Goal: Task Accomplishment & Management: Complete application form

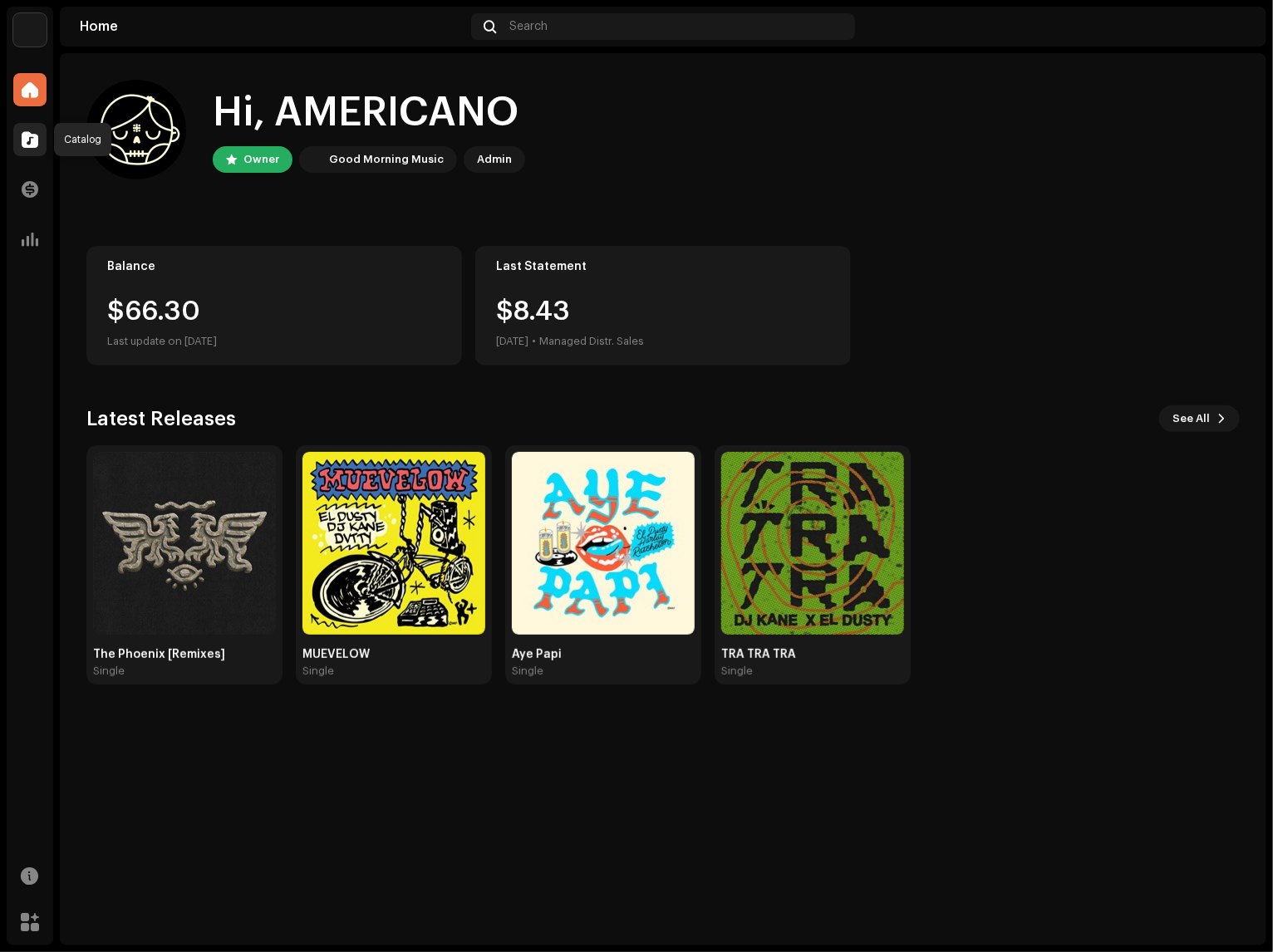
click at [37, 134] on span at bounding box center [30, 140] width 17 height 13
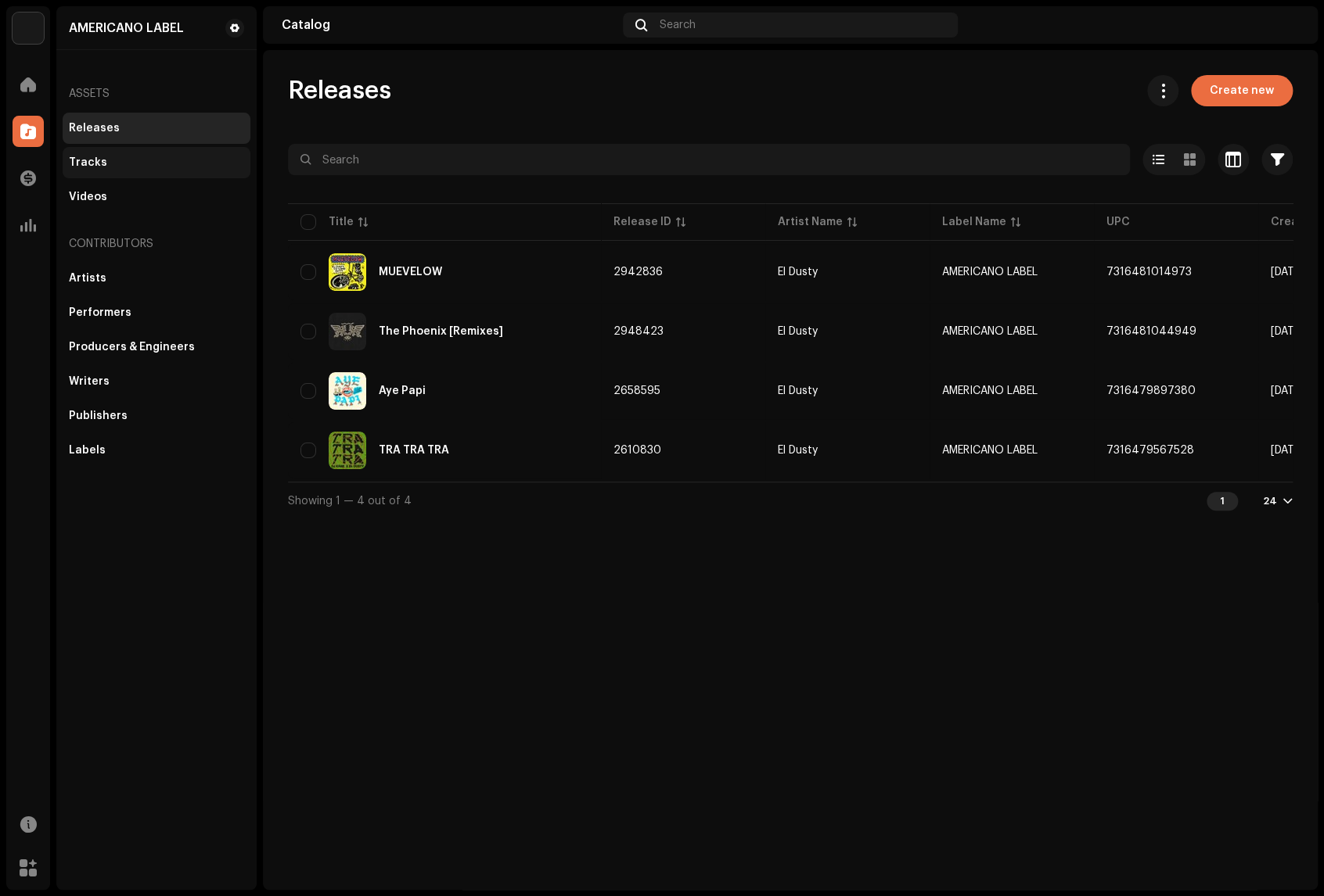
click at [105, 167] on div "Tracks" at bounding box center [157, 163] width 175 height 13
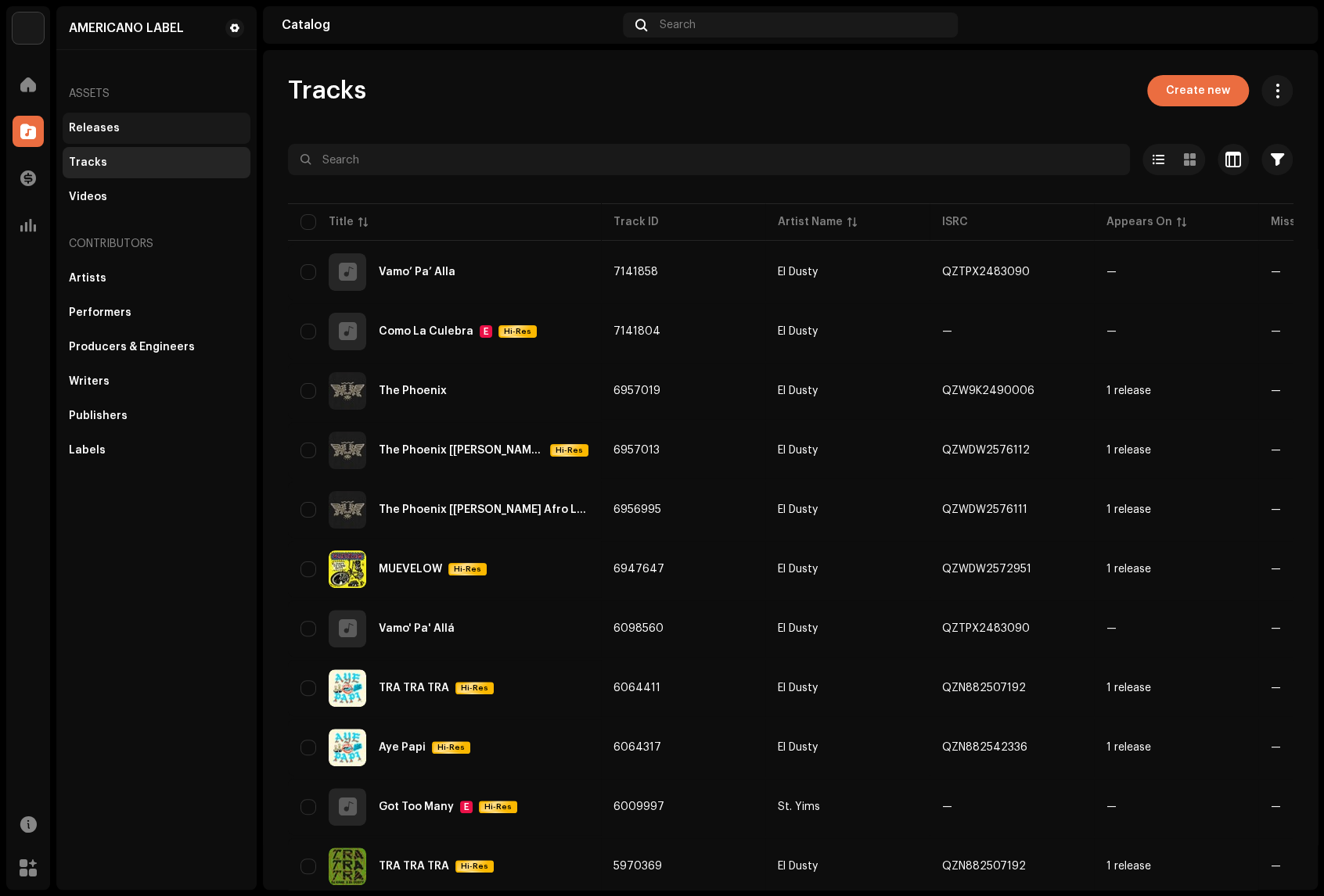
click at [95, 129] on div "Releases" at bounding box center [94, 128] width 51 height 13
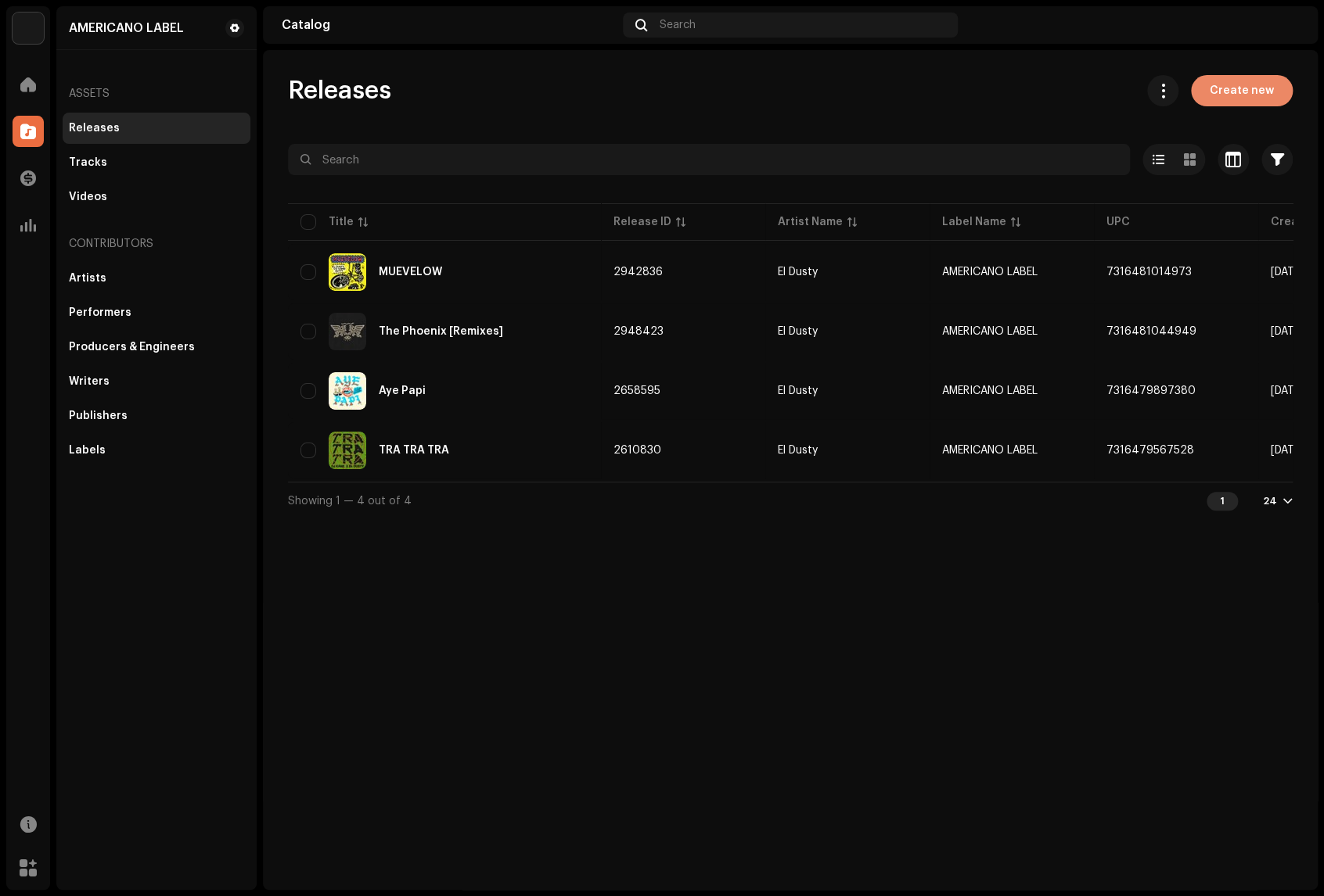
click at [1198, 95] on span "Create new" at bounding box center [1242, 91] width 64 height 31
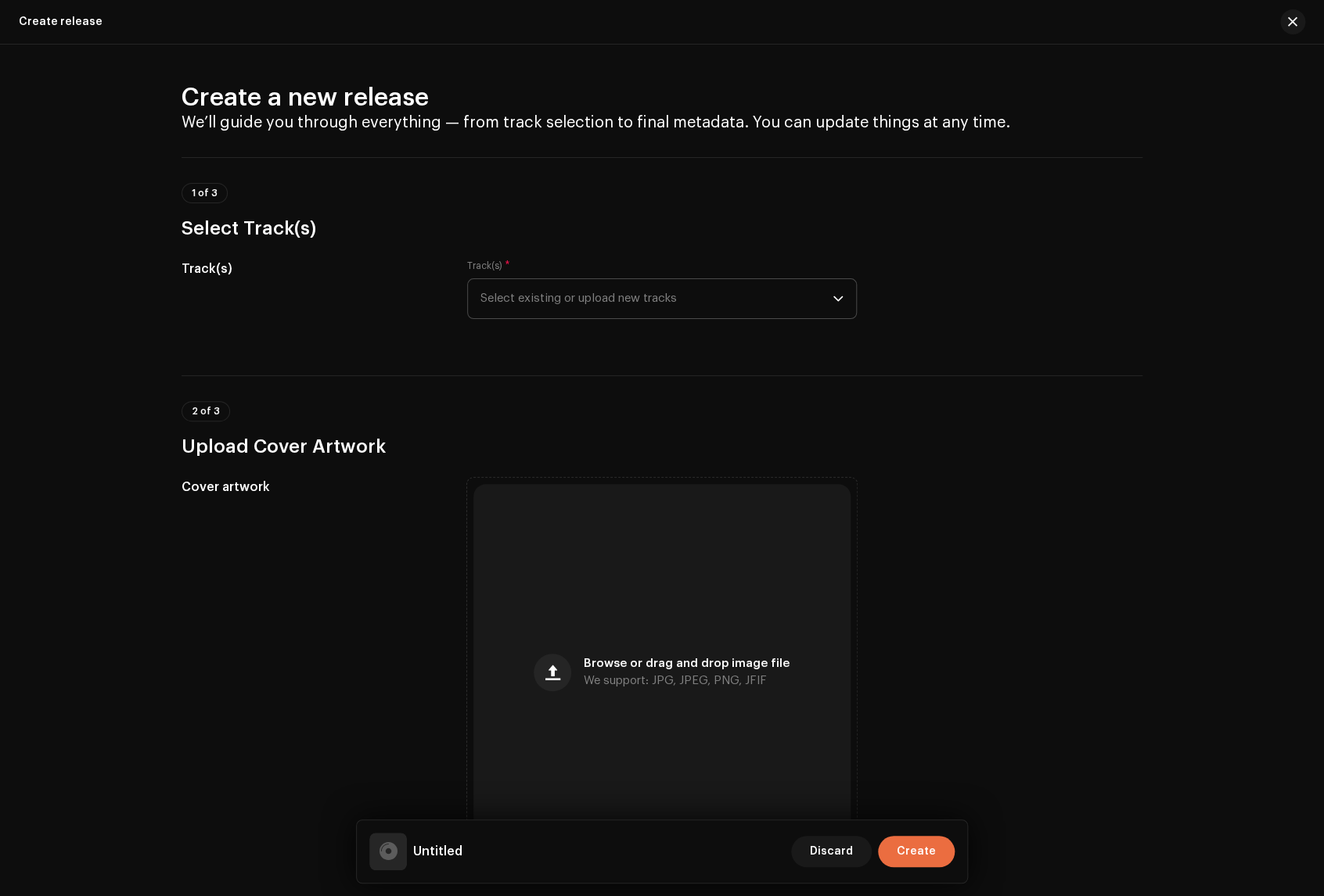
click at [836, 292] on div "dropdown trigger" at bounding box center [838, 299] width 11 height 39
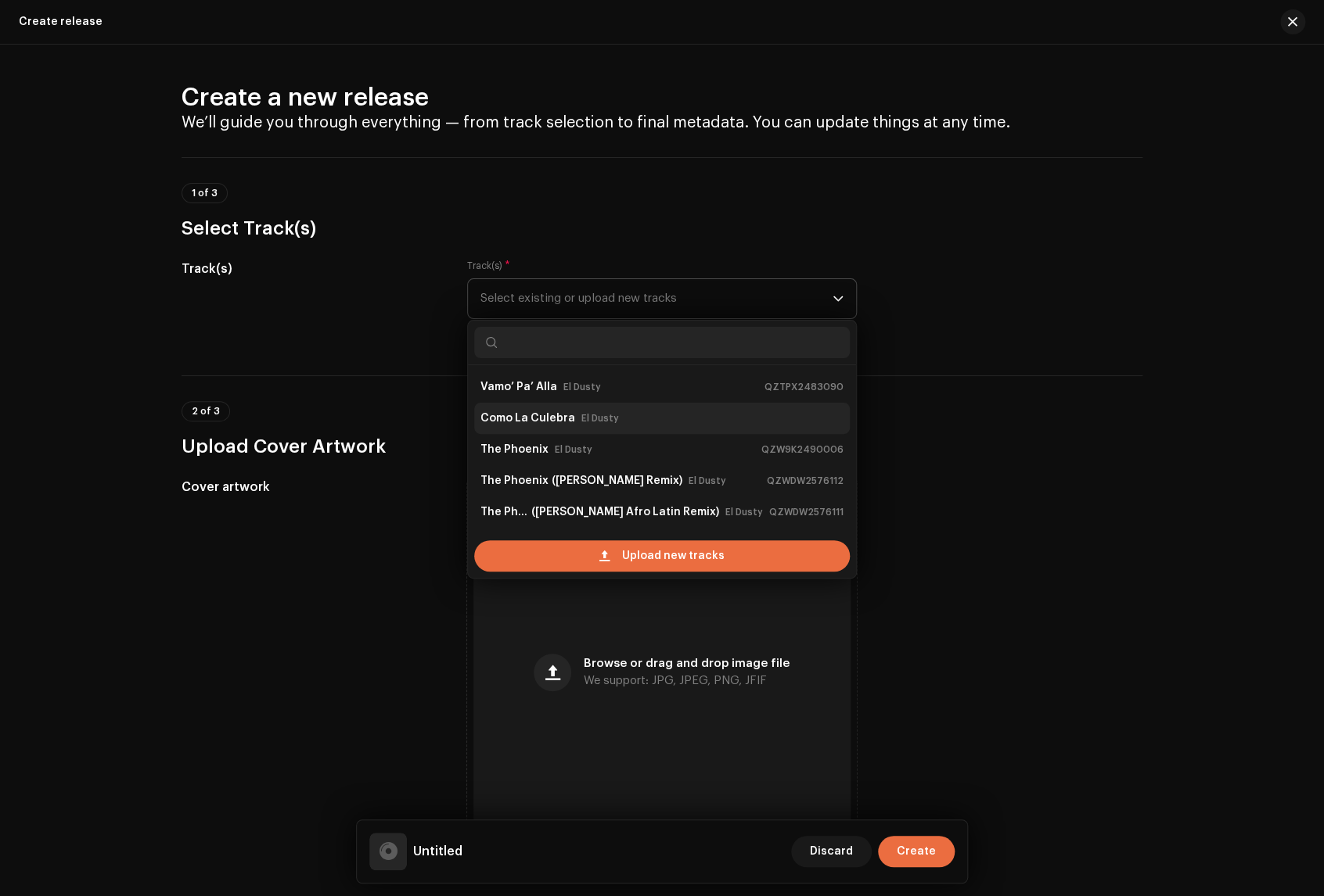
click at [624, 415] on div "Como La Culebra El Dusty" at bounding box center [662, 419] width 363 height 25
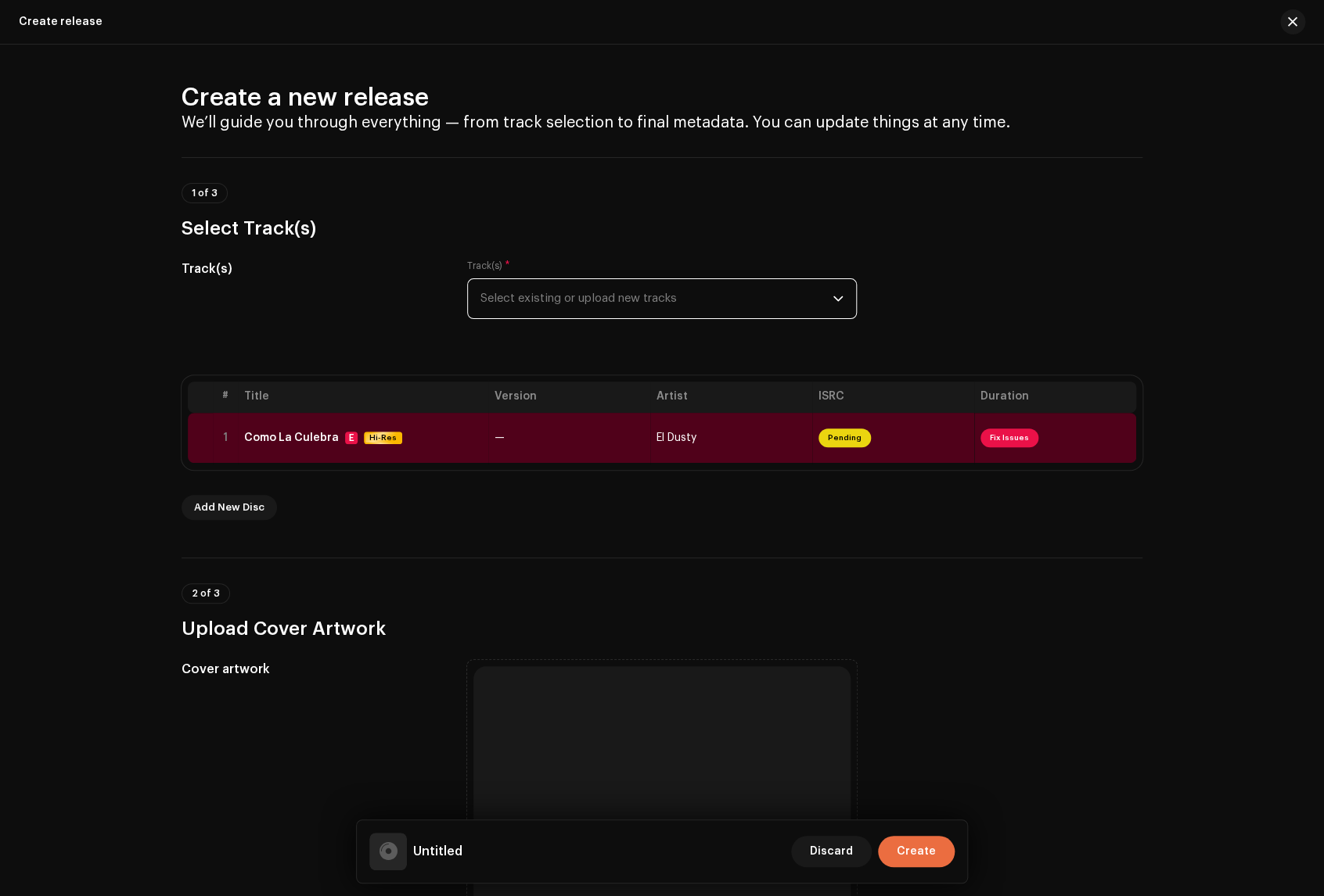
click at [835, 290] on div "dropdown trigger" at bounding box center [838, 299] width 11 height 39
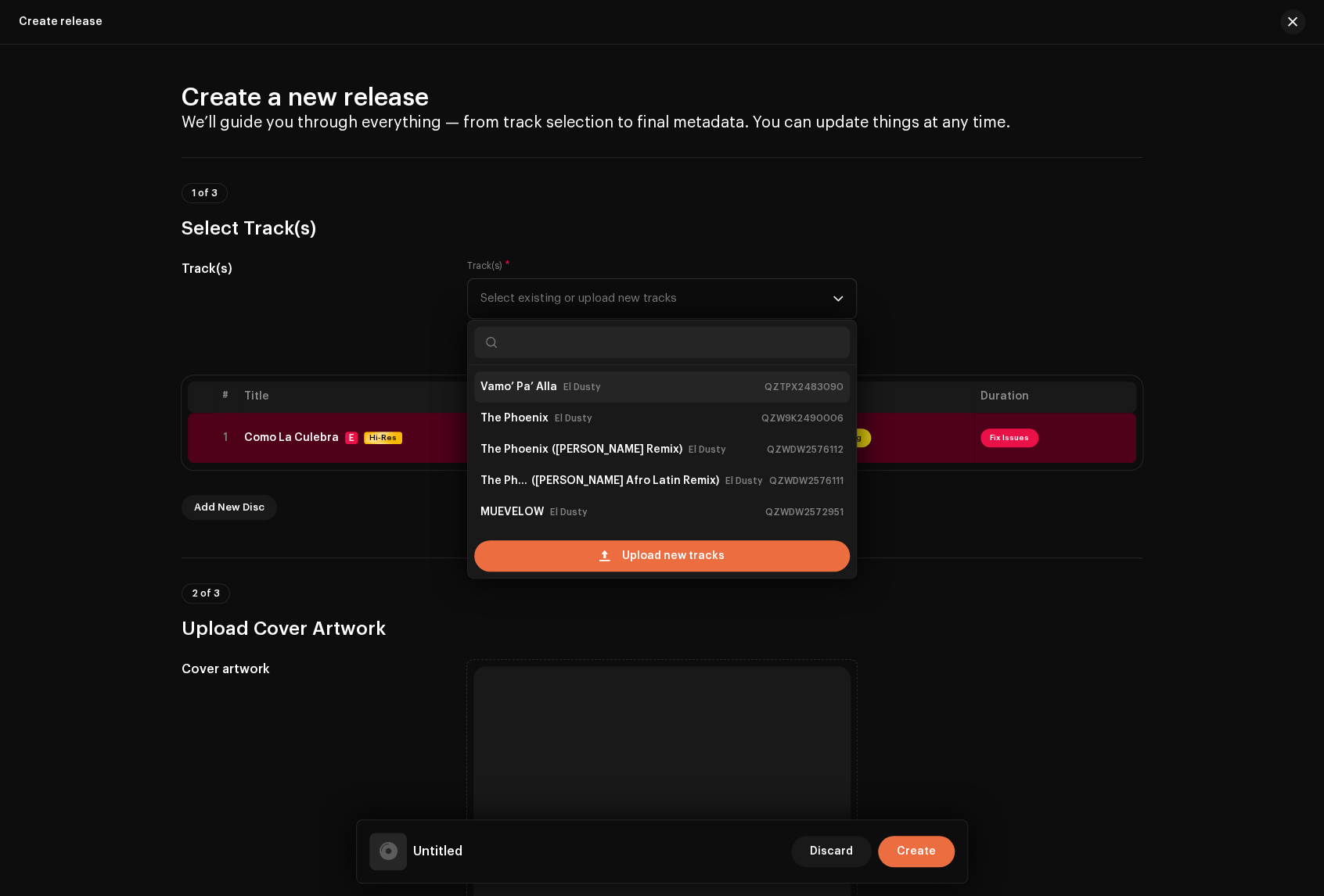
click at [702, 385] on div "Vamo’ Pa’ Alla El Dusty QZTPX2483090" at bounding box center [662, 387] width 363 height 25
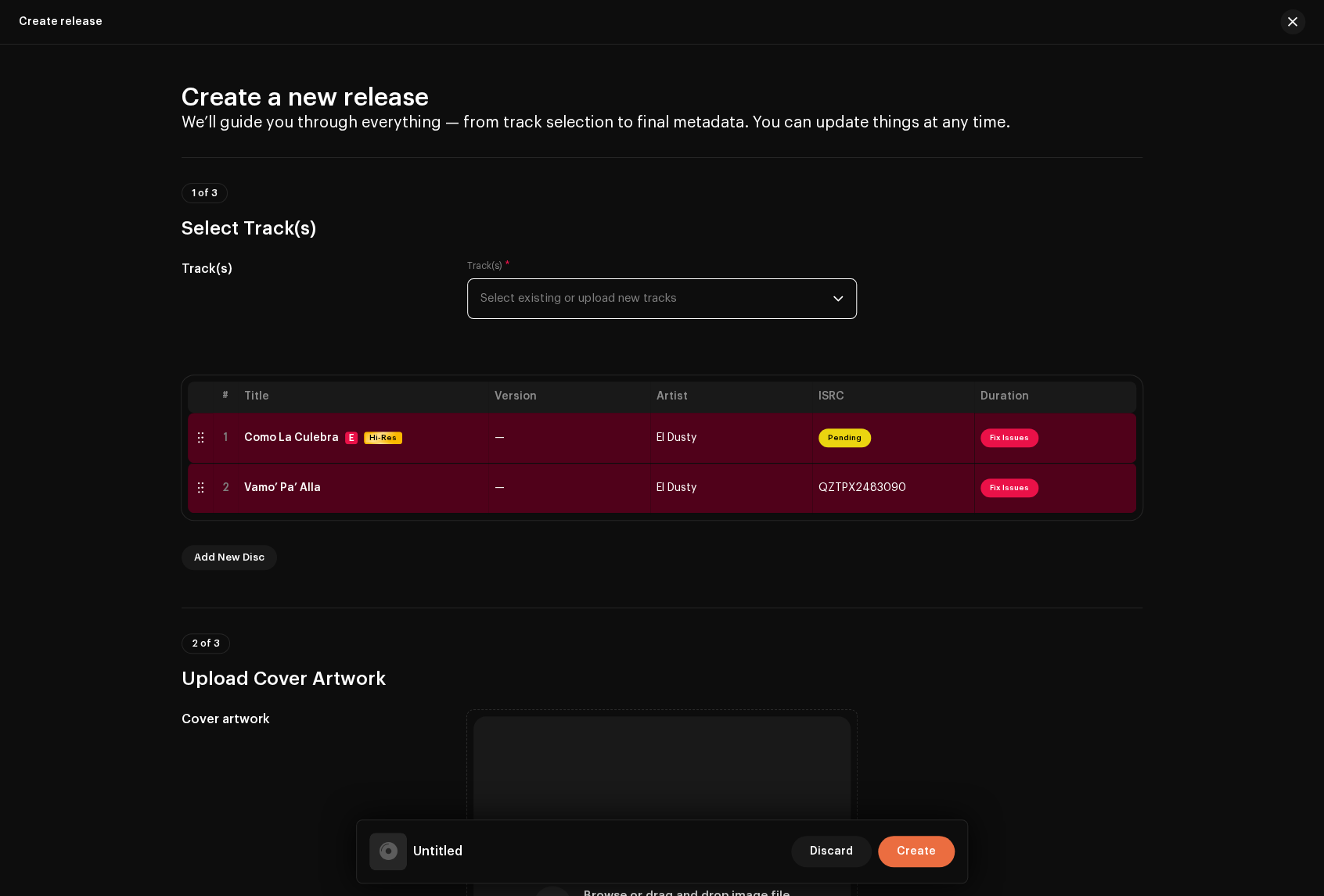
click at [836, 301] on icon "dropdown trigger" at bounding box center [838, 299] width 11 height 11
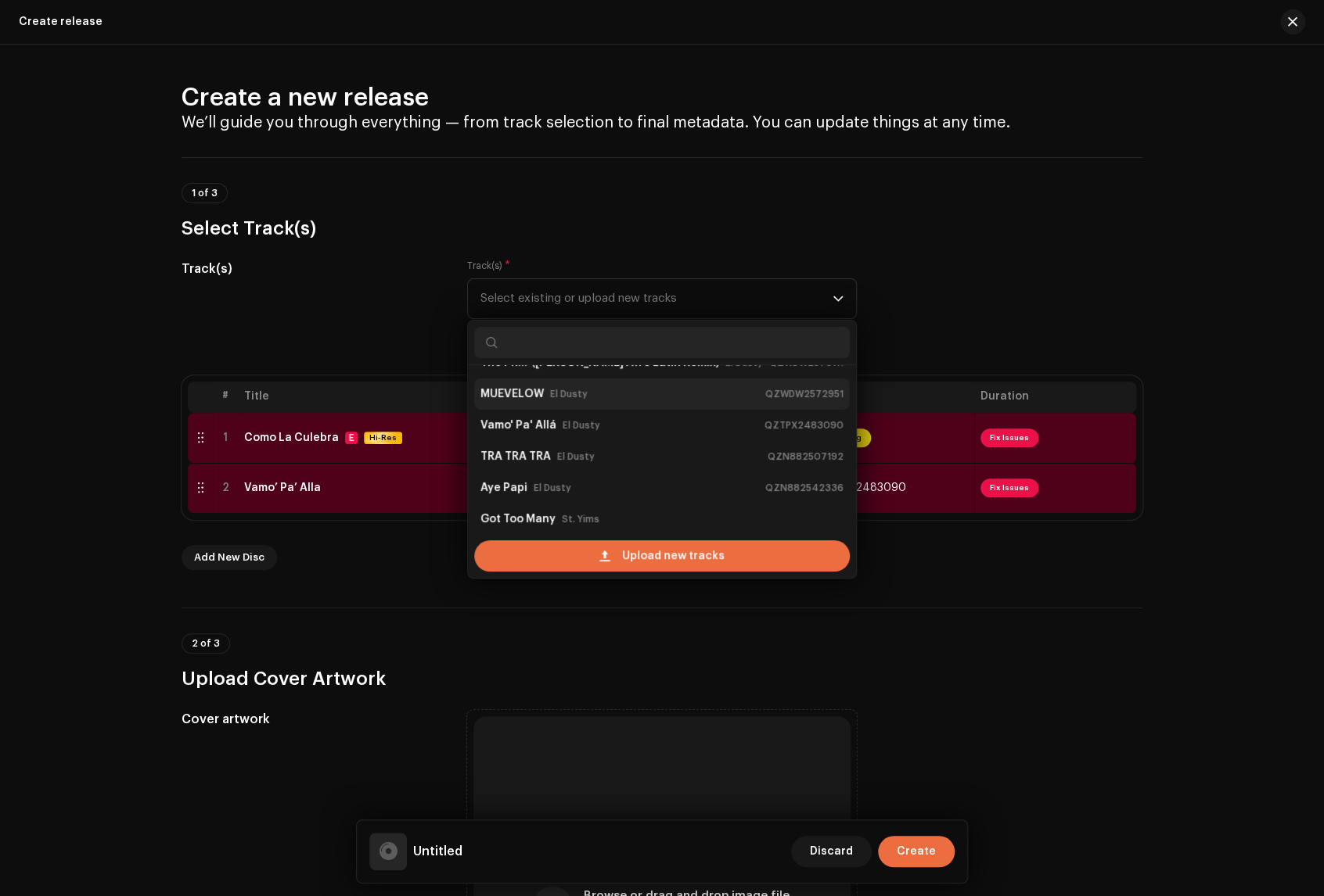
scroll to position [125, 0]
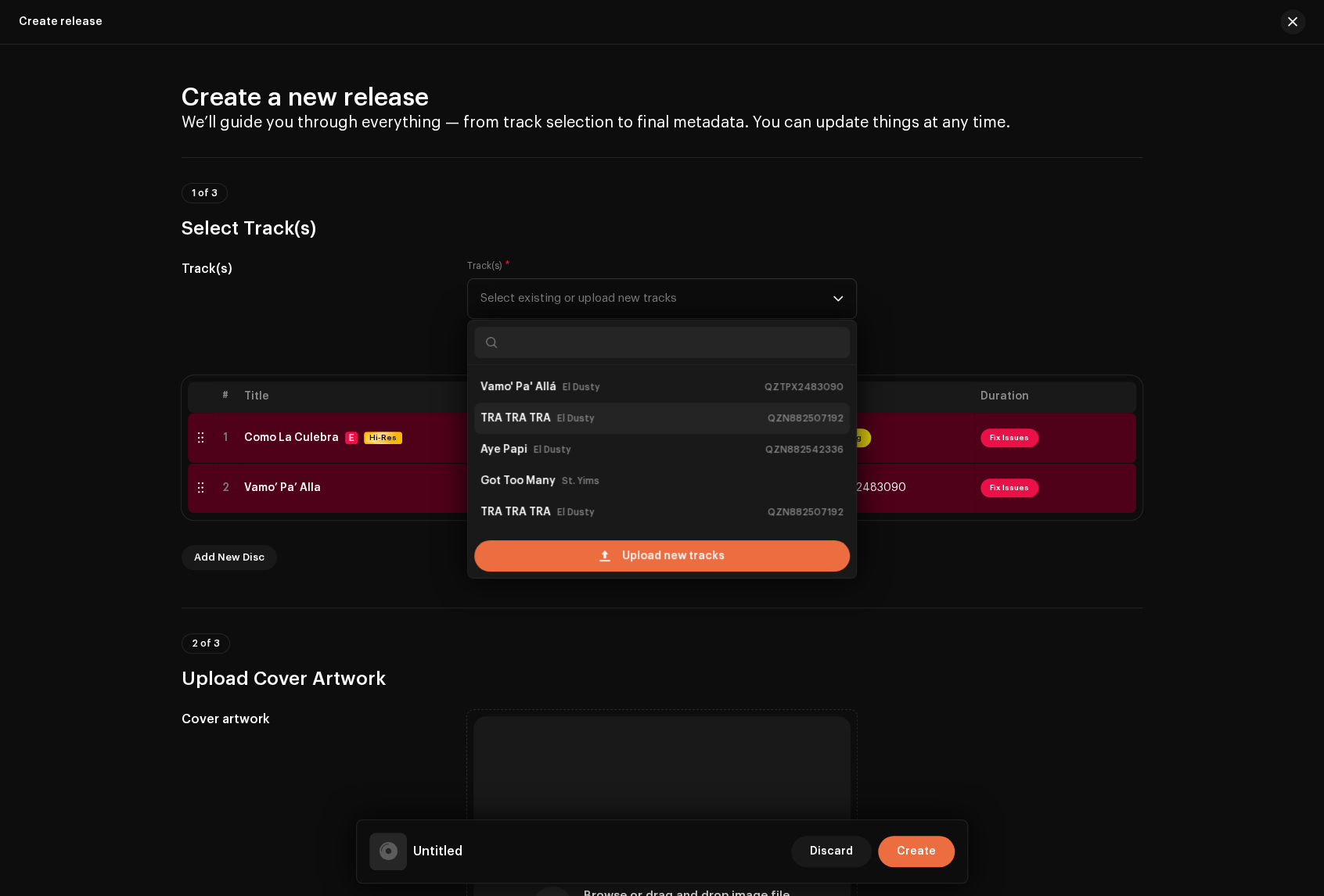
click at [618, 410] on div "TRA TRA TRA El Dusty QZN882507192" at bounding box center [662, 419] width 363 height 25
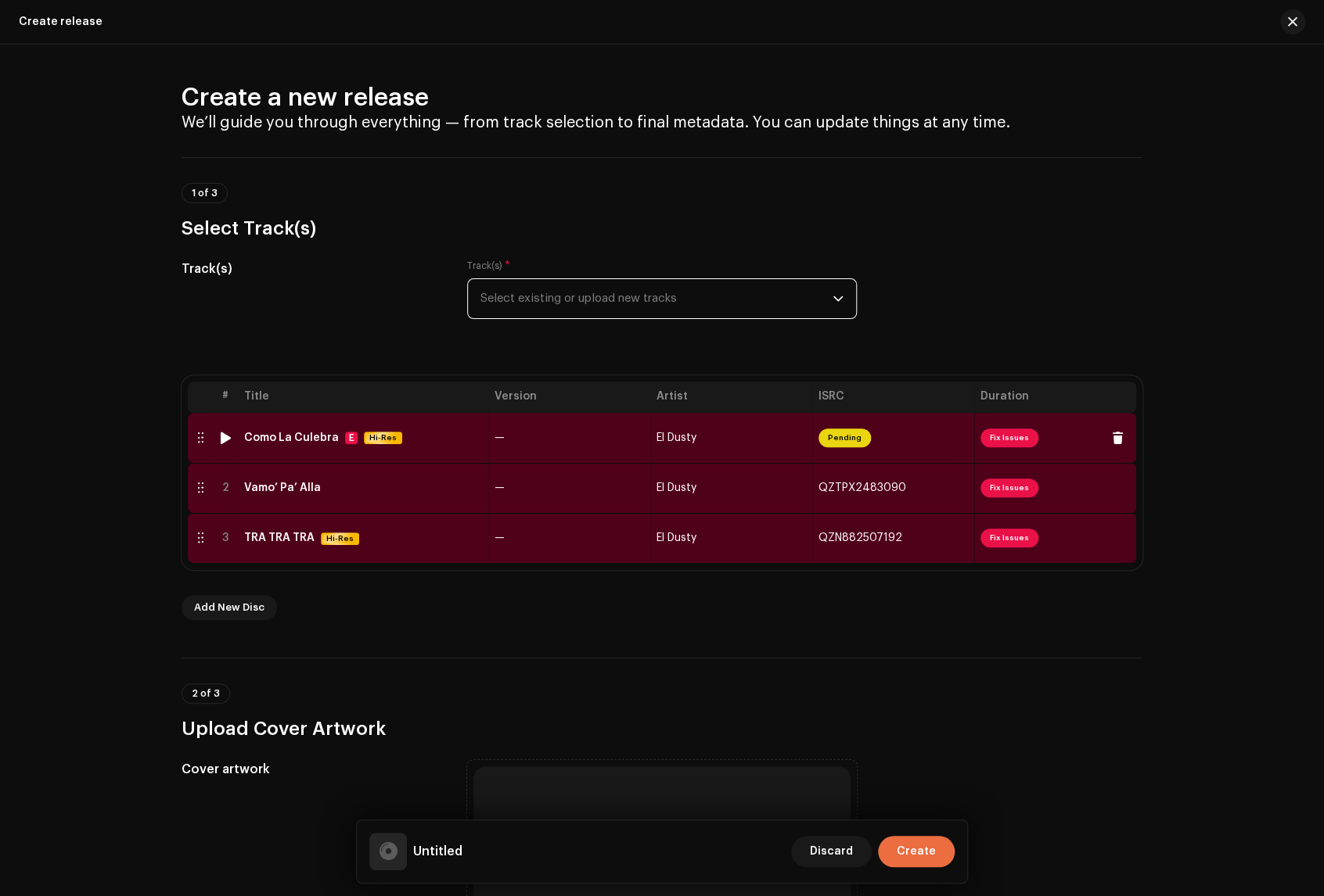
click at [1012, 434] on span "Fix Issues" at bounding box center [1009, 438] width 58 height 19
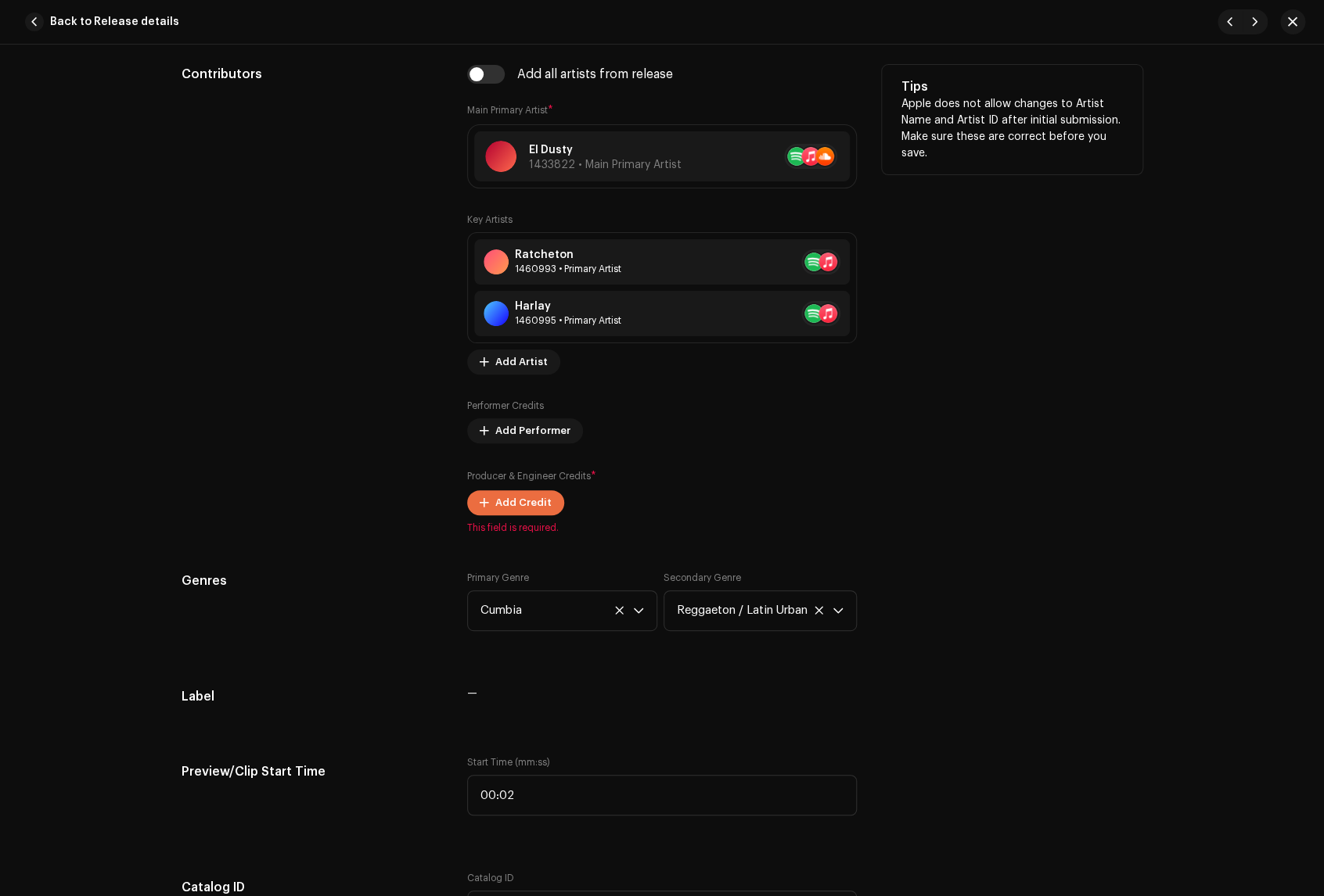
scroll to position [1042, 0]
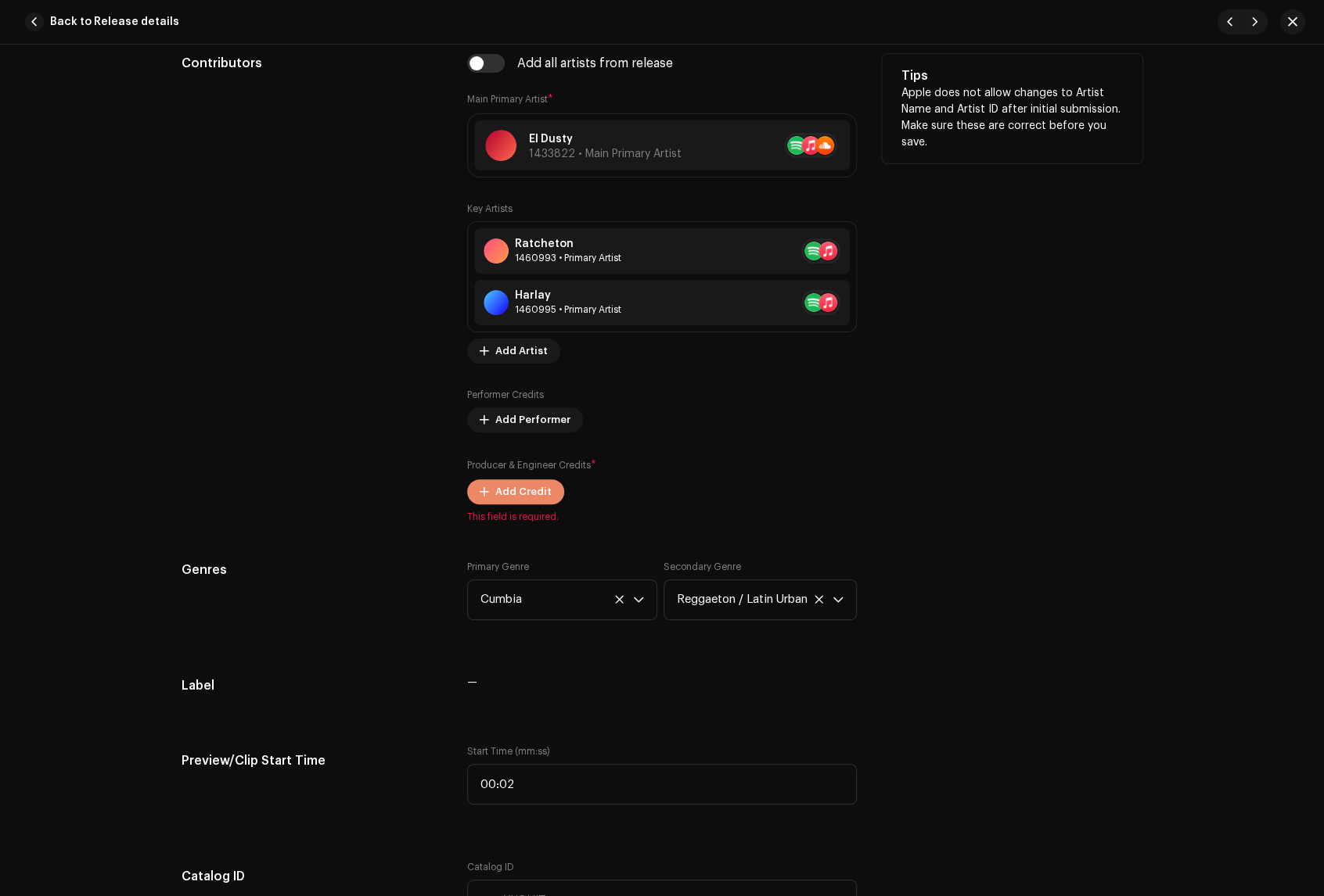
click at [521, 495] on span "Add Credit" at bounding box center [524, 492] width 56 height 31
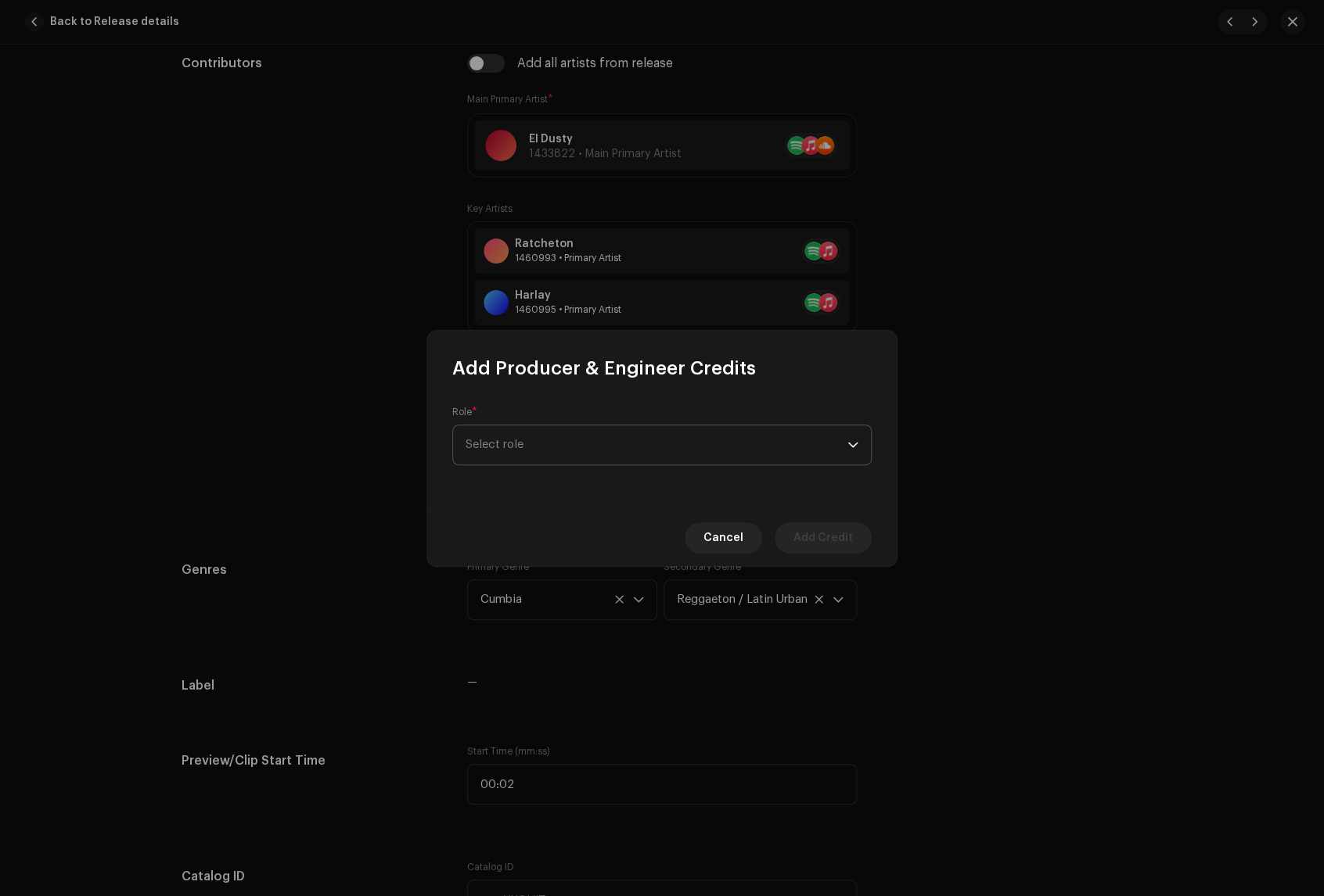
click at [563, 448] on span "Select role" at bounding box center [657, 445] width 382 height 39
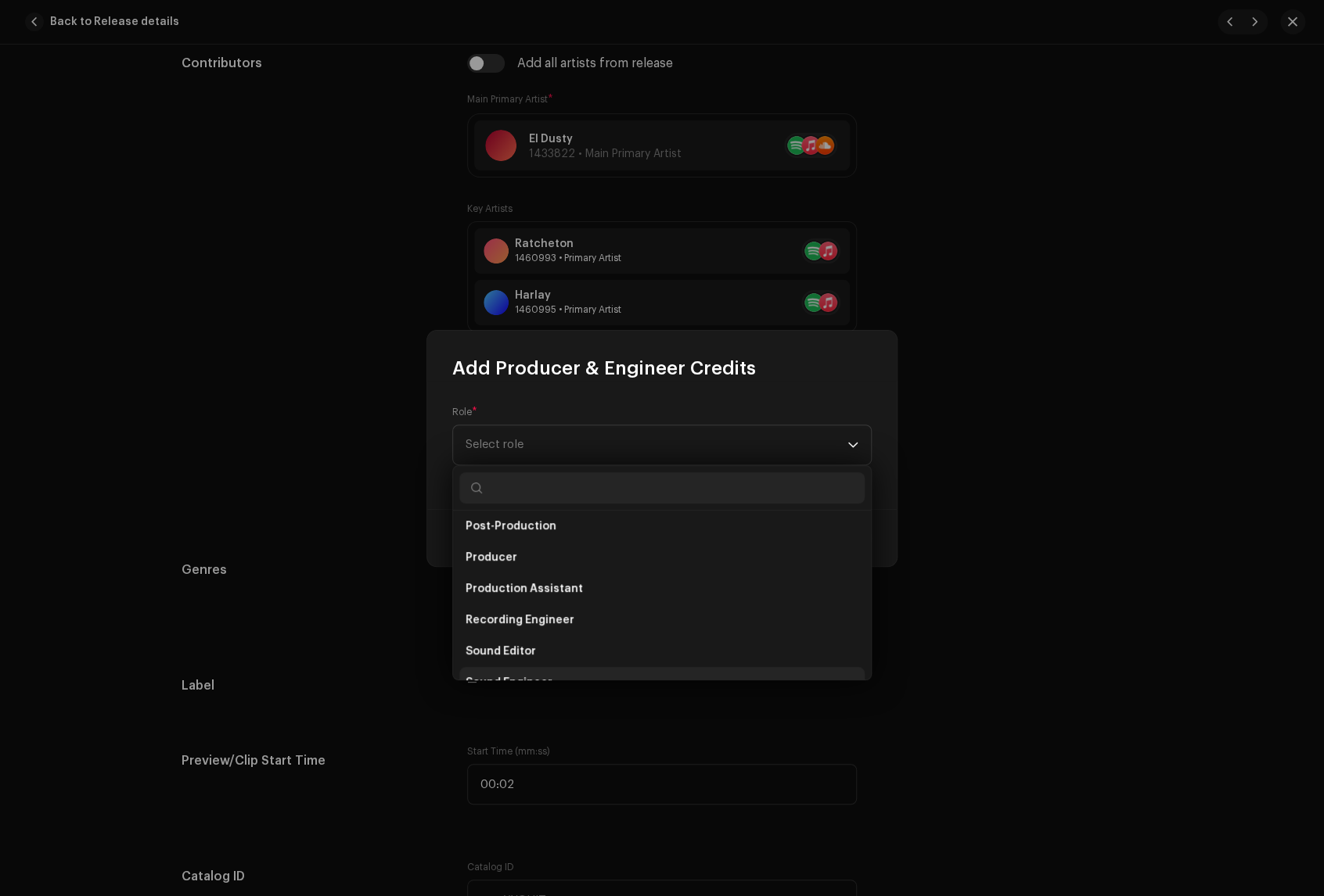
scroll to position [571, 0]
click at [580, 584] on li "Producer" at bounding box center [662, 586] width 406 height 31
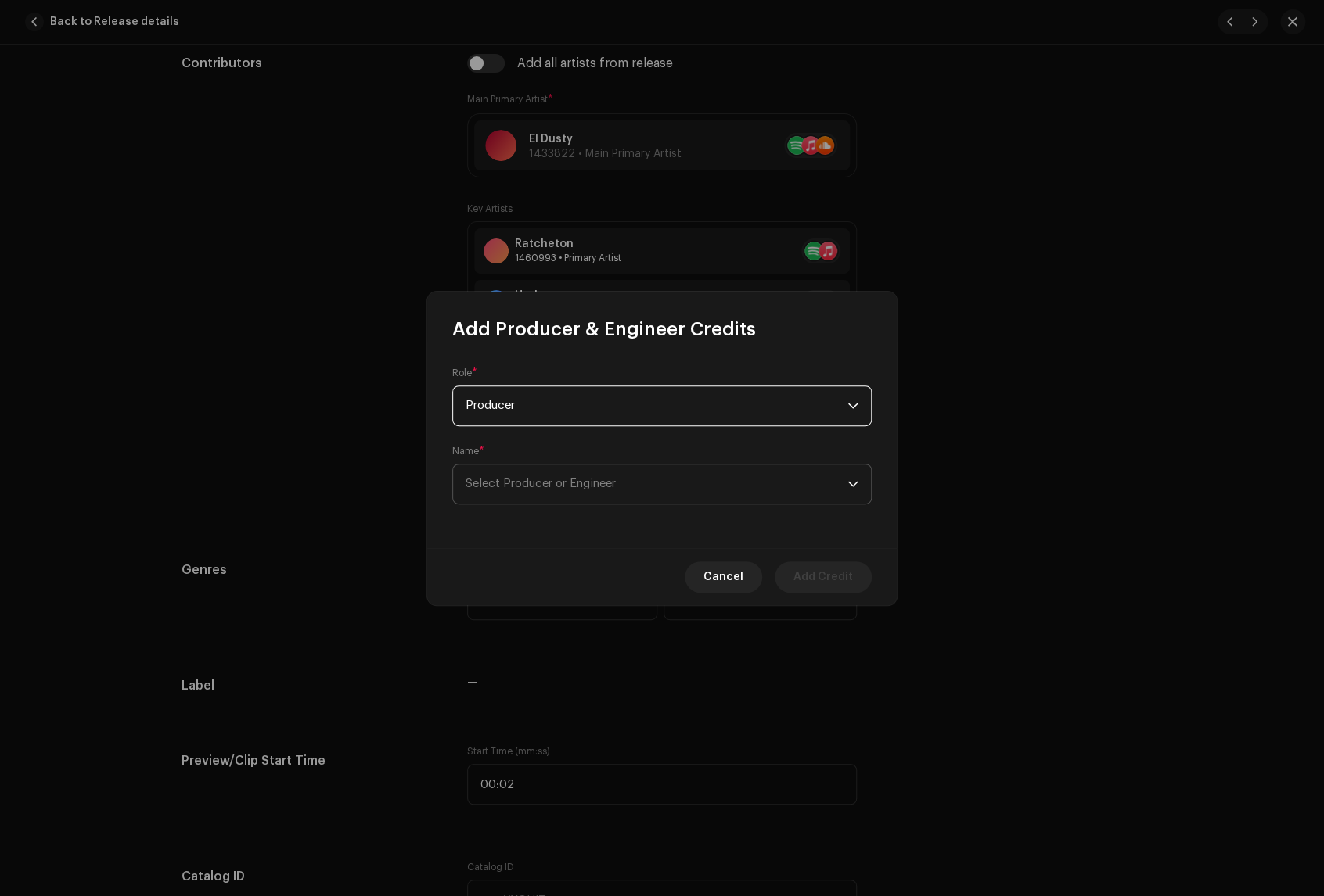
click at [630, 479] on span "Select Producer or Engineer" at bounding box center [657, 484] width 382 height 39
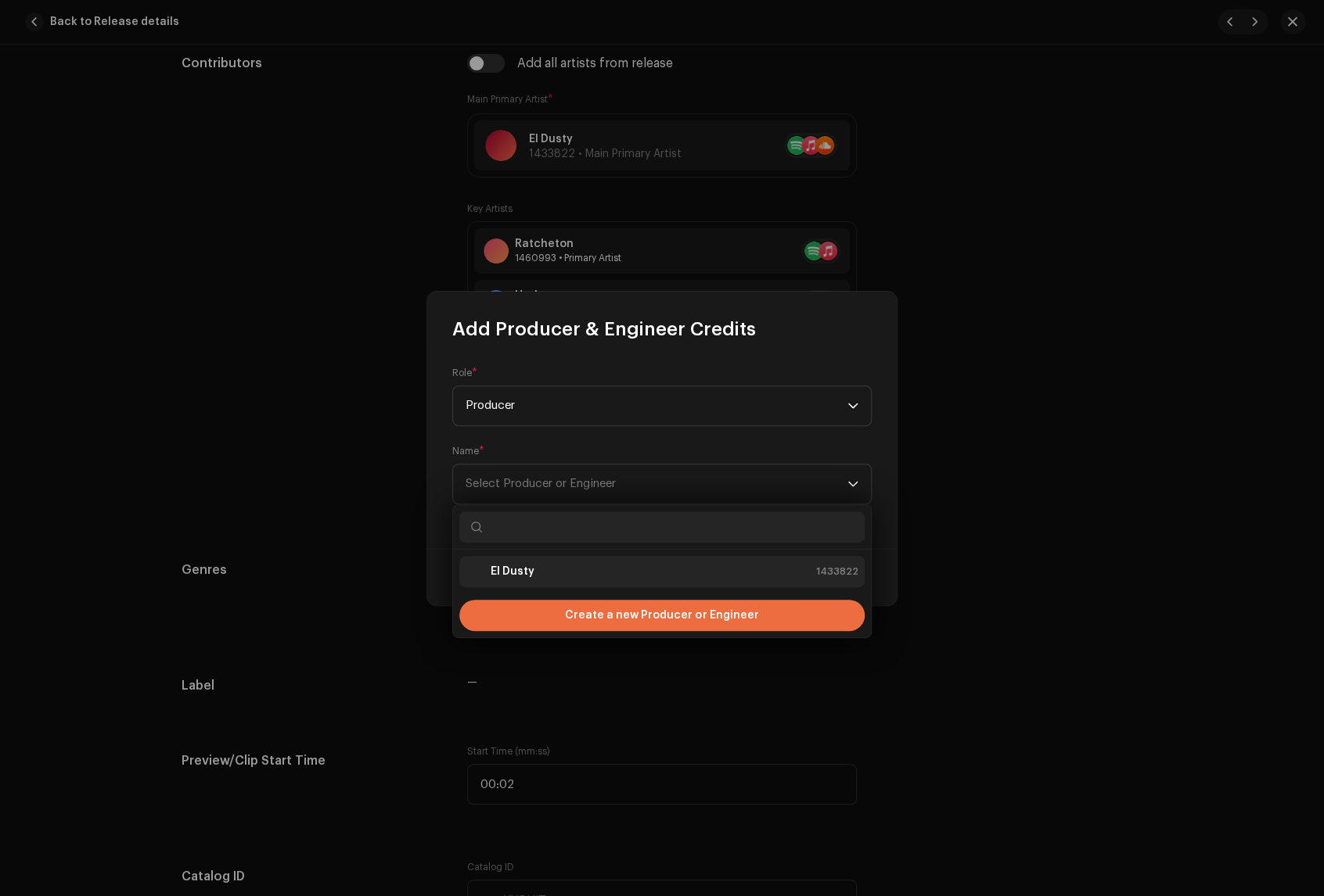
click at [604, 574] on div "El Dusty 1433822" at bounding box center [662, 571] width 393 height 19
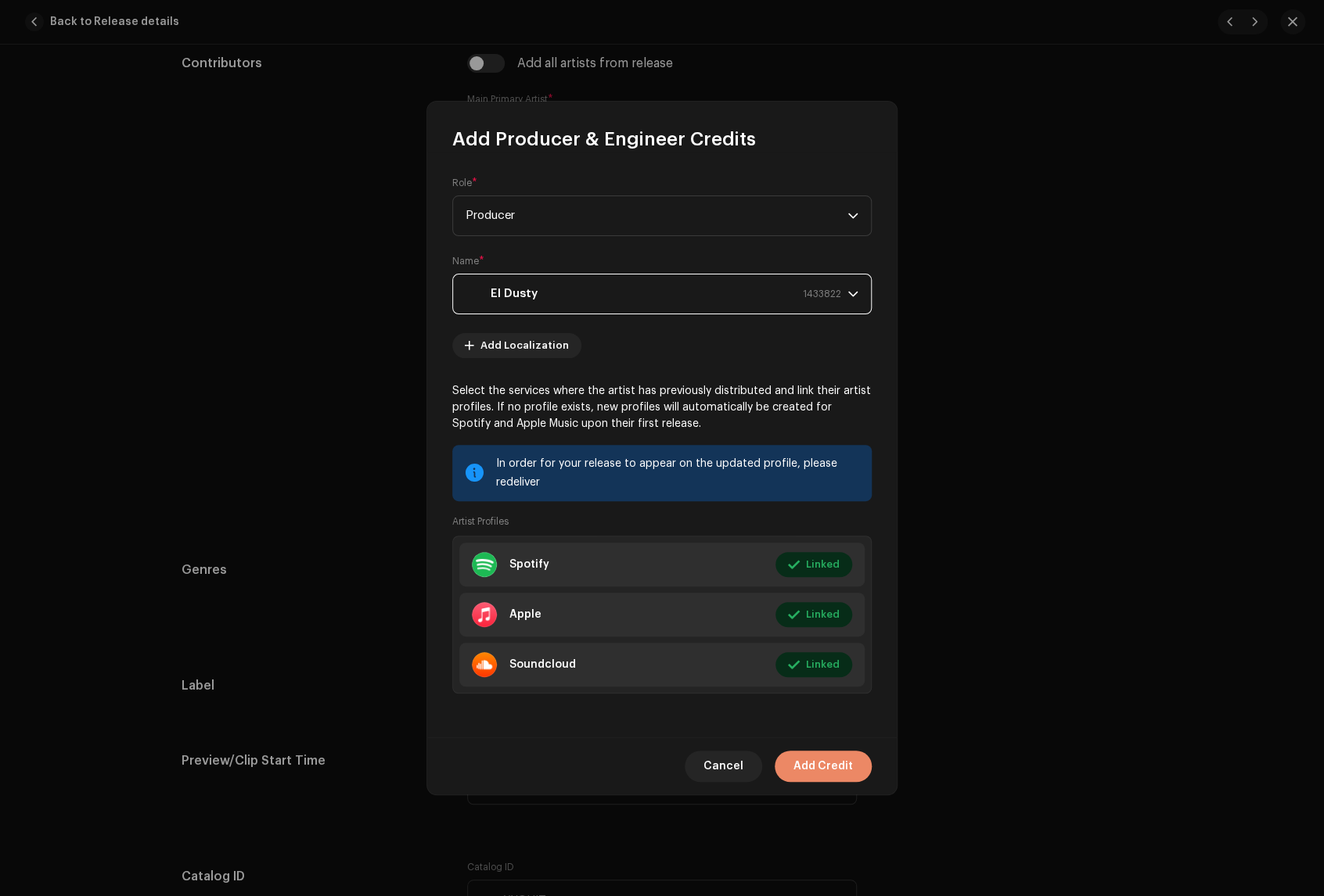
click at [821, 769] on span "Add Credit" at bounding box center [823, 766] width 60 height 31
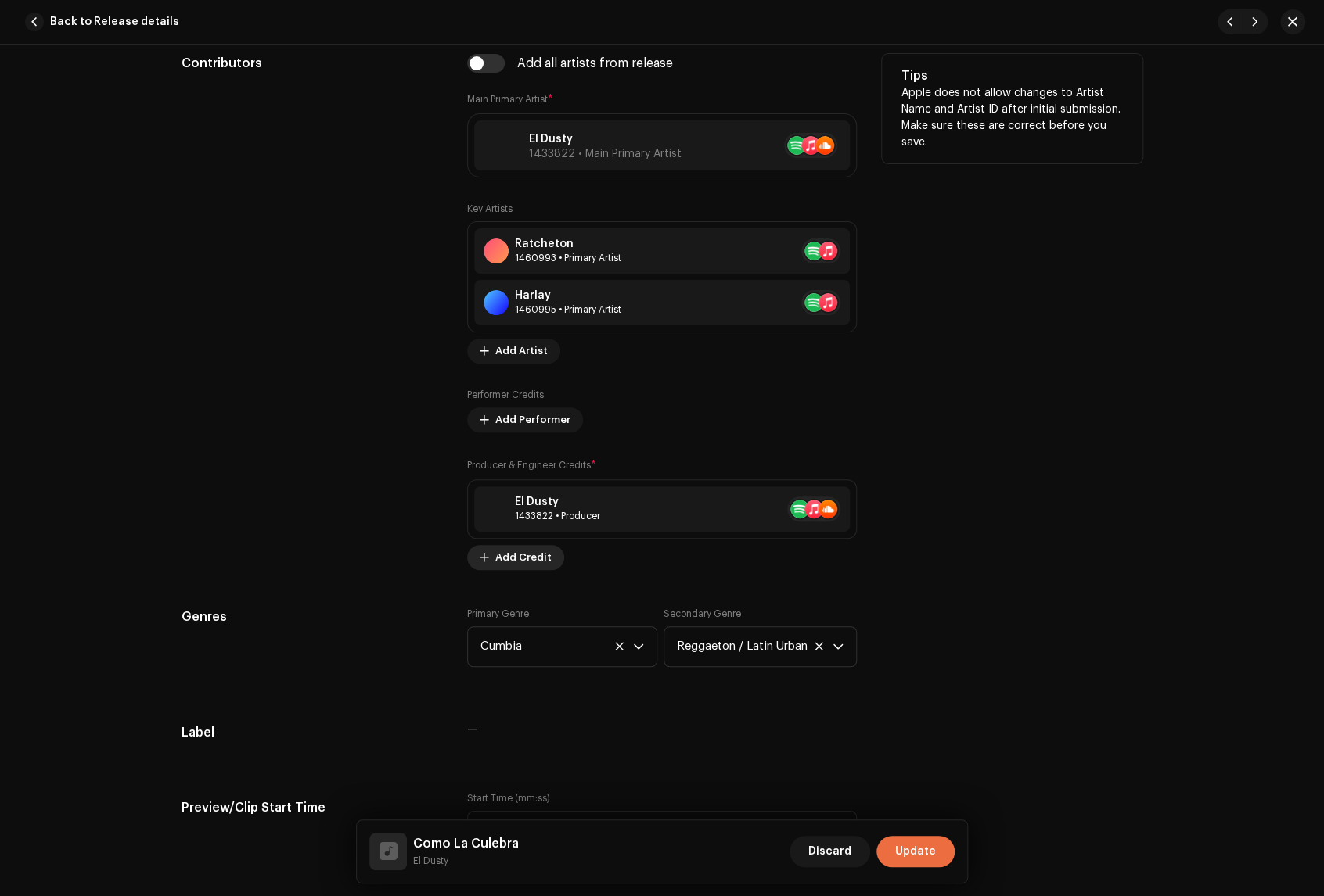
click at [527, 554] on span "Add Credit" at bounding box center [524, 557] width 56 height 31
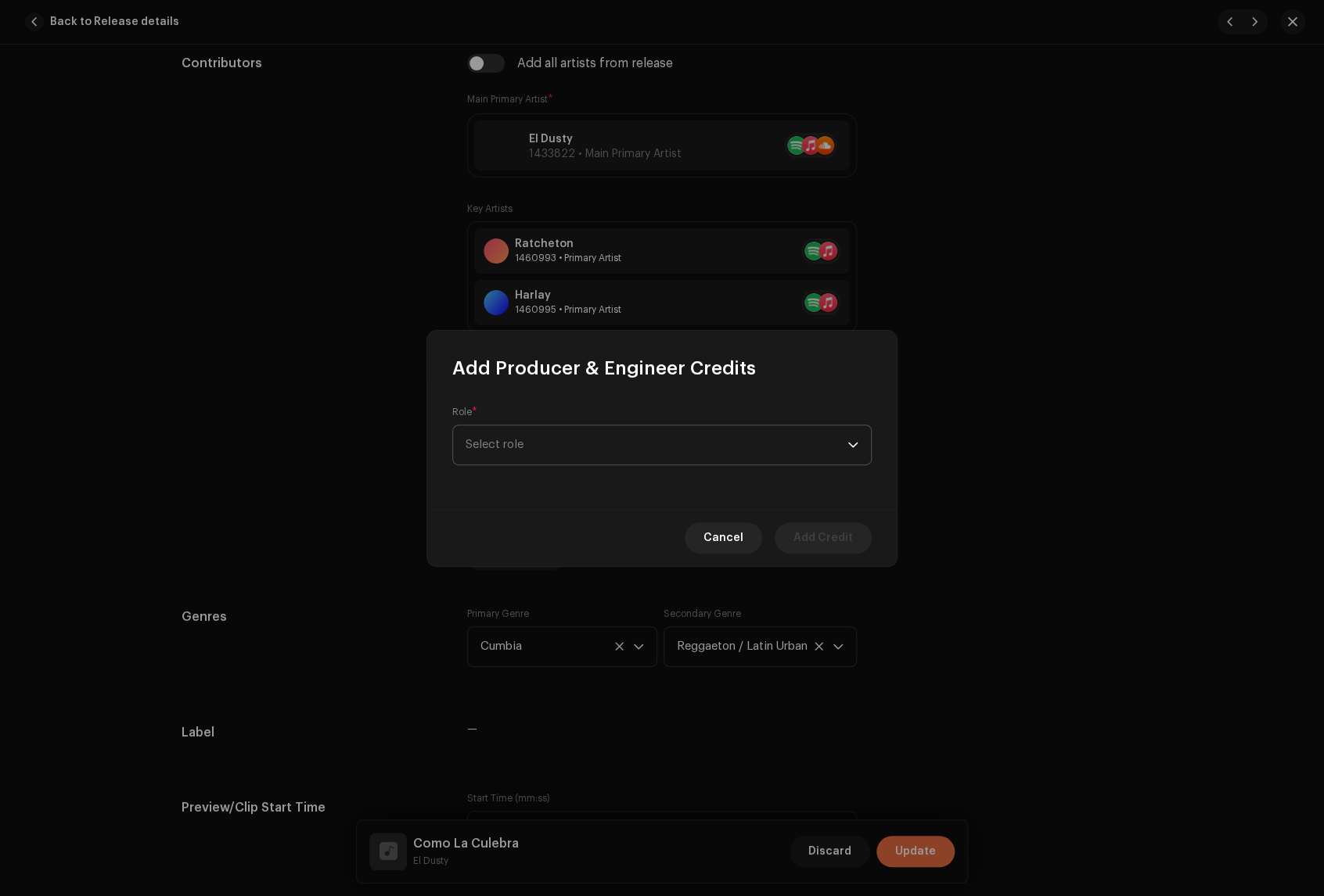
click at [549, 444] on span "Select role" at bounding box center [657, 445] width 382 height 39
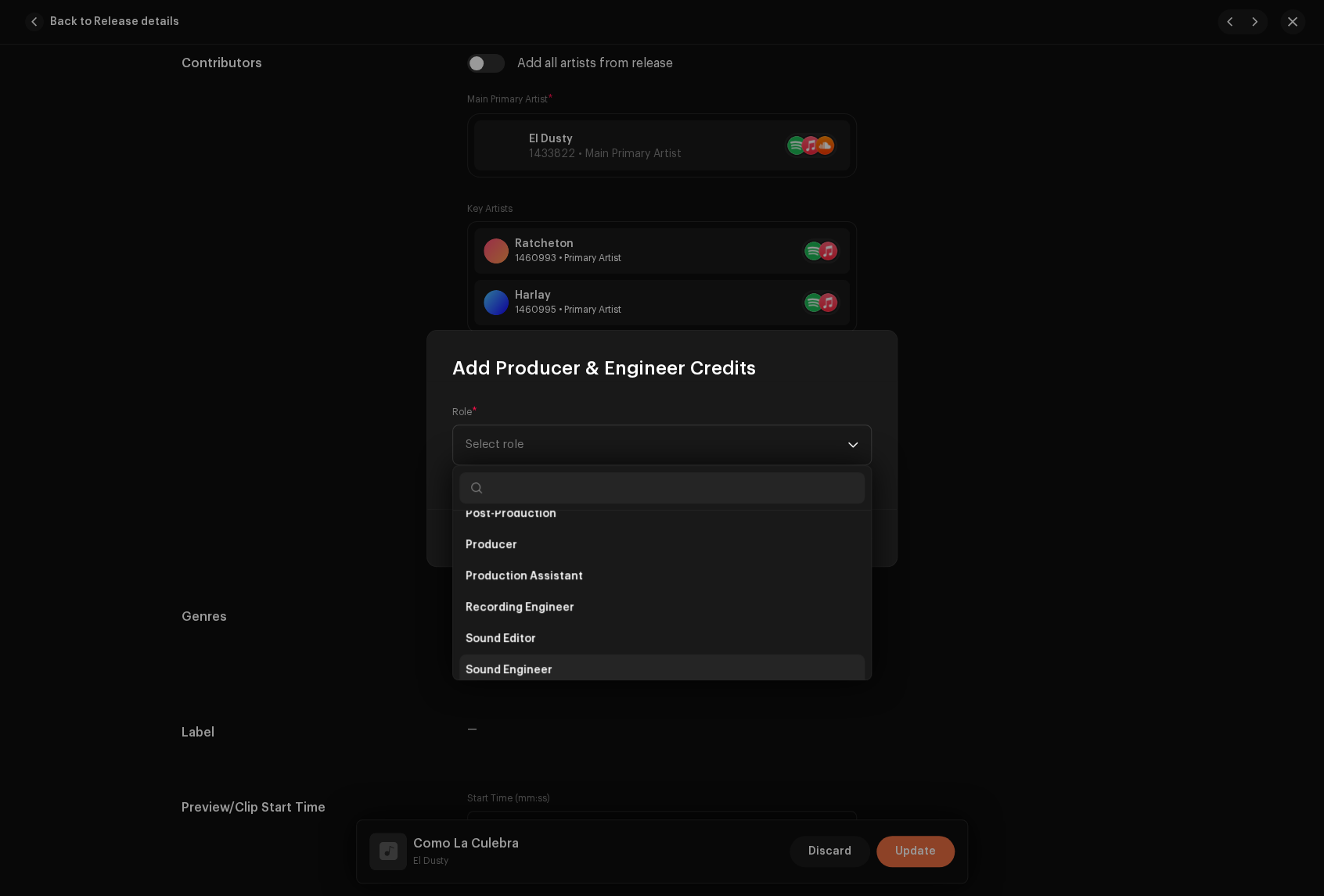
scroll to position [600, 0]
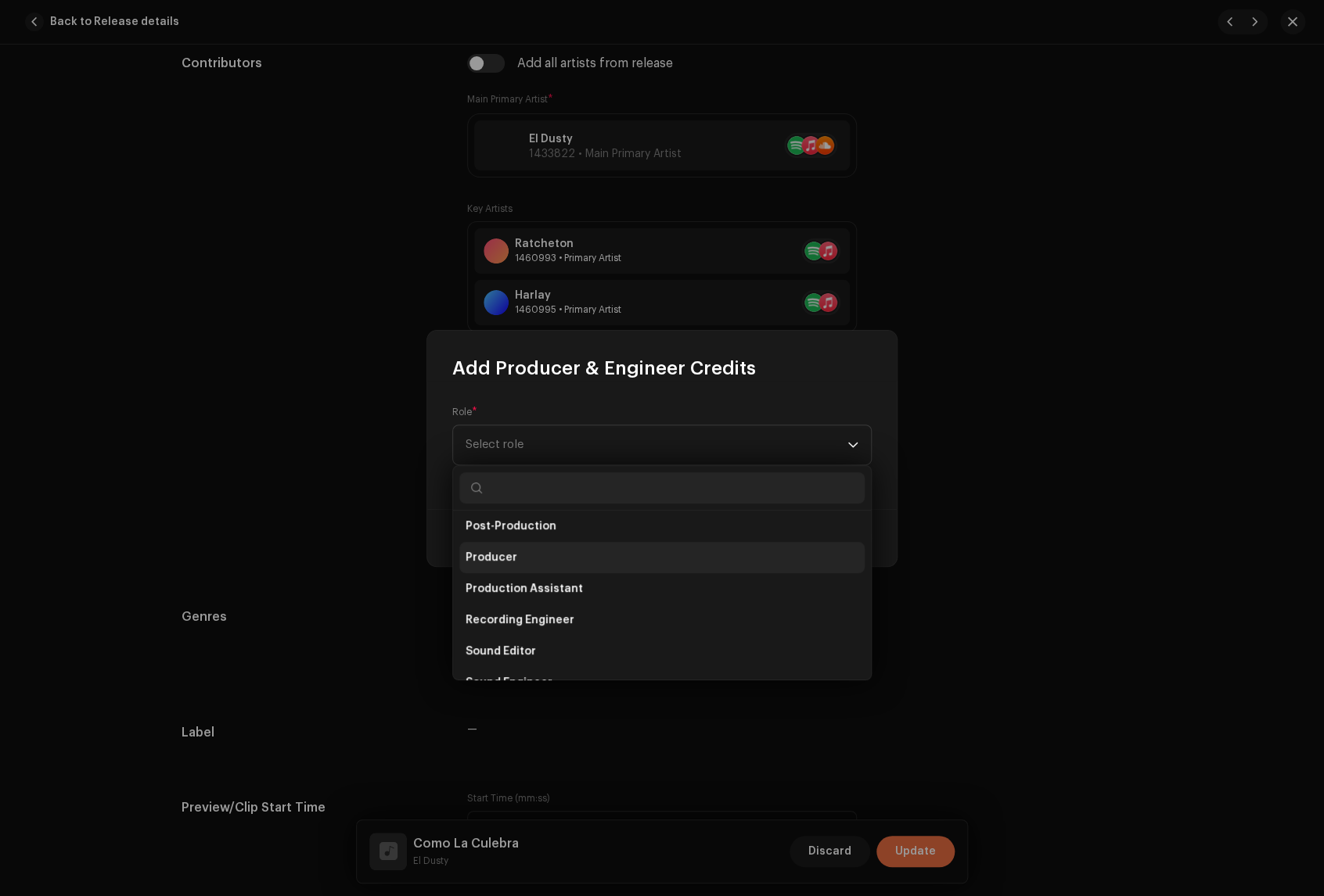
click at [569, 549] on li "Producer" at bounding box center [662, 557] width 406 height 31
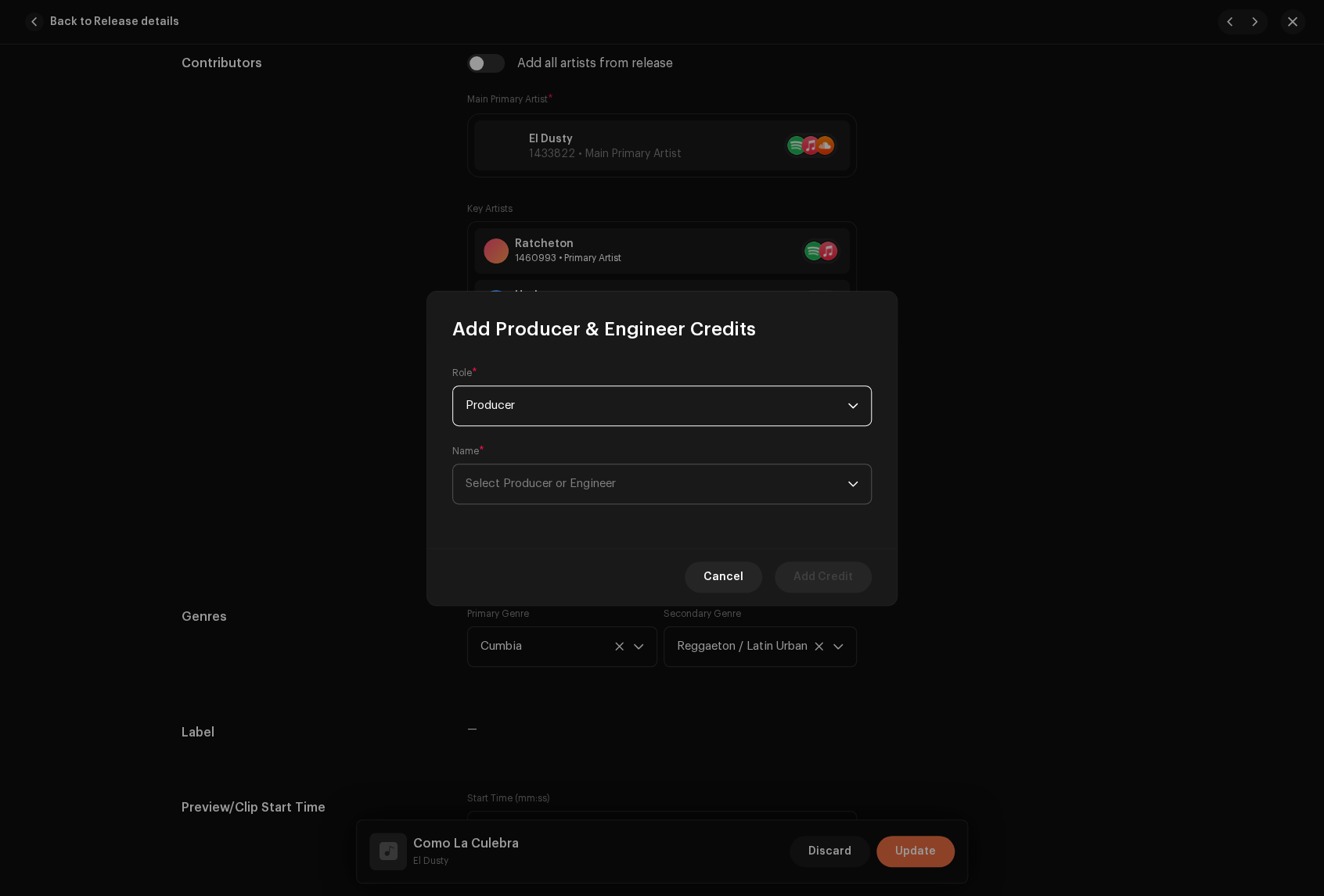
click at [633, 483] on span "Select Producer or Engineer" at bounding box center [657, 484] width 382 height 39
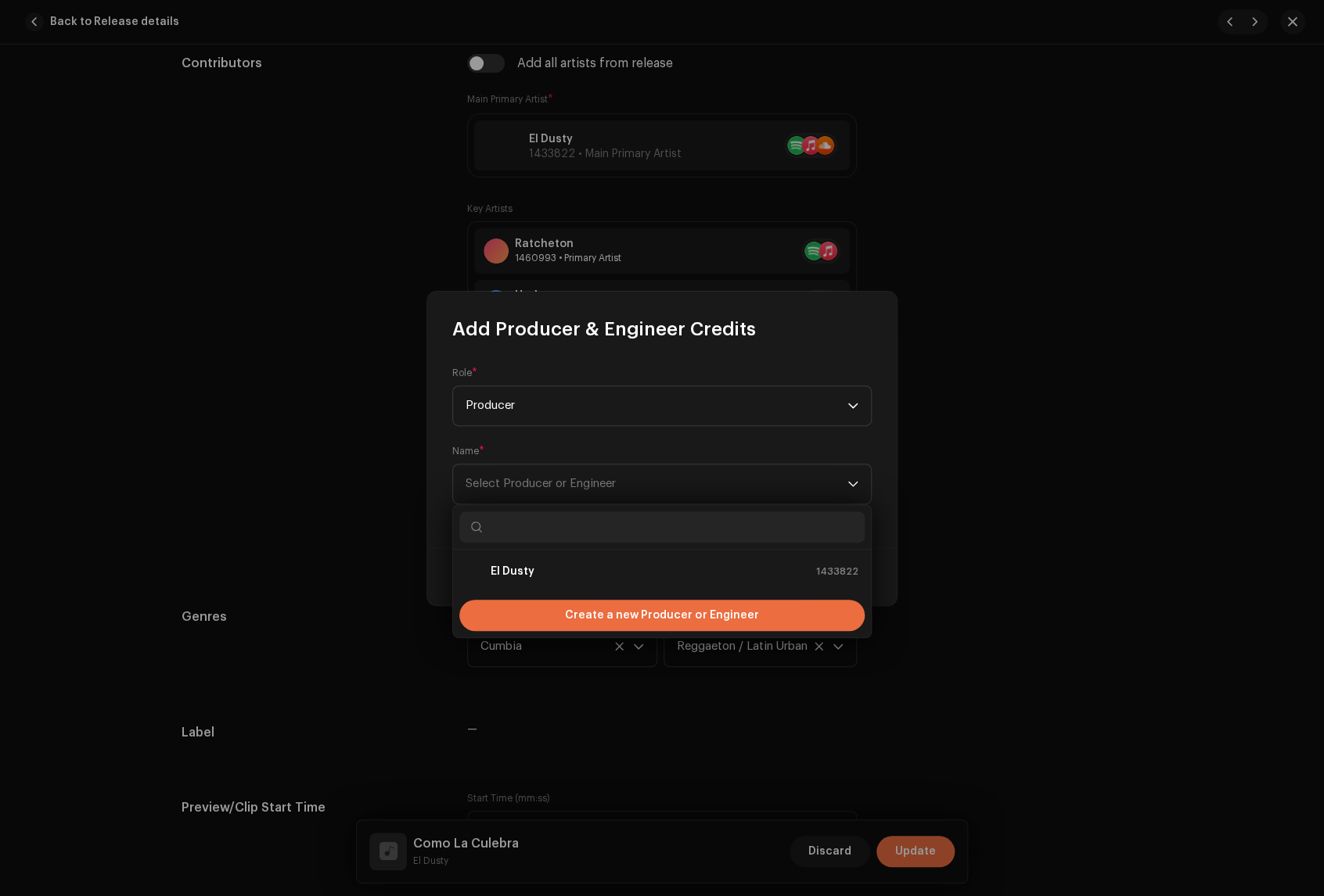
click at [663, 526] on input "text" at bounding box center [662, 527] width 406 height 31
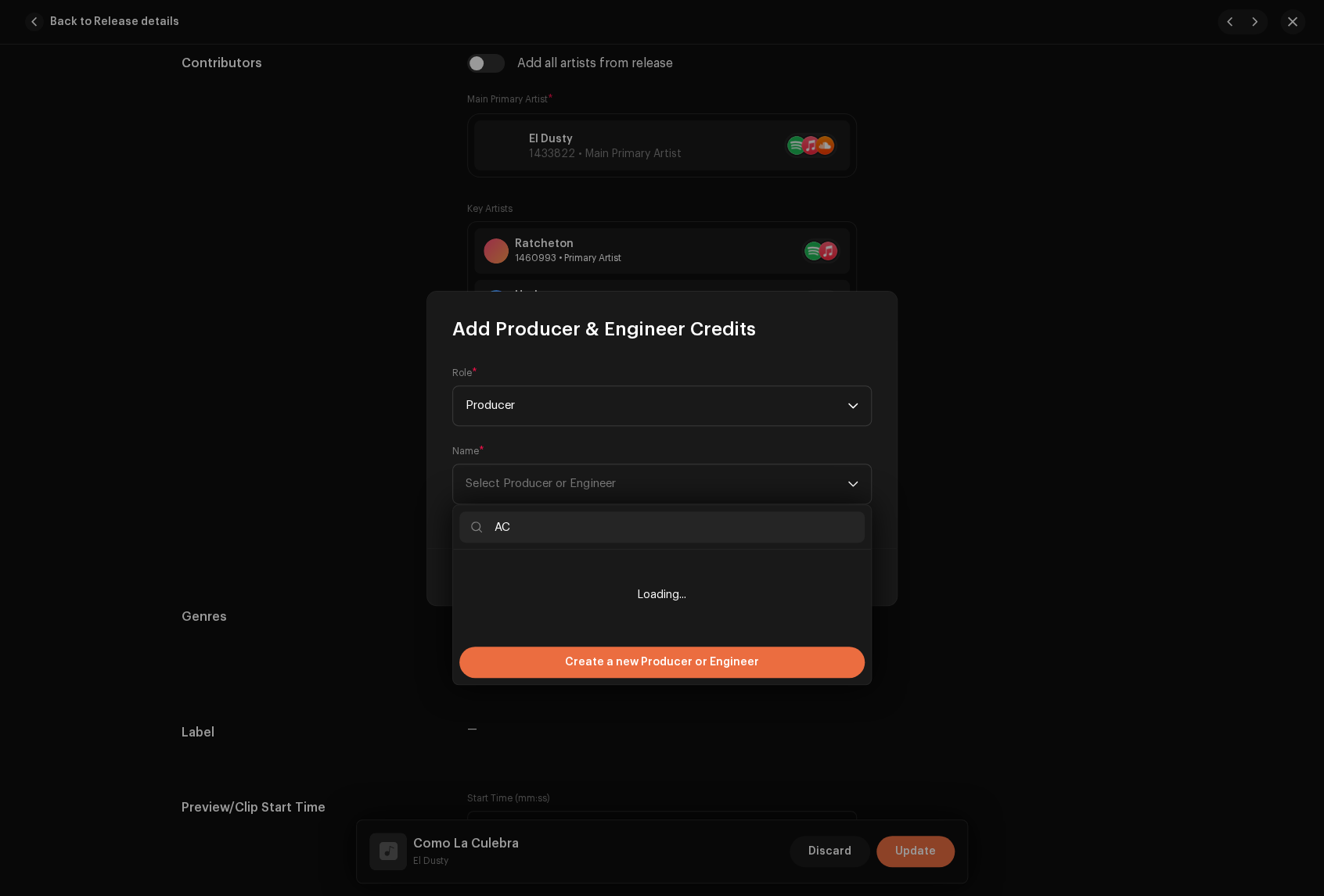
type input "A"
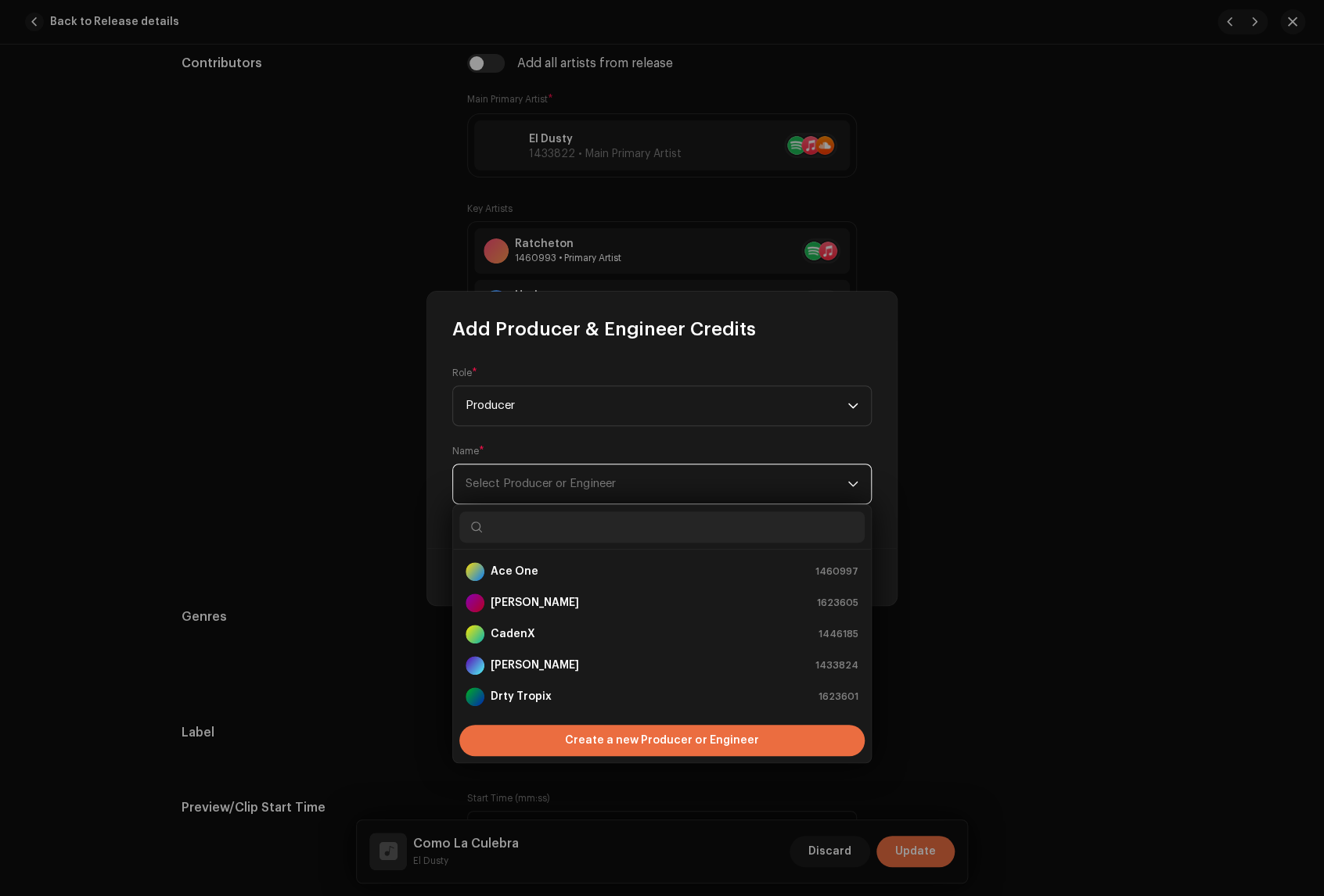
click at [503, 488] on span "Select Producer or Engineer" at bounding box center [541, 484] width 150 height 12
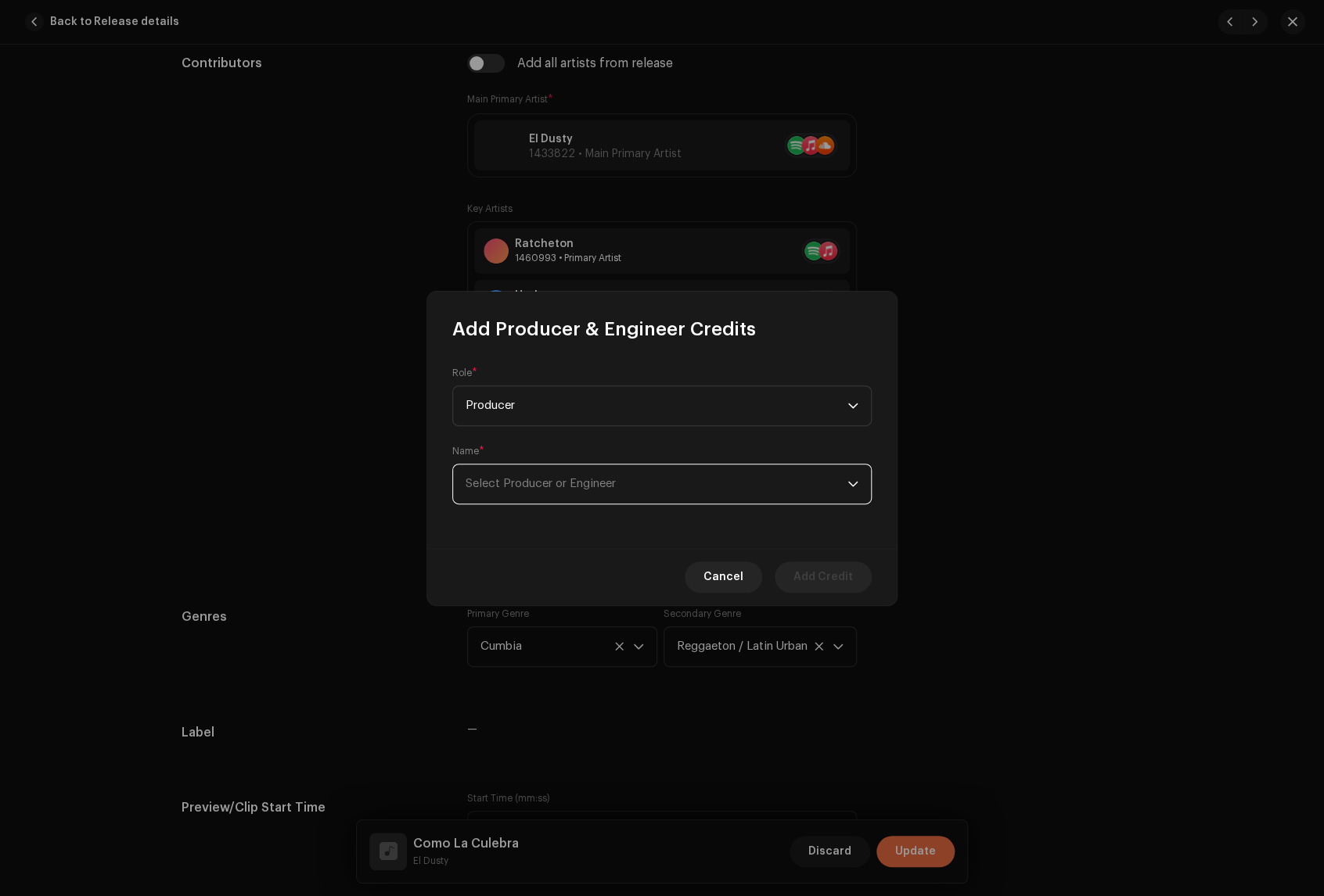
click at [505, 482] on span "Select Producer or Engineer" at bounding box center [541, 484] width 150 height 12
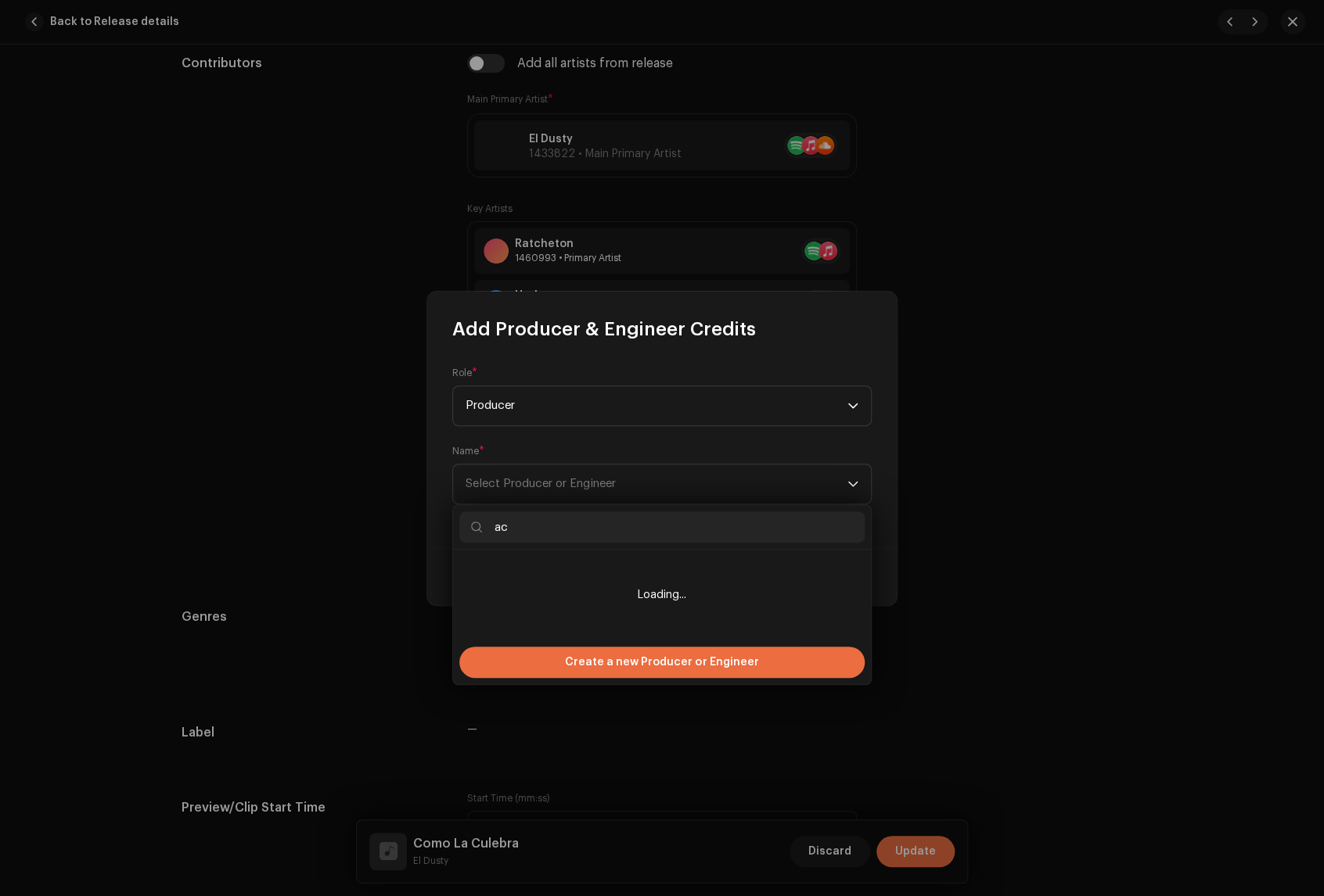
type input "a"
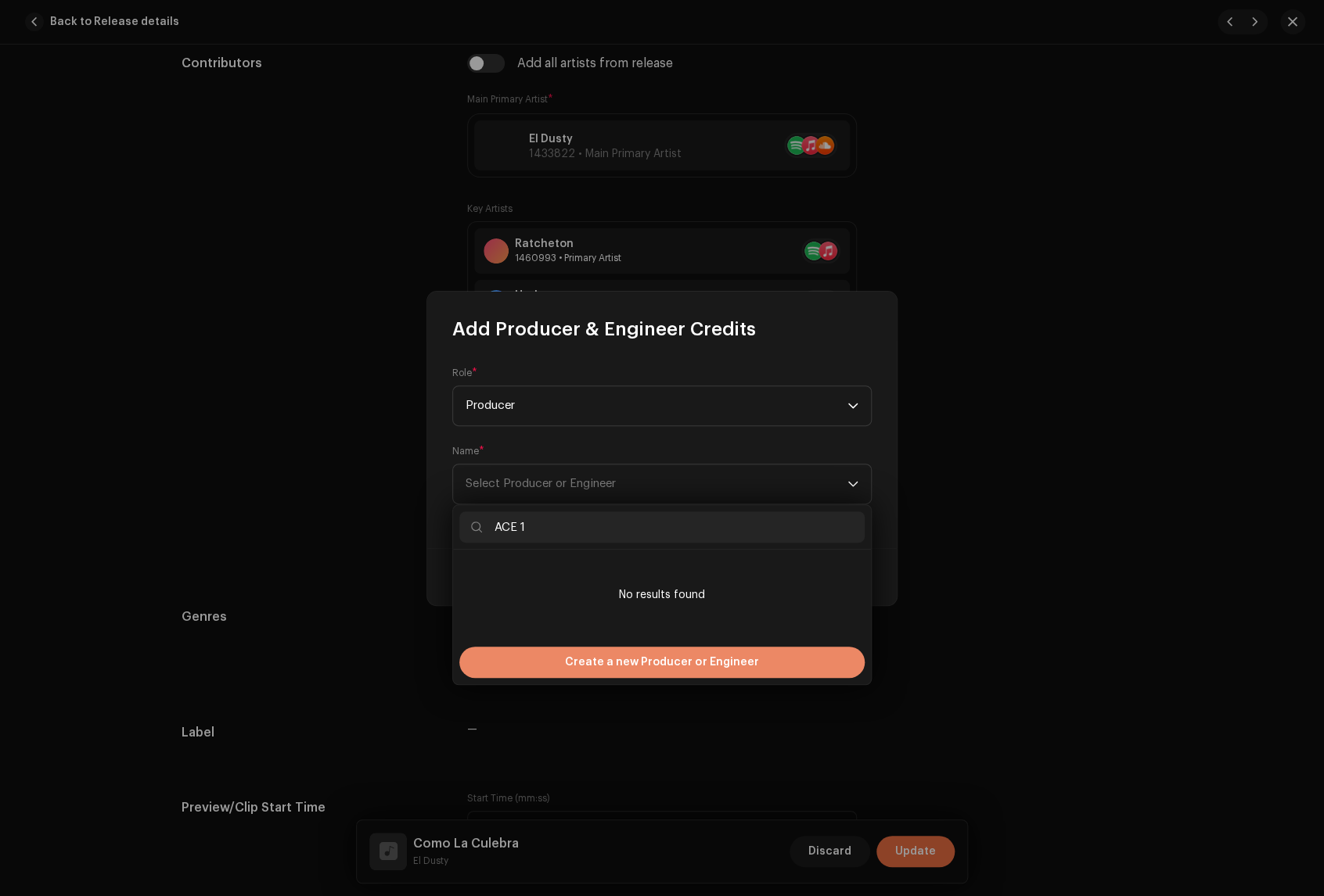
type input "ACE 1"
click at [751, 653] on span "Create a new Producer or Engineer" at bounding box center [661, 662] width 193 height 31
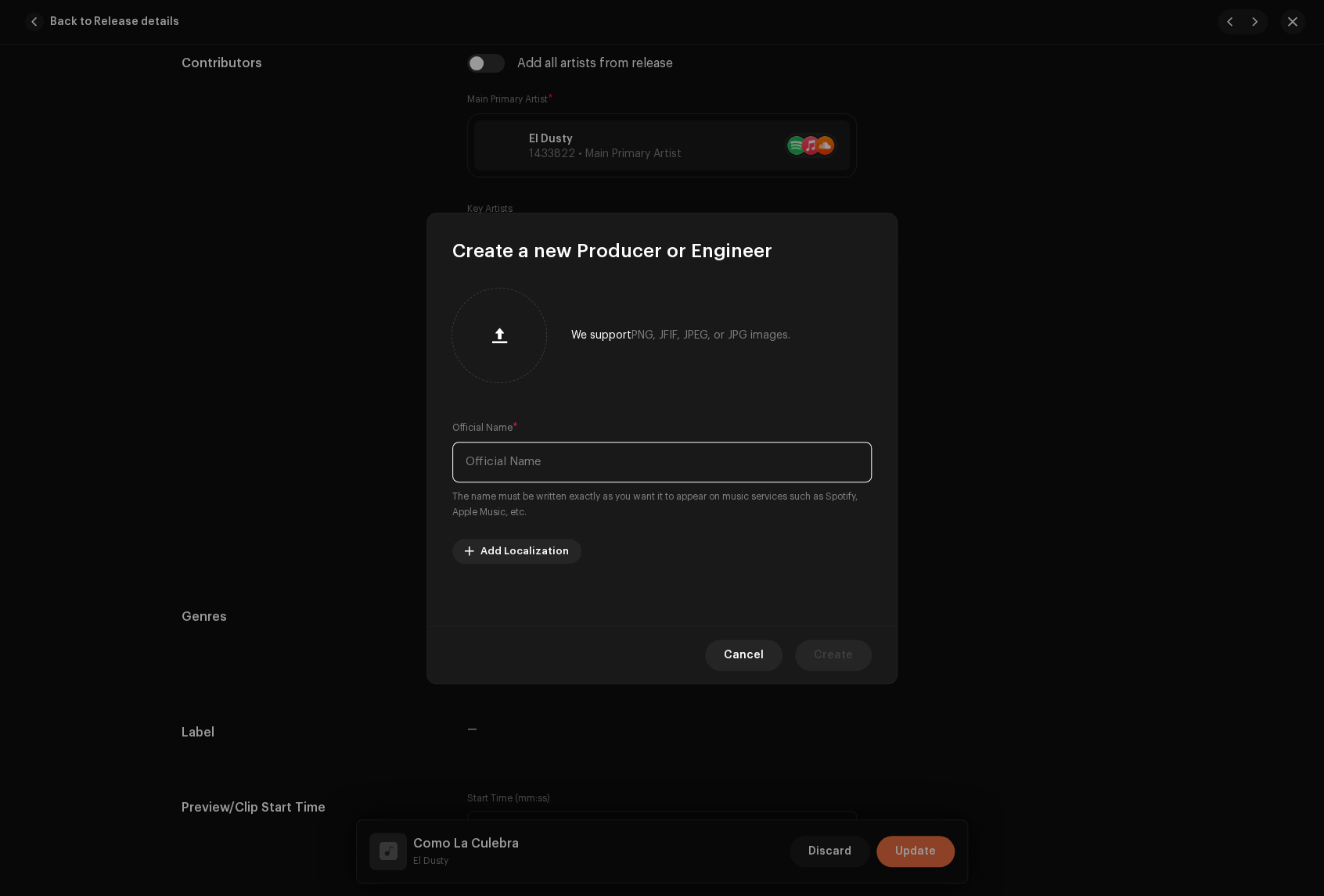
click at [513, 455] on input "text" at bounding box center [662, 462] width 420 height 41
paste input "Alexander Rene Espinoza"
type input "Alexander Rene Espinoza"
click at [839, 649] on span "Create" at bounding box center [833, 655] width 39 height 31
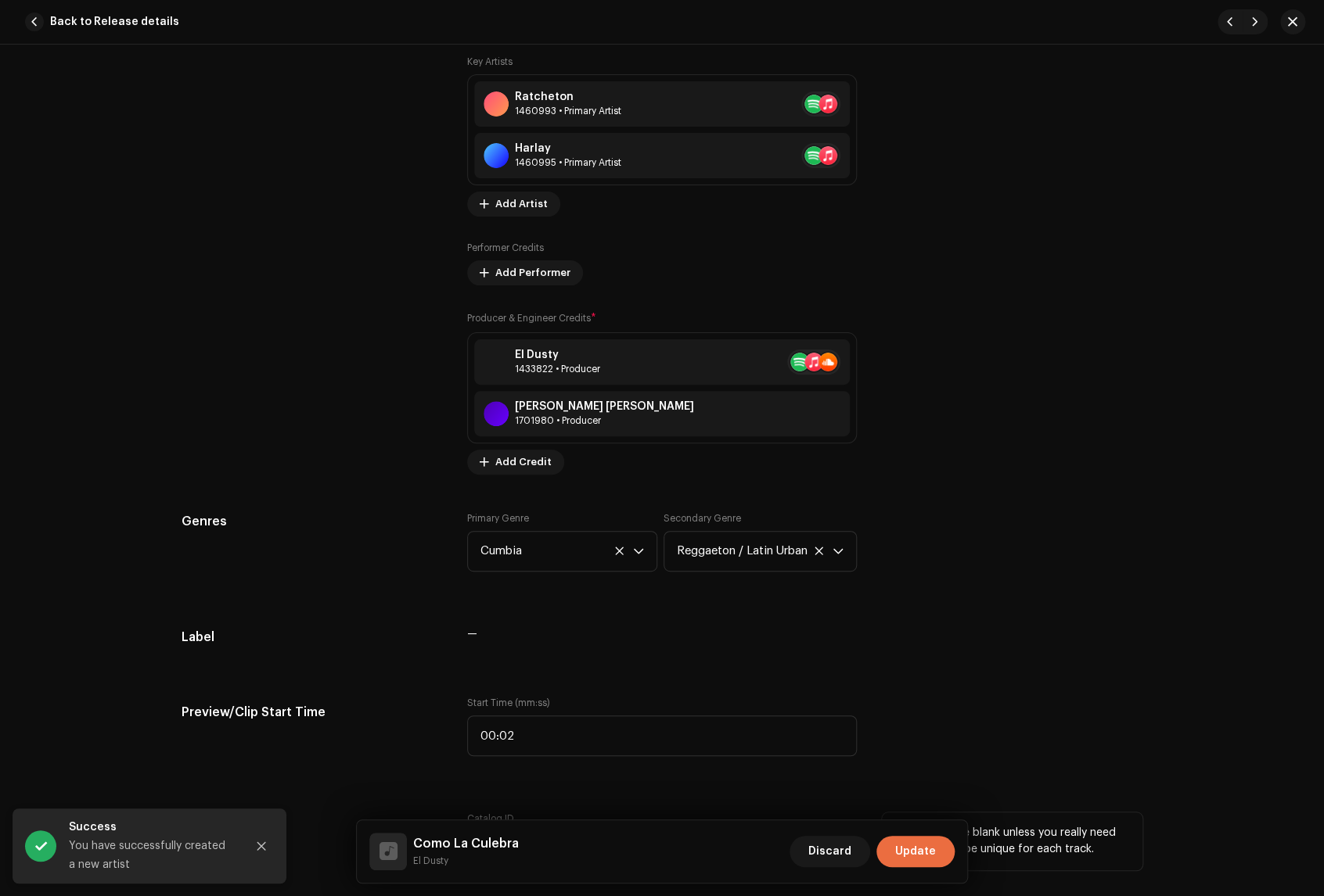
scroll to position [1216, 0]
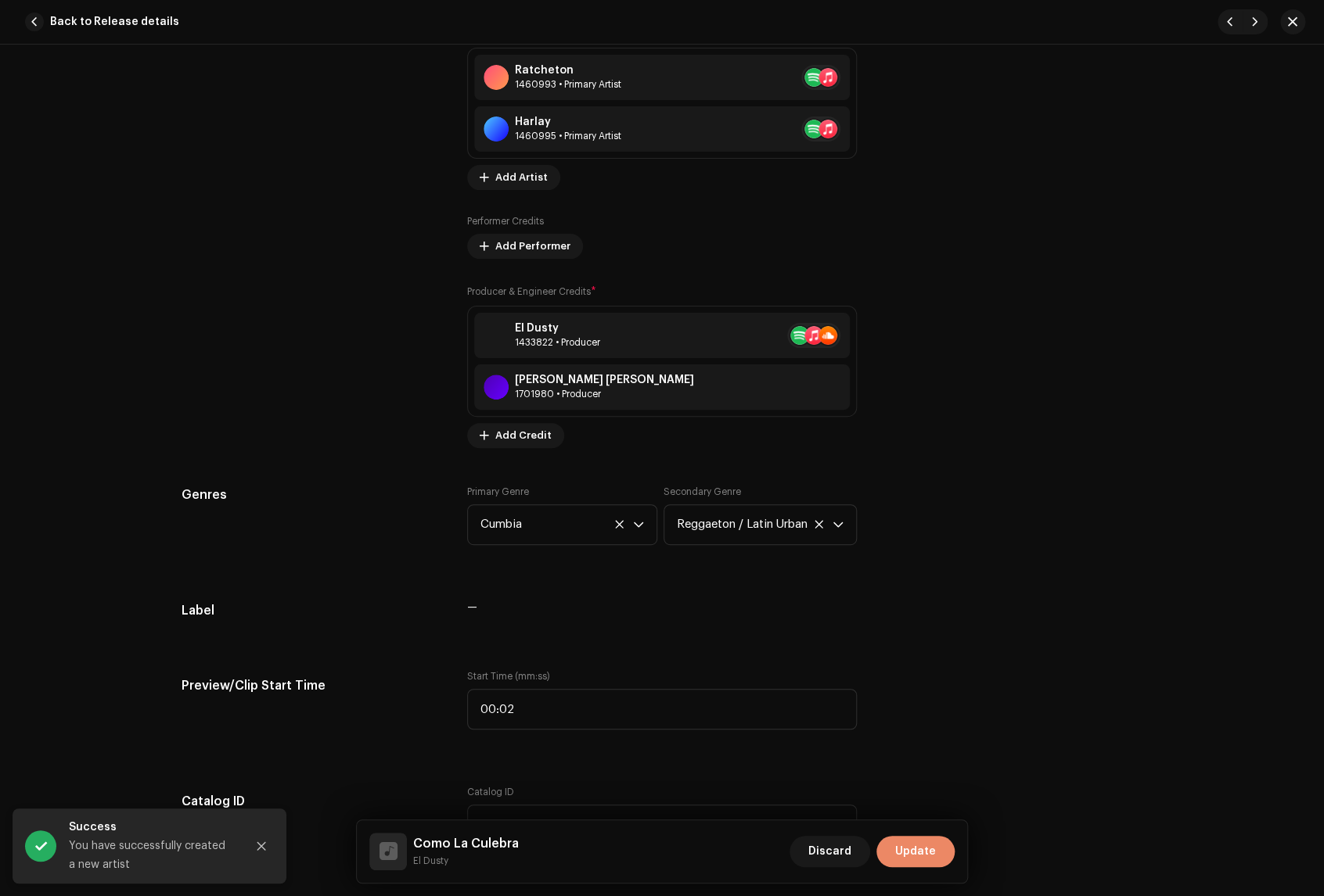
click at [922, 853] on span "Update" at bounding box center [915, 851] width 41 height 31
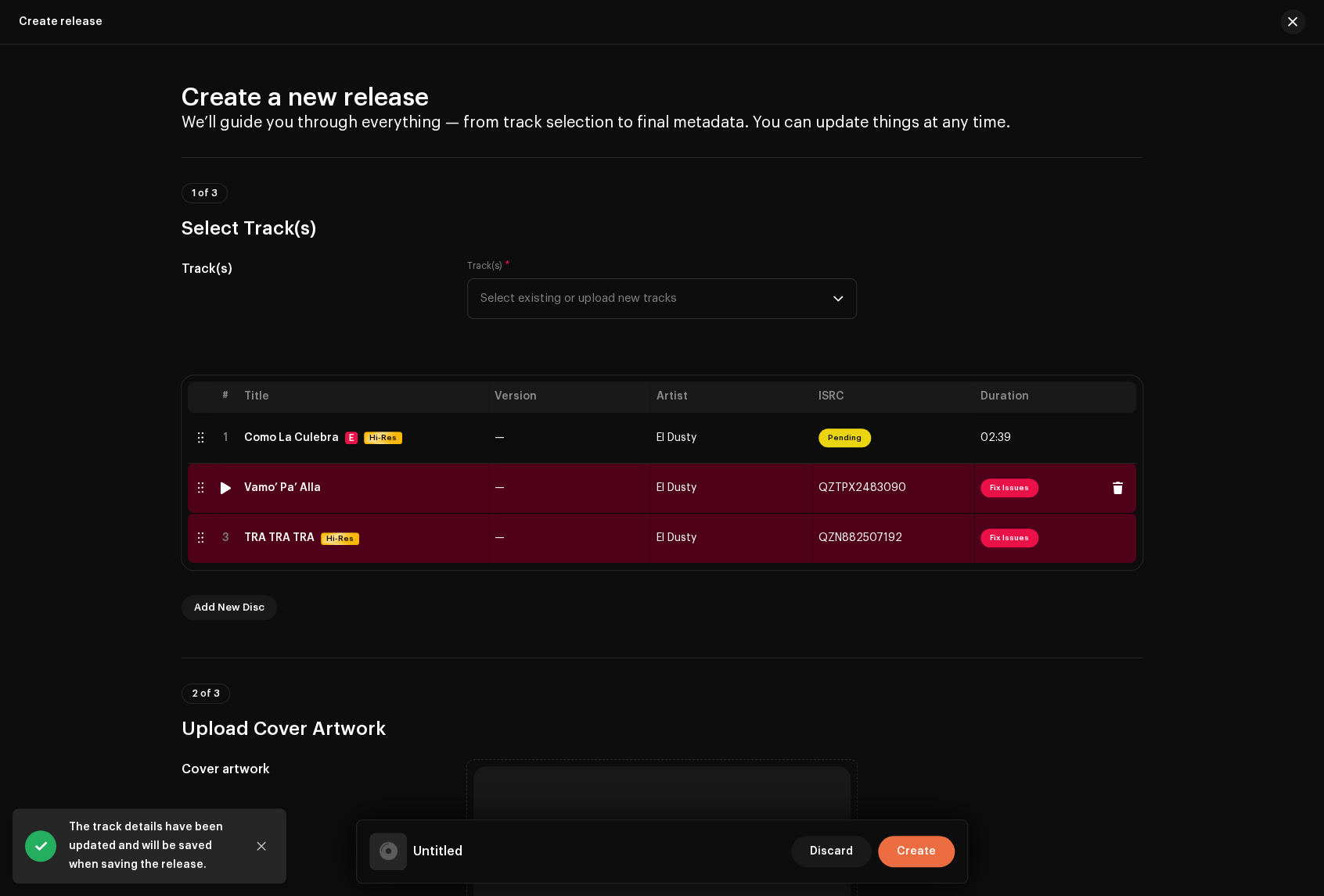
click at [1012, 488] on span "Fix Issues" at bounding box center [1009, 488] width 58 height 19
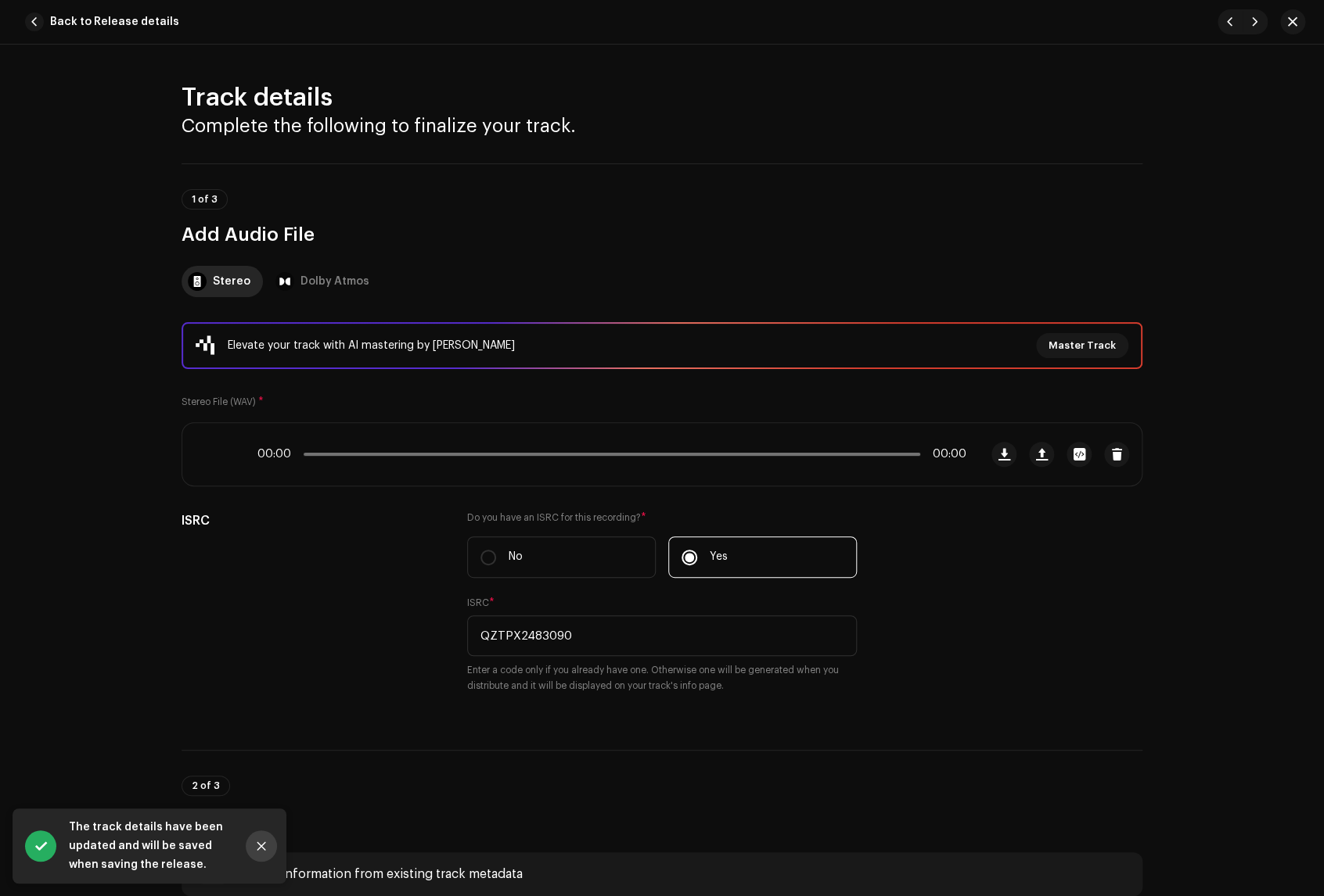
click at [264, 844] on icon "Close" at bounding box center [262, 846] width 11 height 11
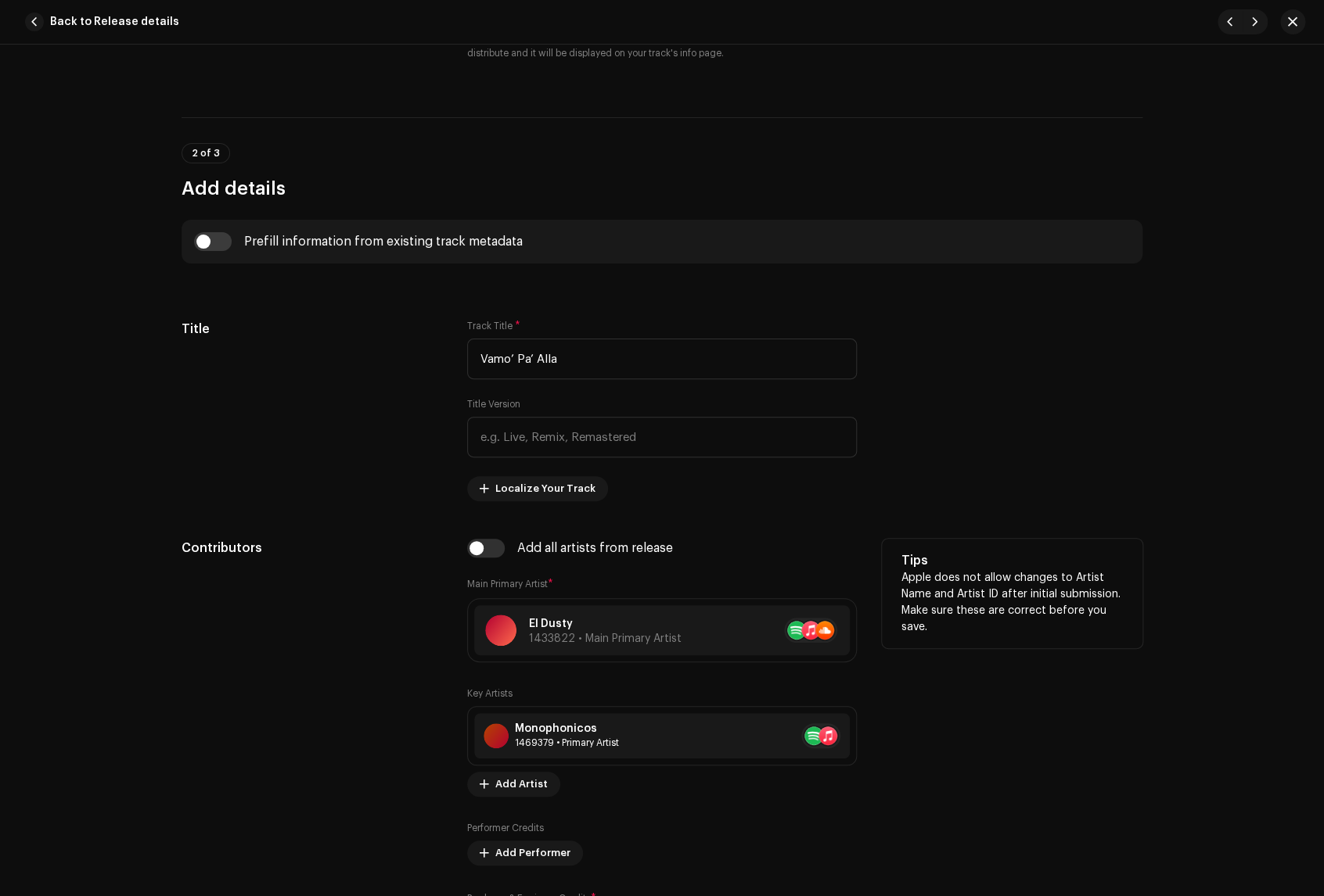
scroll to position [869, 0]
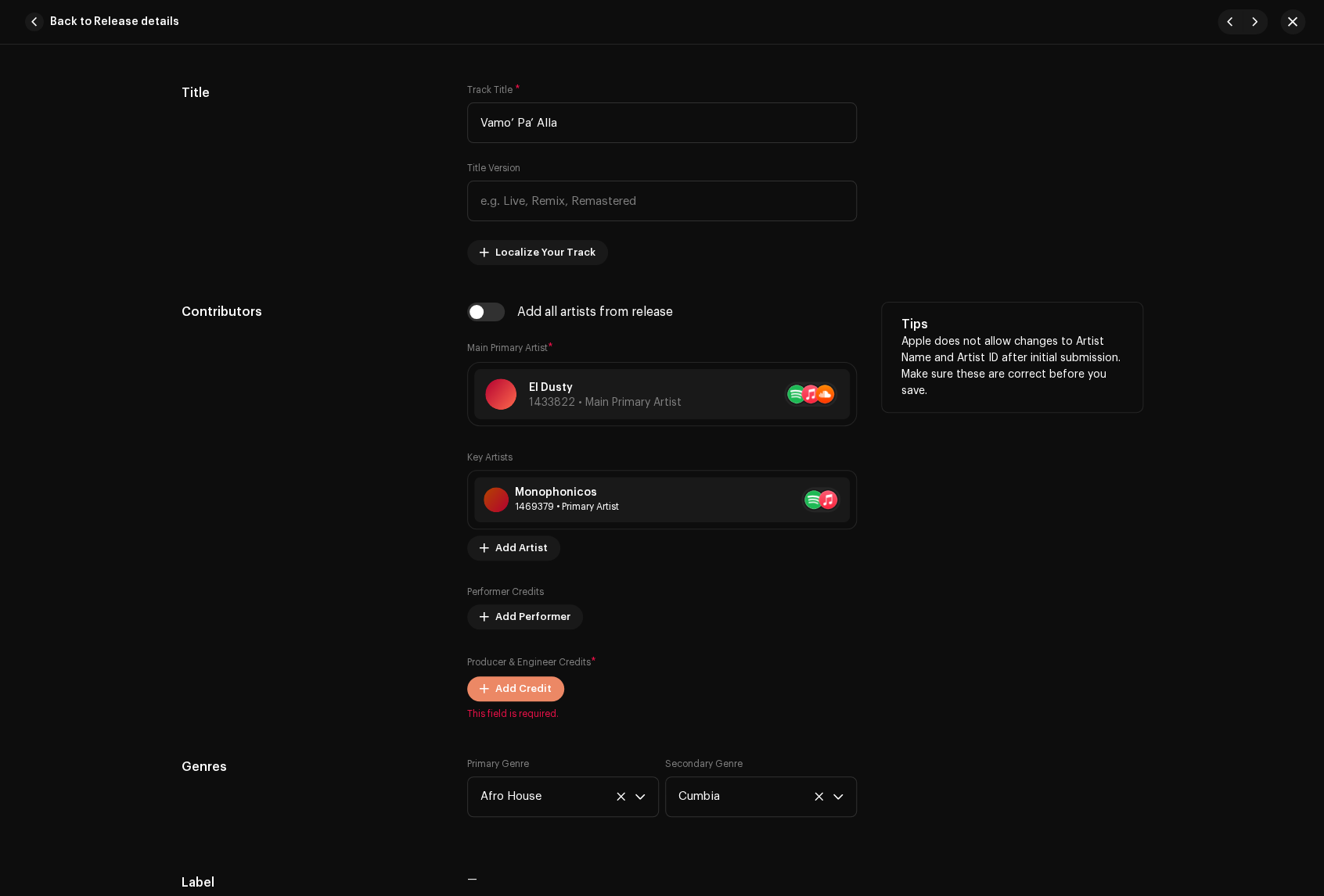
click at [529, 685] on span "Add Credit" at bounding box center [524, 689] width 56 height 31
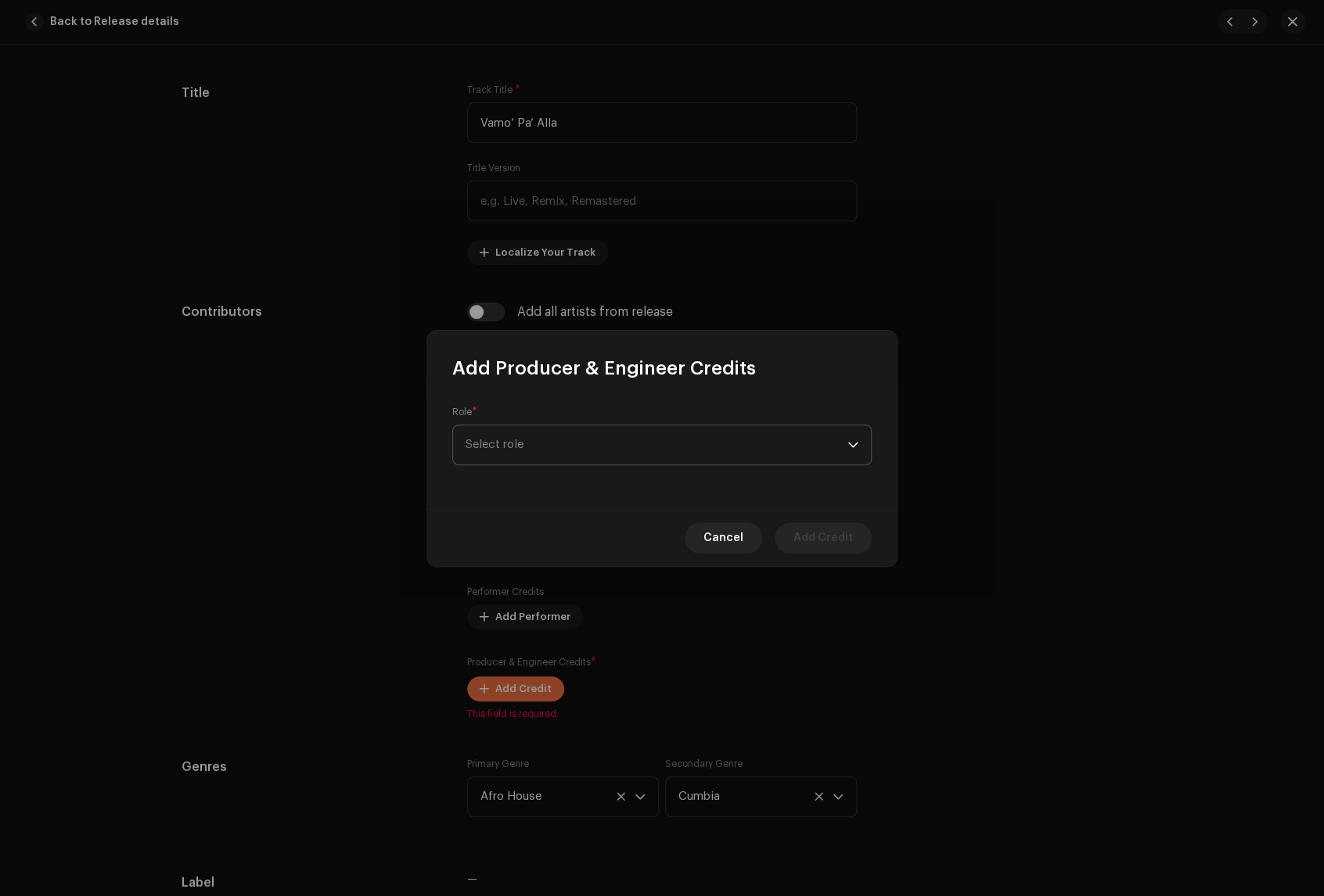
click at [550, 448] on span "Select role" at bounding box center [657, 445] width 382 height 39
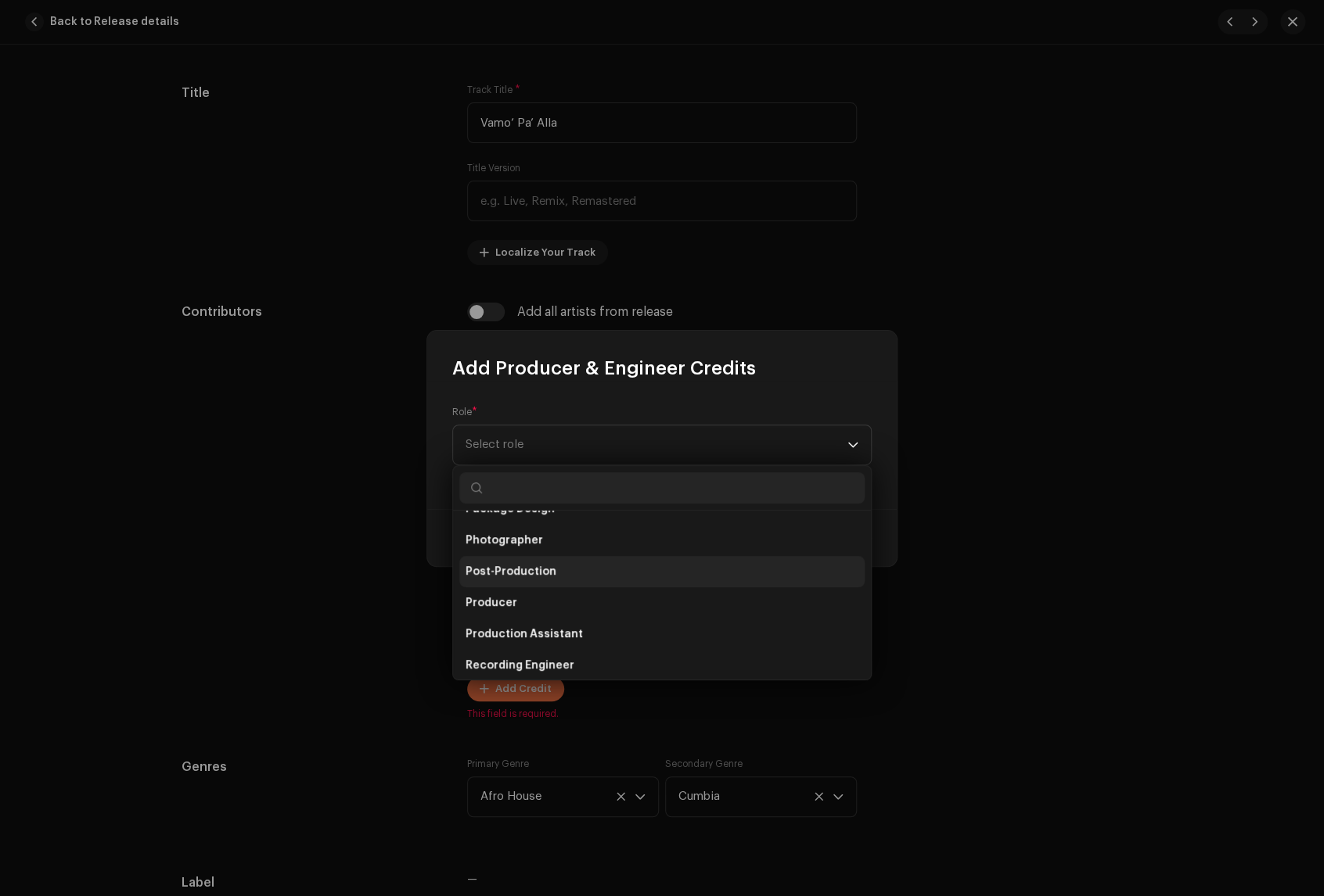
scroll to position [543, 0]
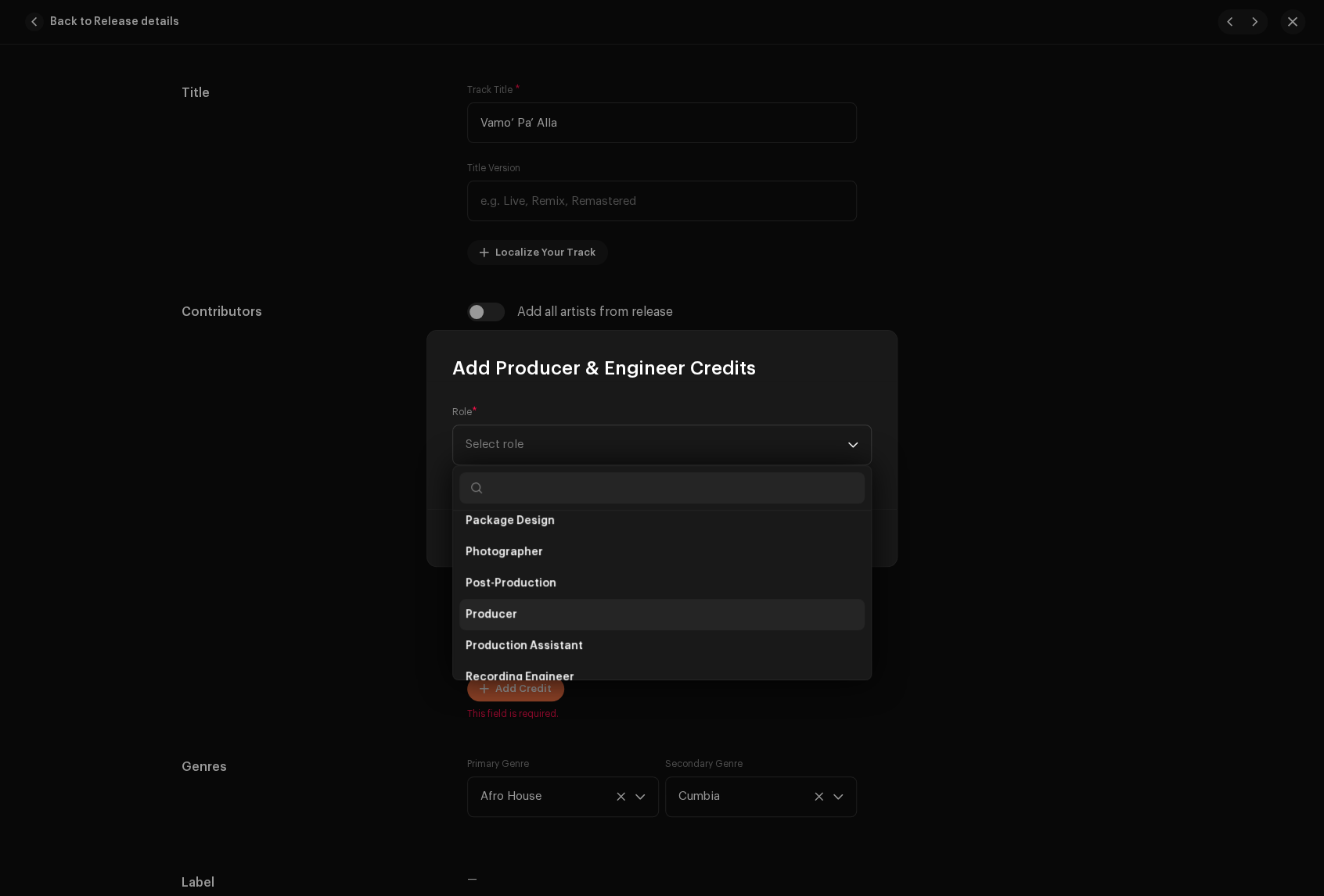
click at [583, 615] on li "Producer" at bounding box center [662, 614] width 406 height 31
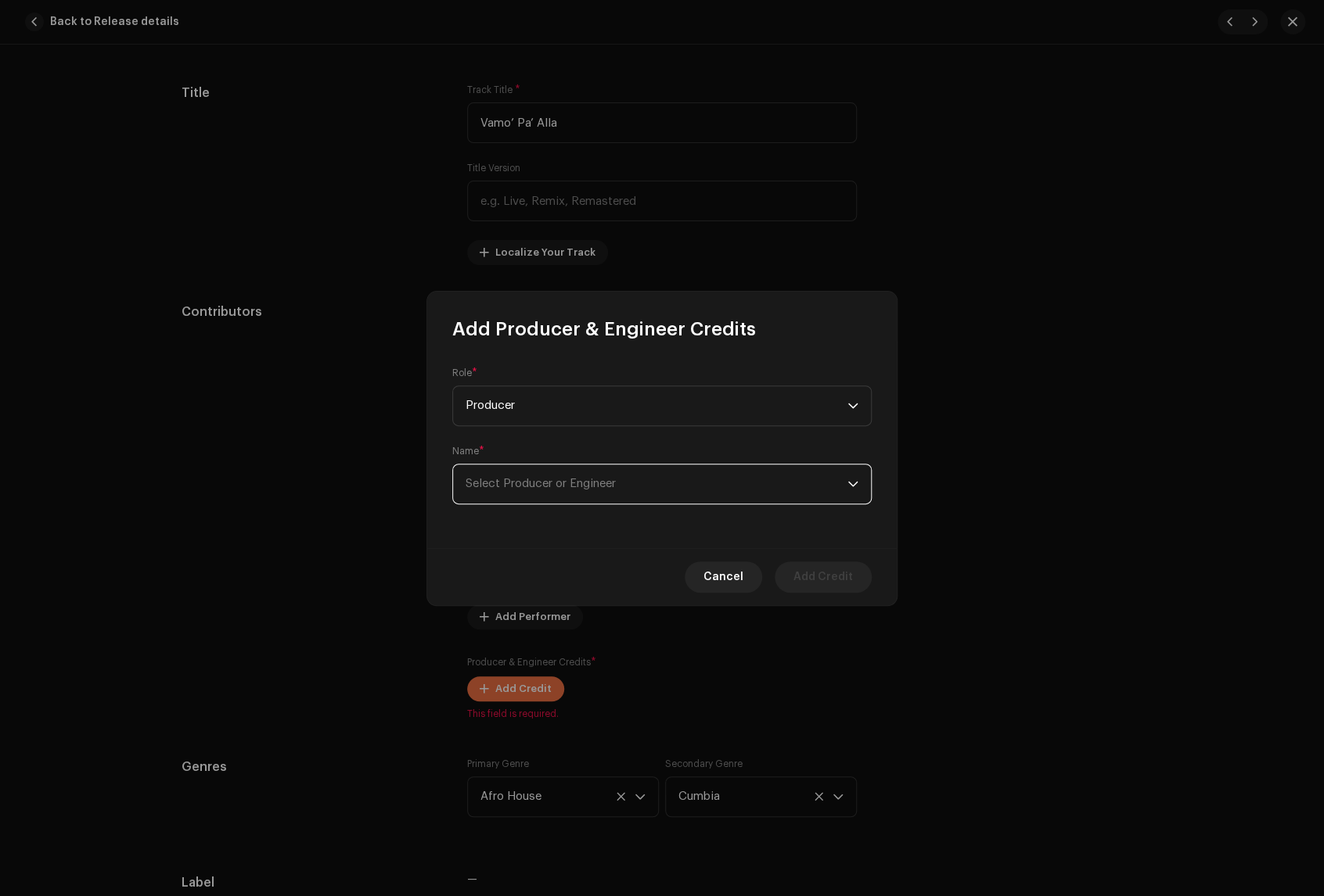
click at [595, 466] on span "Select Producer or Engineer" at bounding box center [657, 484] width 382 height 39
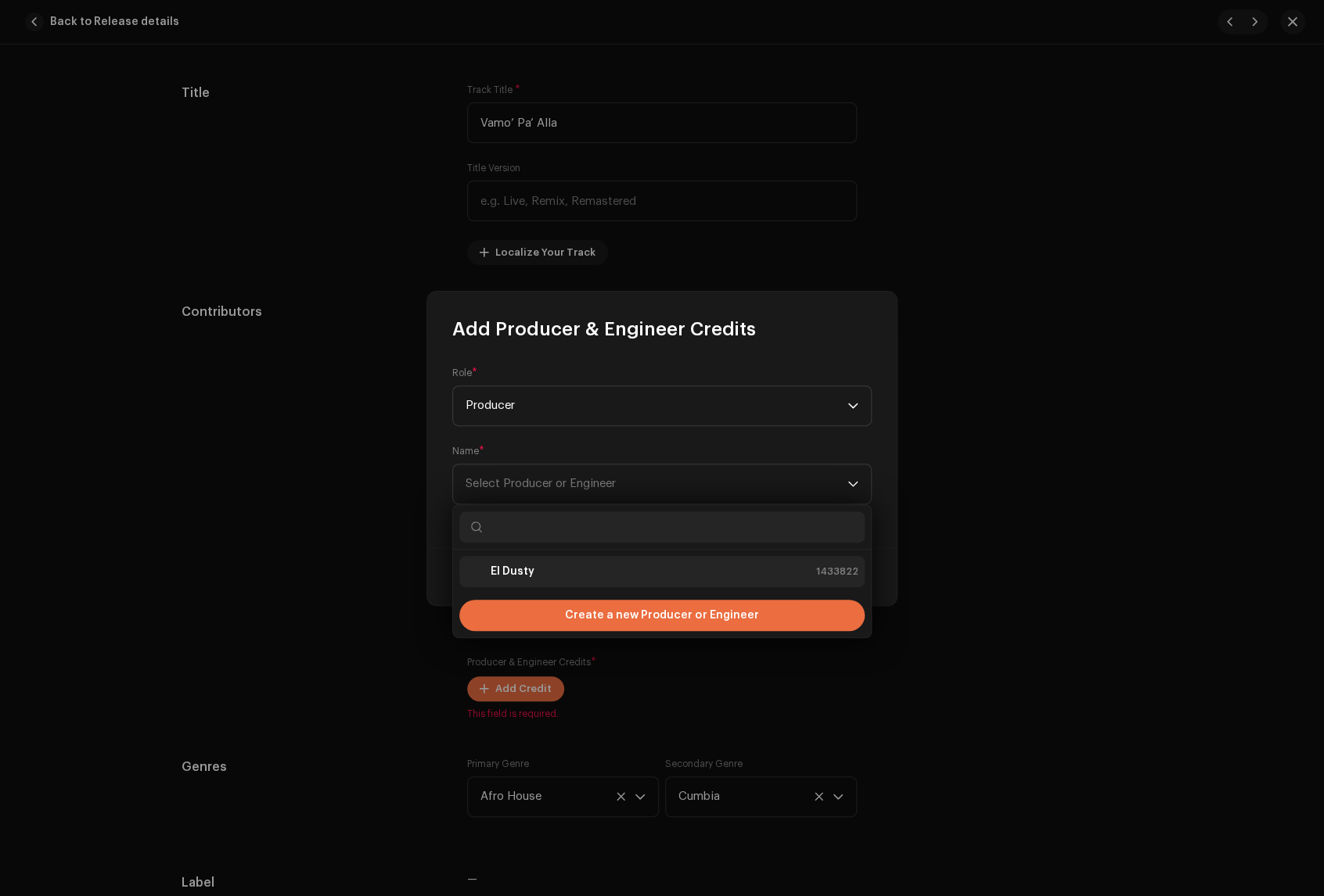
click at [577, 582] on li "El Dusty 1433822" at bounding box center [662, 571] width 406 height 31
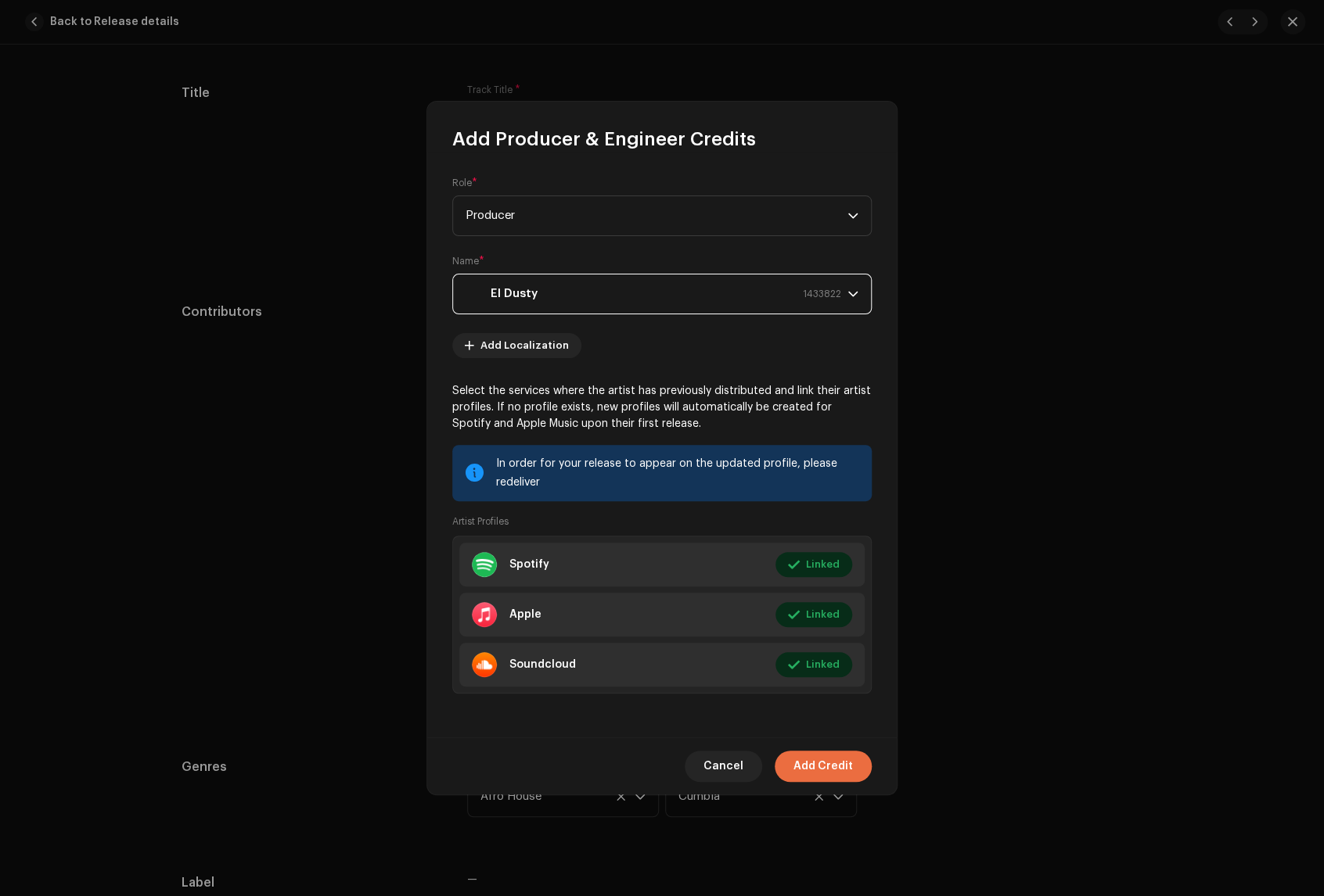
drag, startPoint x: 845, startPoint y: 768, endPoint x: 882, endPoint y: 736, distance: 48.9
click at [845, 767] on span "Add Credit" at bounding box center [823, 766] width 60 height 31
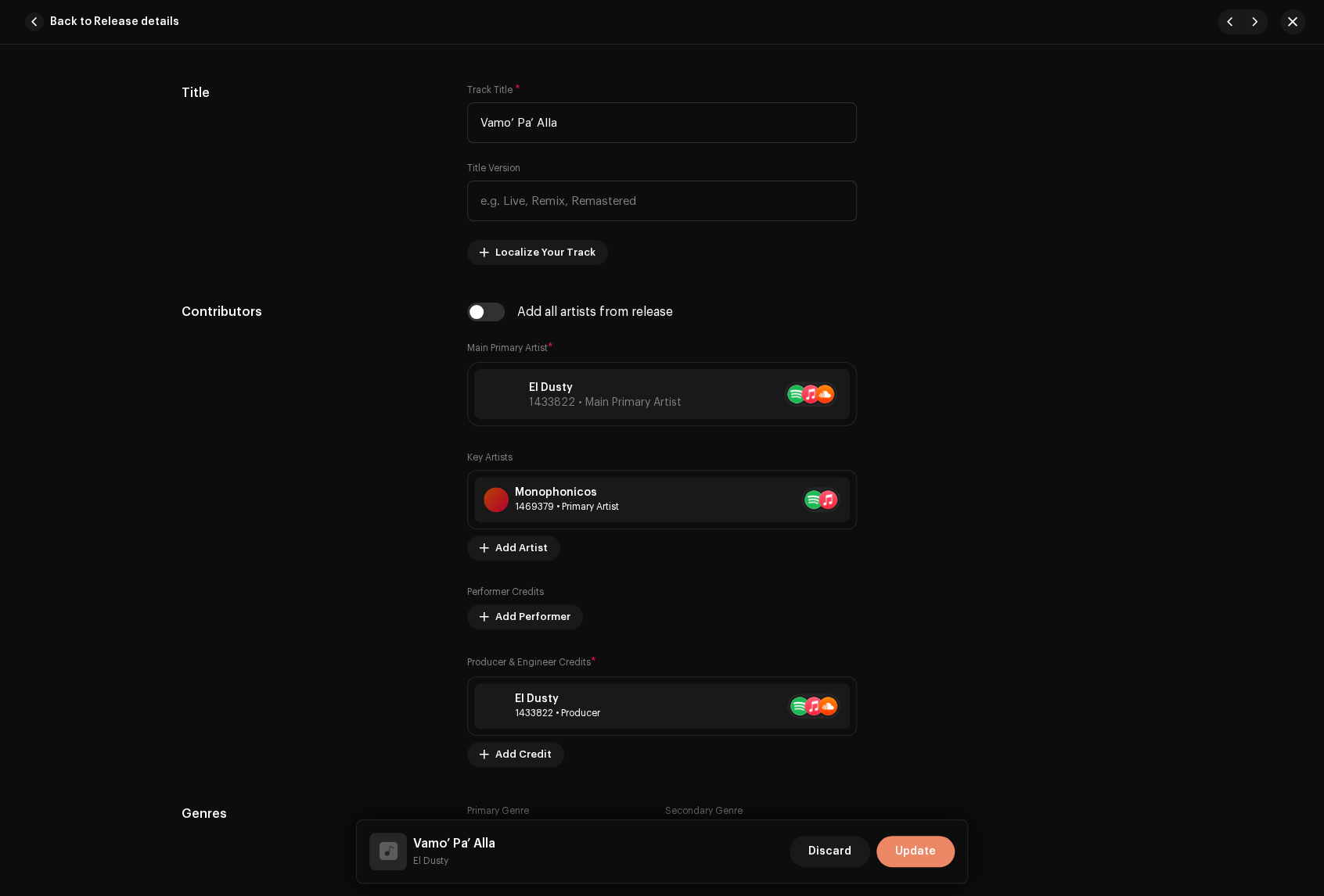
click at [914, 859] on span "Update" at bounding box center [915, 851] width 41 height 31
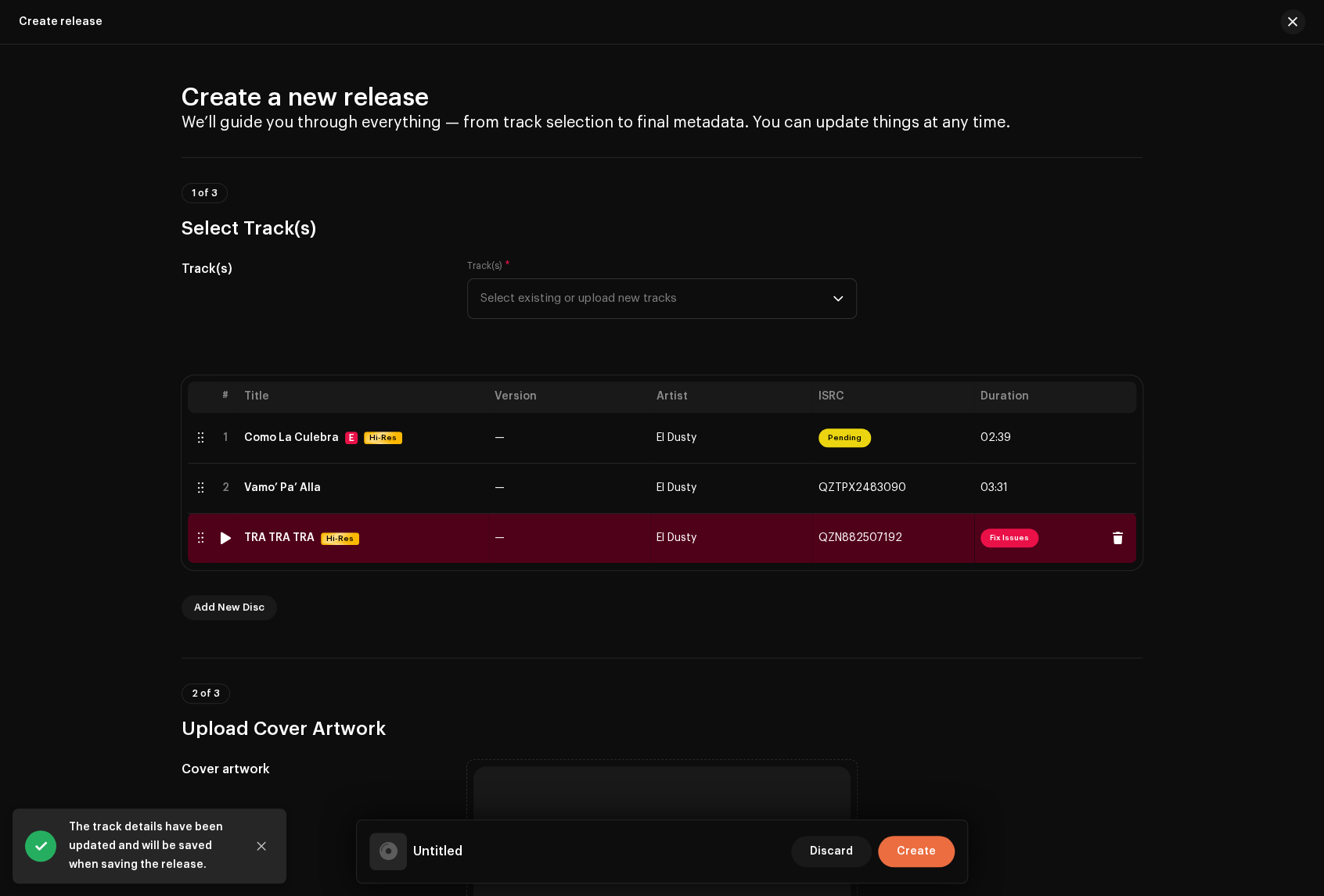
click at [1010, 538] on span "Fix Issues" at bounding box center [1009, 538] width 58 height 19
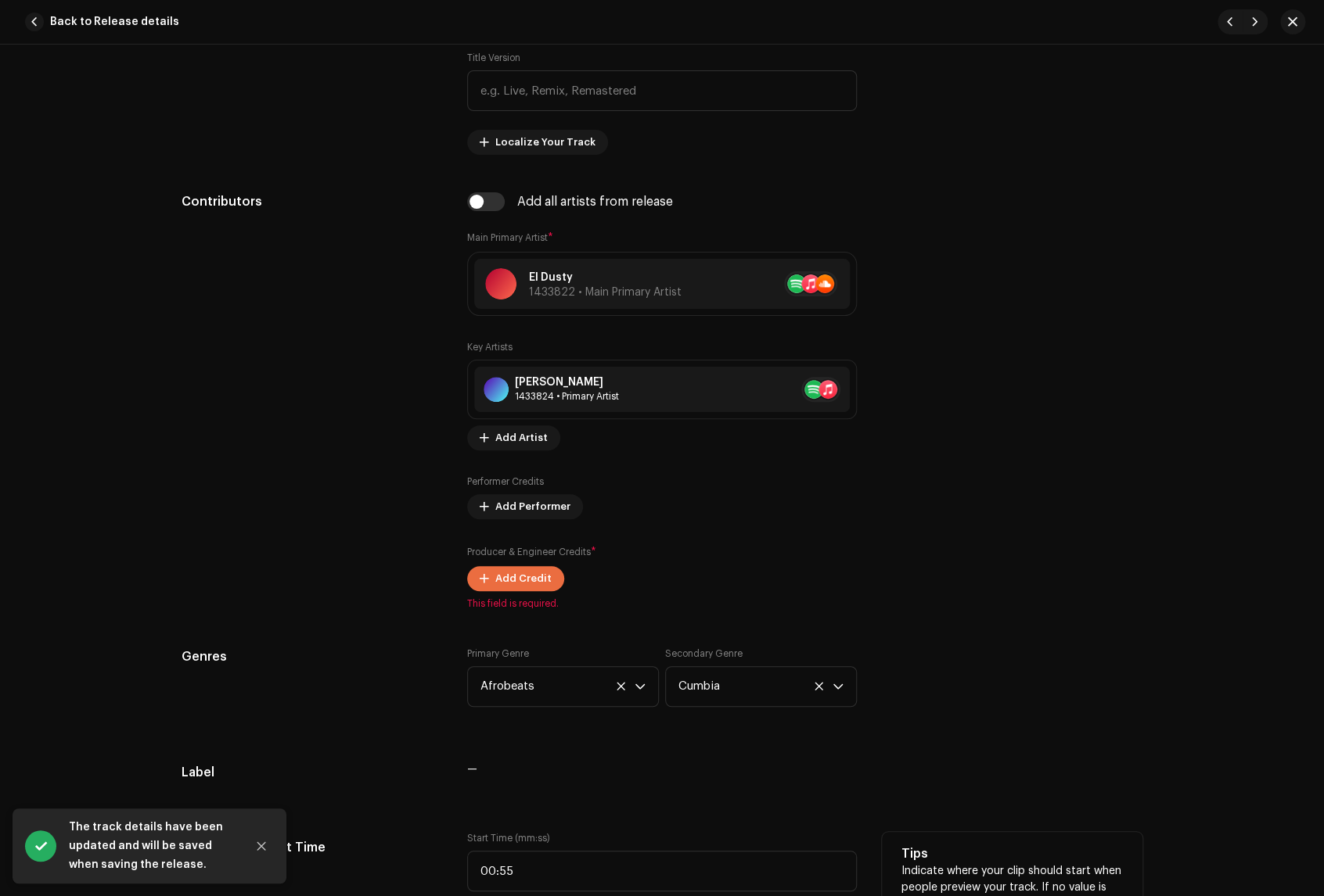
scroll to position [1158, 0]
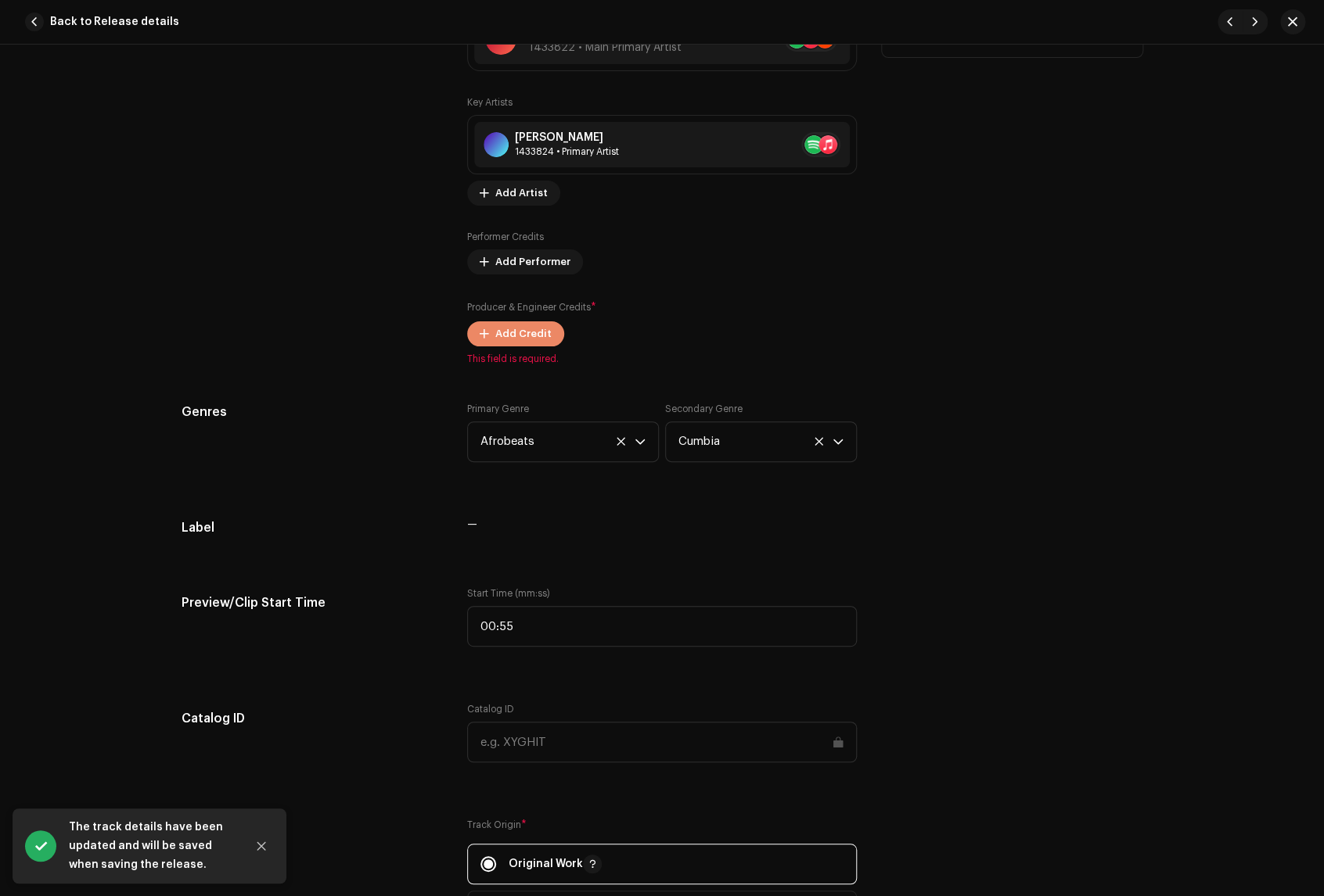
click at [529, 327] on span "Add Credit" at bounding box center [524, 334] width 56 height 31
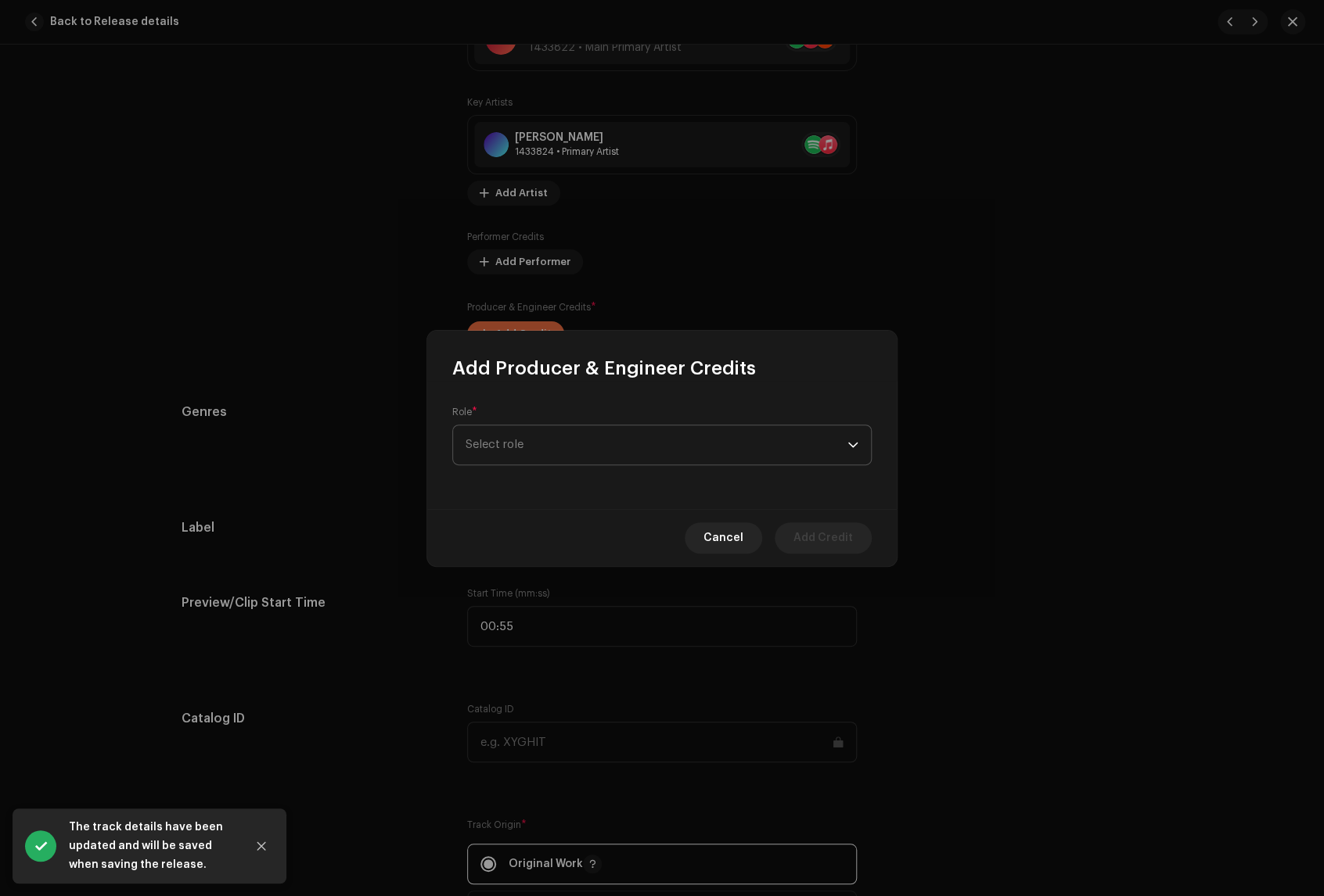
click at [613, 450] on span "Select role" at bounding box center [657, 445] width 382 height 39
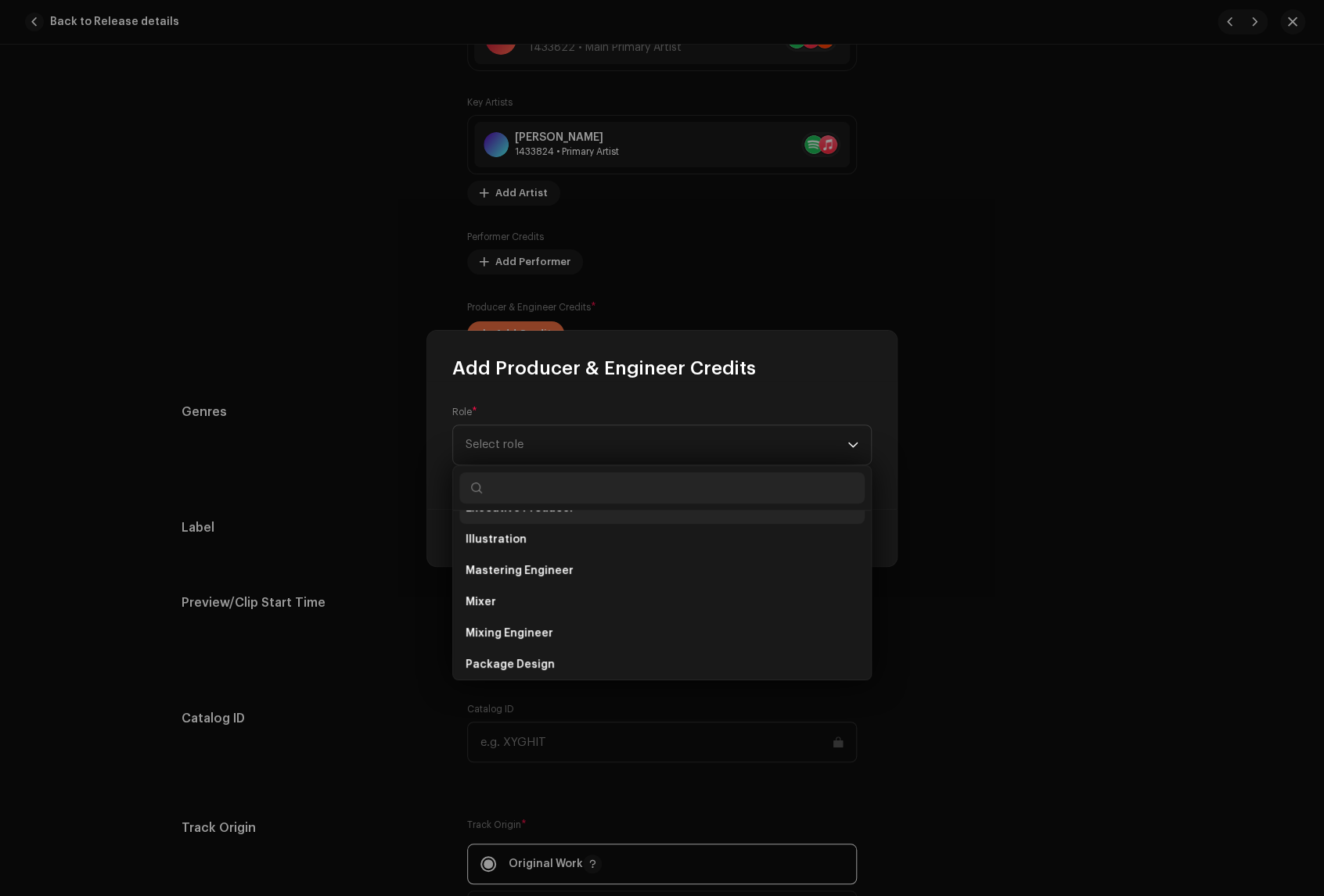
scroll to position [550, 0]
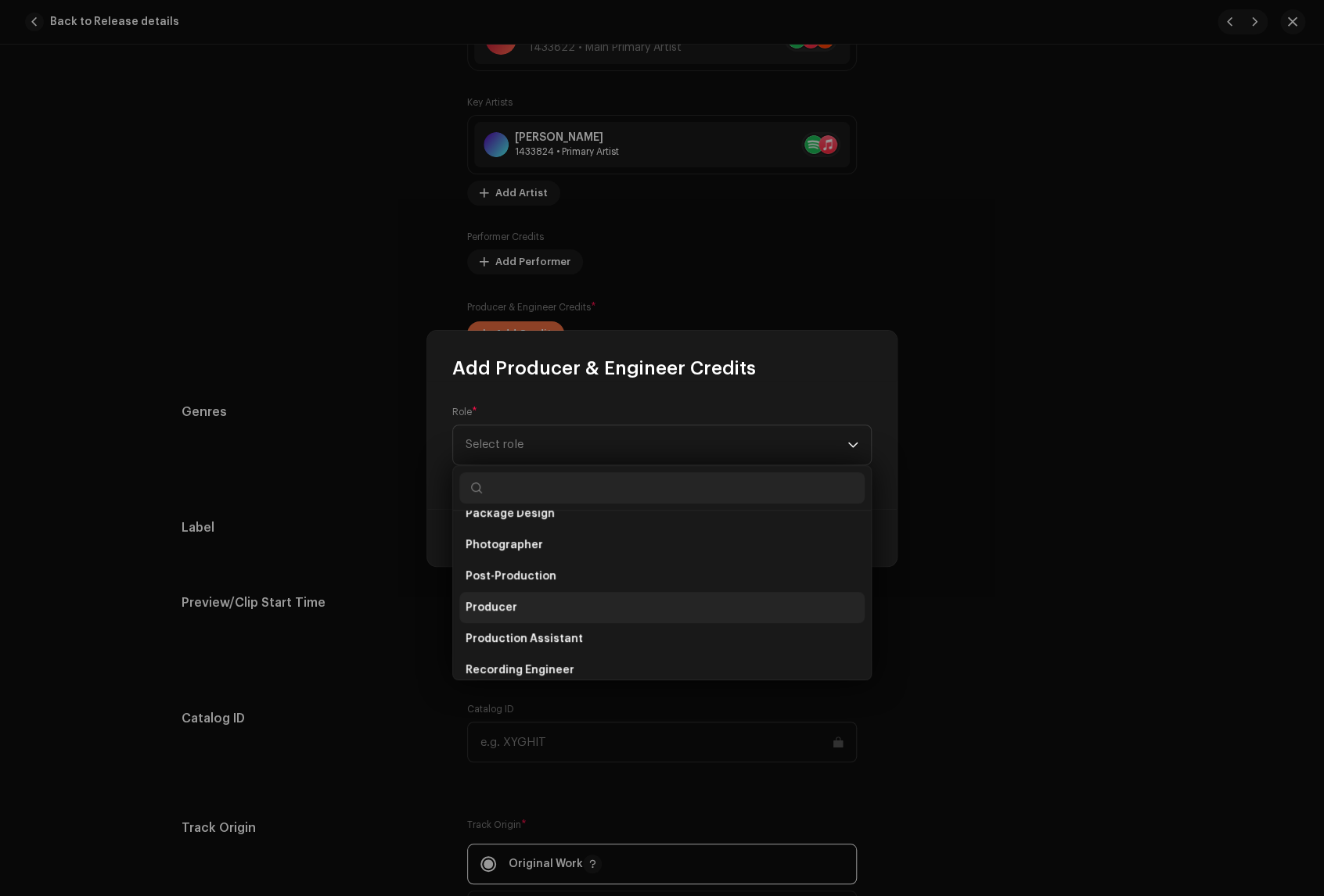
click at [601, 608] on li "Producer" at bounding box center [662, 607] width 406 height 31
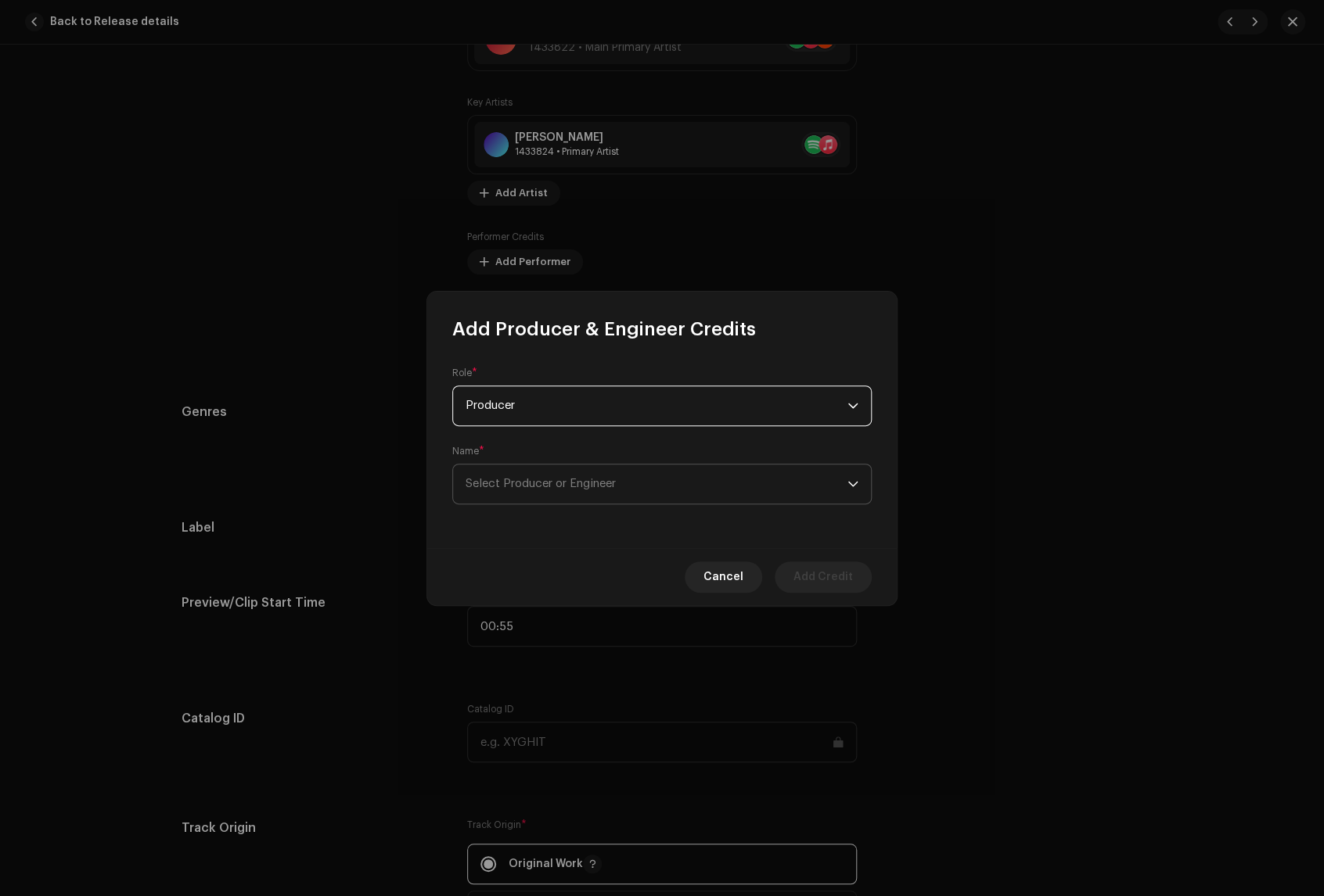
click at [596, 470] on span "Select Producer or Engineer" at bounding box center [657, 484] width 382 height 39
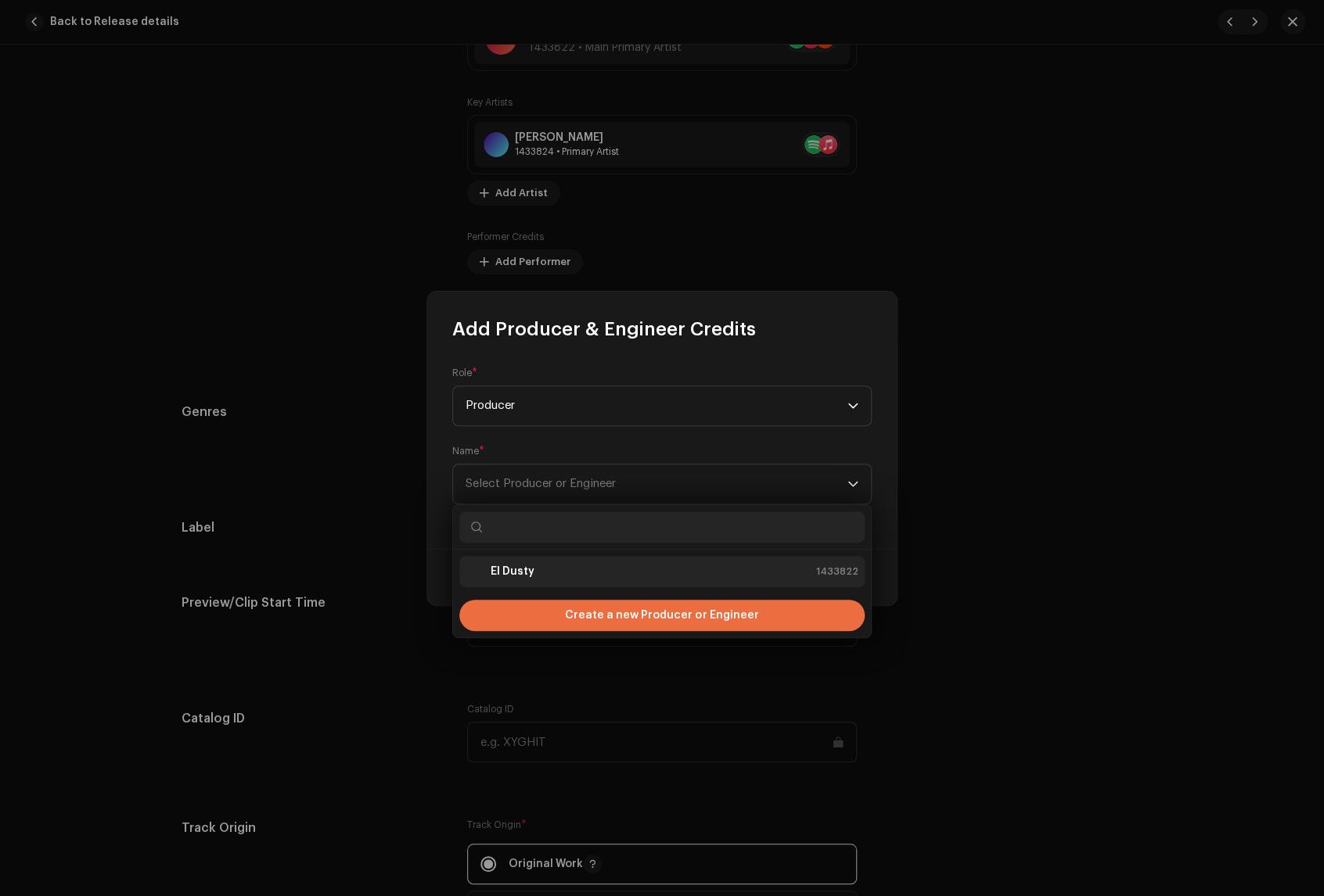
click at [583, 570] on div "El Dusty 1433822" at bounding box center [662, 571] width 393 height 19
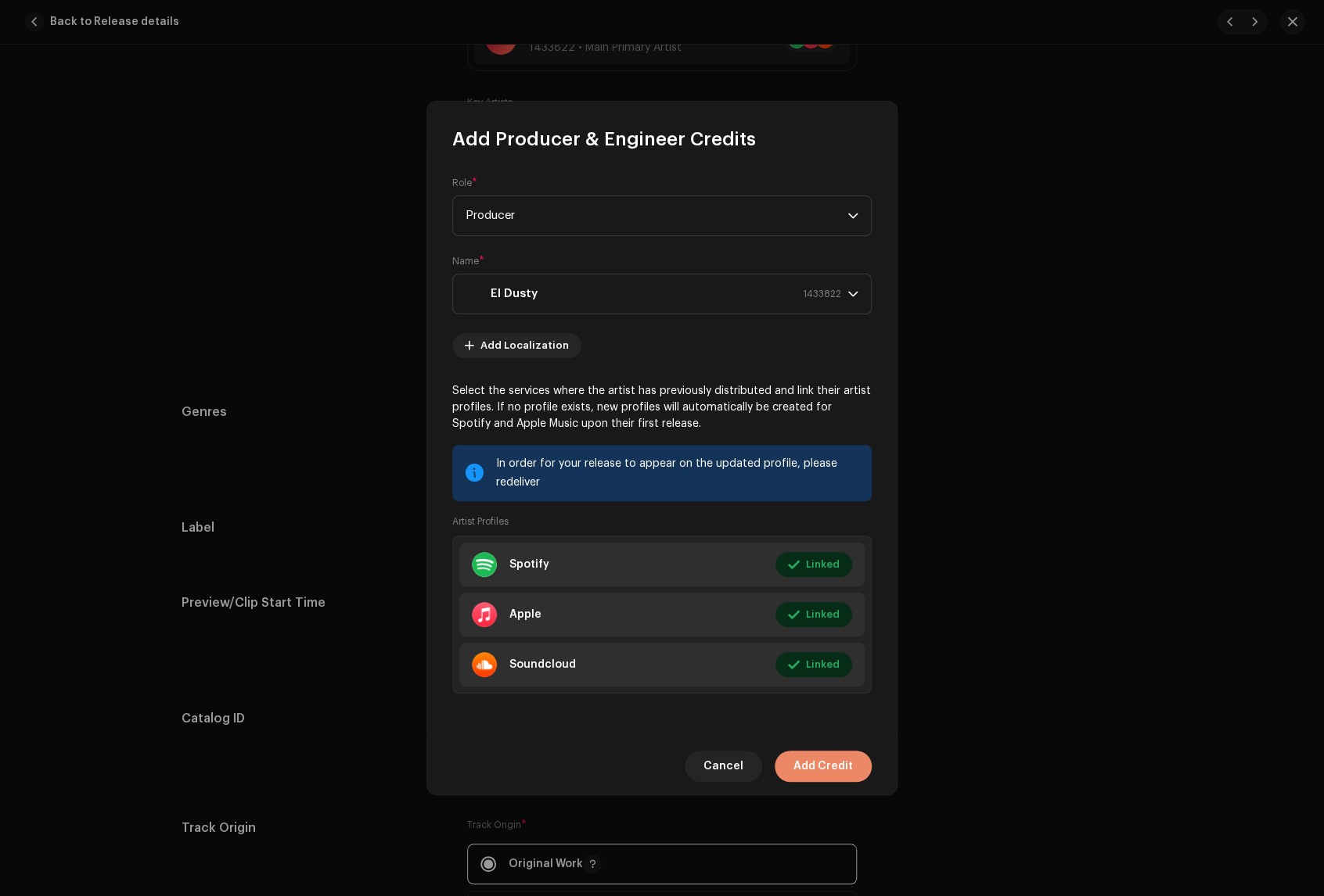
click at [835, 766] on span "Add Credit" at bounding box center [823, 766] width 60 height 31
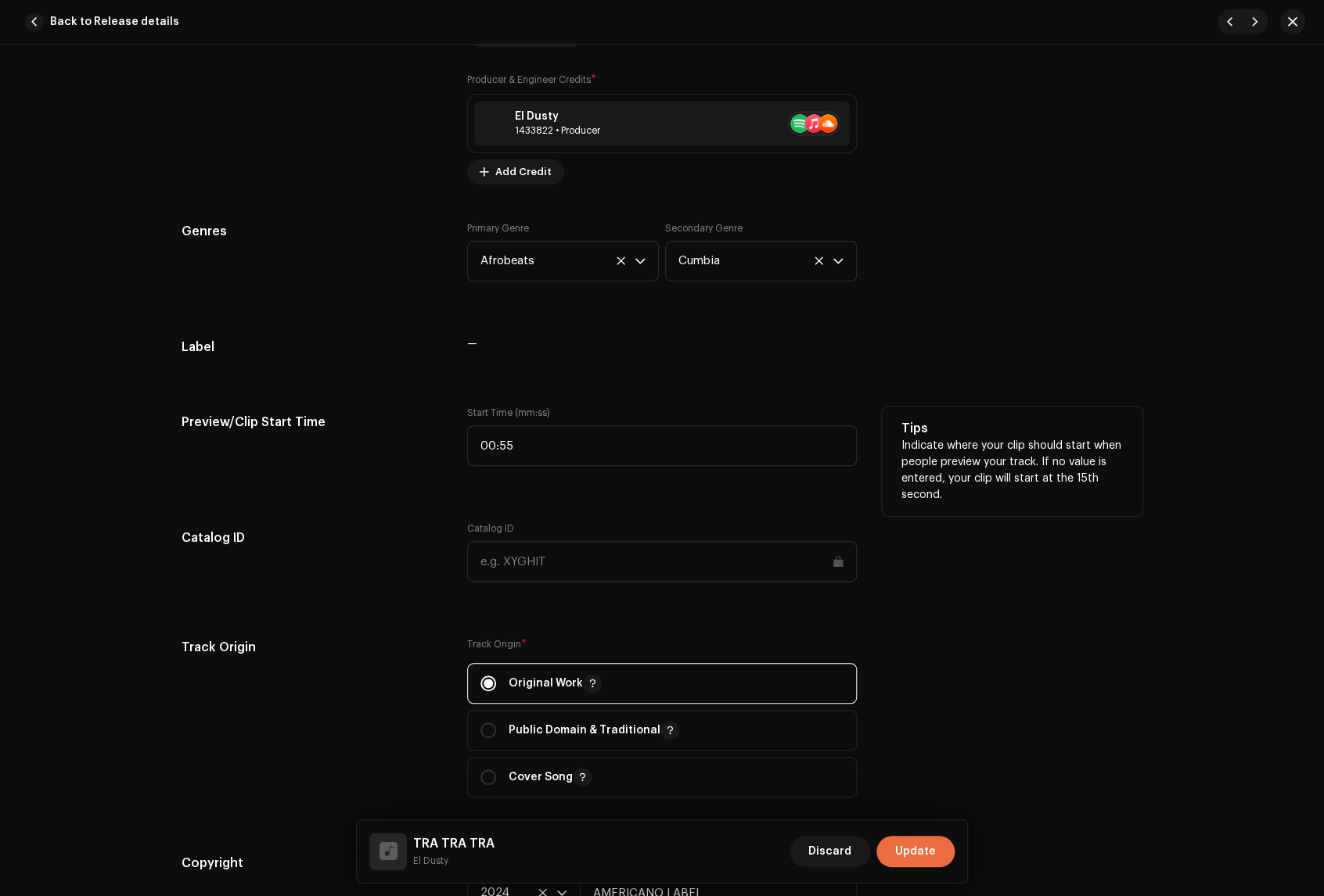
scroll to position [1361, 0]
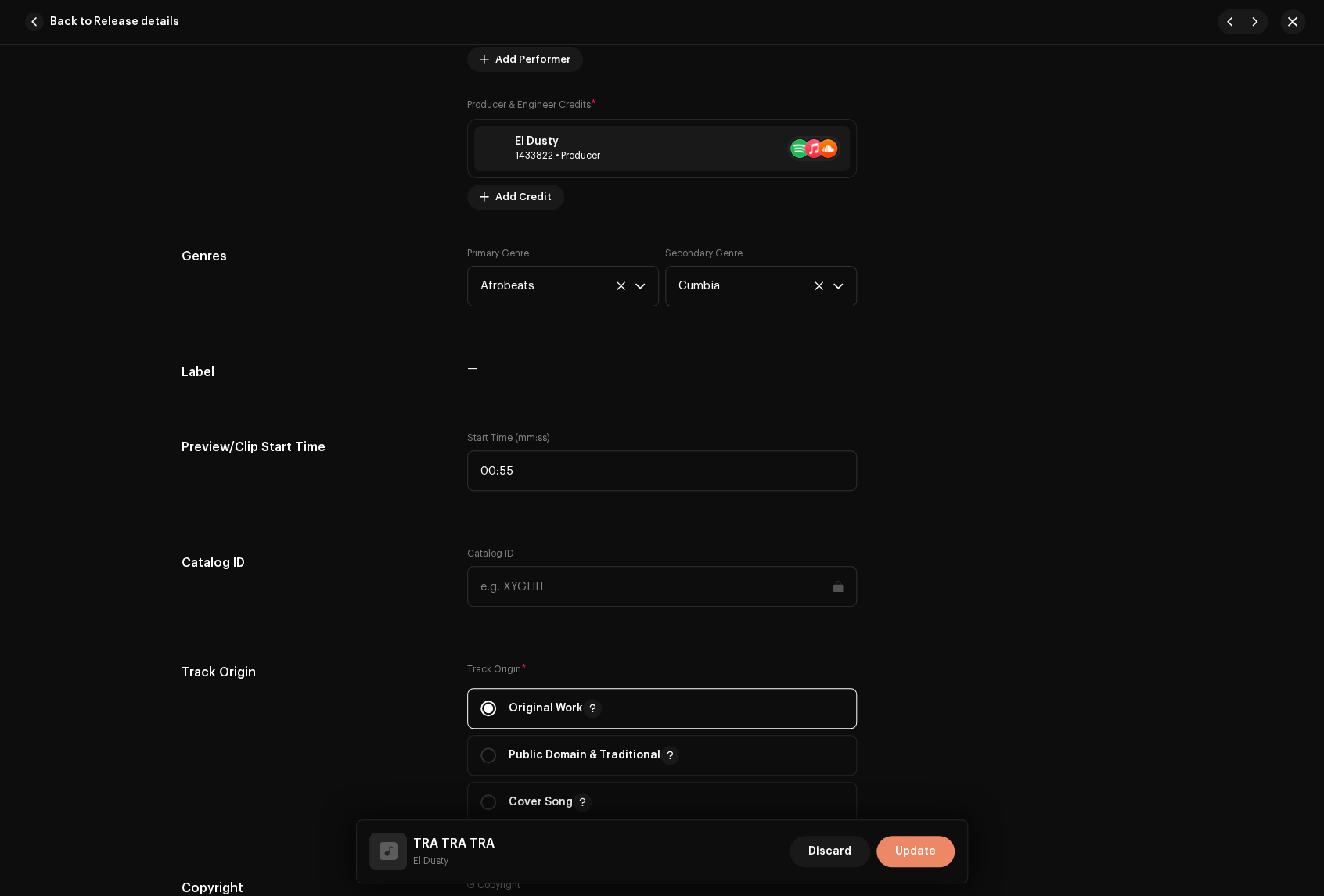
click at [918, 846] on span "Update" at bounding box center [915, 851] width 41 height 31
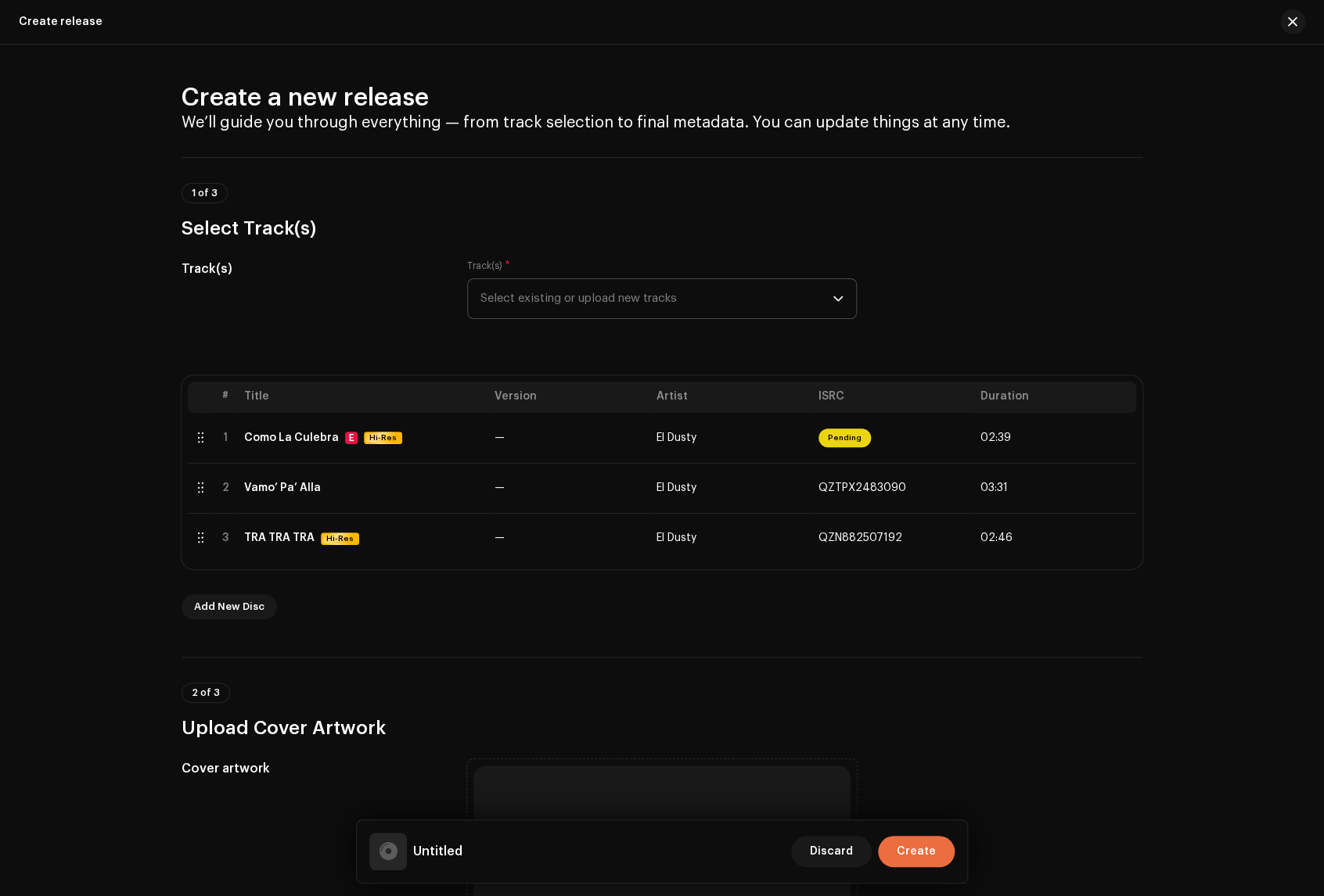
click at [767, 304] on span "Select existing or upload new tracks" at bounding box center [657, 299] width 352 height 39
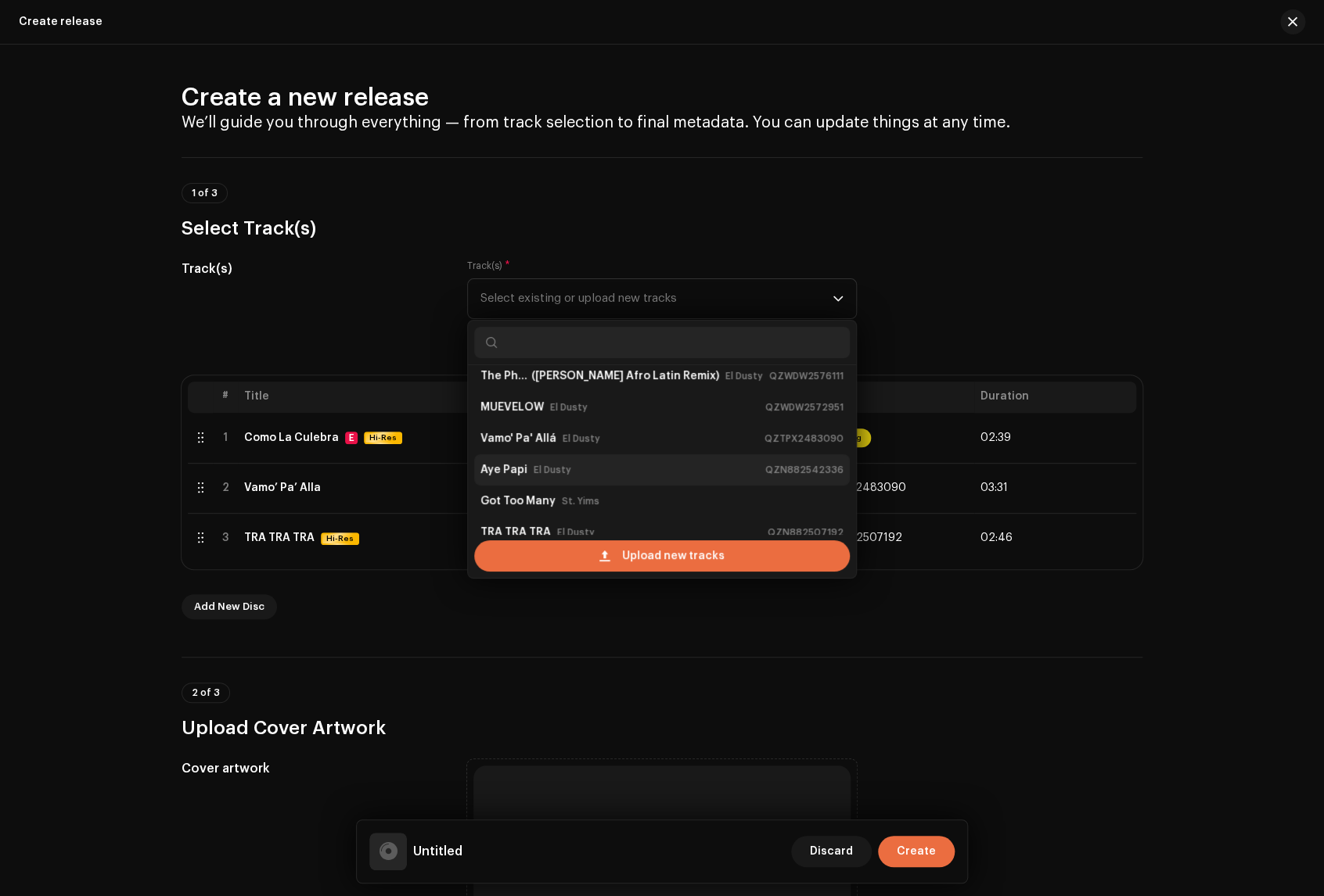
scroll to position [64, 0]
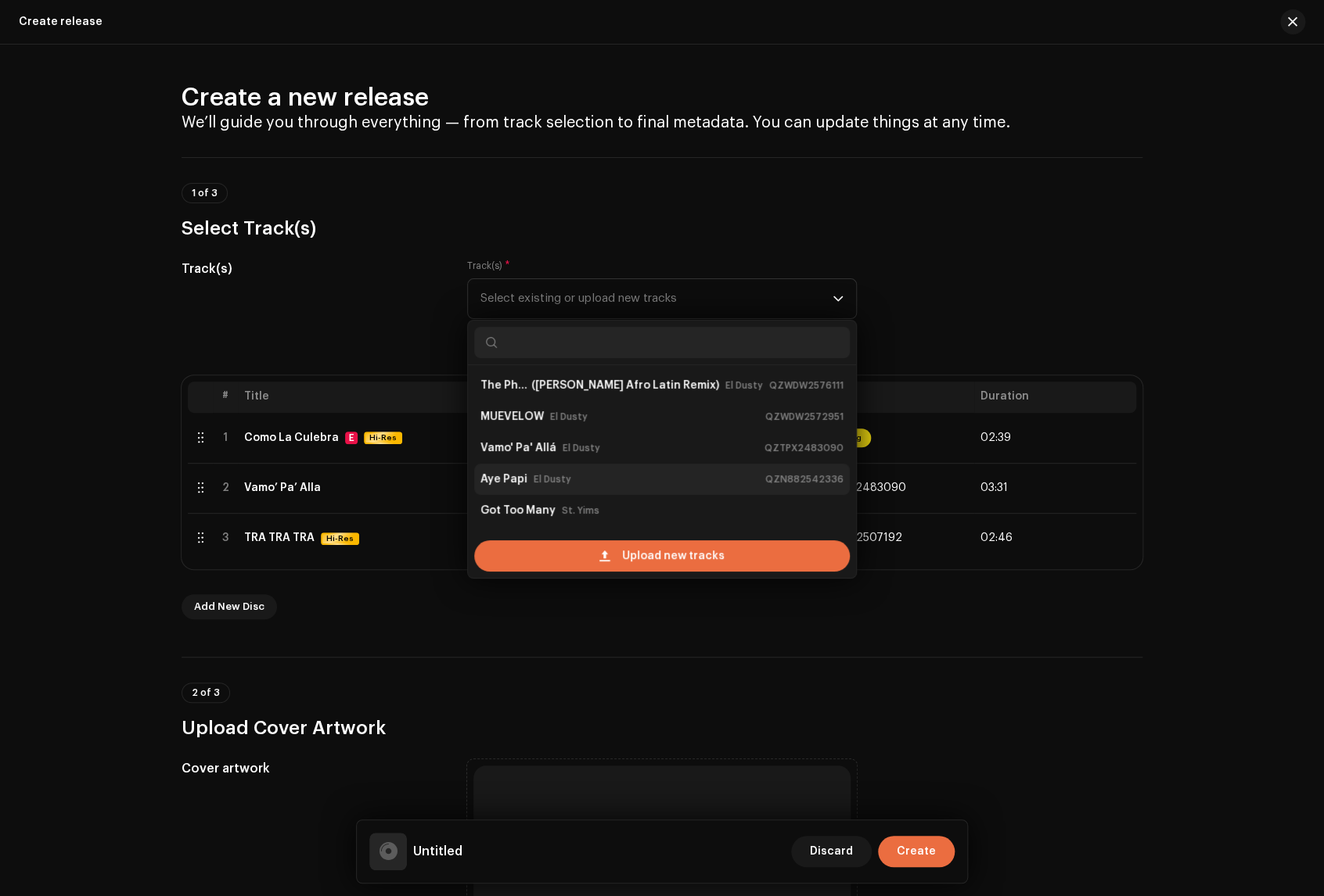
click at [622, 479] on div "Aye Papi El Dusty QZN882542336" at bounding box center [662, 480] width 363 height 25
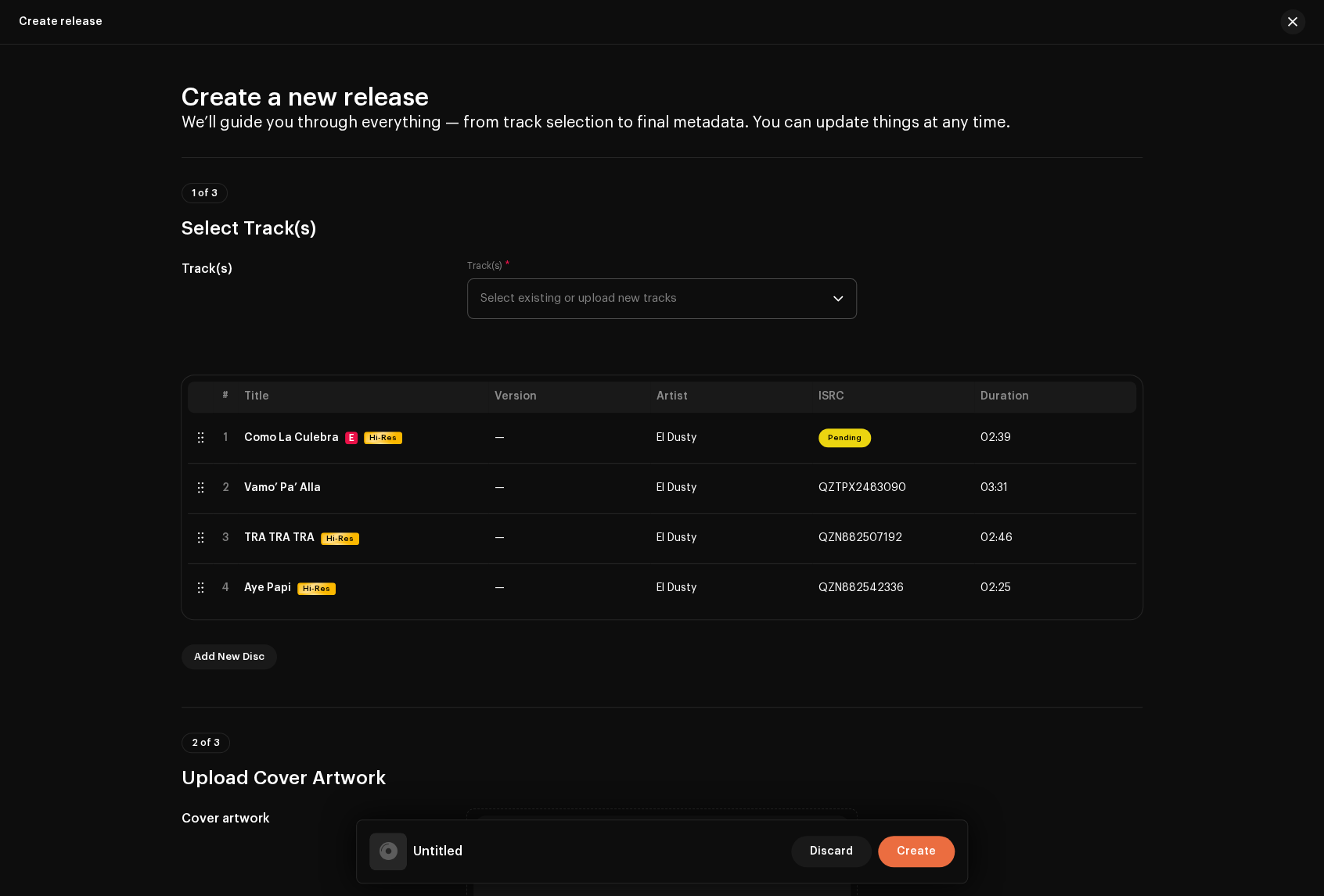
click at [832, 290] on div "dropdown trigger" at bounding box center [838, 299] width 11 height 39
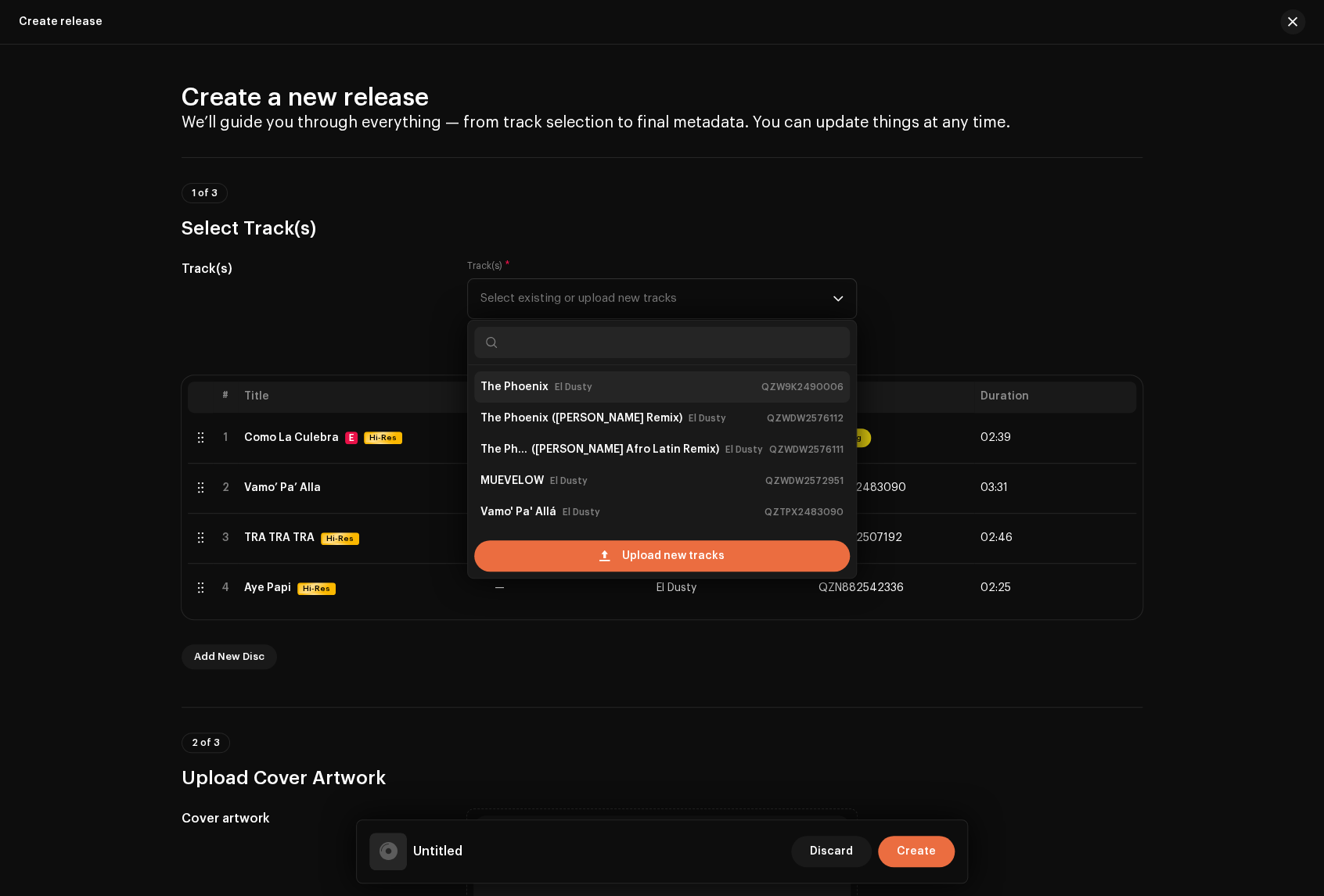
click at [593, 386] on div "The Phoenix El Dusty QZW9K2490006" at bounding box center [662, 387] width 363 height 25
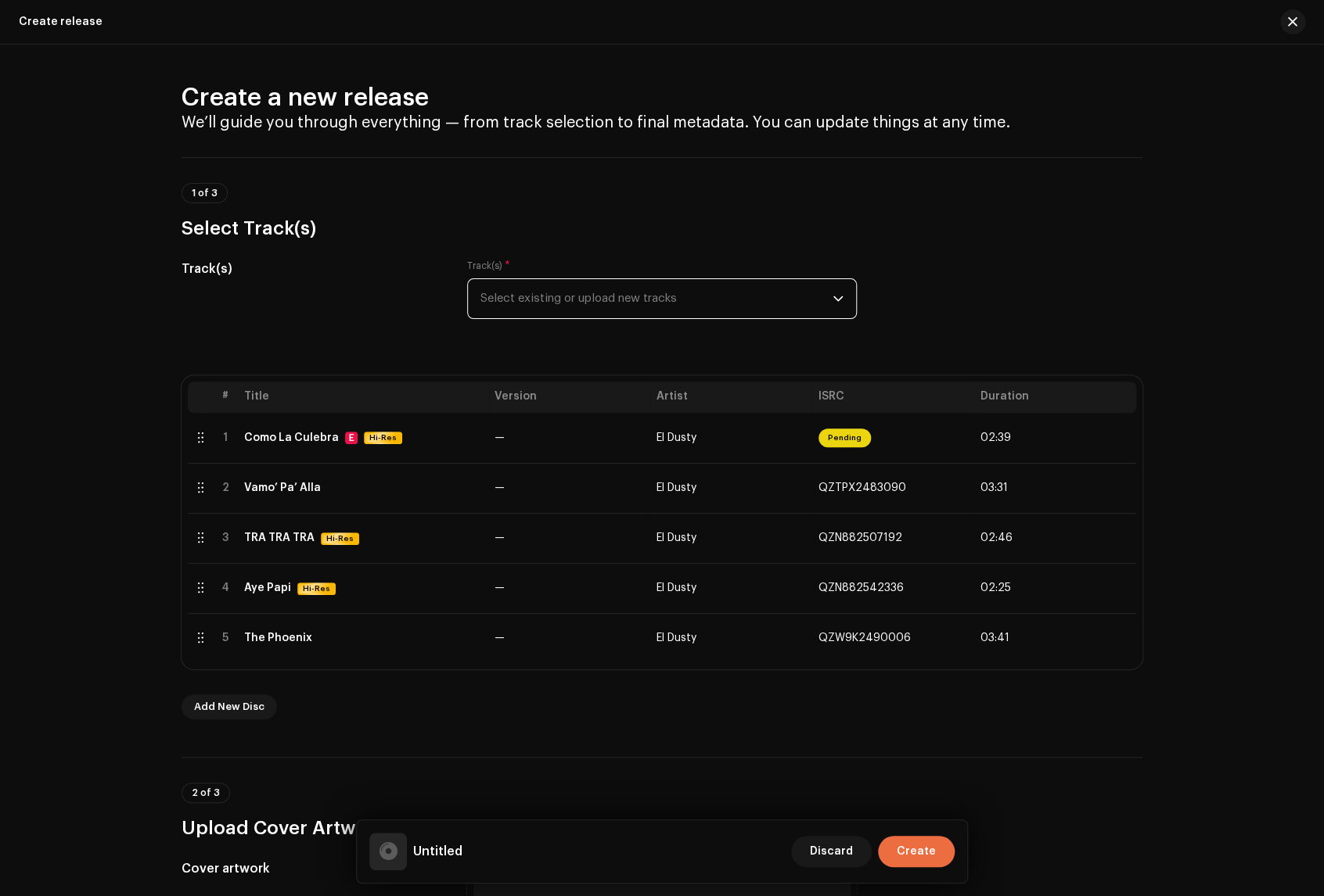
click at [797, 300] on span "Select existing or upload new tracks" at bounding box center [657, 299] width 352 height 39
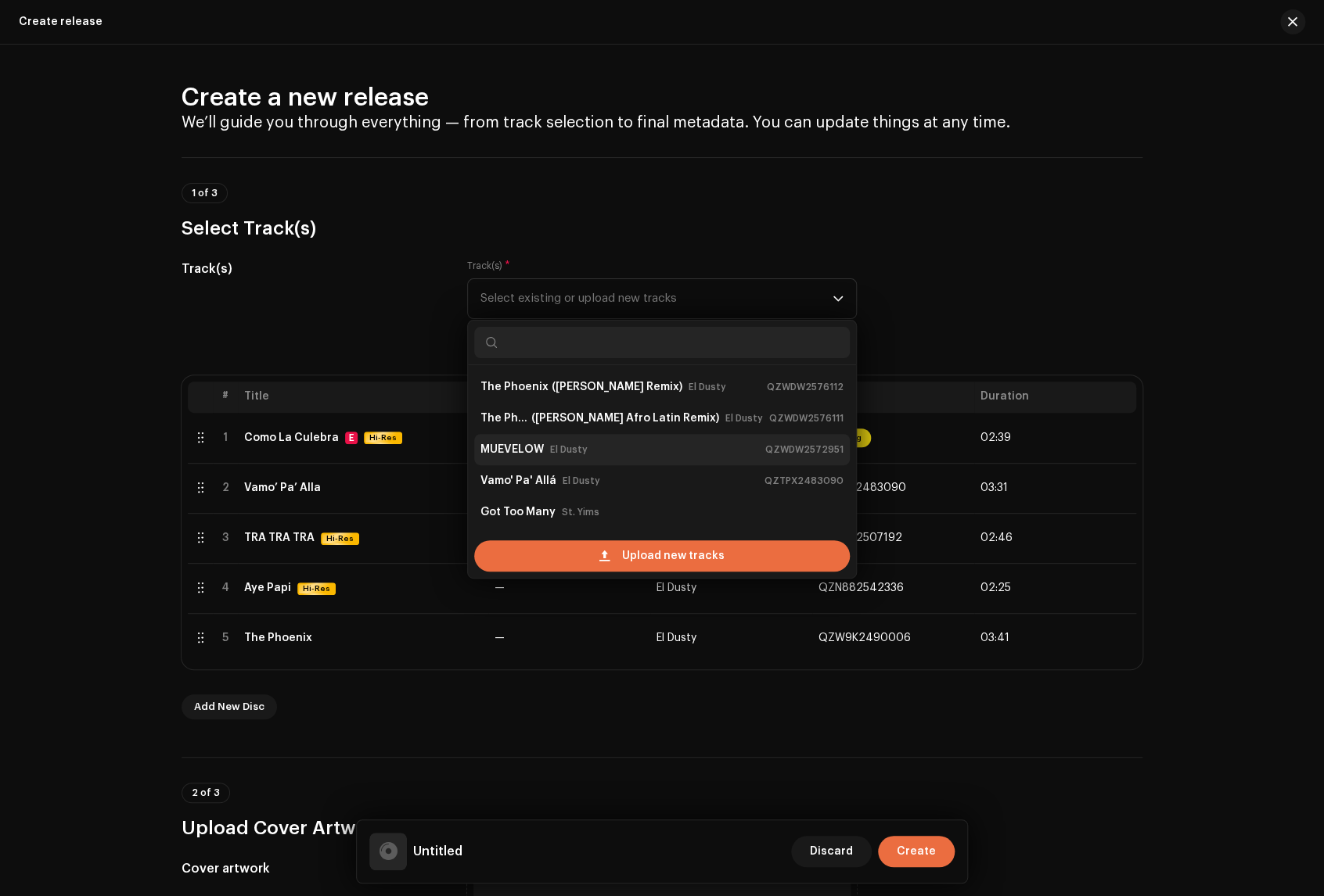
click at [574, 454] on small "El Dusty" at bounding box center [568, 450] width 38 height 16
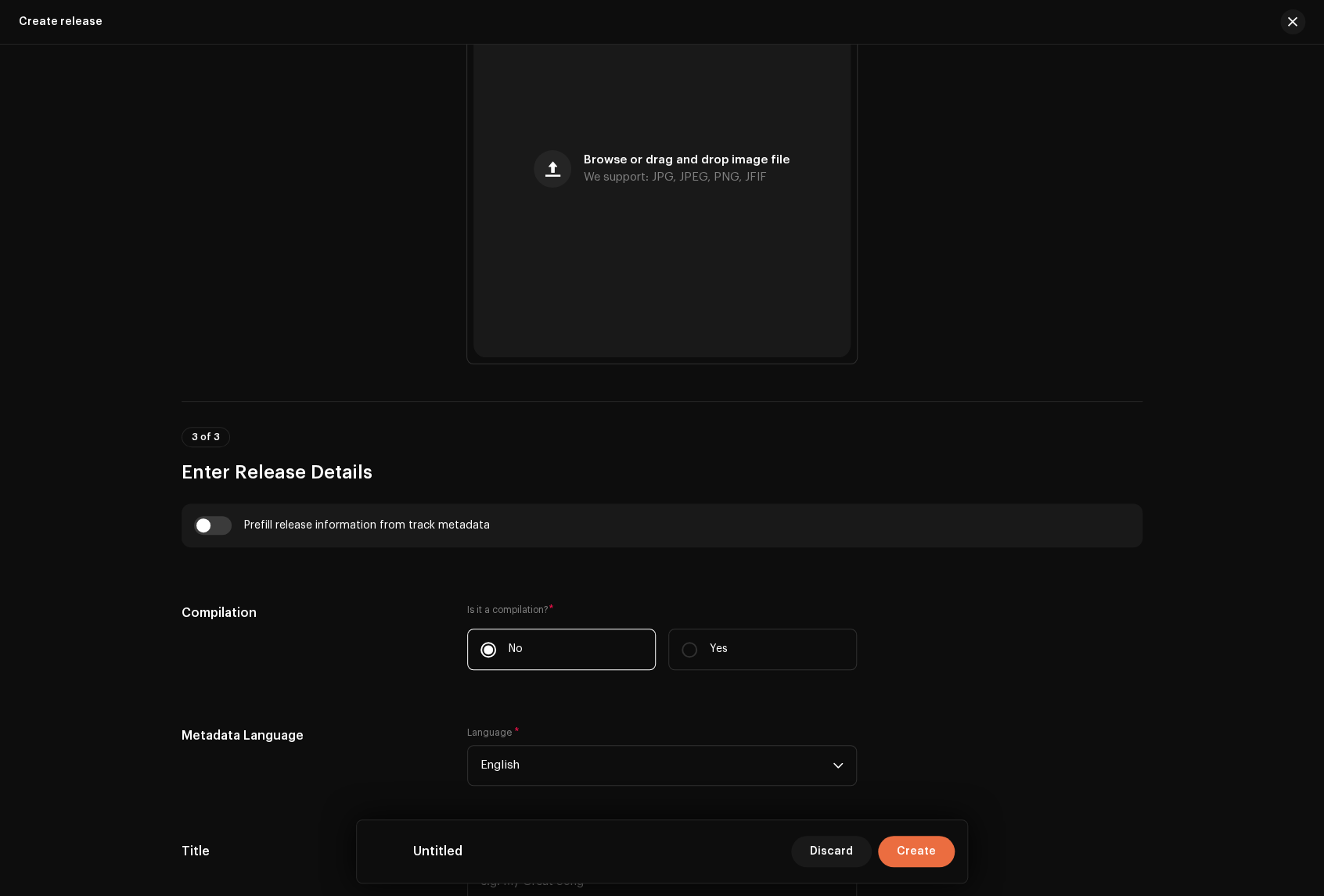
scroll to position [955, 0]
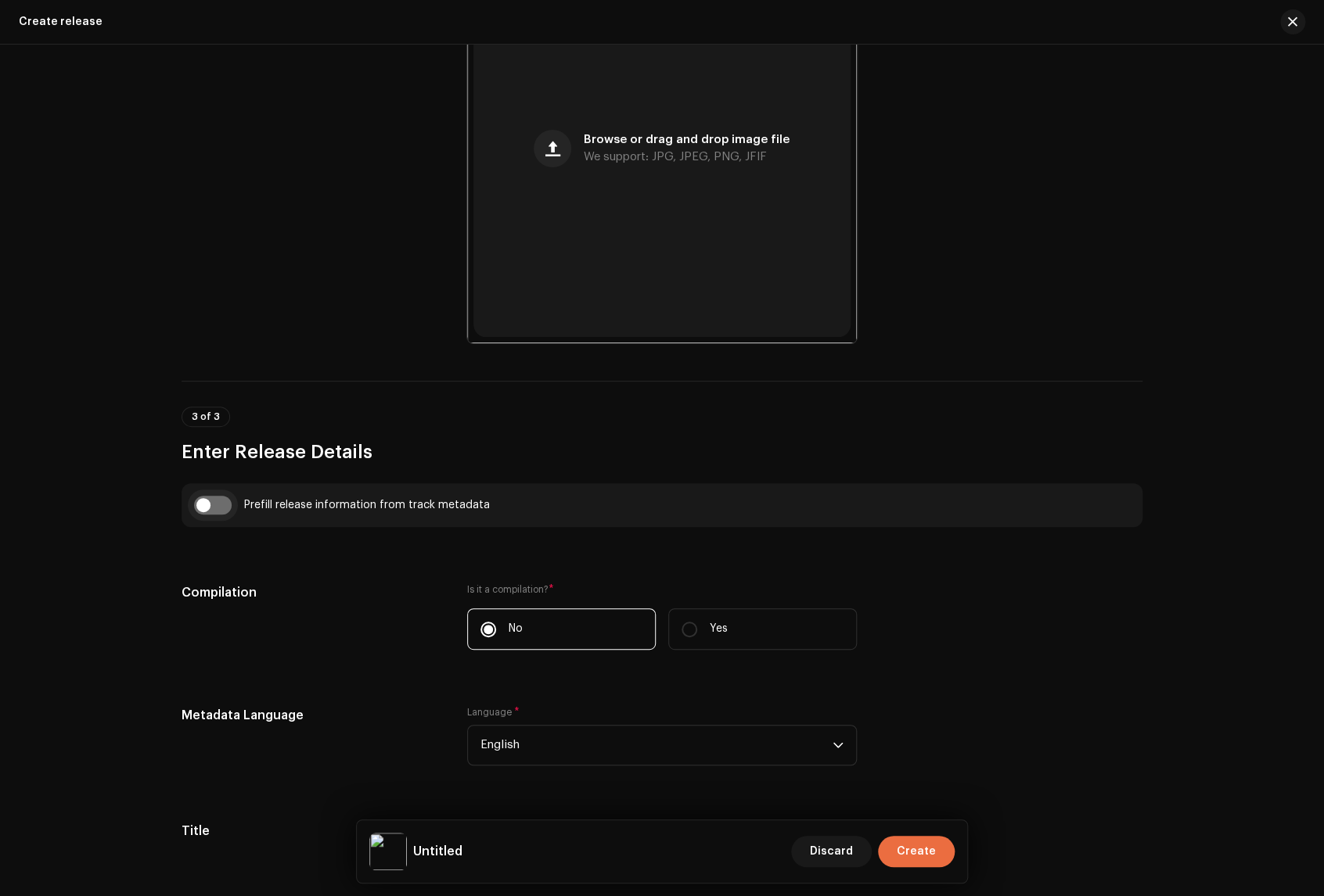
click at [214, 502] on input "checkbox" at bounding box center [213, 506] width 38 height 19
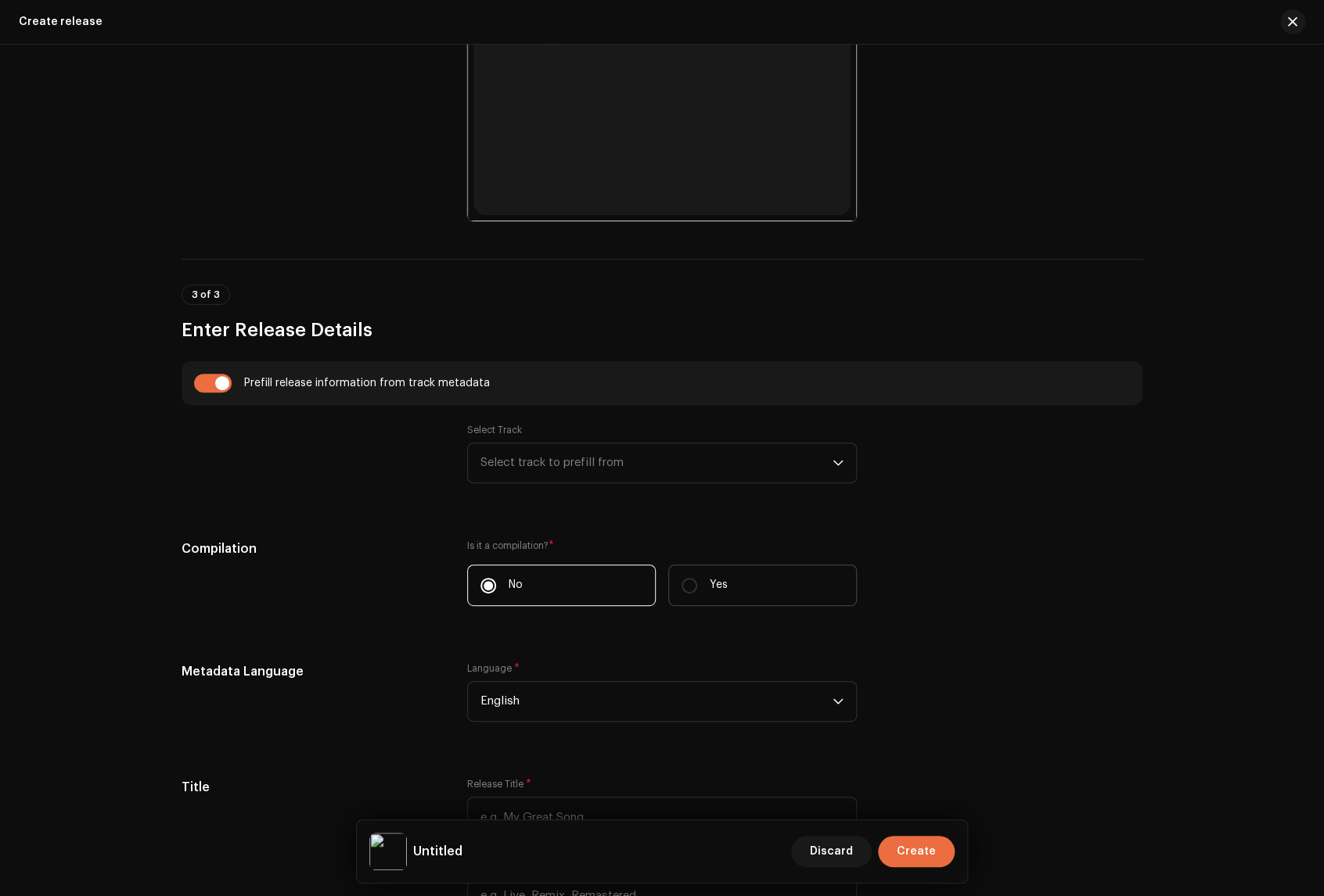
scroll to position [1129, 0]
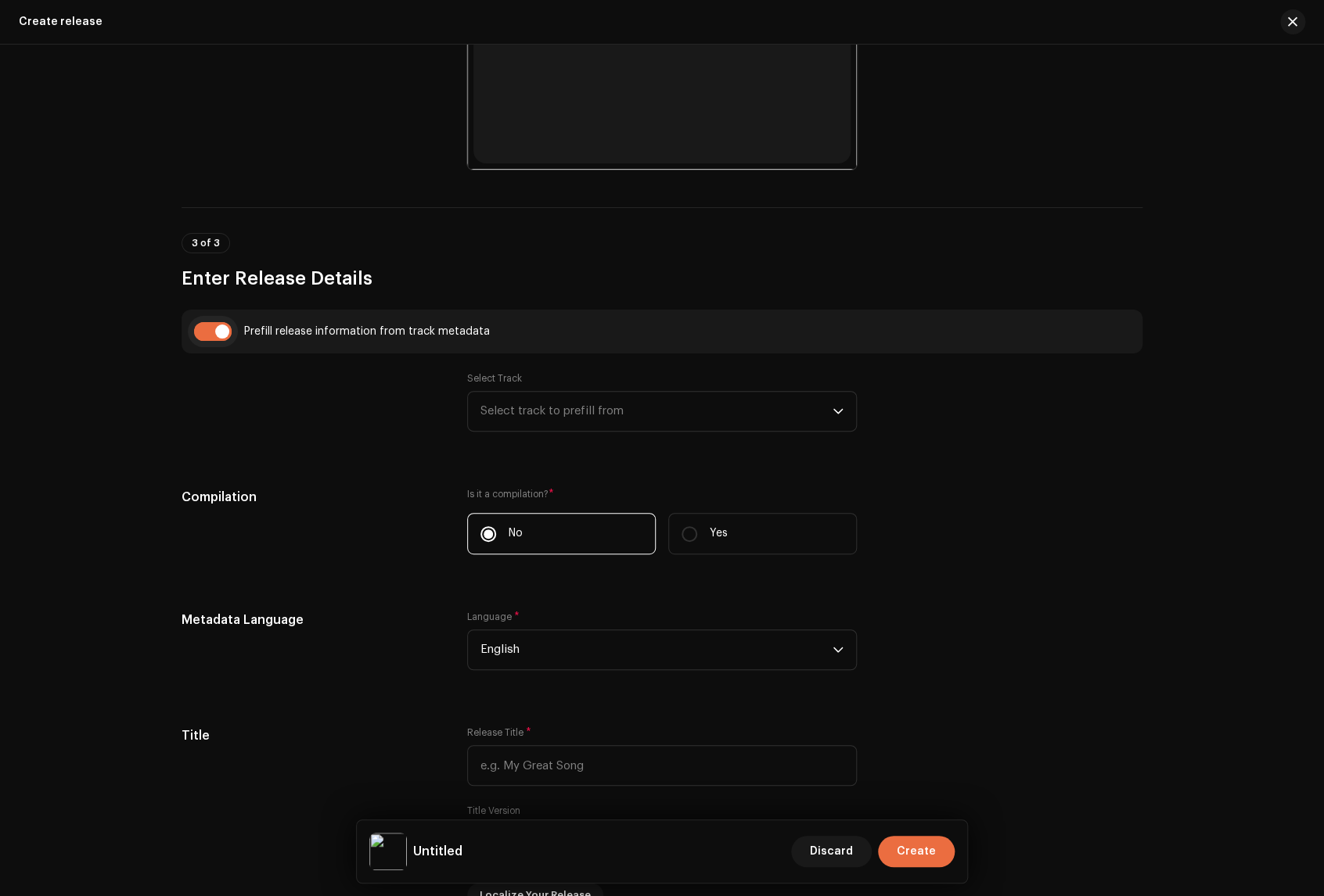
click at [205, 329] on input "checkbox" at bounding box center [213, 332] width 38 height 19
checkbox input "false"
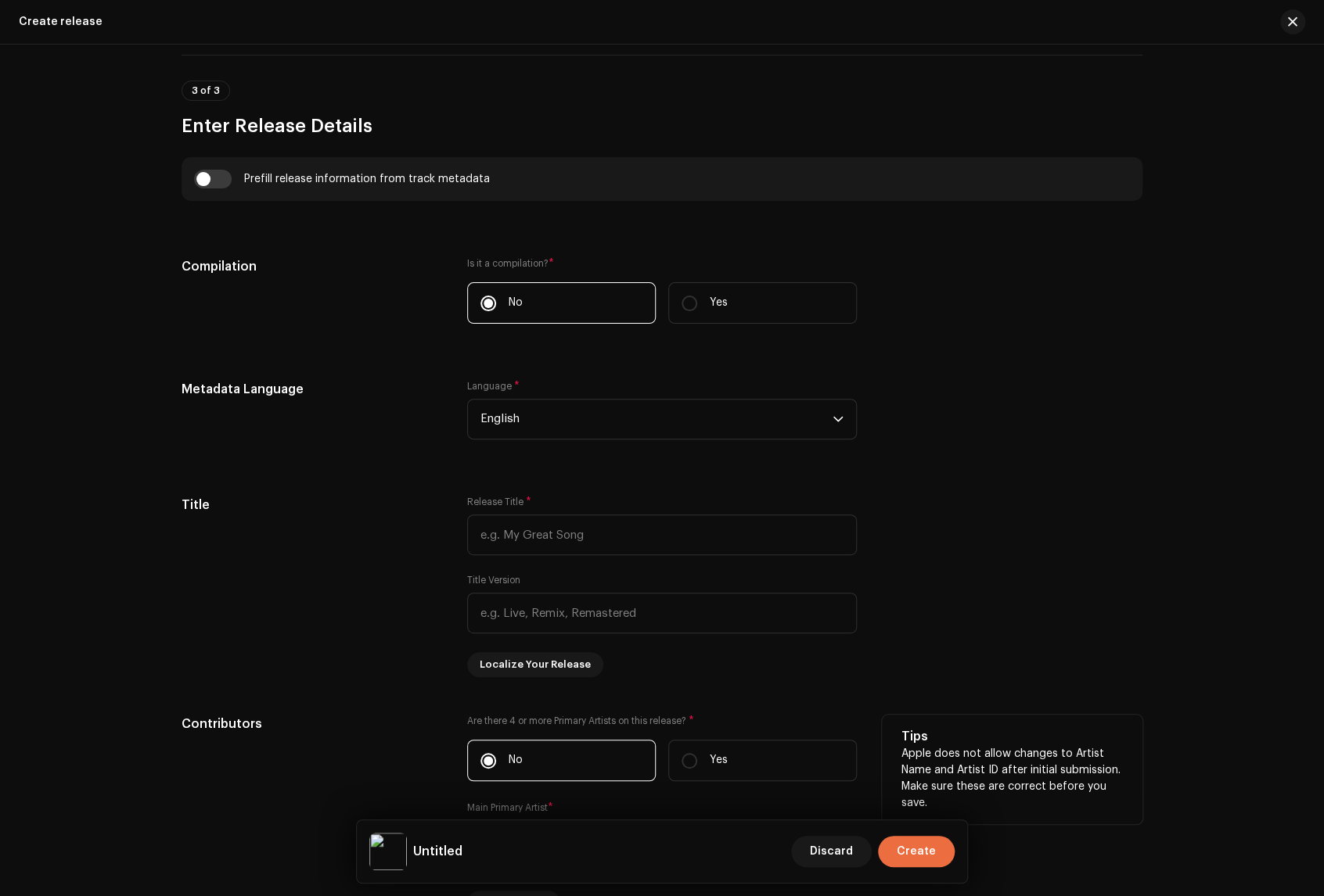
scroll to position [1274, 0]
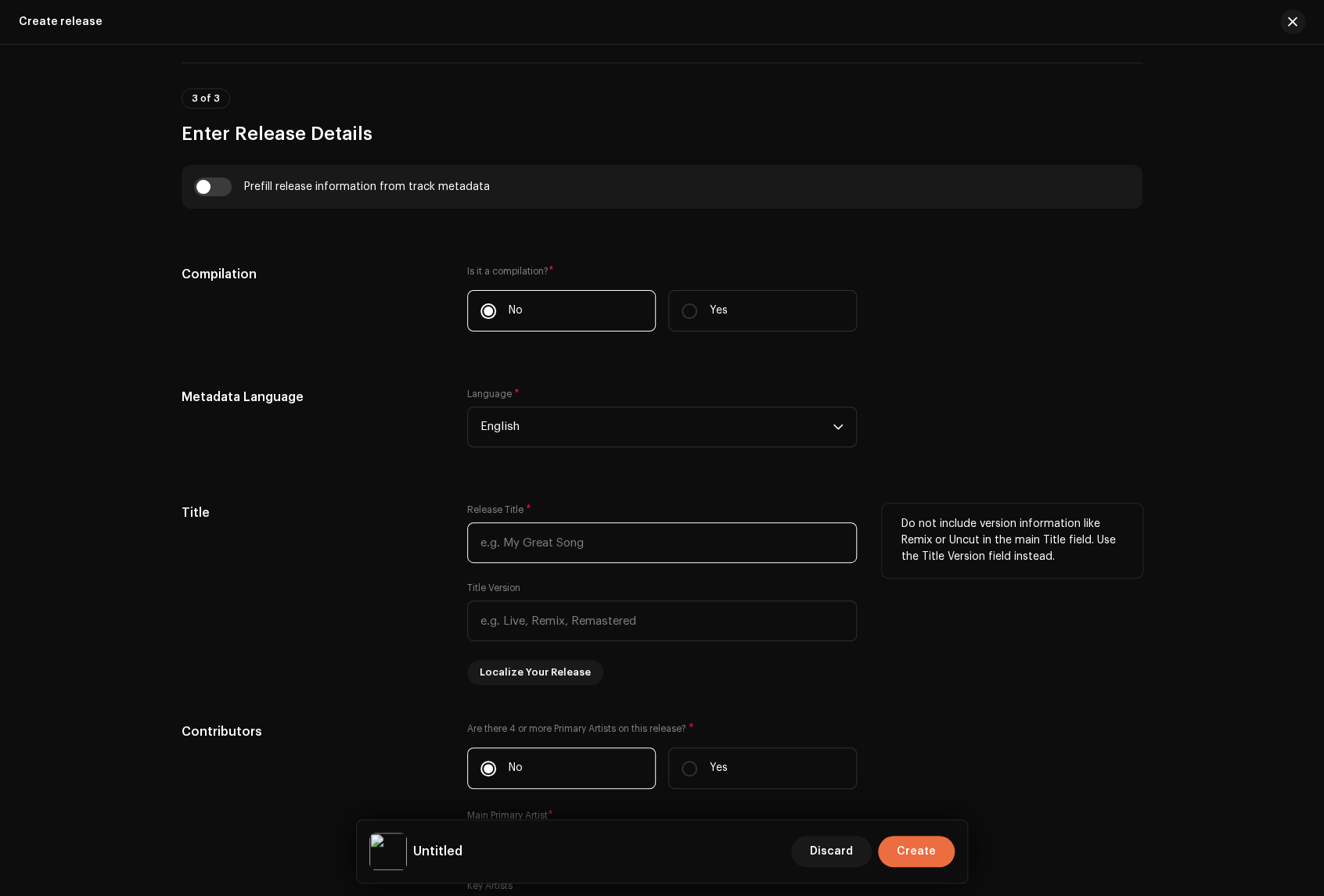
click at [571, 546] on input "text" at bounding box center [662, 542] width 390 height 41
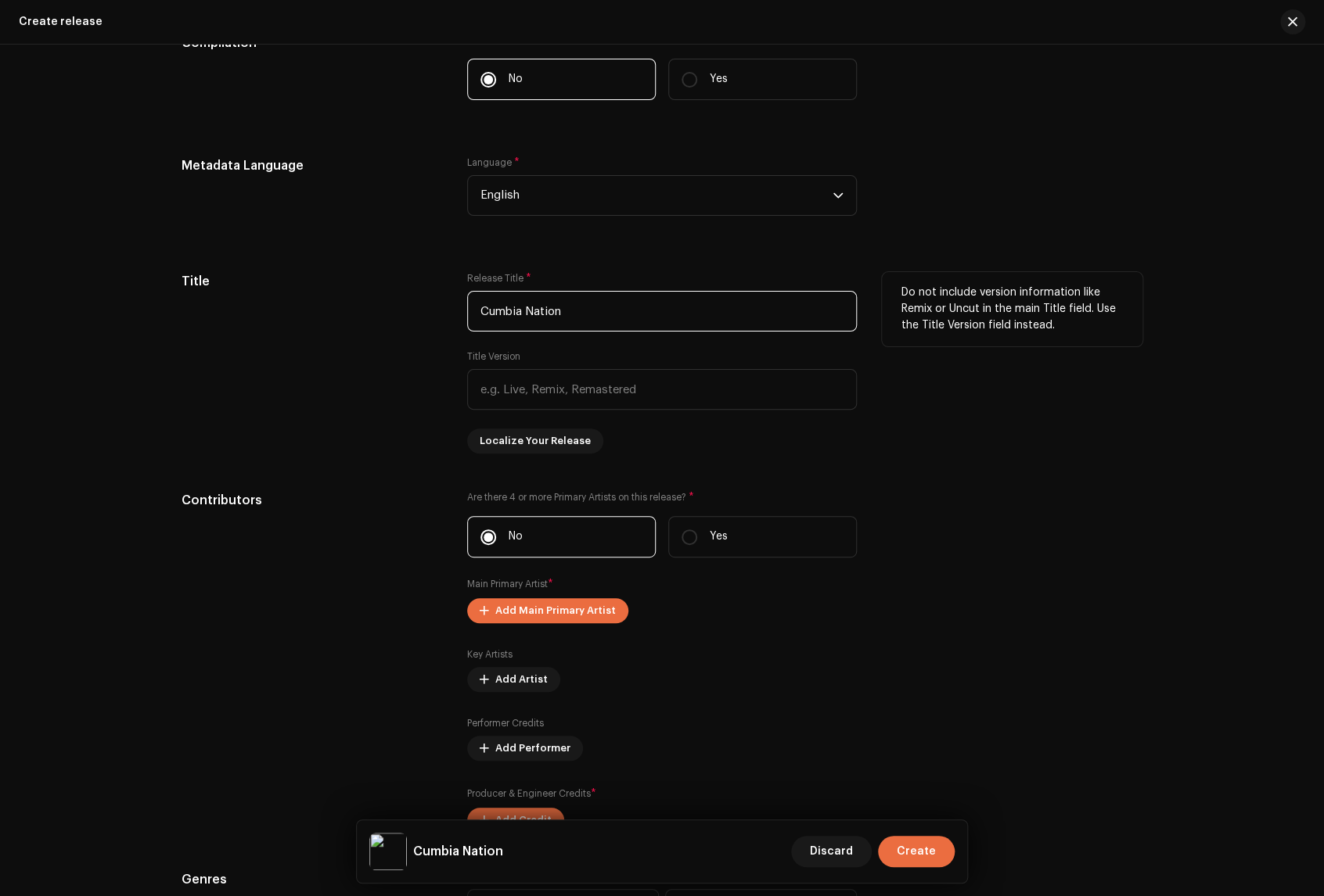
scroll to position [1535, 0]
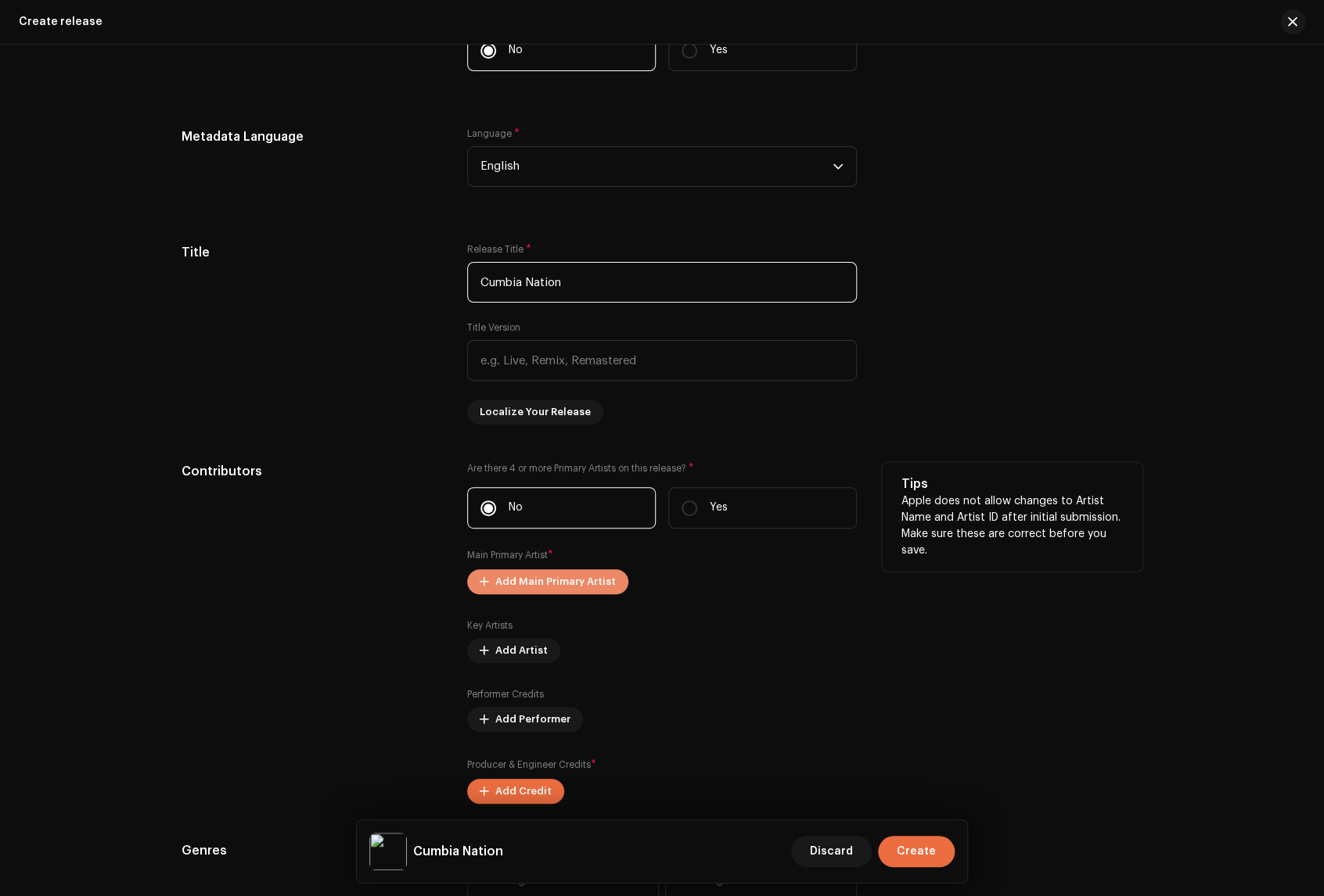
type input "Cumbia Nation"
click at [544, 582] on span "Add Main Primary Artist" at bounding box center [556, 581] width 121 height 31
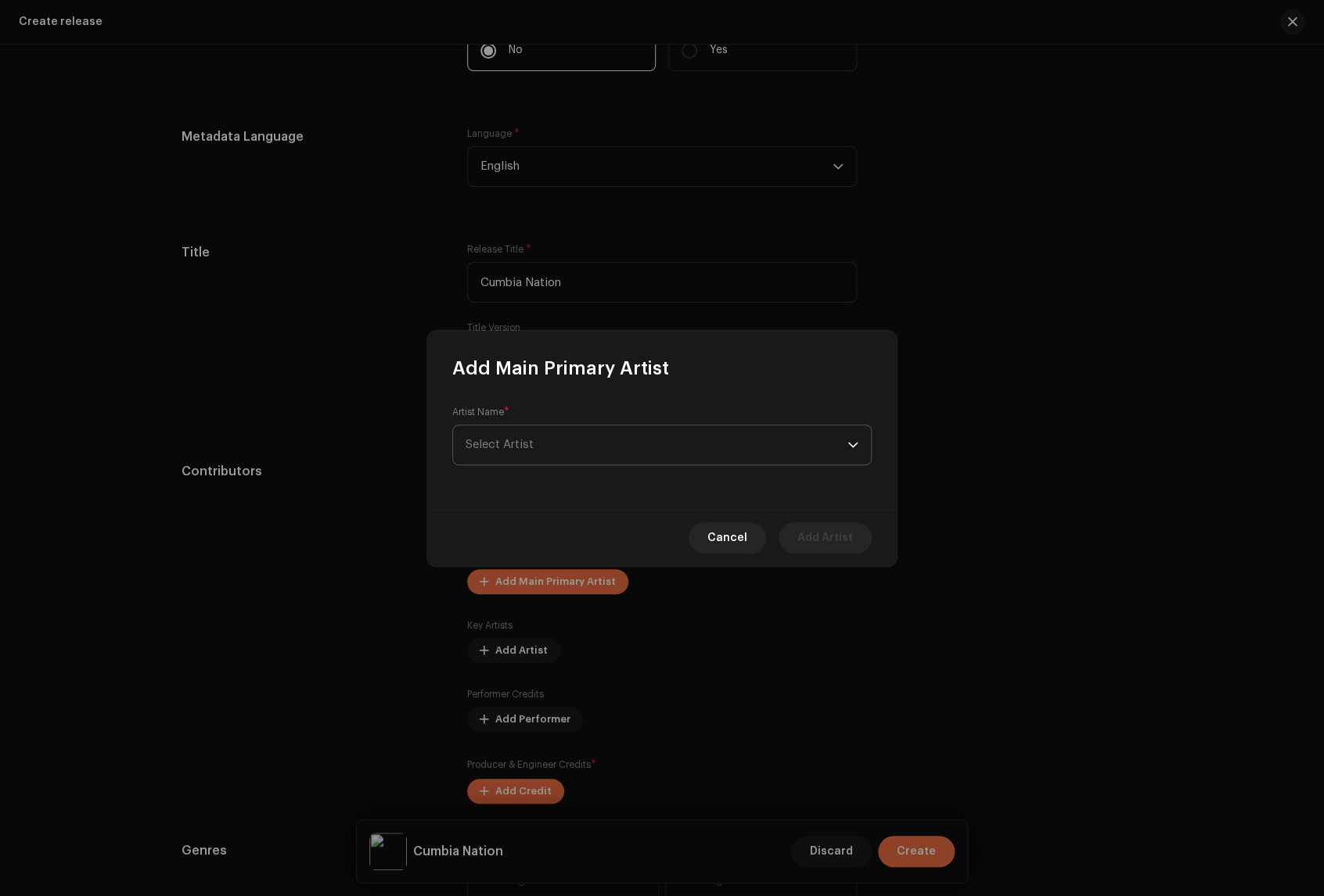
click at [588, 436] on span "Select Artist" at bounding box center [657, 445] width 382 height 39
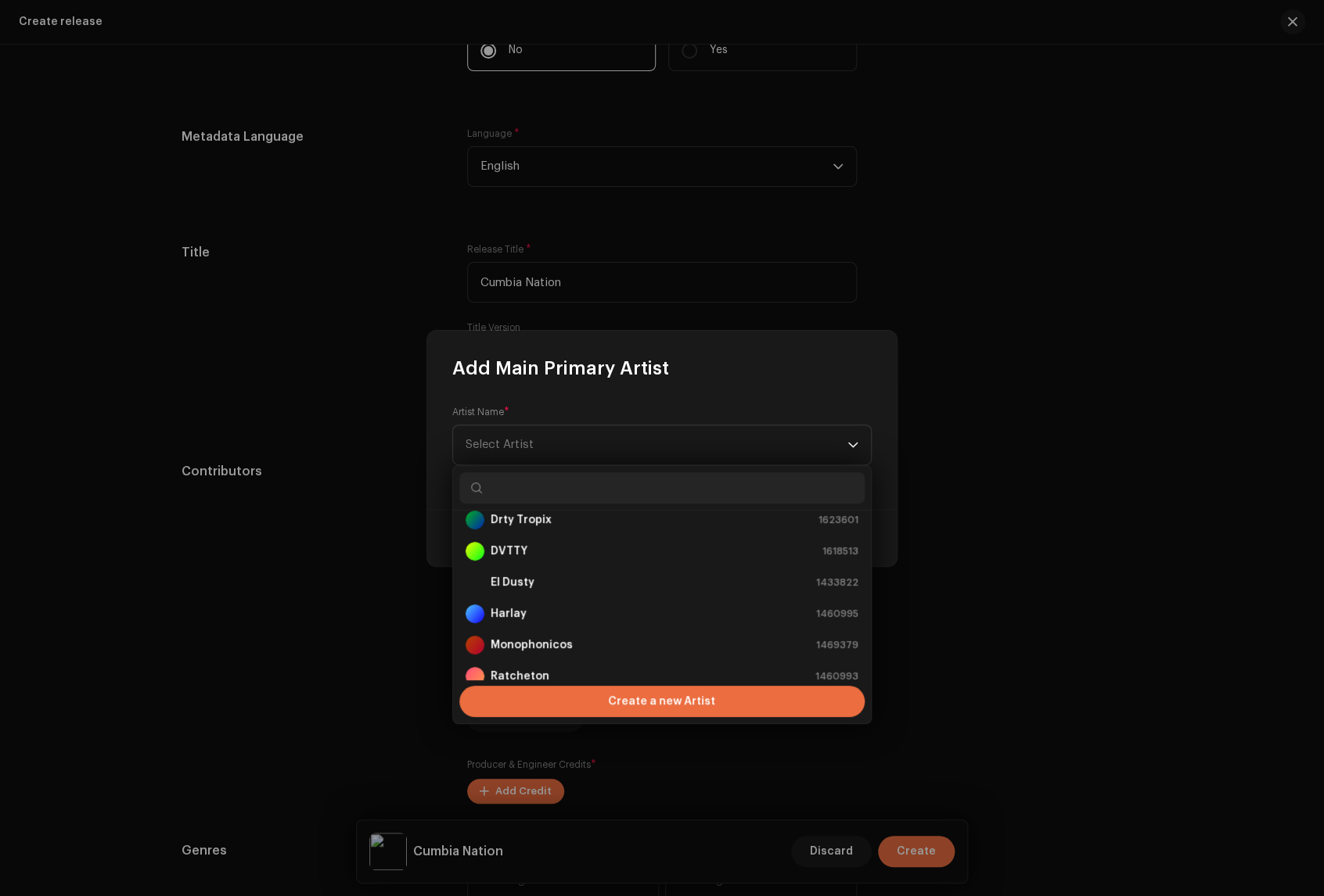
scroll to position [144, 0]
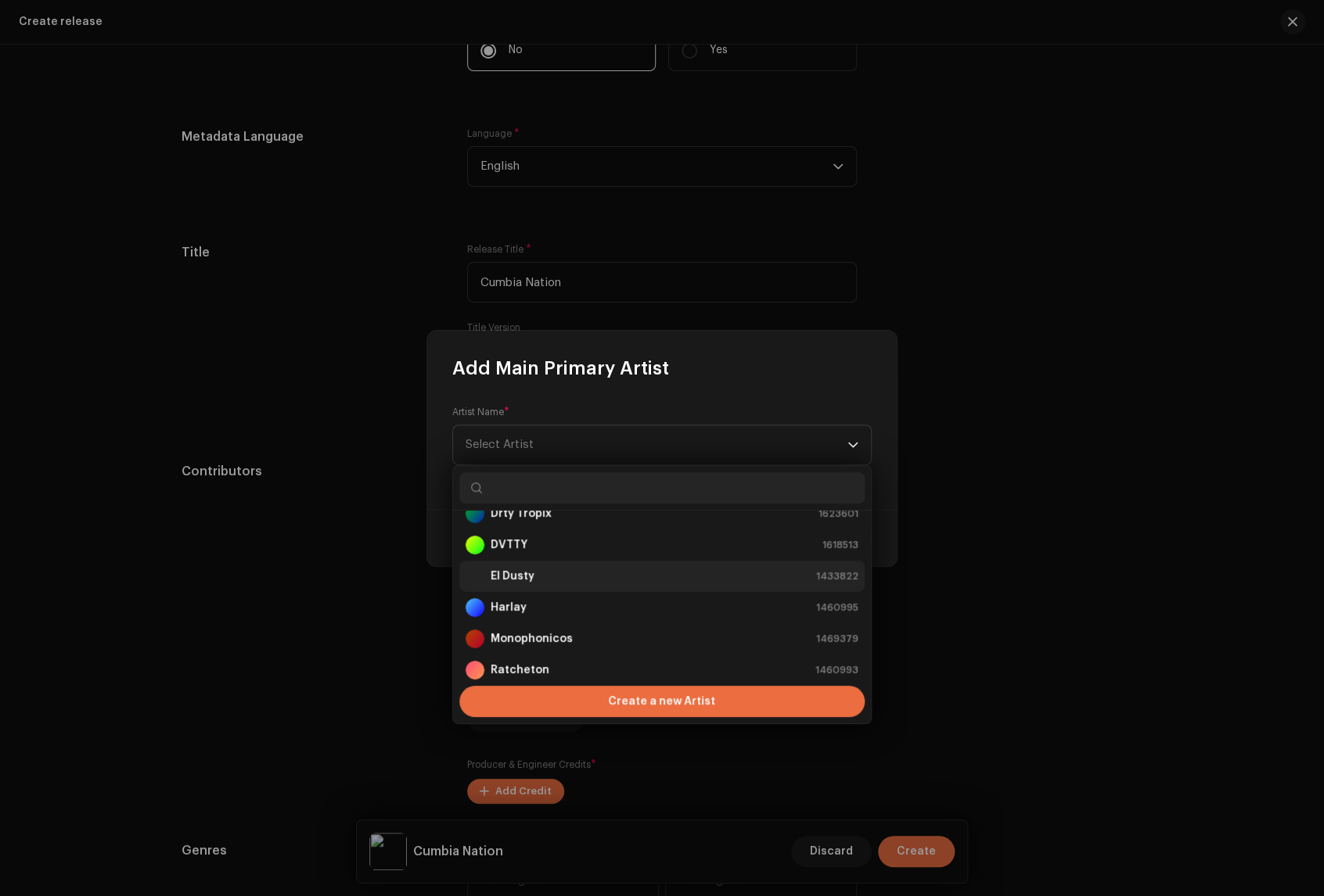
click at [565, 573] on div "El Dusty 1433822" at bounding box center [662, 576] width 393 height 19
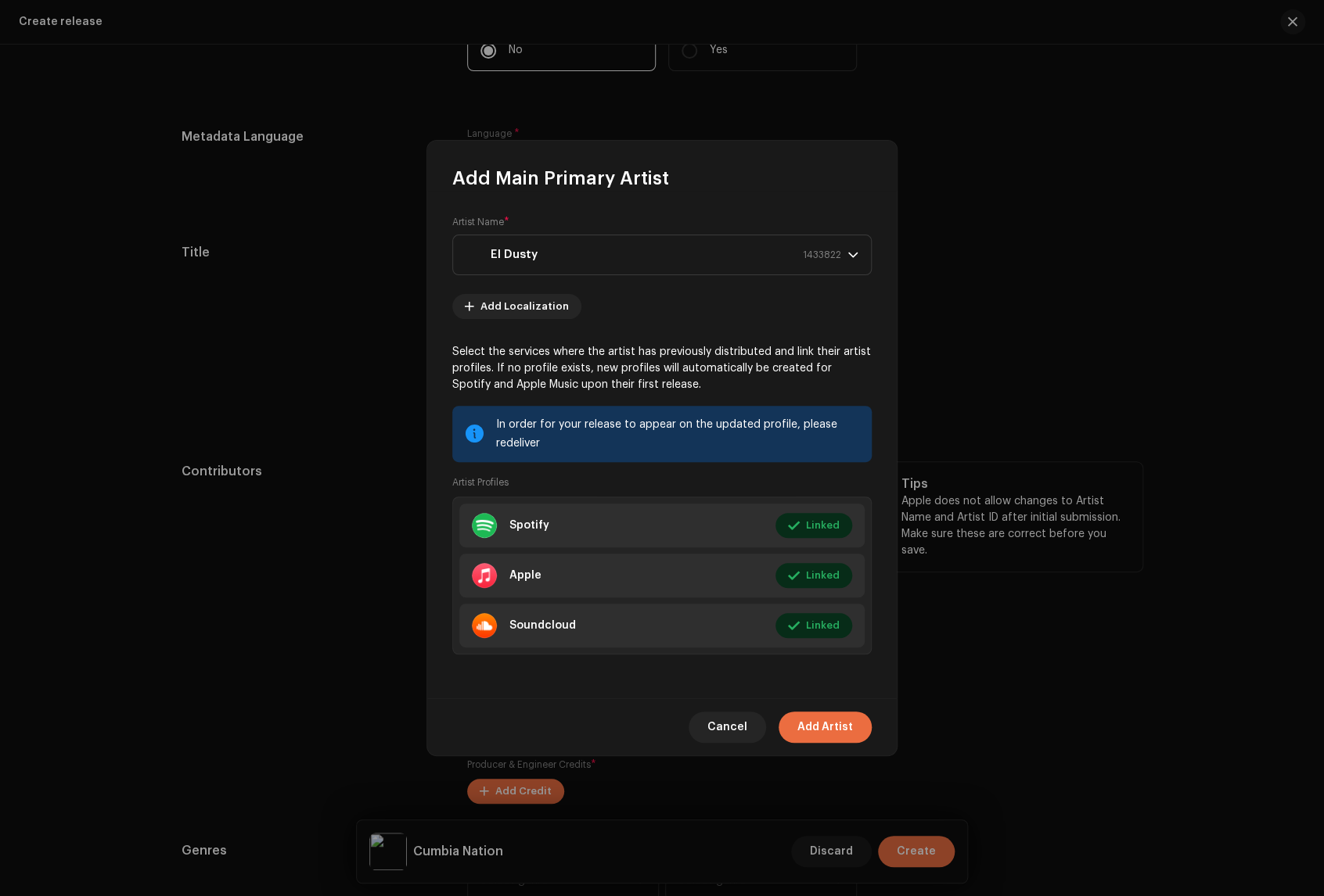
click at [831, 729] on span "Add Artist" at bounding box center [824, 727] width 56 height 31
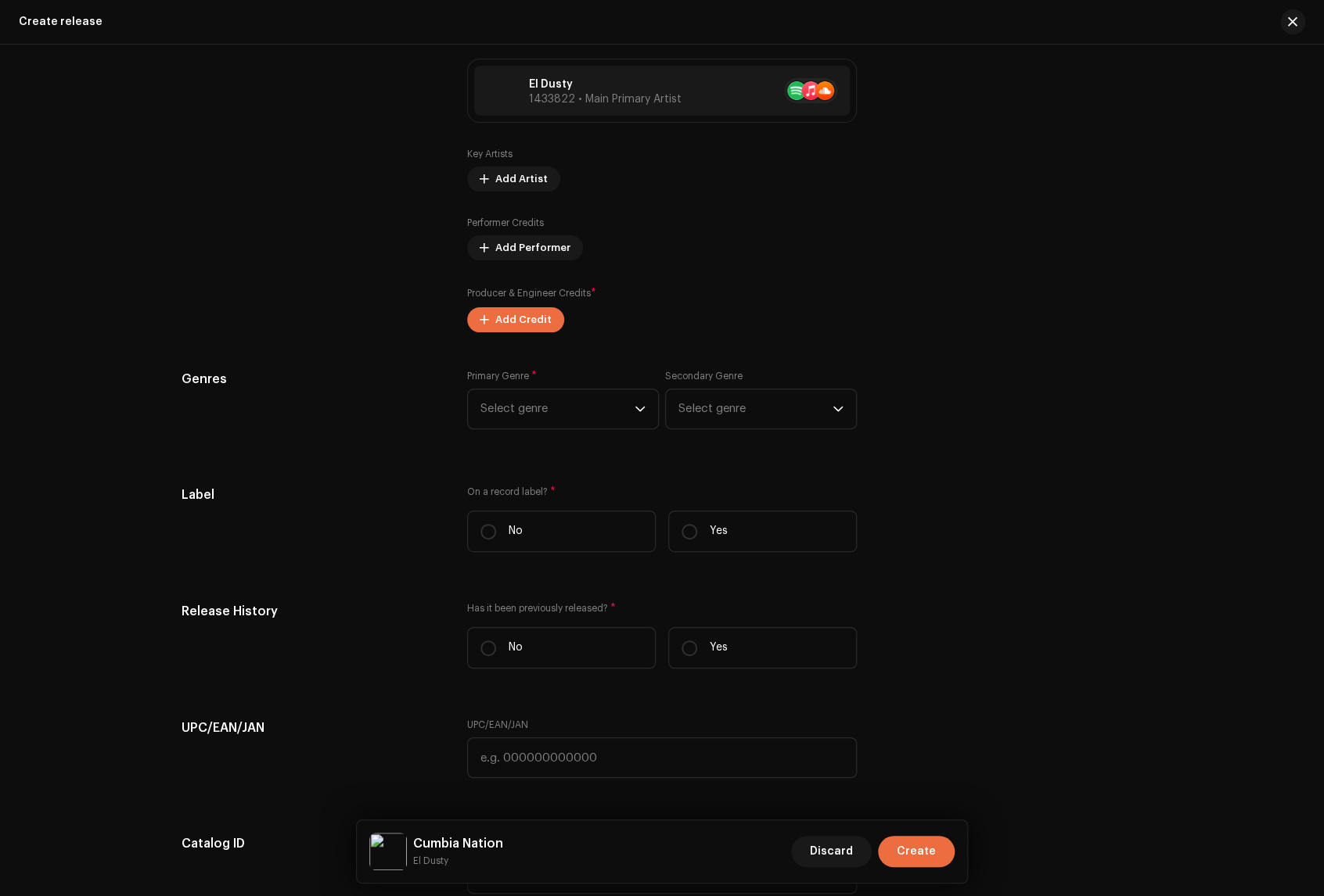
scroll to position [2027, 0]
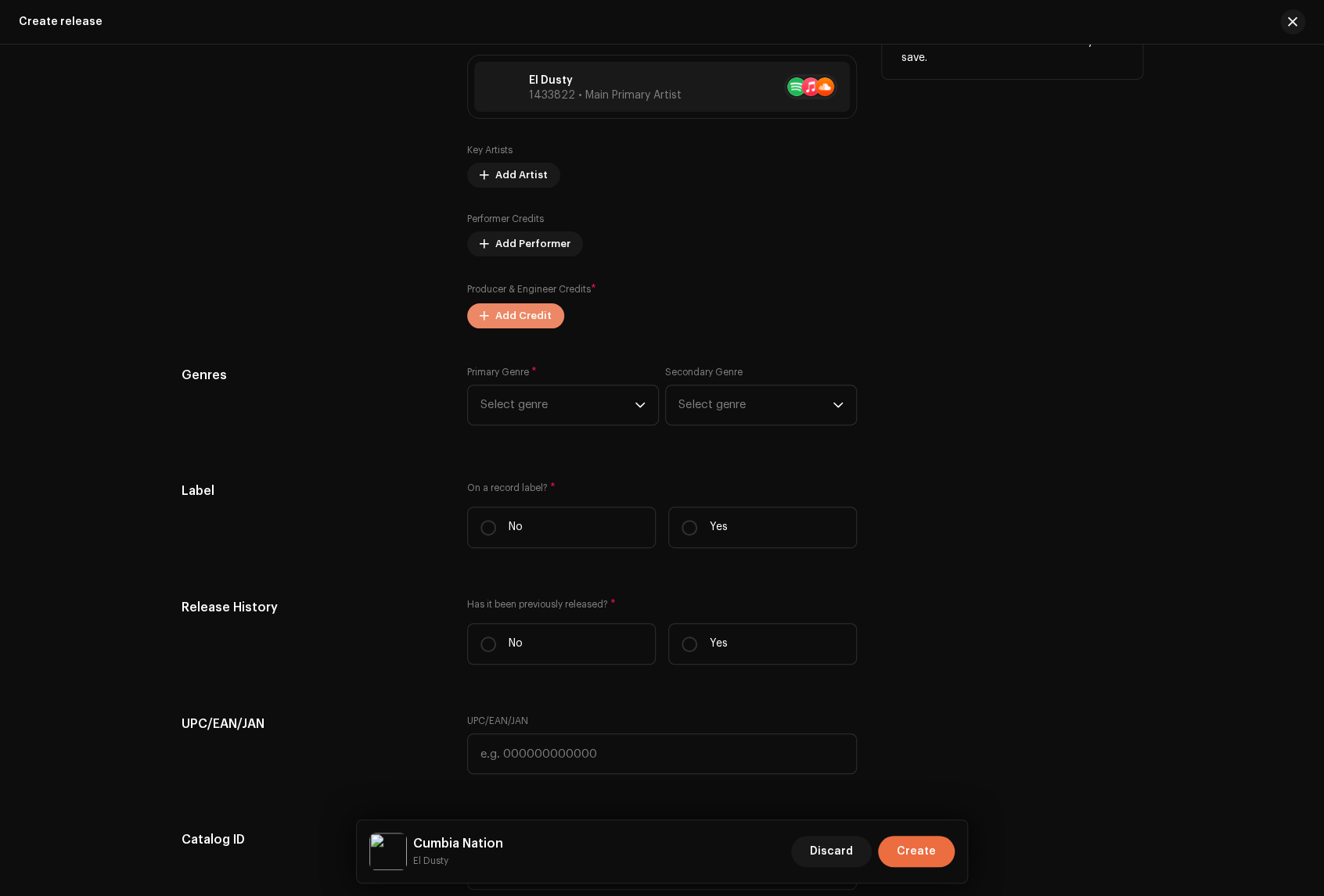
click at [510, 315] on span "Add Credit" at bounding box center [524, 316] width 56 height 31
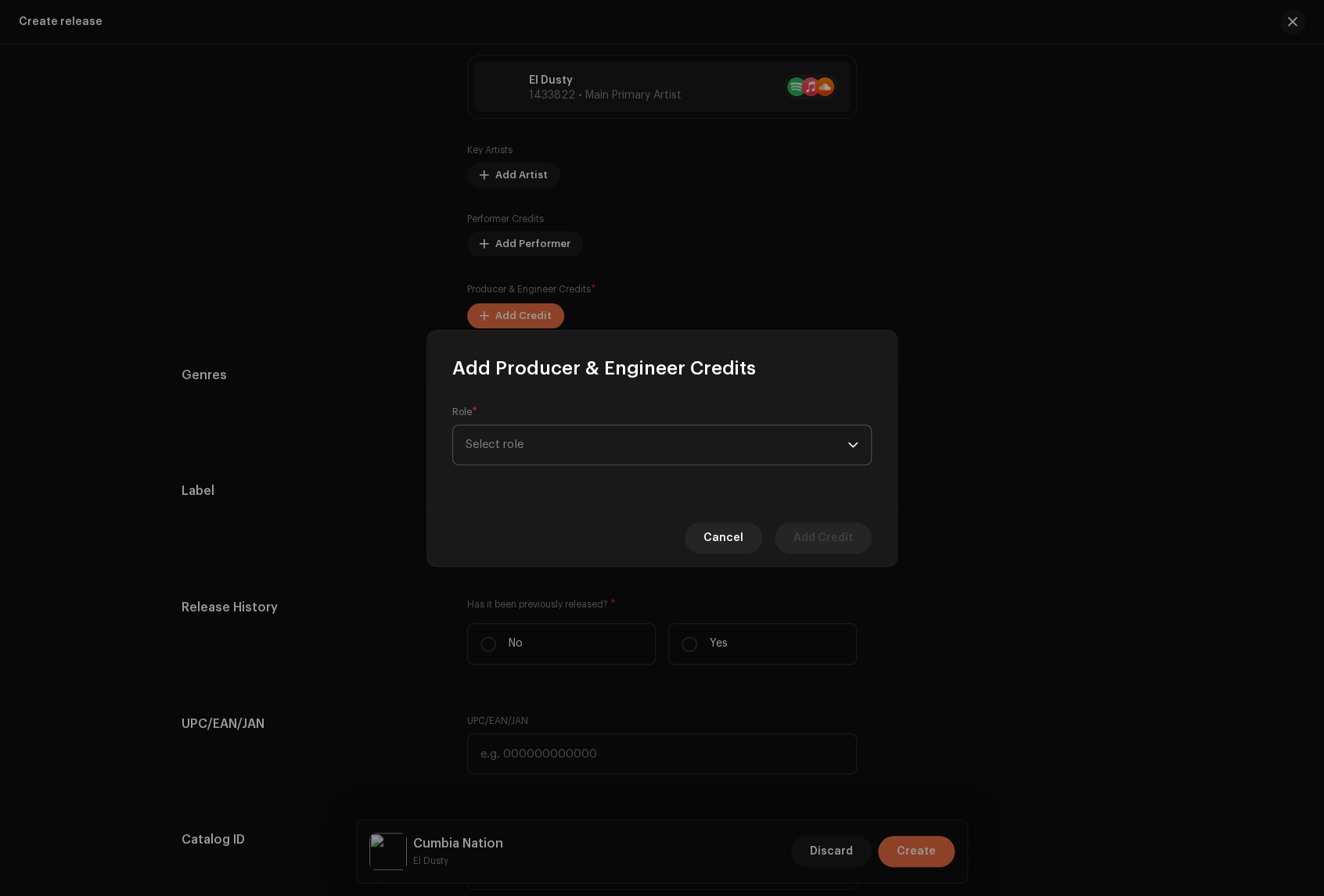
click at [864, 444] on p-select "Select role" at bounding box center [662, 445] width 420 height 41
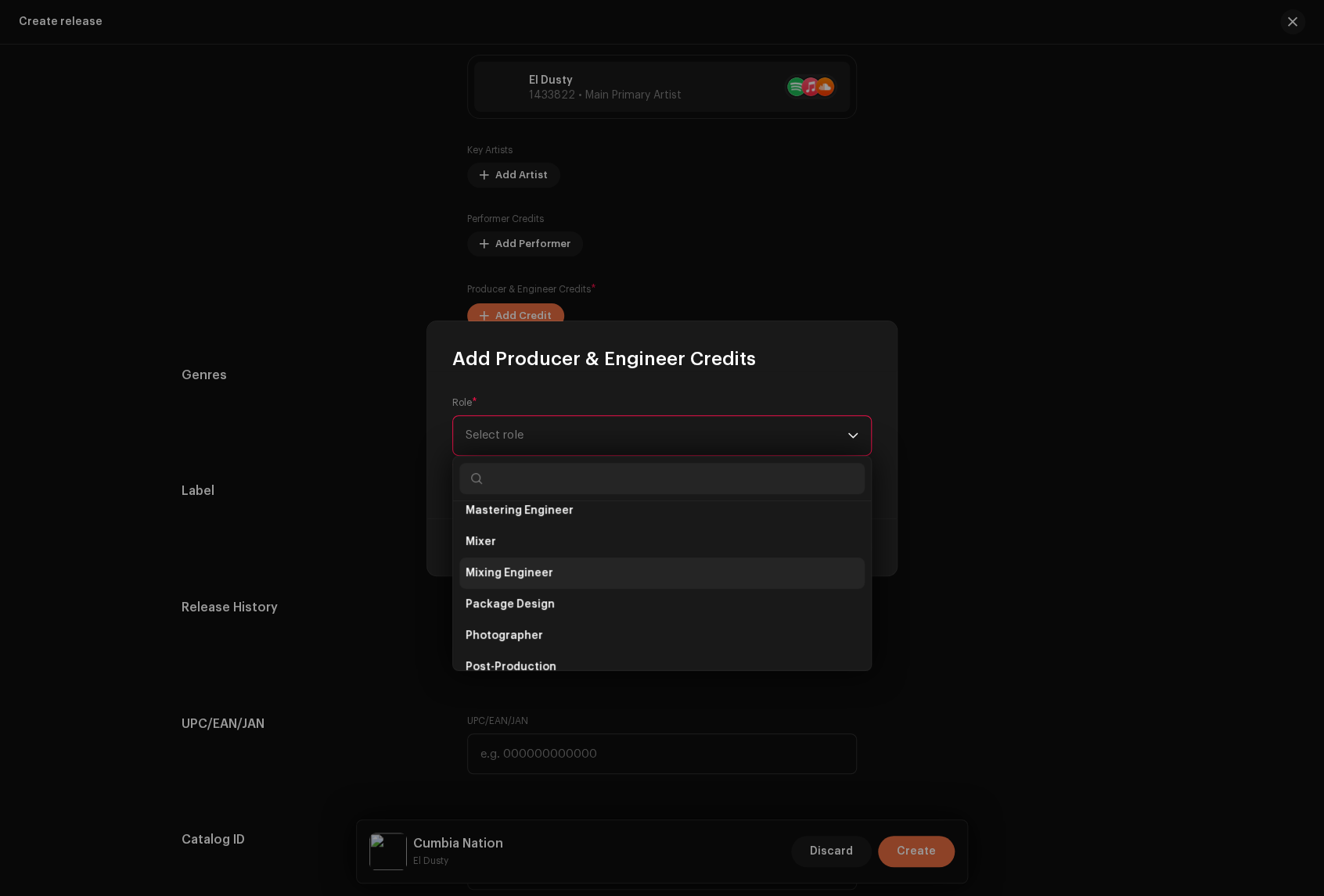
scroll to position [520, 0]
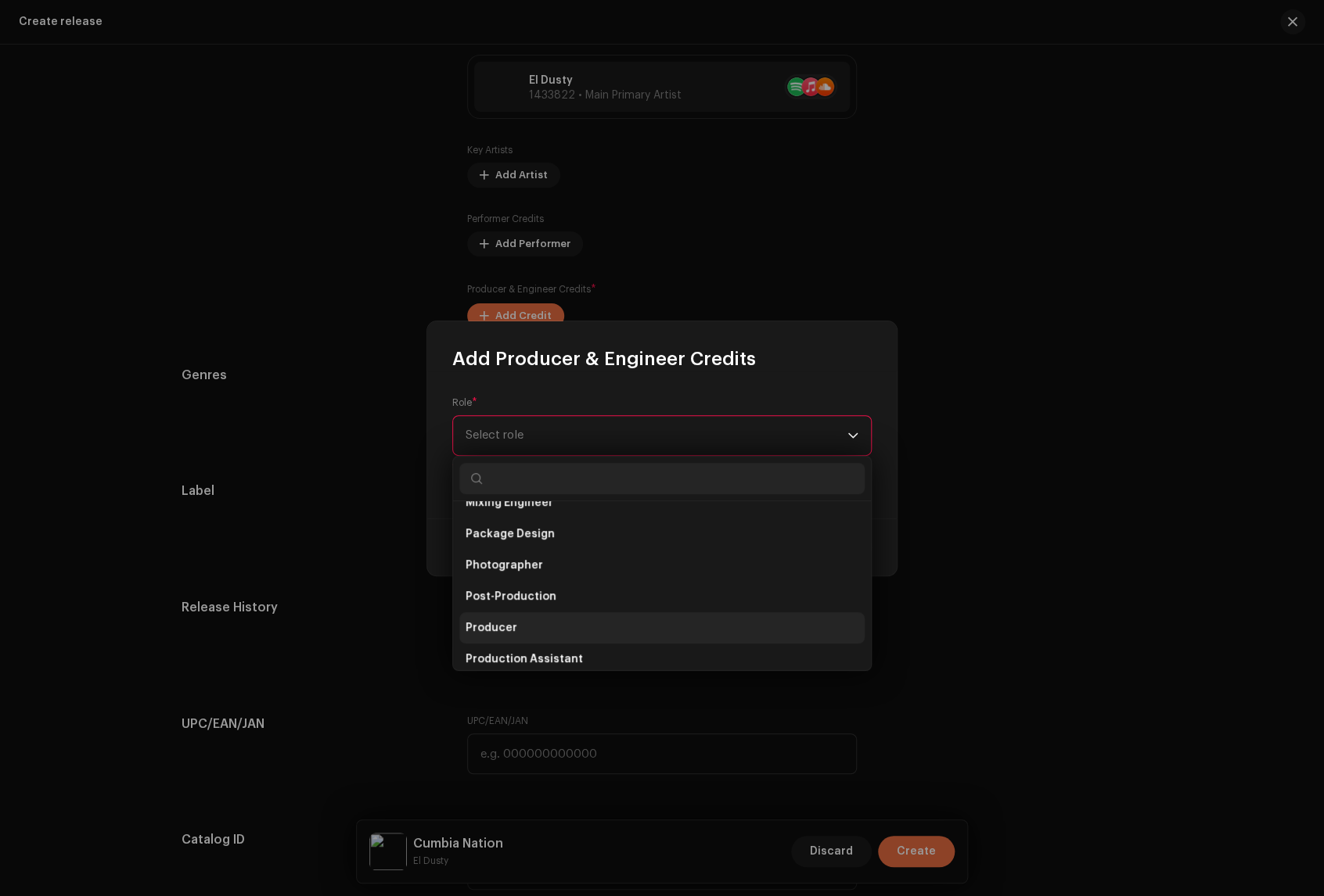
click at [567, 629] on li "Producer" at bounding box center [662, 628] width 406 height 31
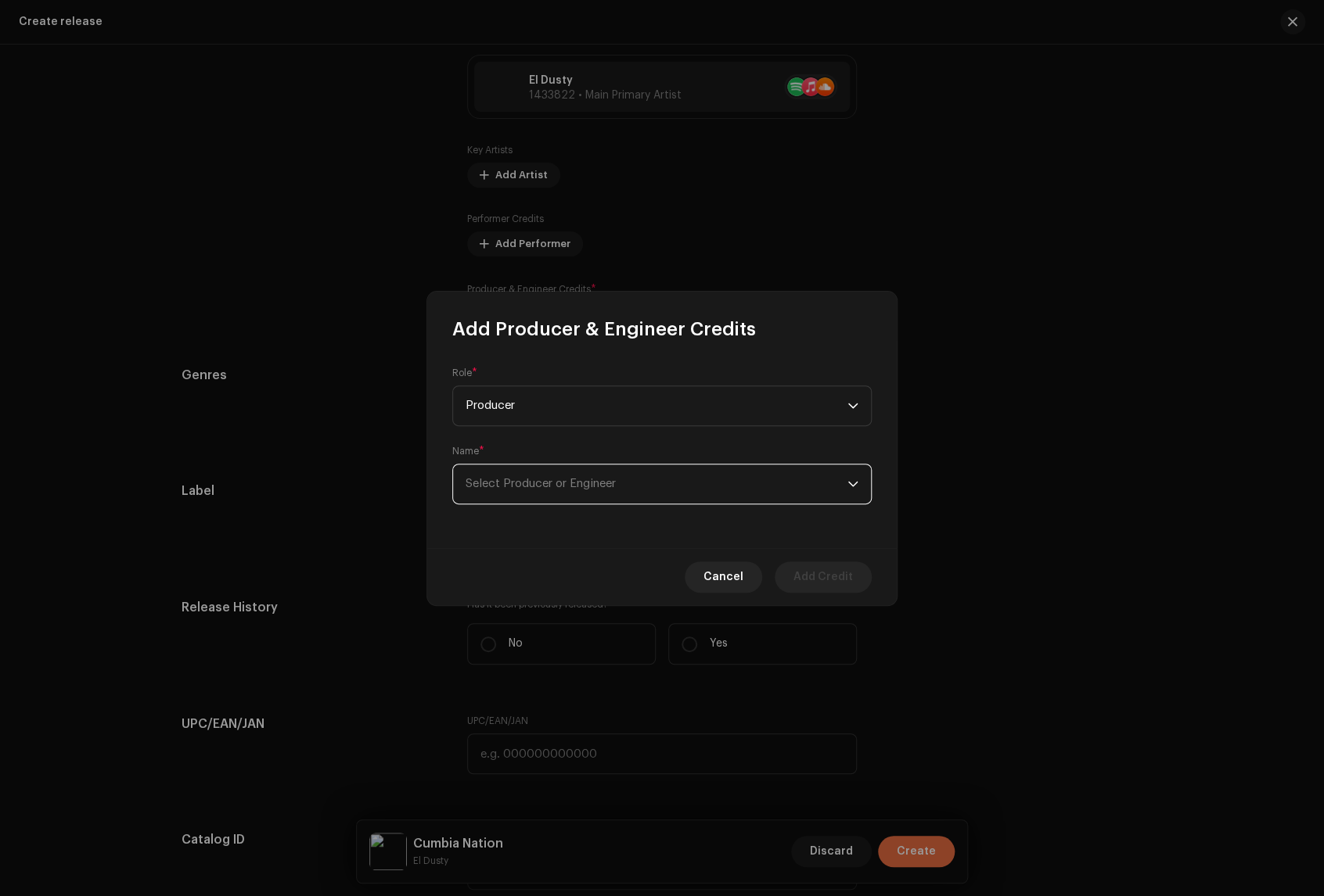
click at [657, 480] on span "Select Producer or Engineer" at bounding box center [657, 484] width 382 height 39
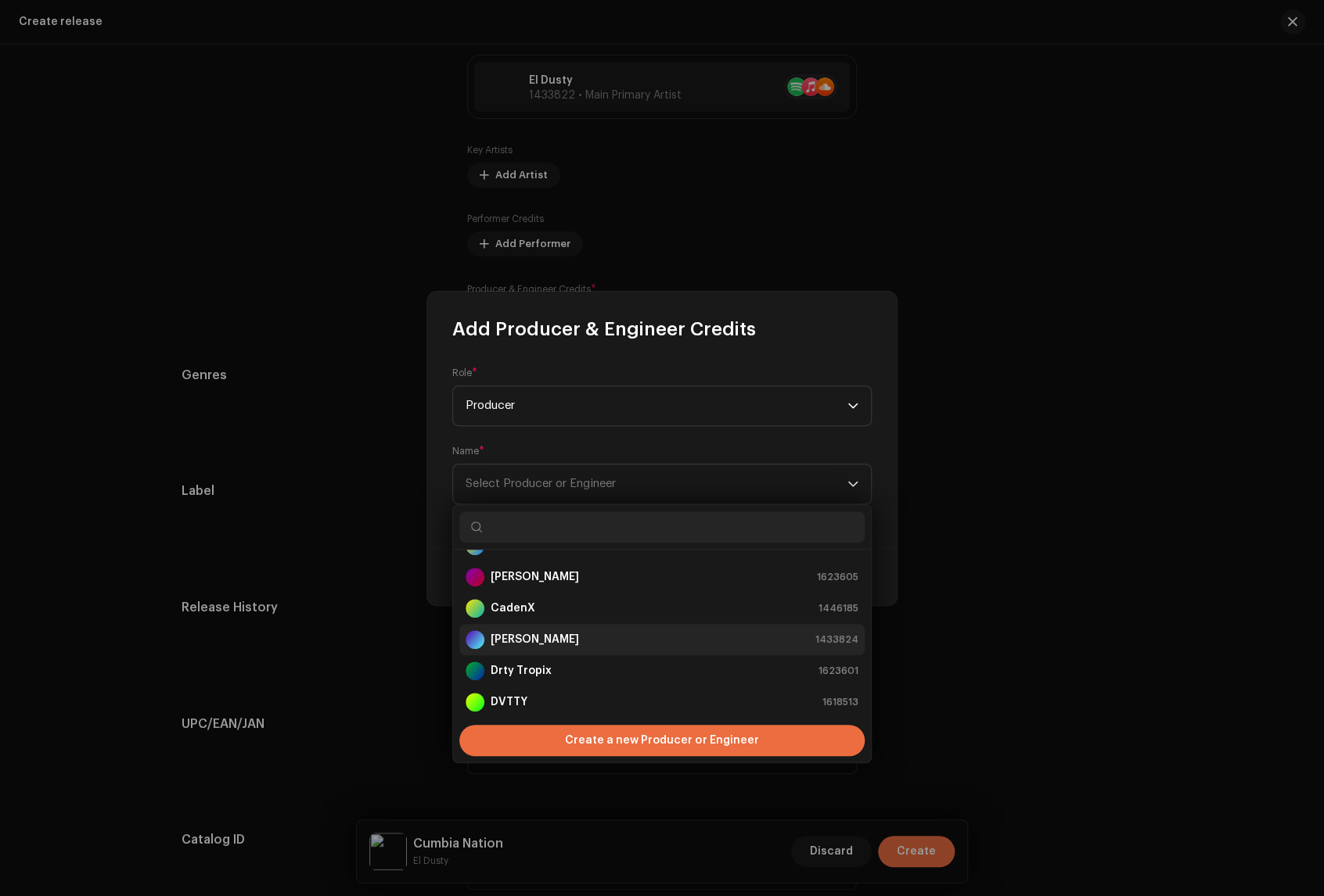
scroll to position [144, 0]
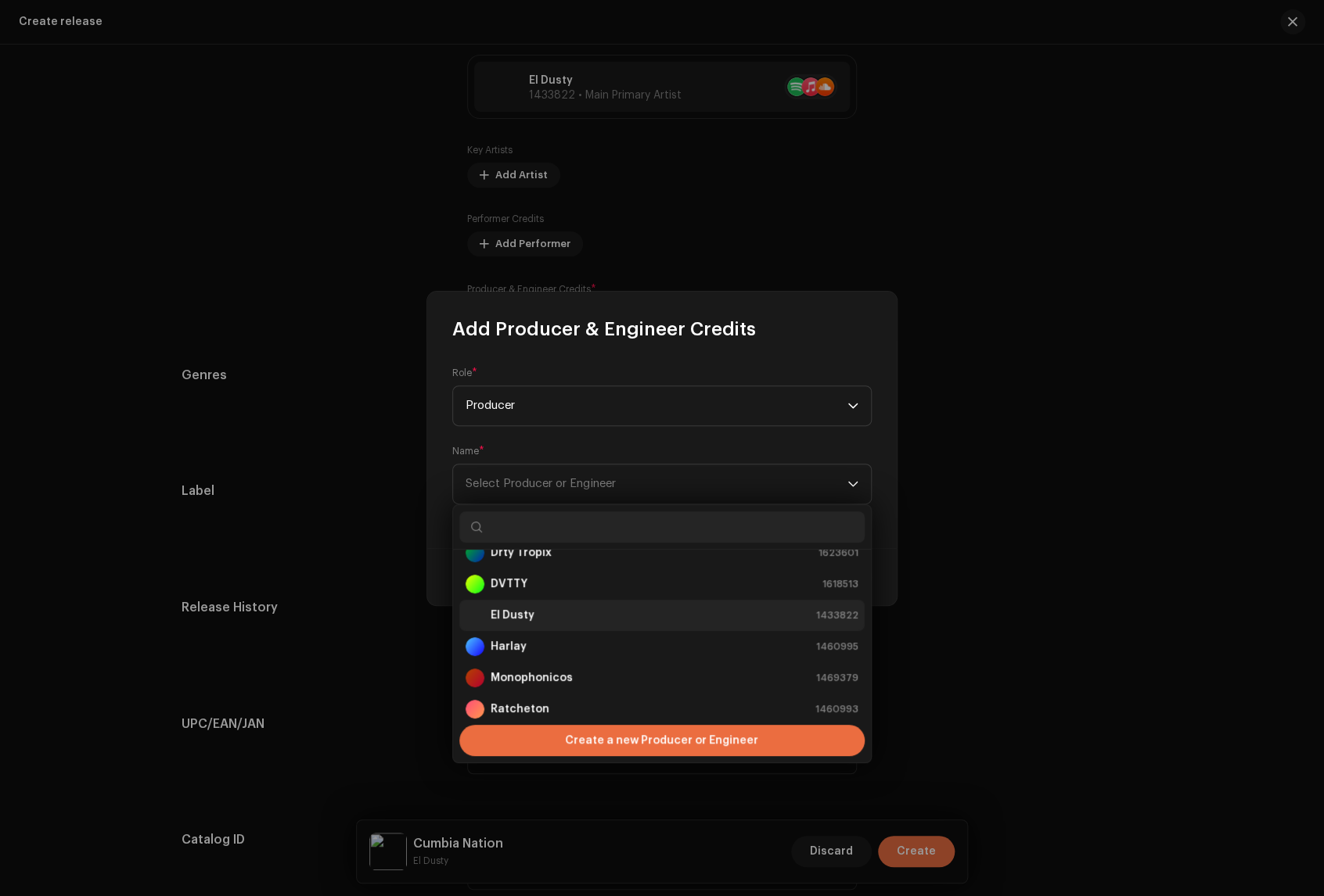
click at [569, 608] on div "El Dusty 1433822" at bounding box center [662, 615] width 393 height 19
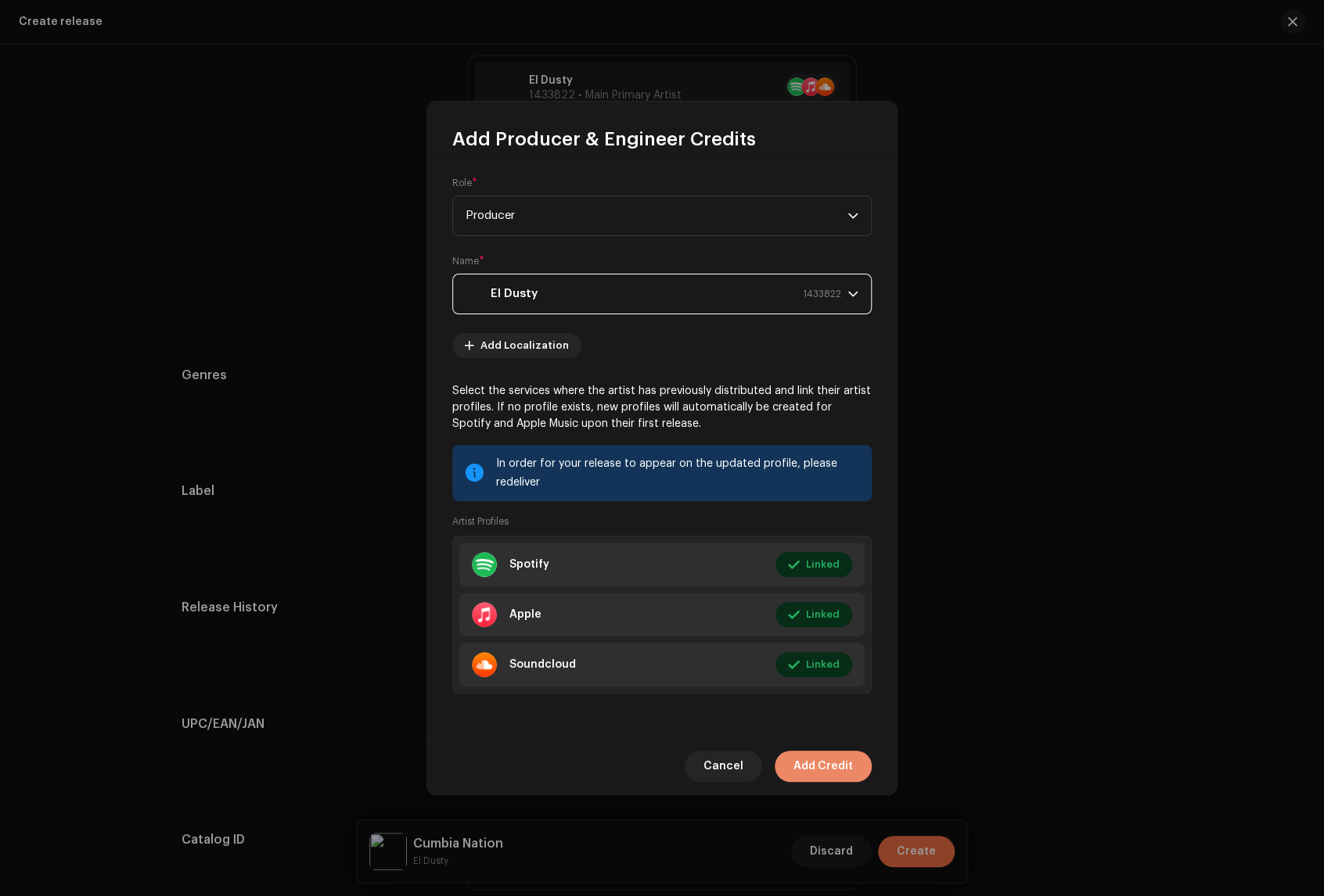
click at [836, 759] on span "Add Credit" at bounding box center [823, 766] width 60 height 31
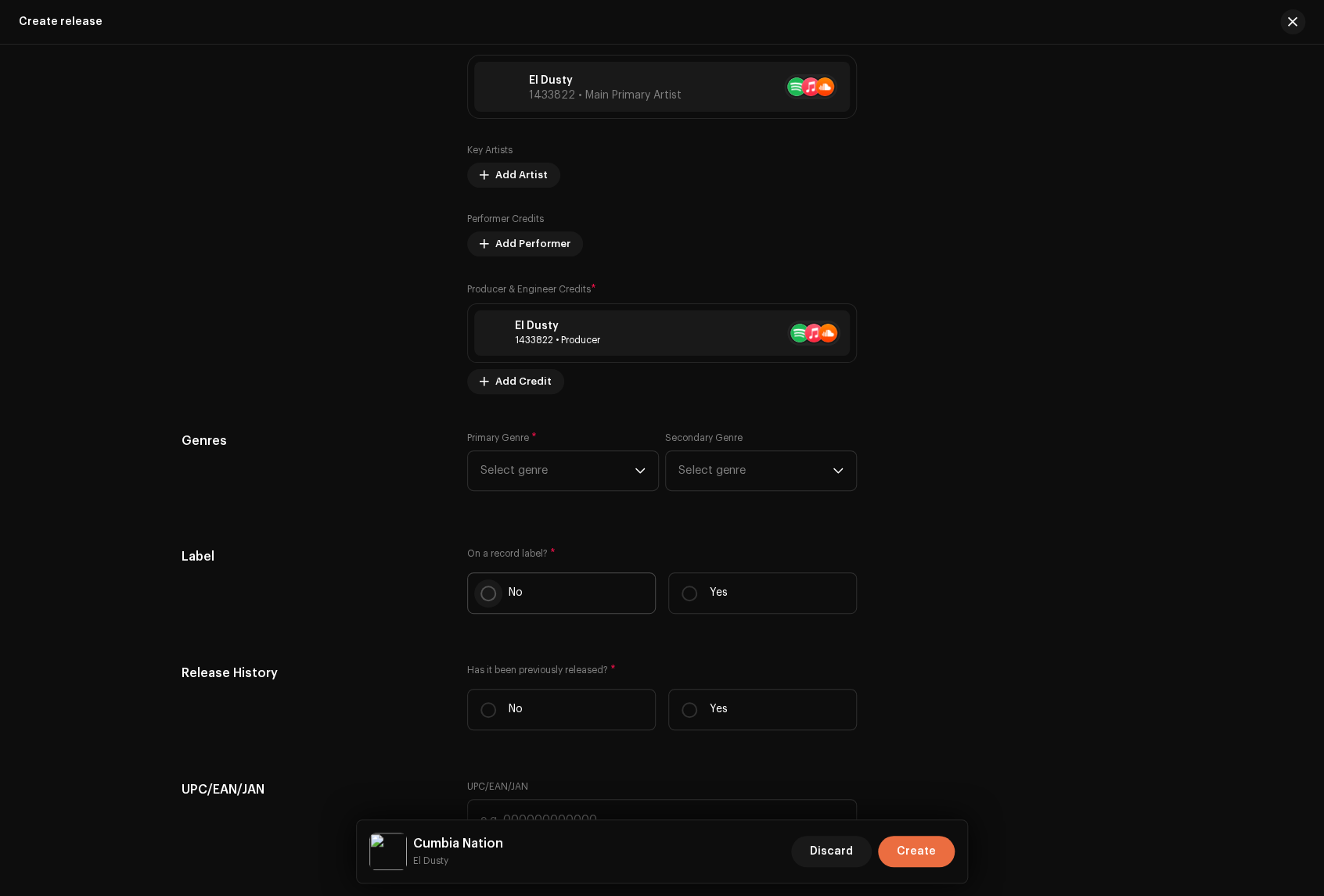
click at [481, 601] on input "No" at bounding box center [489, 593] width 16 height 16
radio input "true"
click at [482, 599] on input "No" at bounding box center [489, 593] width 16 height 16
click at [547, 481] on span "Select genre" at bounding box center [557, 471] width 154 height 39
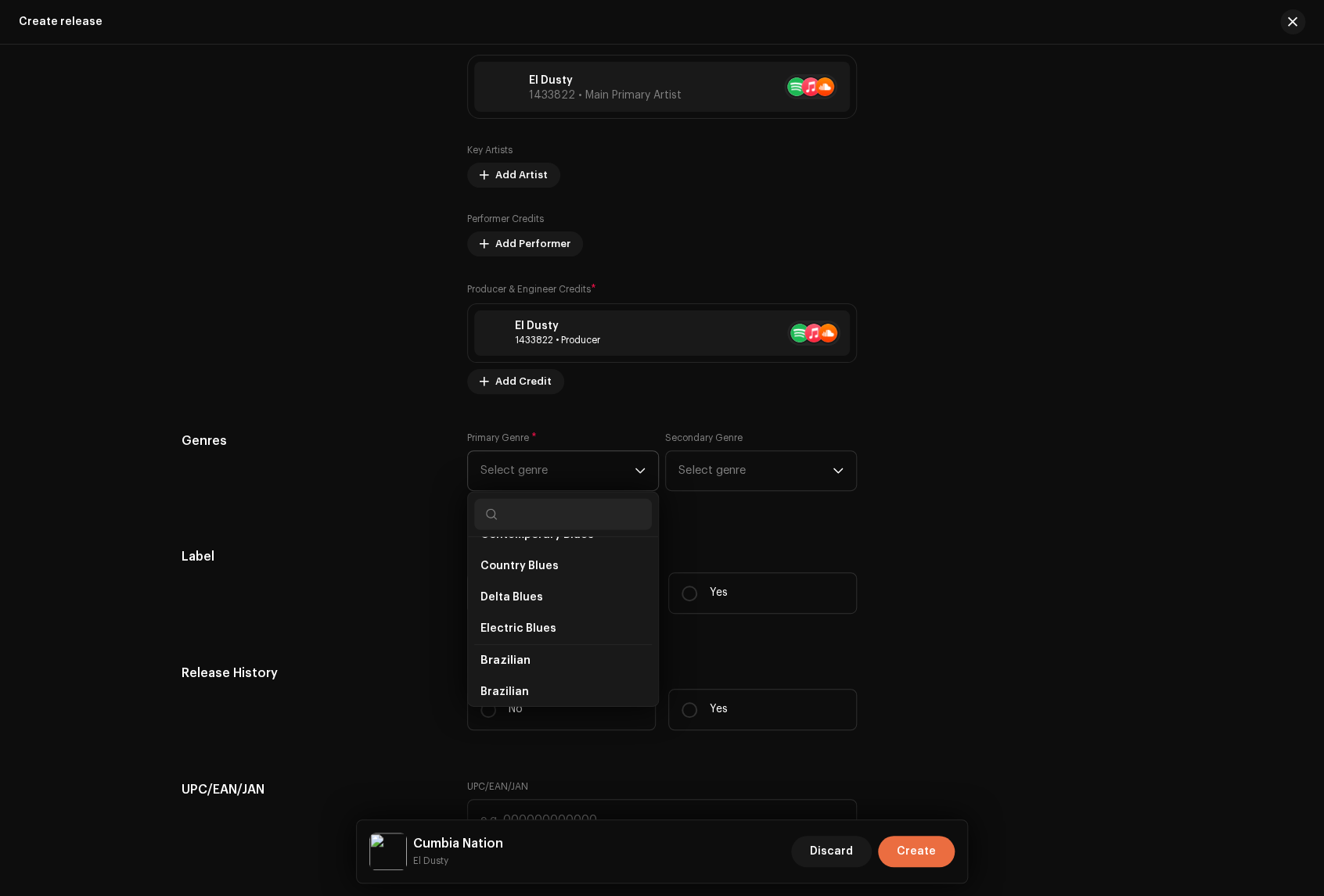
scroll to position [1853, 0]
click at [557, 472] on span "Select genre" at bounding box center [557, 471] width 154 height 39
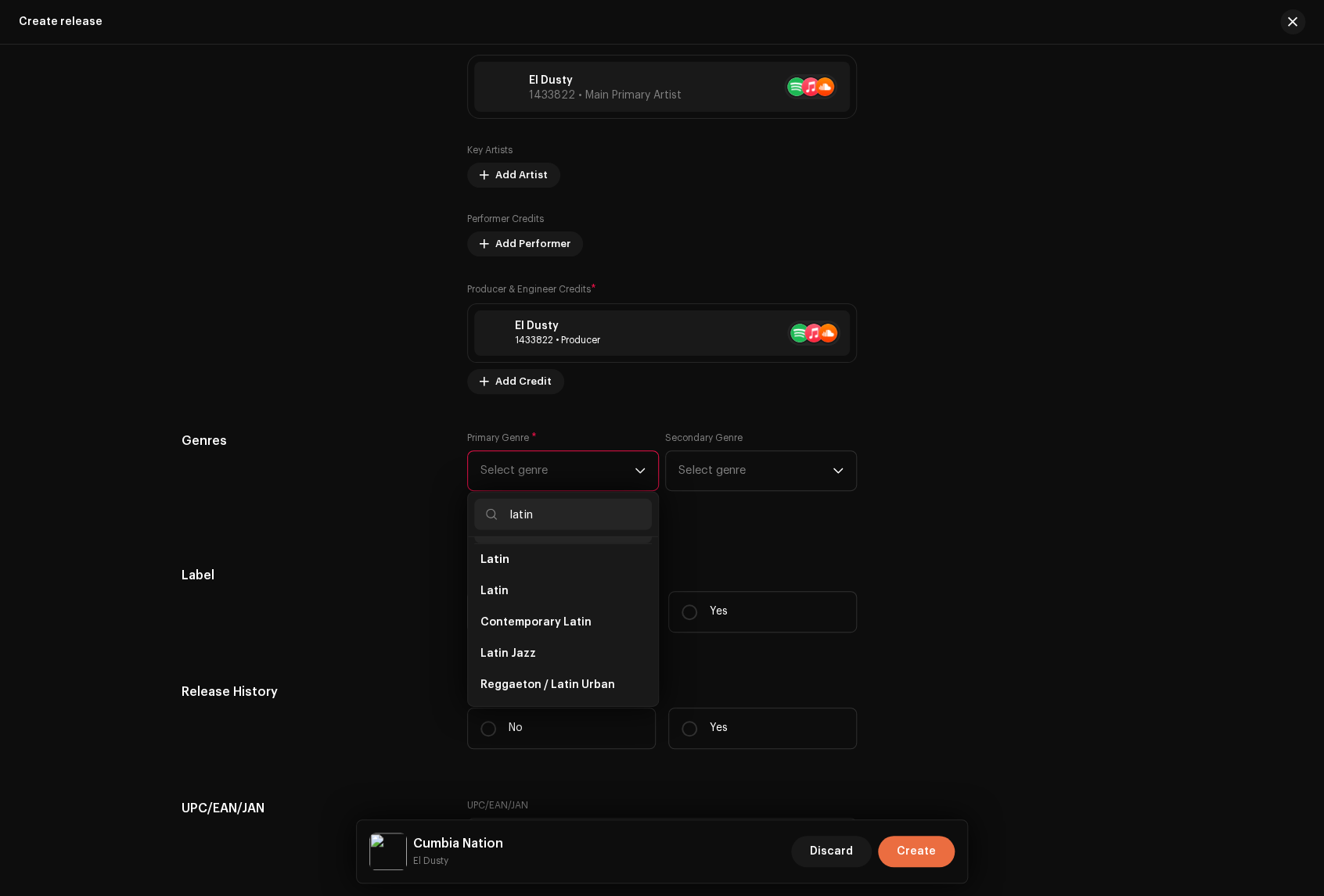
scroll to position [100, 0]
type input "latin"
click at [492, 624] on span "Latin" at bounding box center [495, 617] width 28 height 16
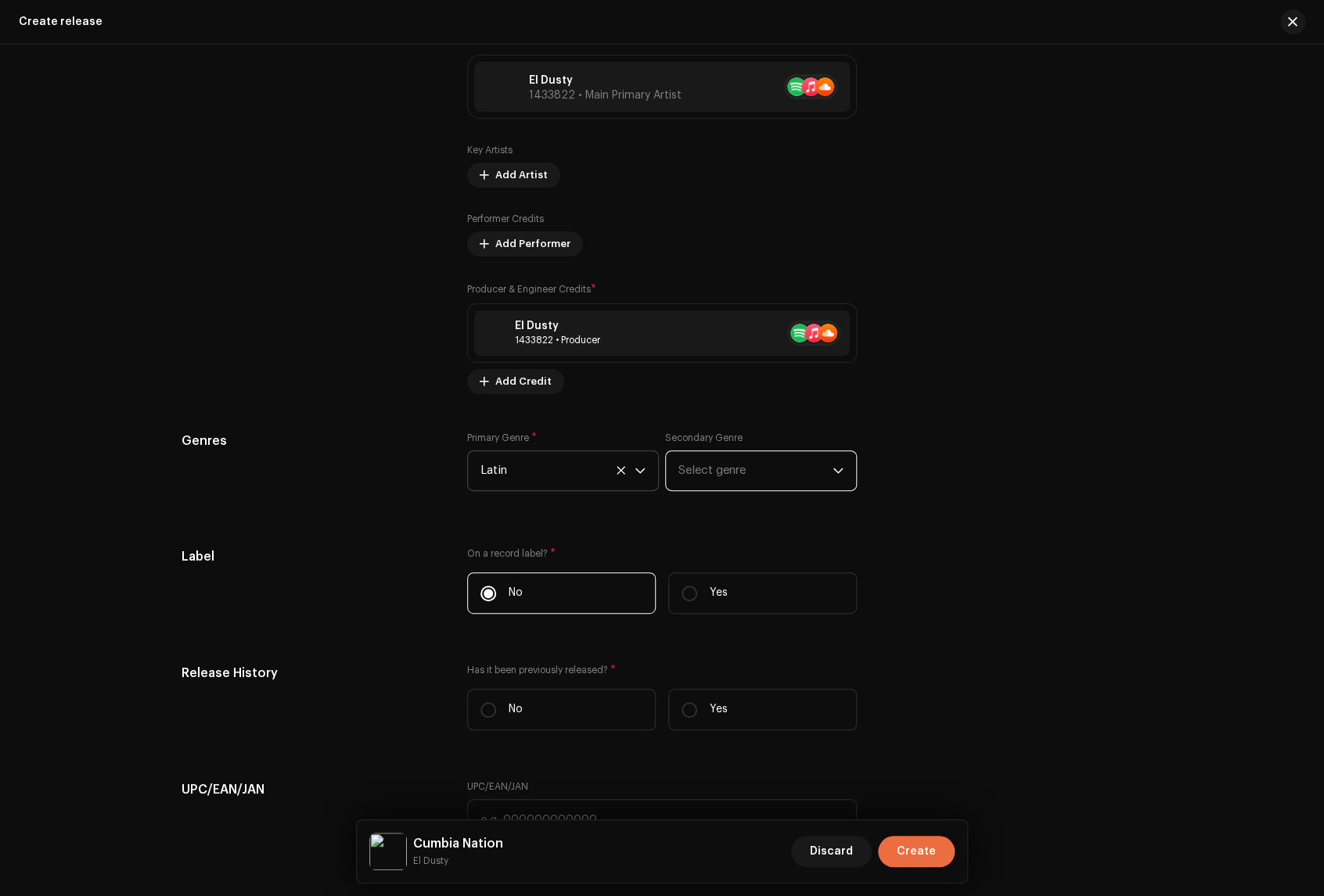
click at [807, 480] on span "Select genre" at bounding box center [755, 471] width 154 height 39
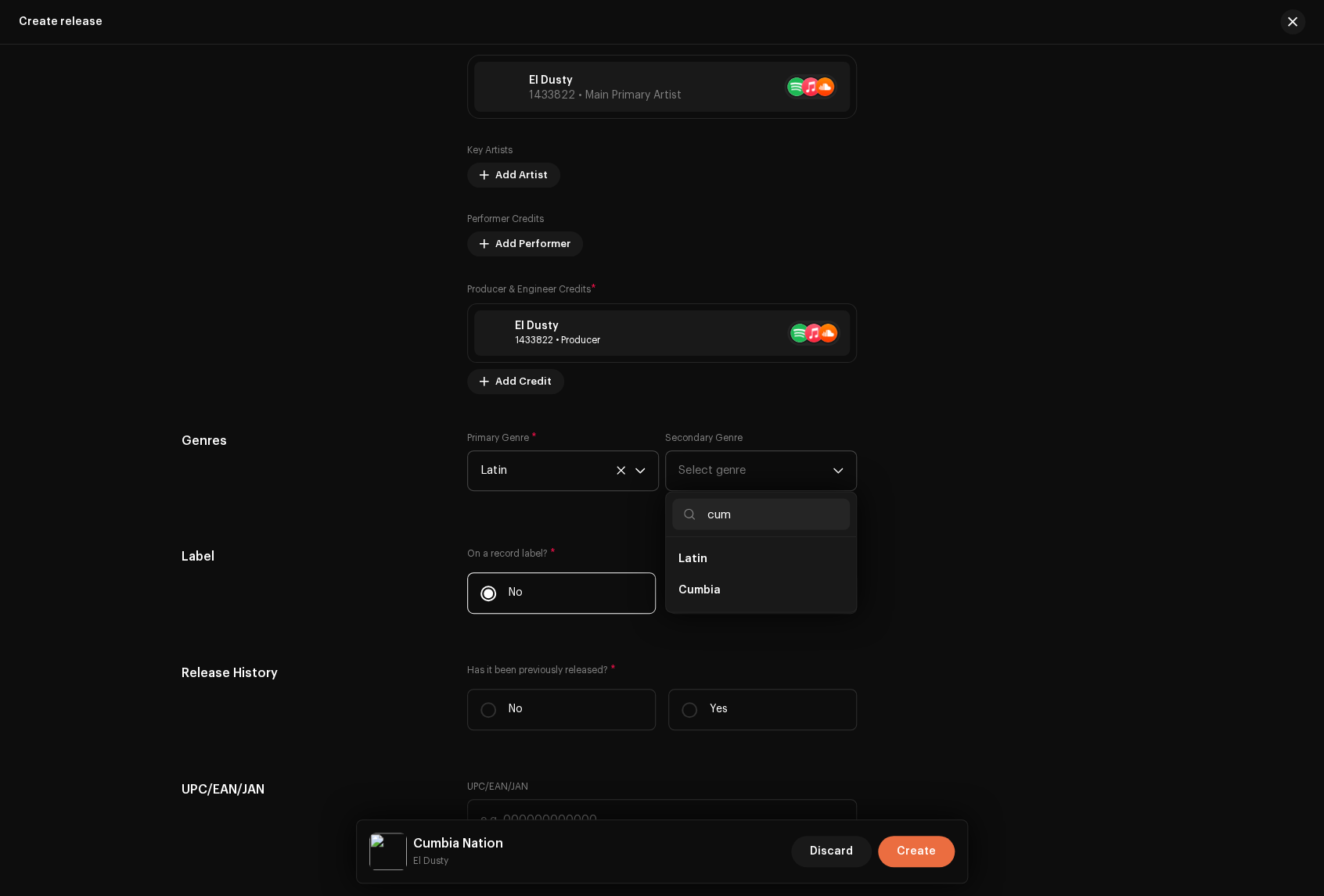
scroll to position [0, 0]
type input "cum"
click at [731, 592] on li "Cumbia" at bounding box center [760, 590] width 178 height 31
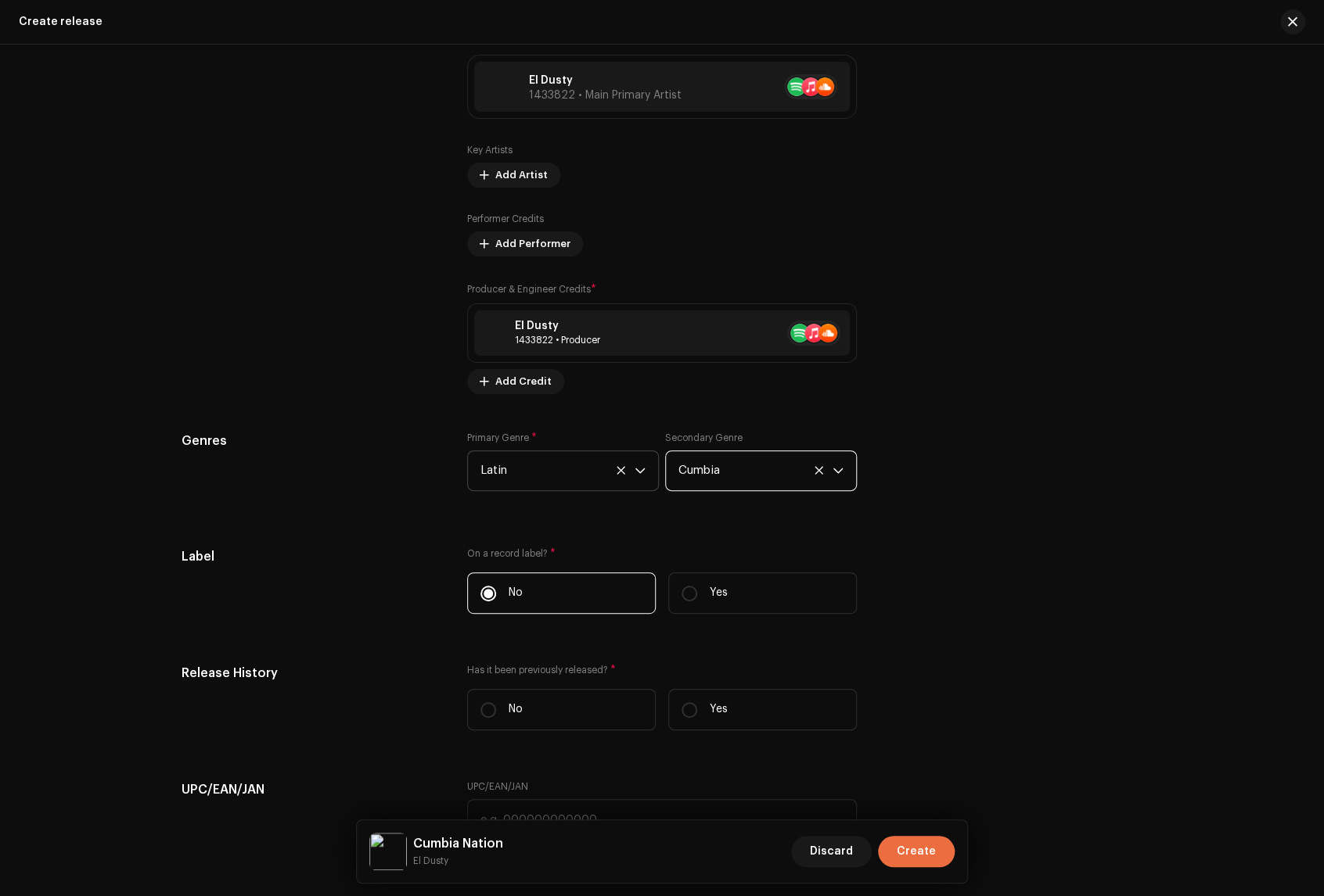
click at [982, 500] on div "Genres Primary Genre * Latin Secondary Genre Cumbia" at bounding box center [662, 471] width 961 height 78
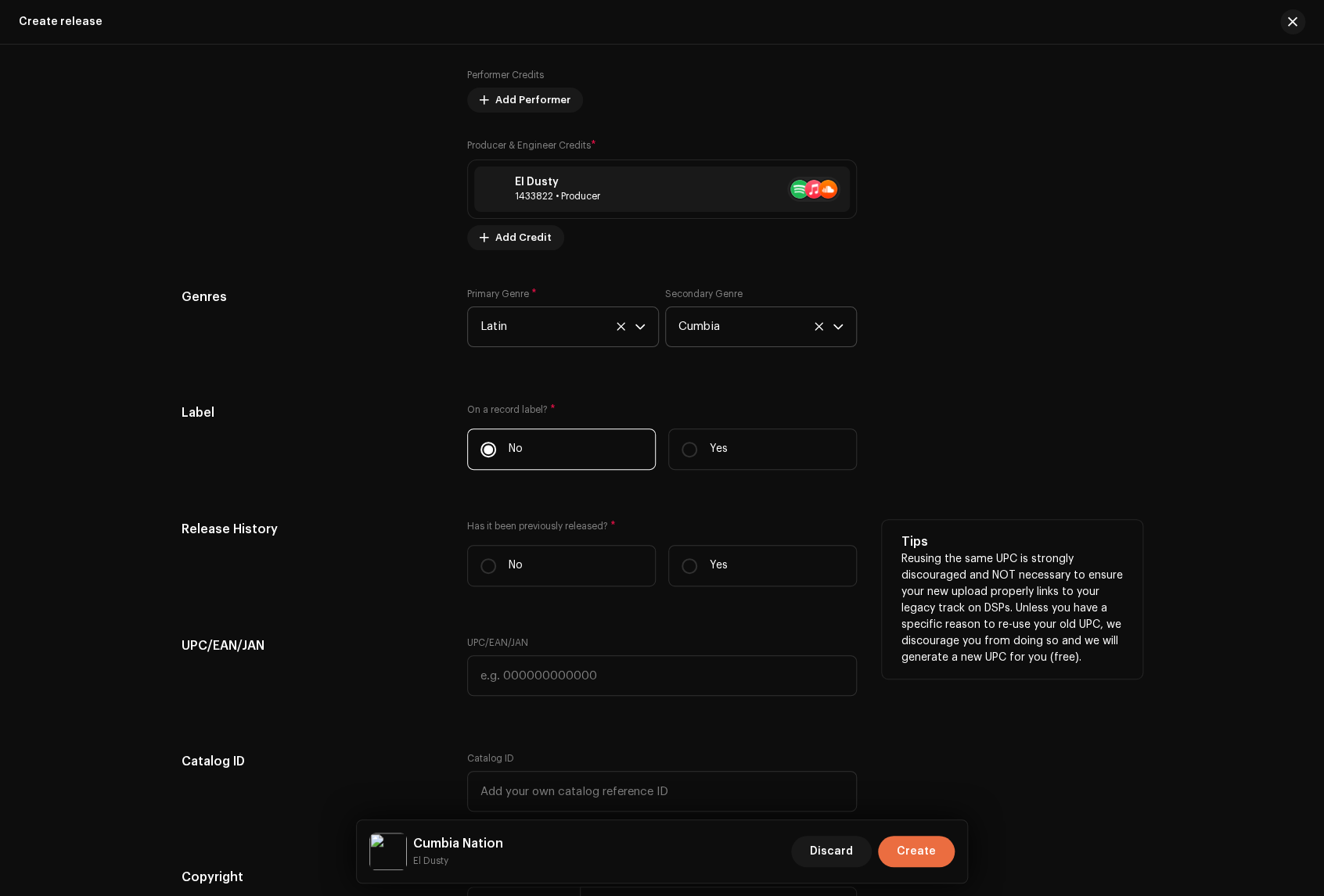
scroll to position [2172, 0]
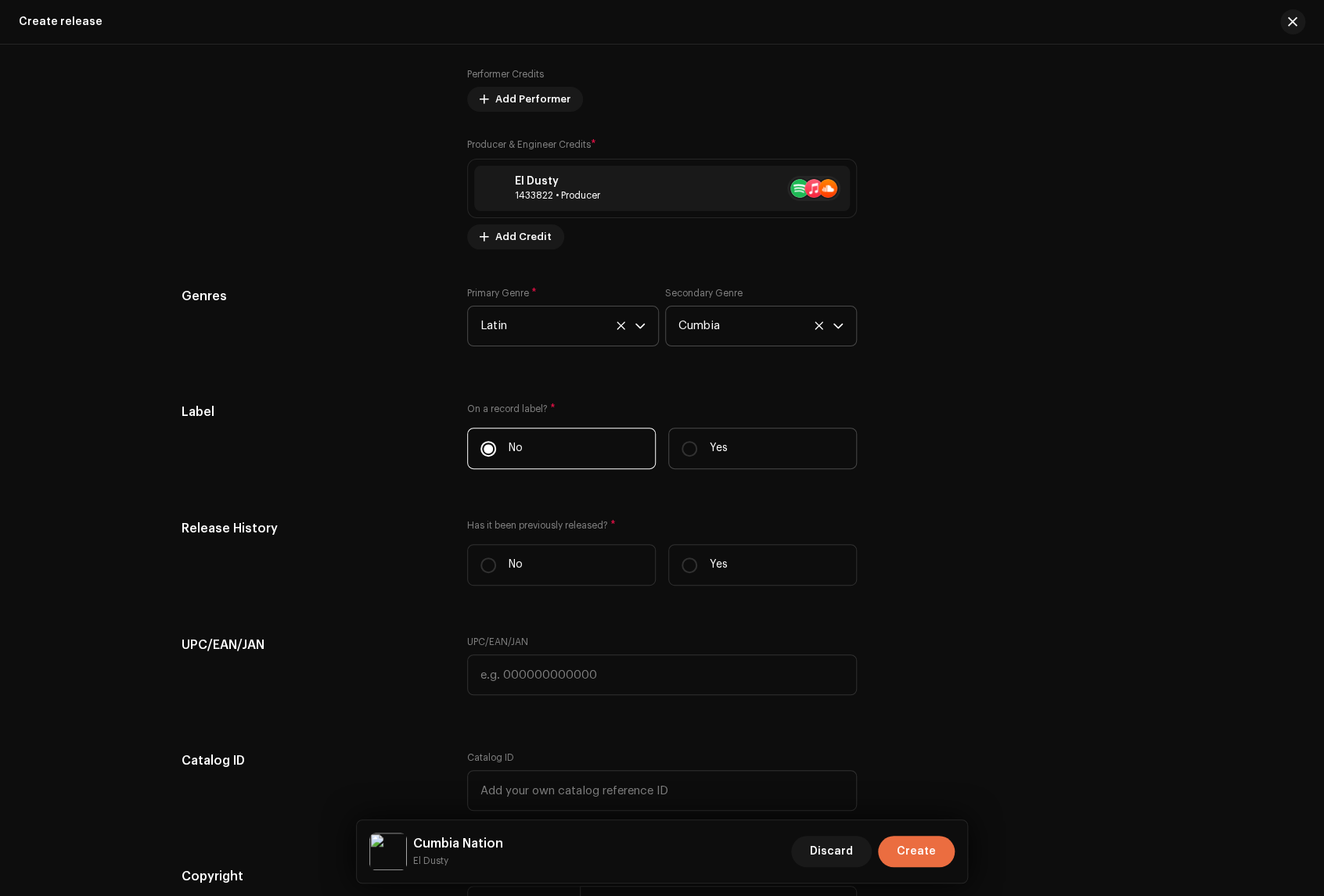
click at [709, 443] on p "Yes" at bounding box center [718, 448] width 18 height 16
click at [697, 443] on input "Yes" at bounding box center [689, 449] width 16 height 16
radio input "true"
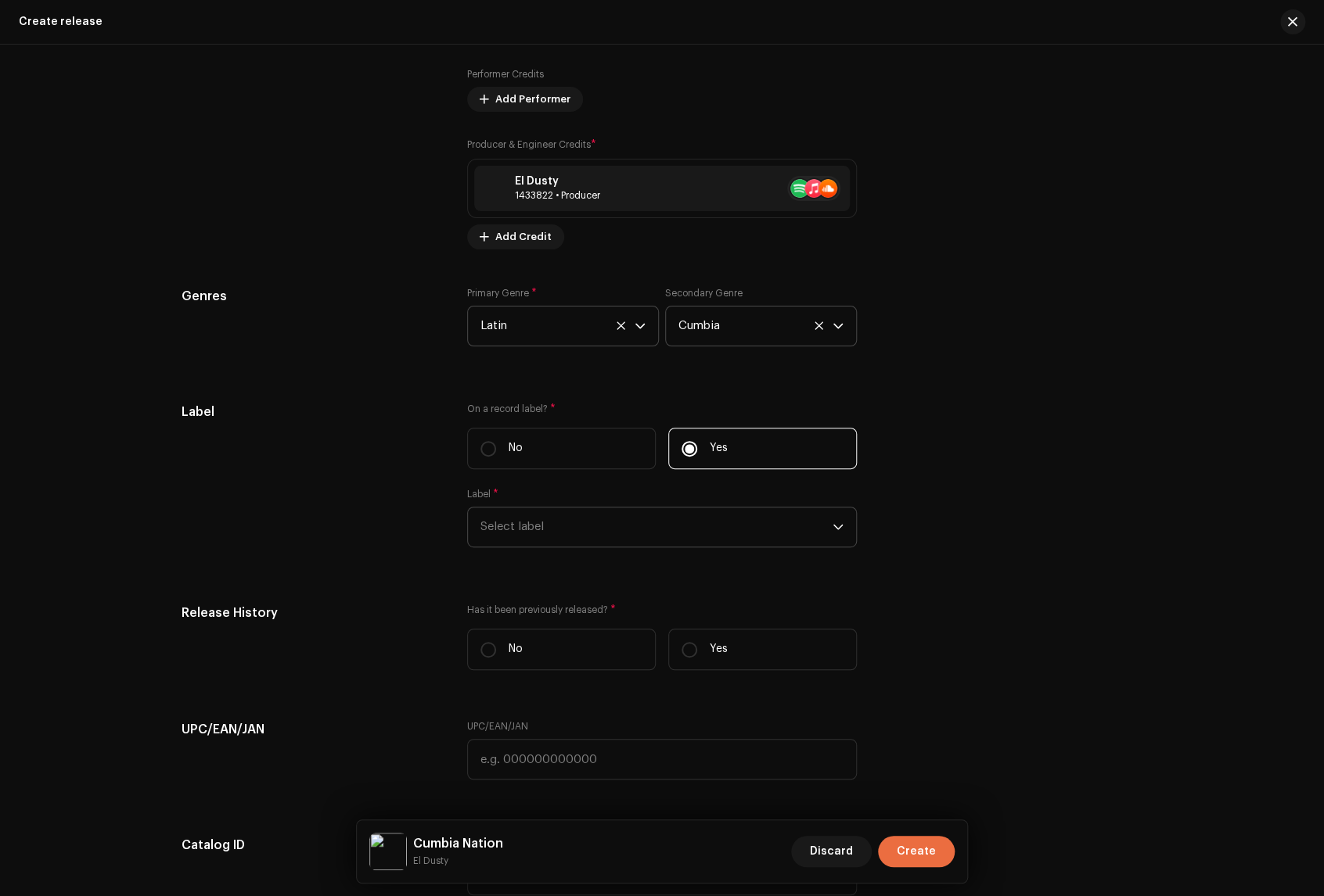
click at [576, 524] on span "Select label" at bounding box center [657, 527] width 352 height 39
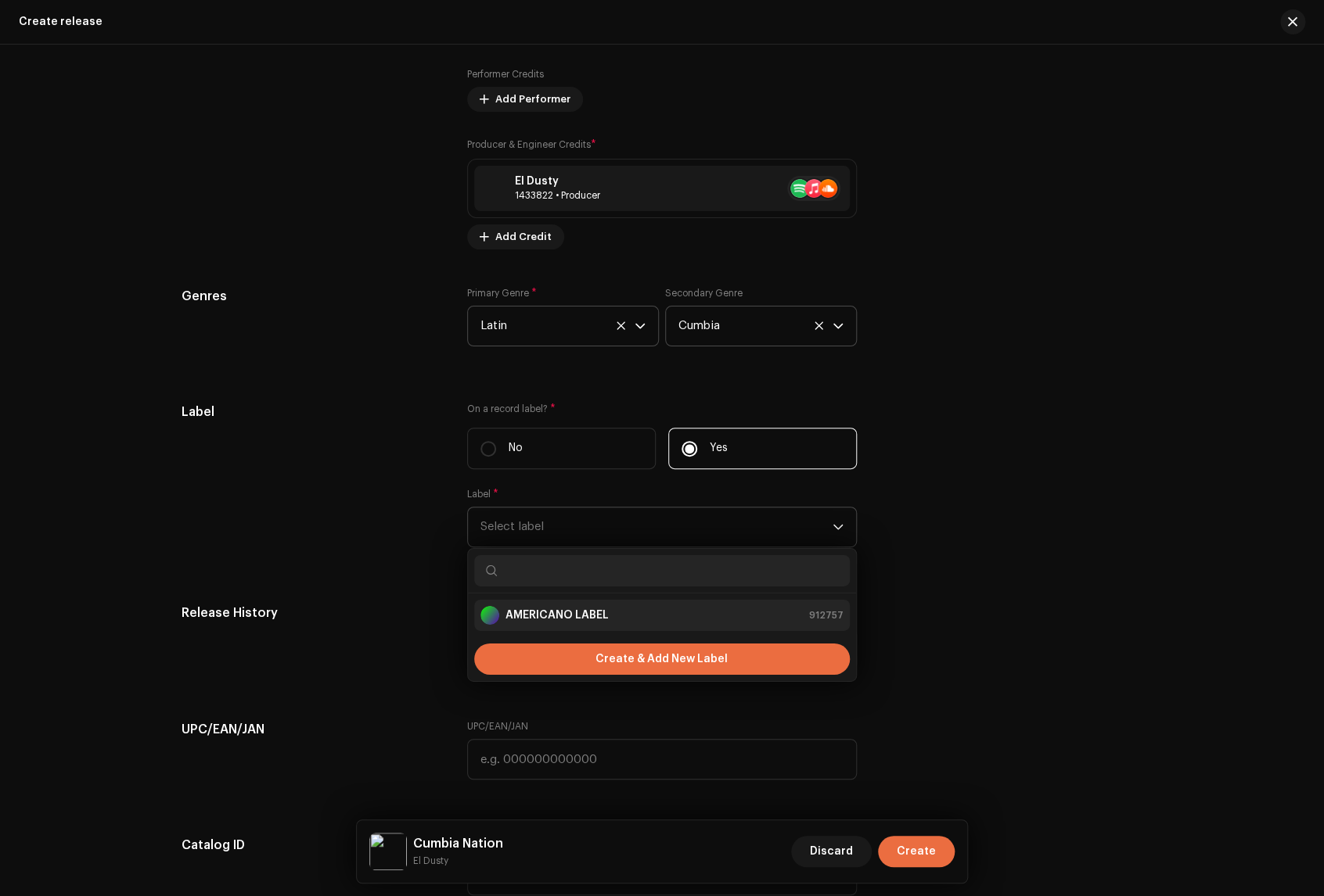
click at [568, 623] on strong "AMERICANO LABEL" at bounding box center [557, 615] width 103 height 16
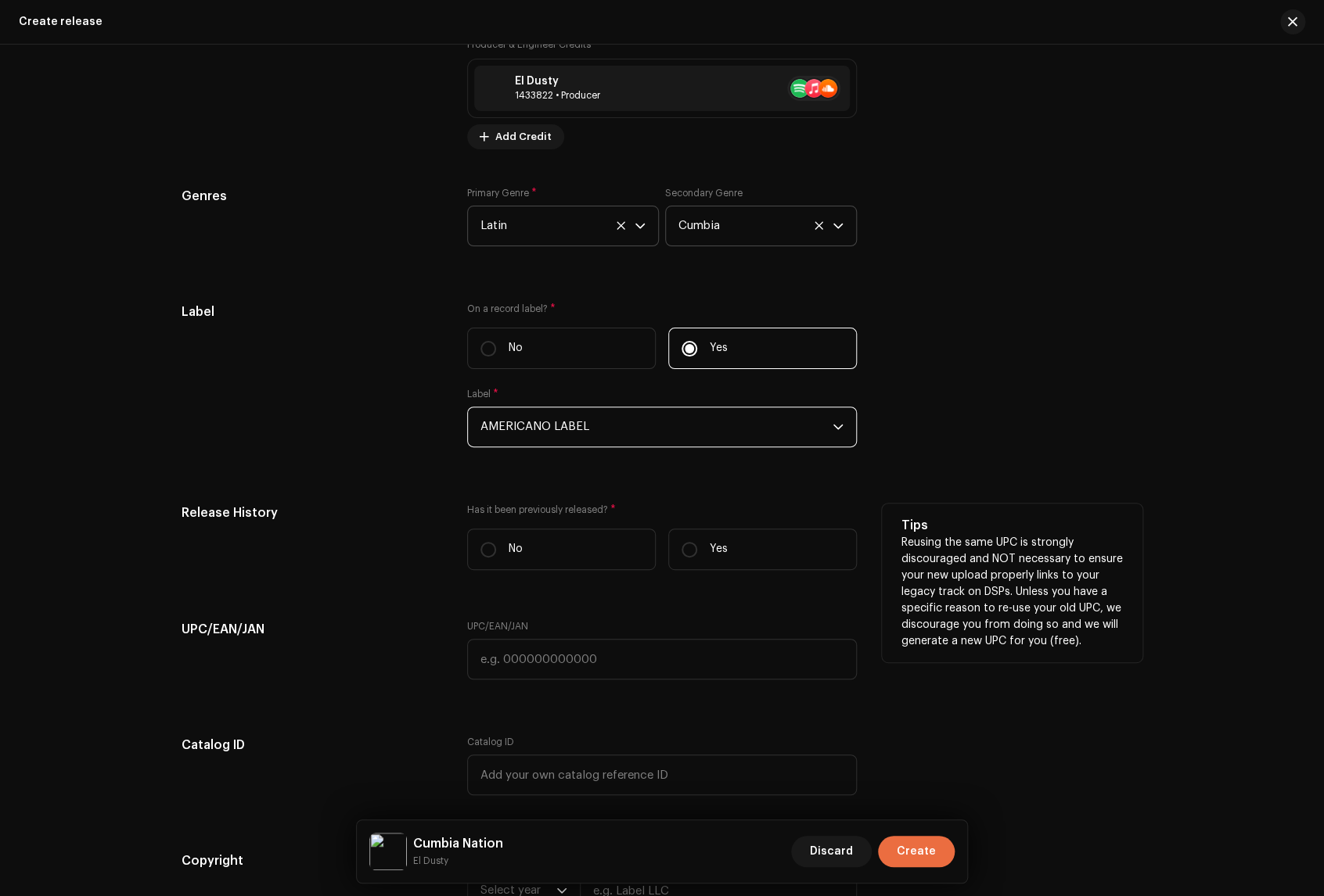
scroll to position [2346, 0]
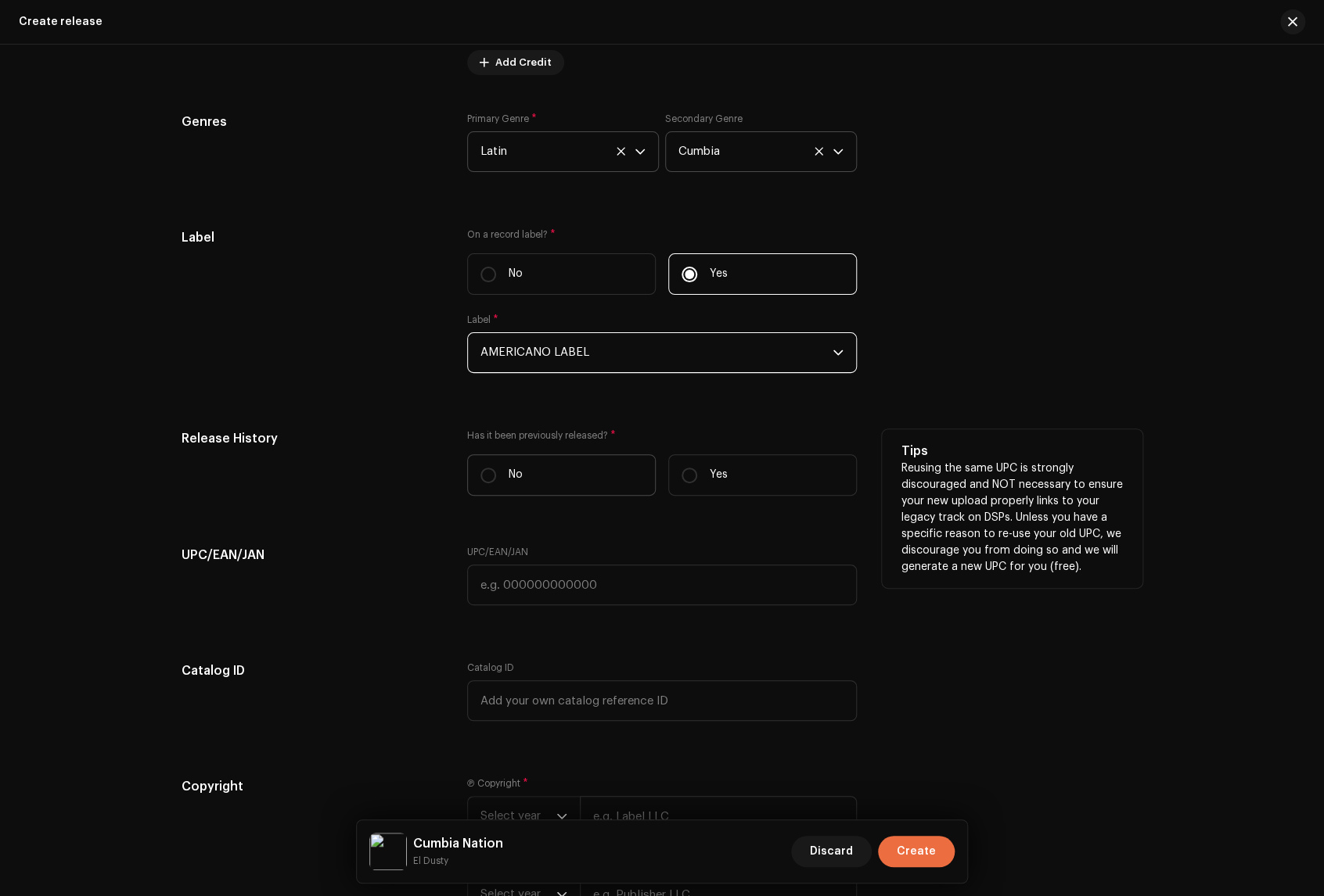
click at [565, 477] on label "No" at bounding box center [561, 475] width 189 height 41
click at [496, 477] on input "No" at bounding box center [489, 476] width 16 height 16
radio input "true"
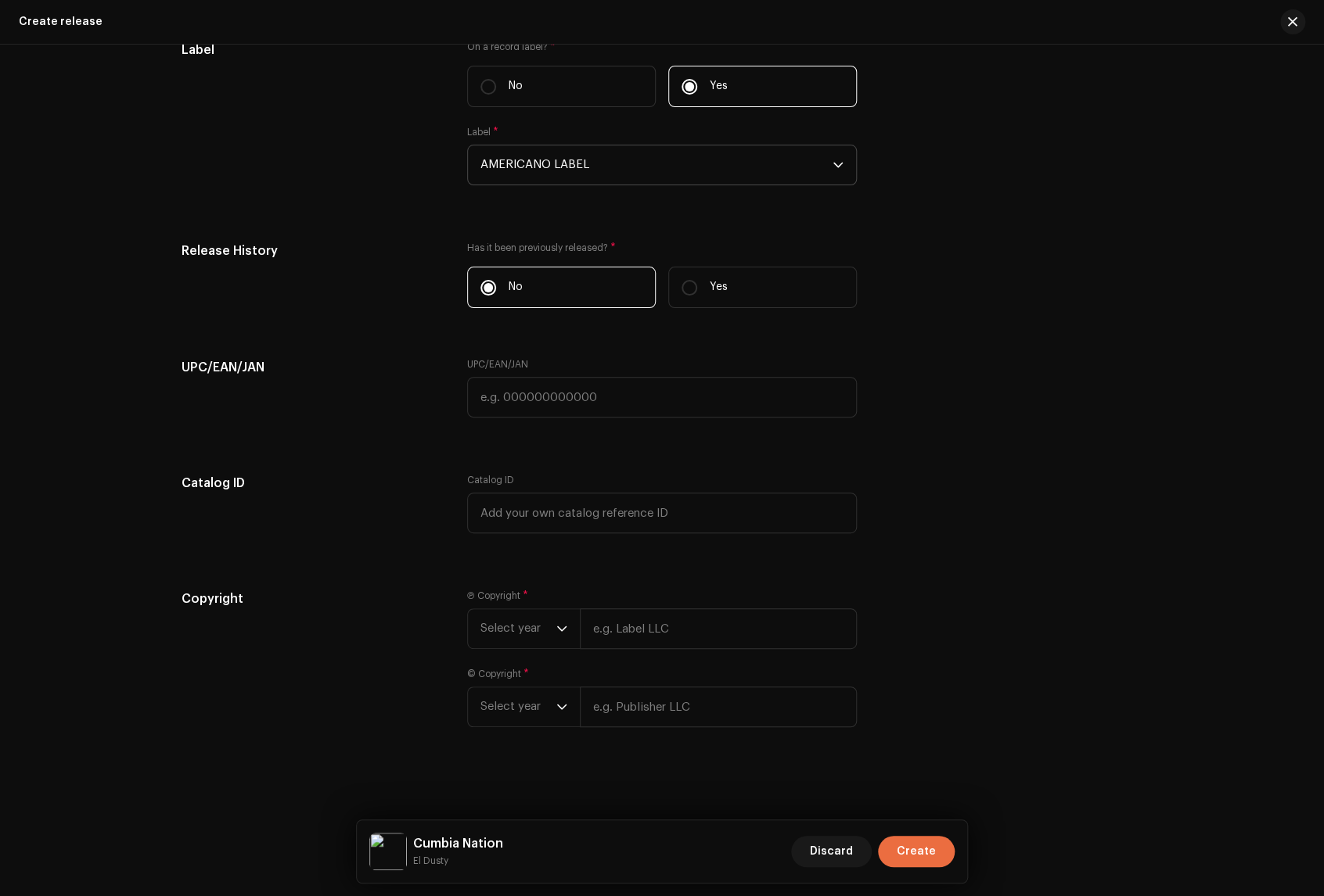
scroll to position [2542, 0]
click at [556, 623] on icon "dropdown trigger" at bounding box center [561, 628] width 11 height 11
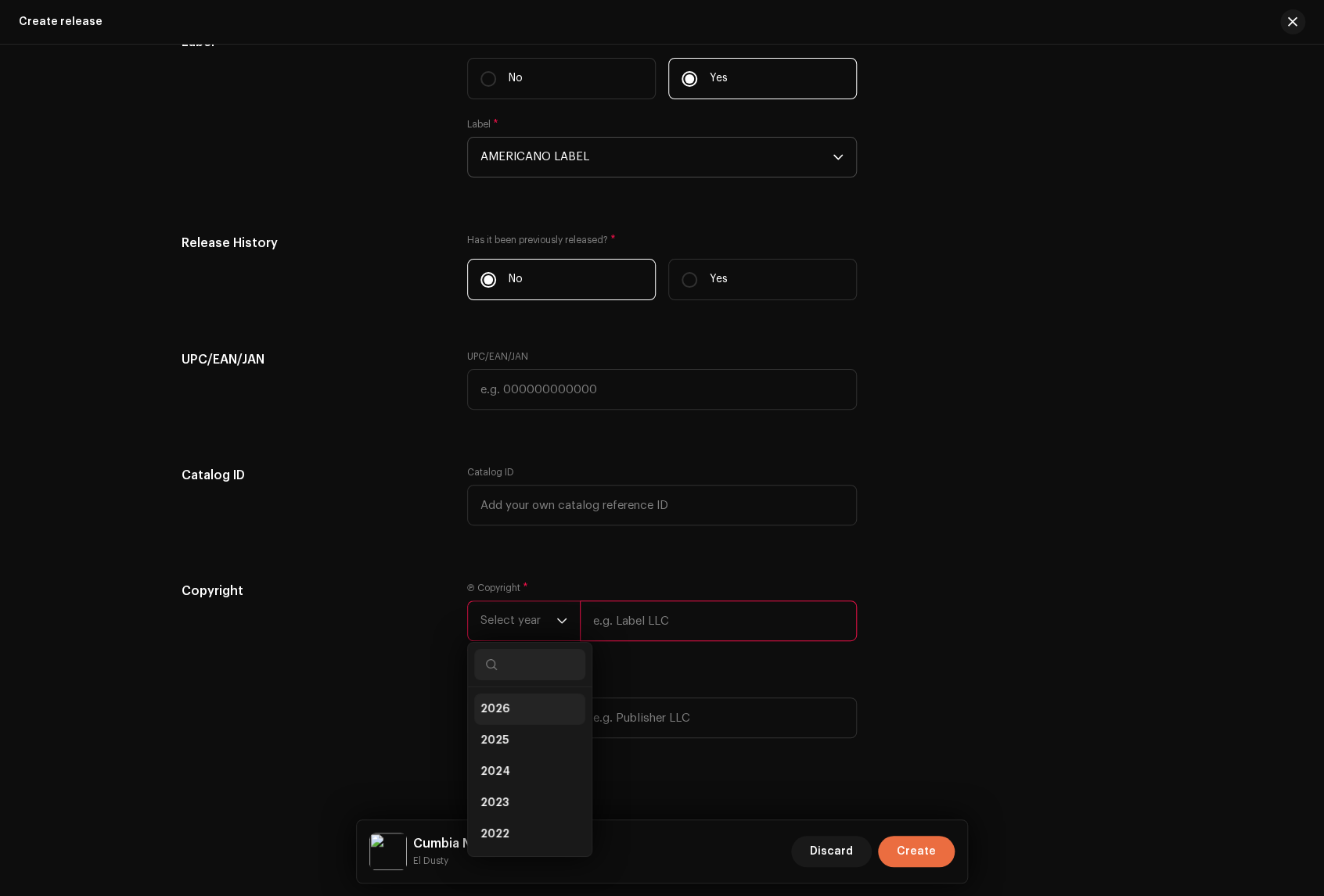
click at [512, 708] on li "2026" at bounding box center [530, 709] width 111 height 31
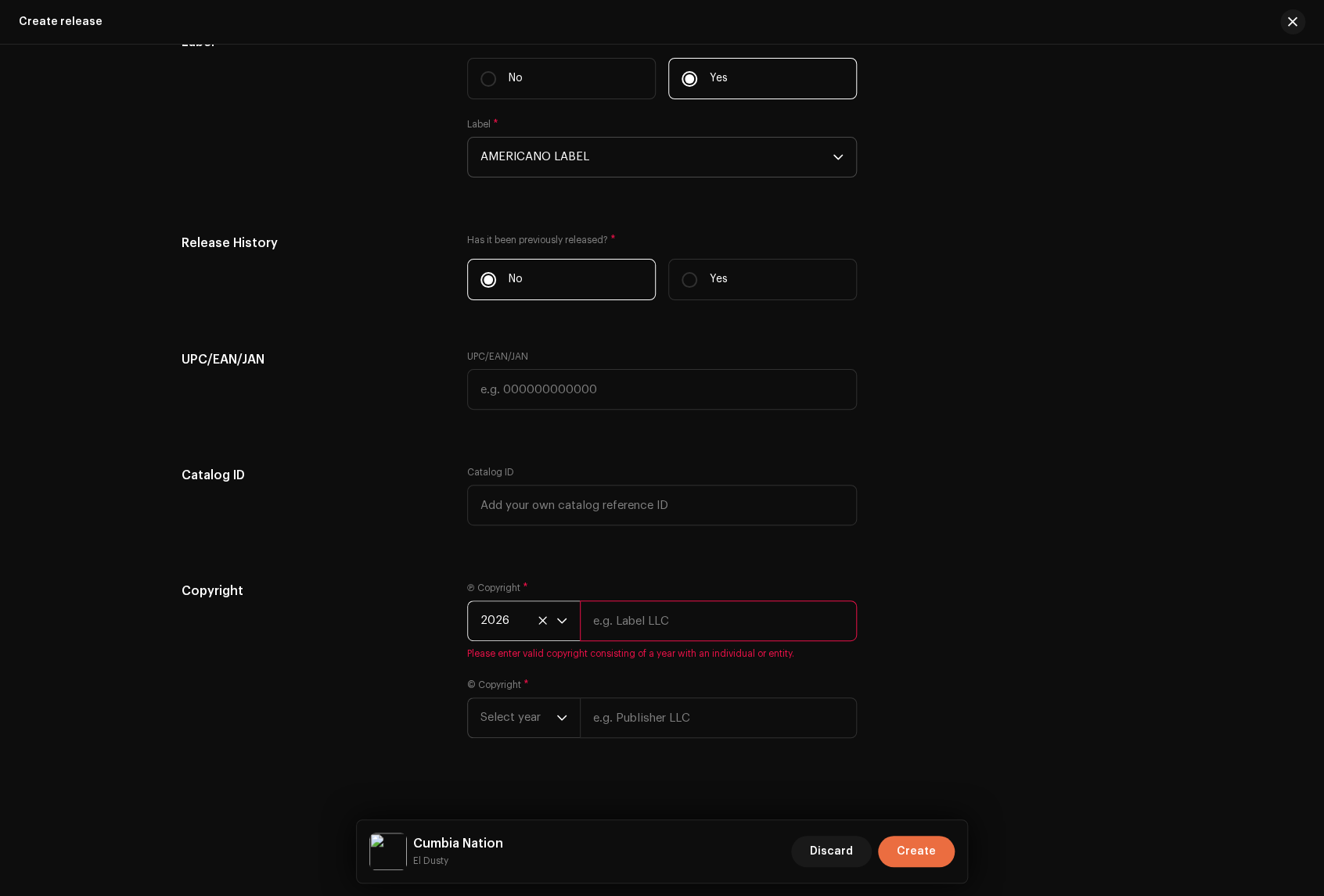
click at [564, 725] on p-select "Select year" at bounding box center [524, 718] width 113 height 41
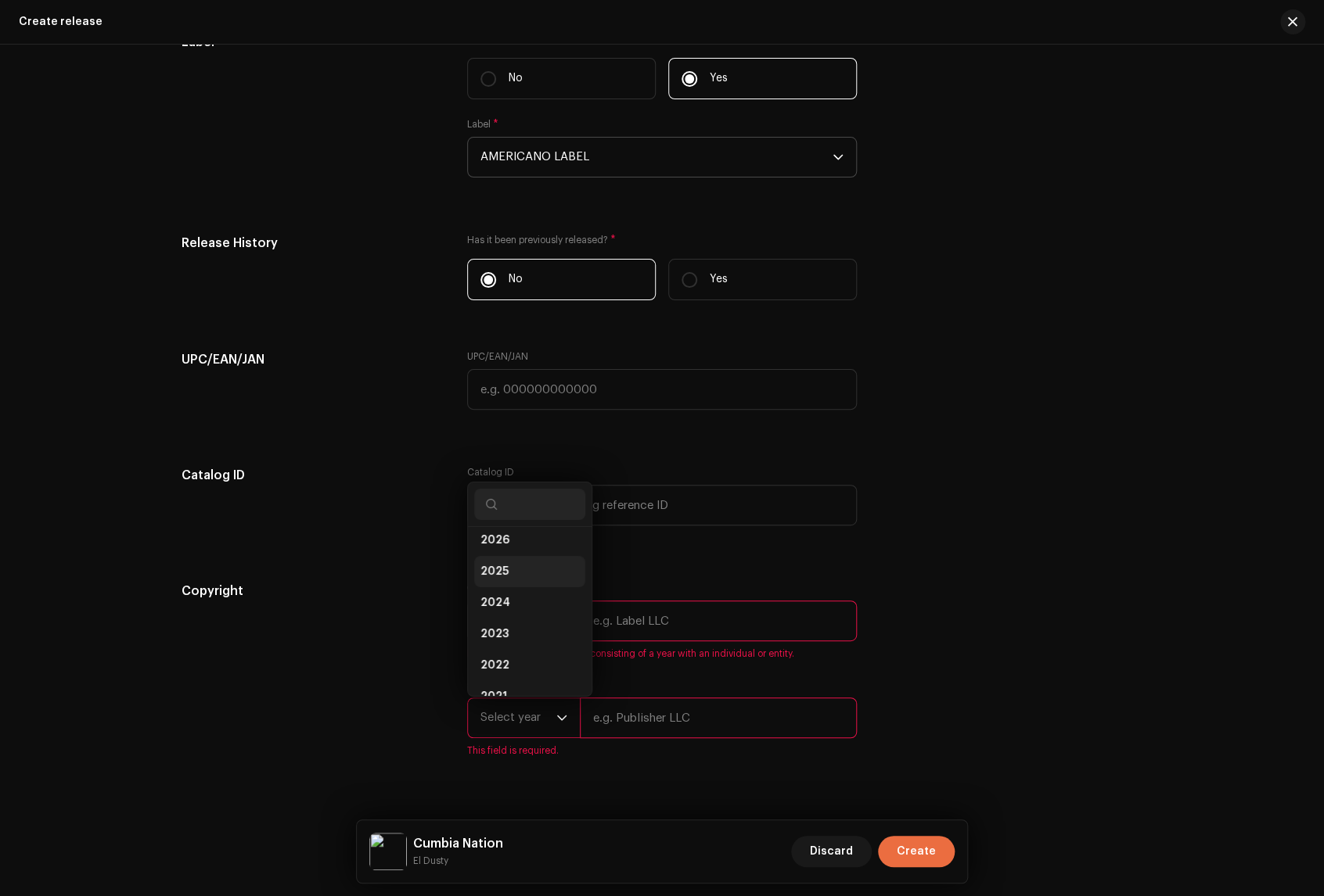
scroll to position [0, 0]
click at [516, 556] on li "2026" at bounding box center [530, 549] width 111 height 31
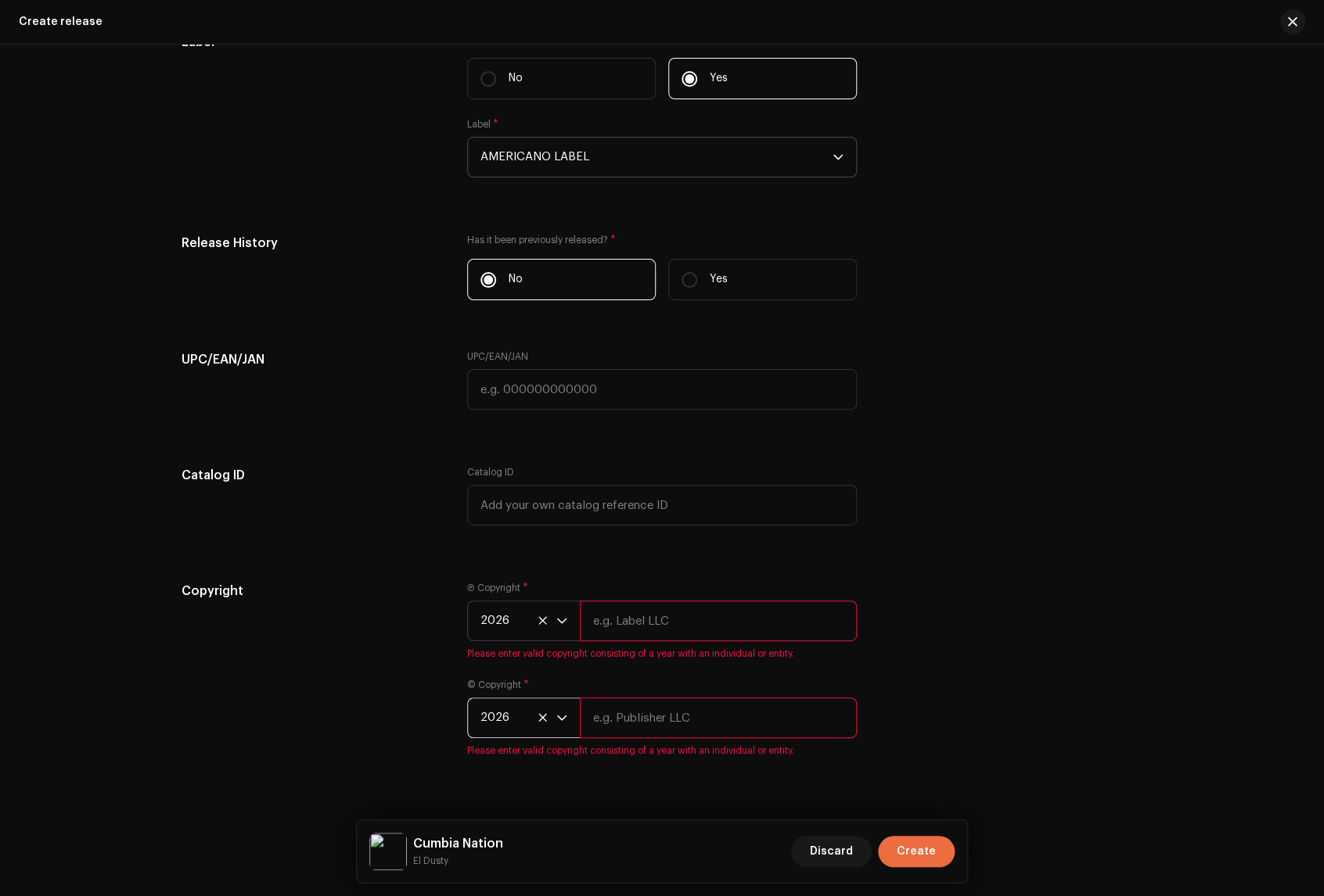
click at [658, 628] on input "text" at bounding box center [718, 621] width 277 height 41
type input "AMERICANO LABEL"
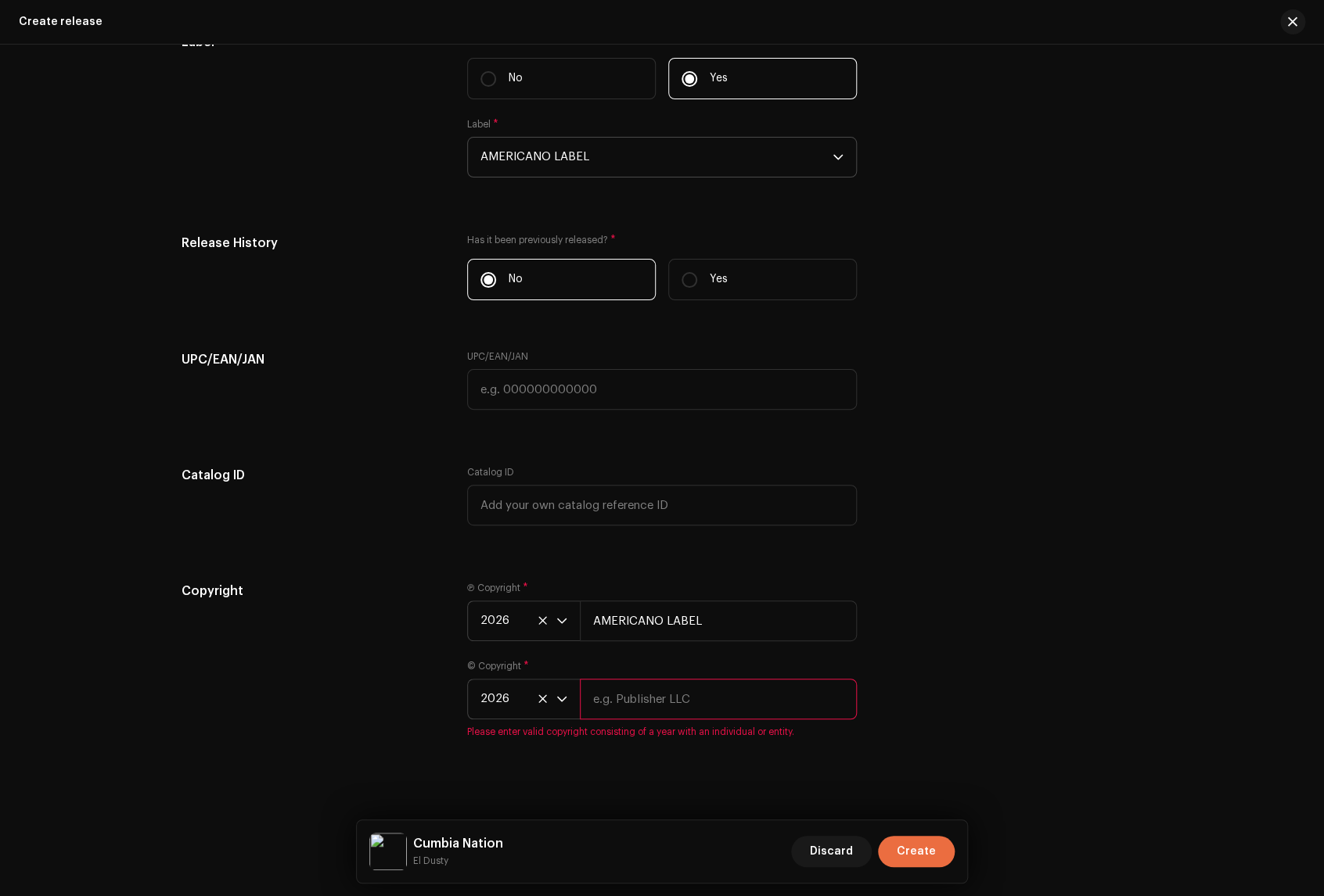
click at [538, 624] on icon at bounding box center [542, 620] width 8 height 8
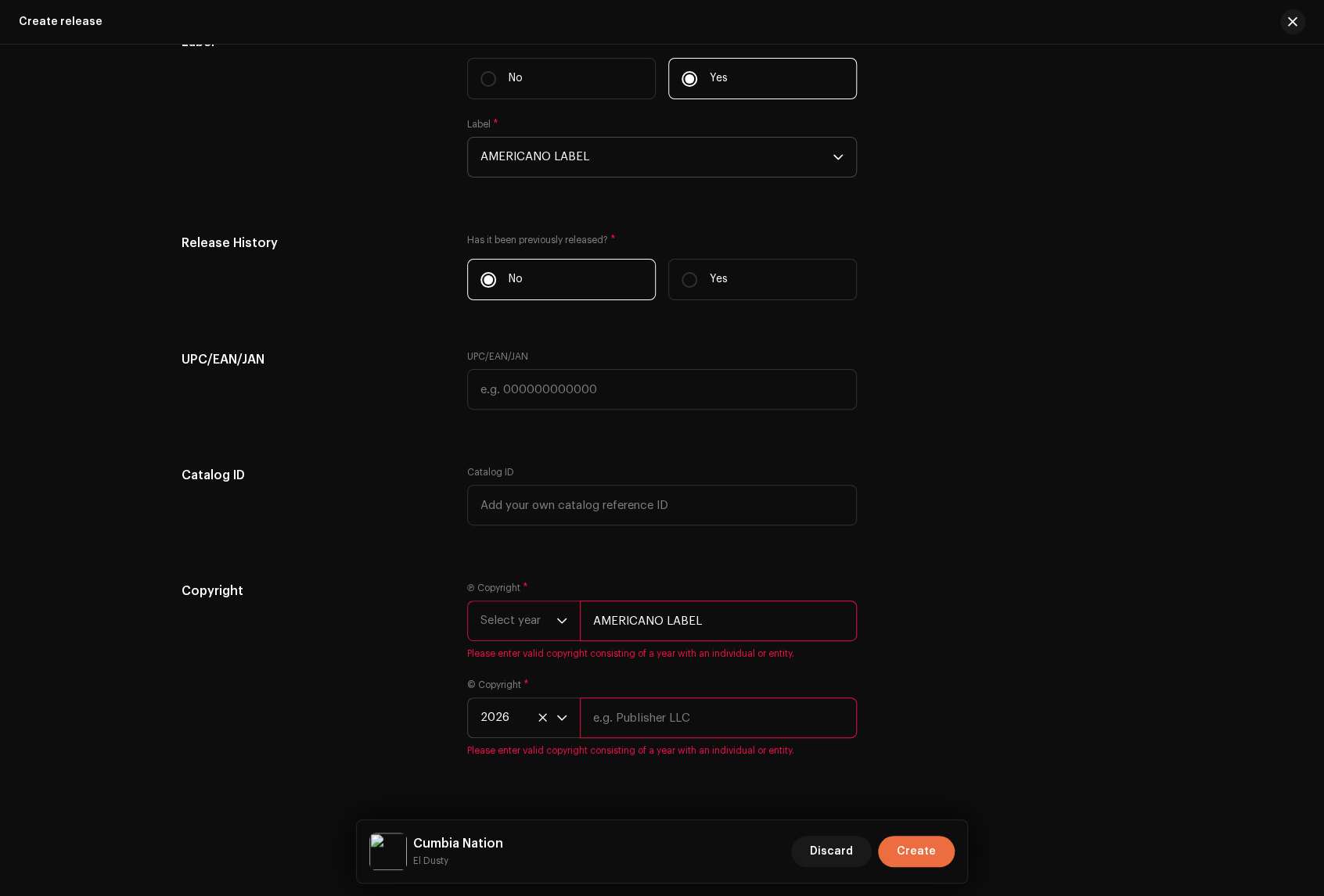
click at [556, 624] on icon "dropdown trigger" at bounding box center [561, 621] width 11 height 11
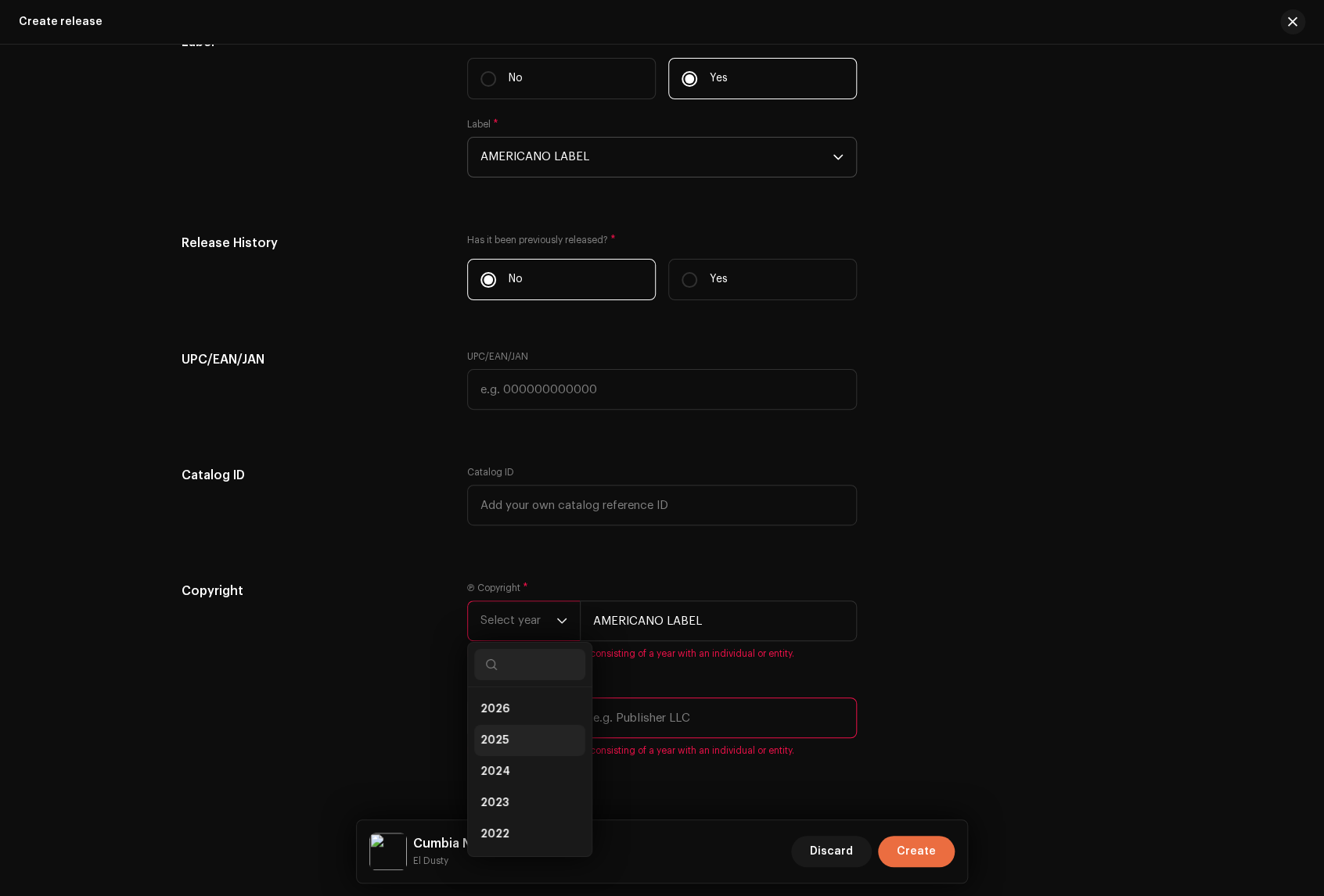
click at [516, 746] on li "2025" at bounding box center [530, 740] width 111 height 31
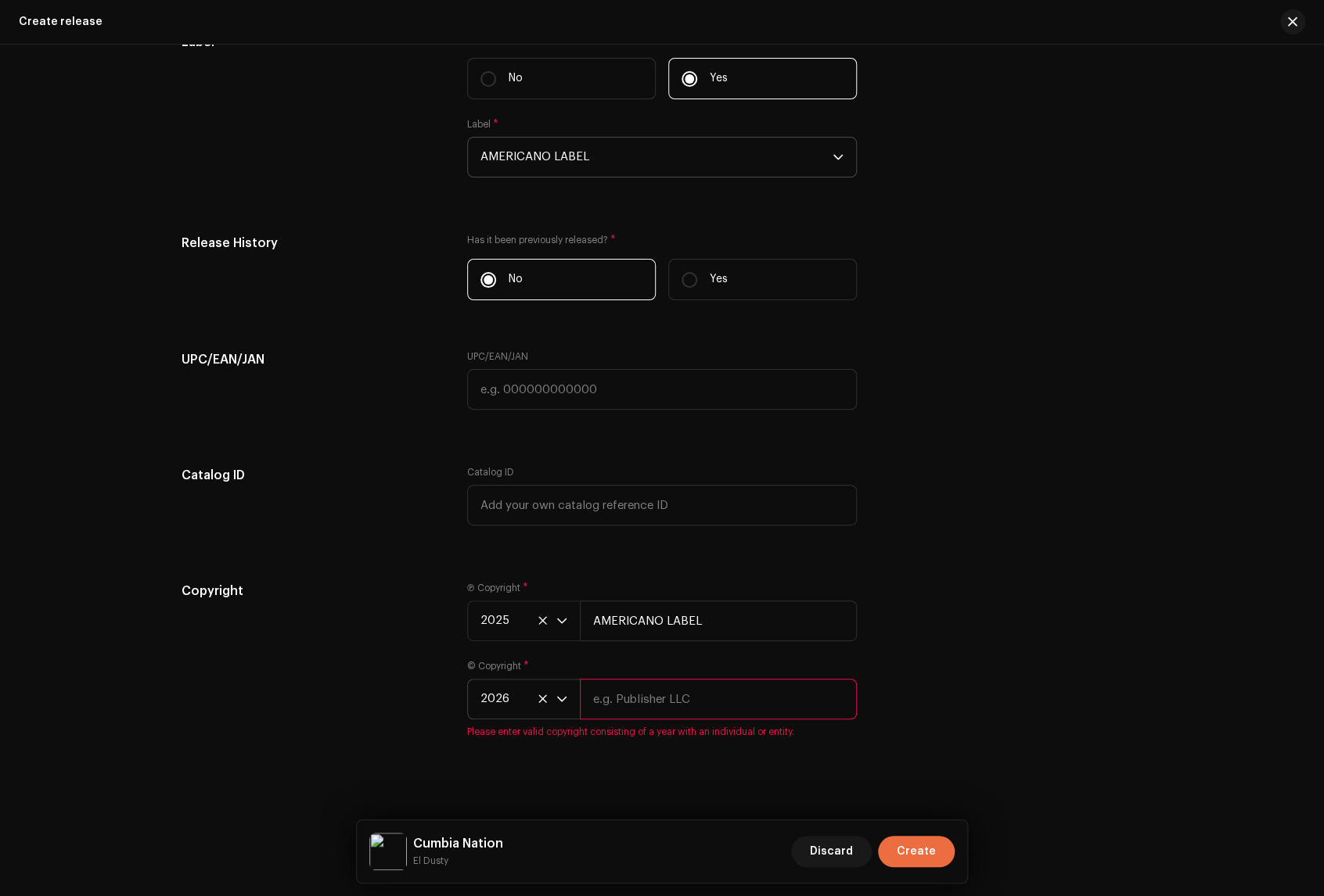
click at [537, 703] on icon at bounding box center [542, 698] width 10 height 10
click at [546, 700] on span "Select year" at bounding box center [518, 699] width 76 height 39
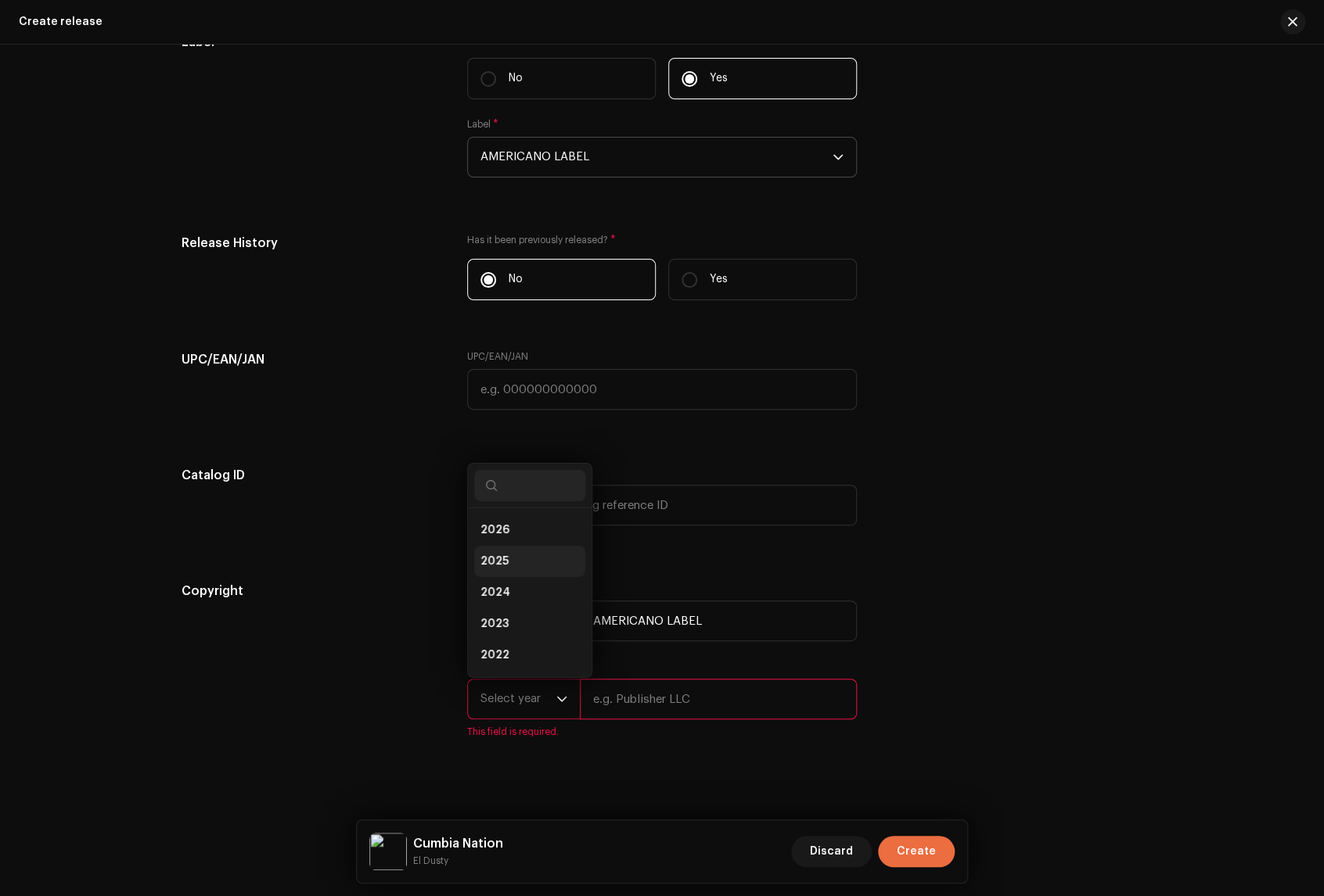
click at [523, 567] on li "2025" at bounding box center [530, 561] width 111 height 31
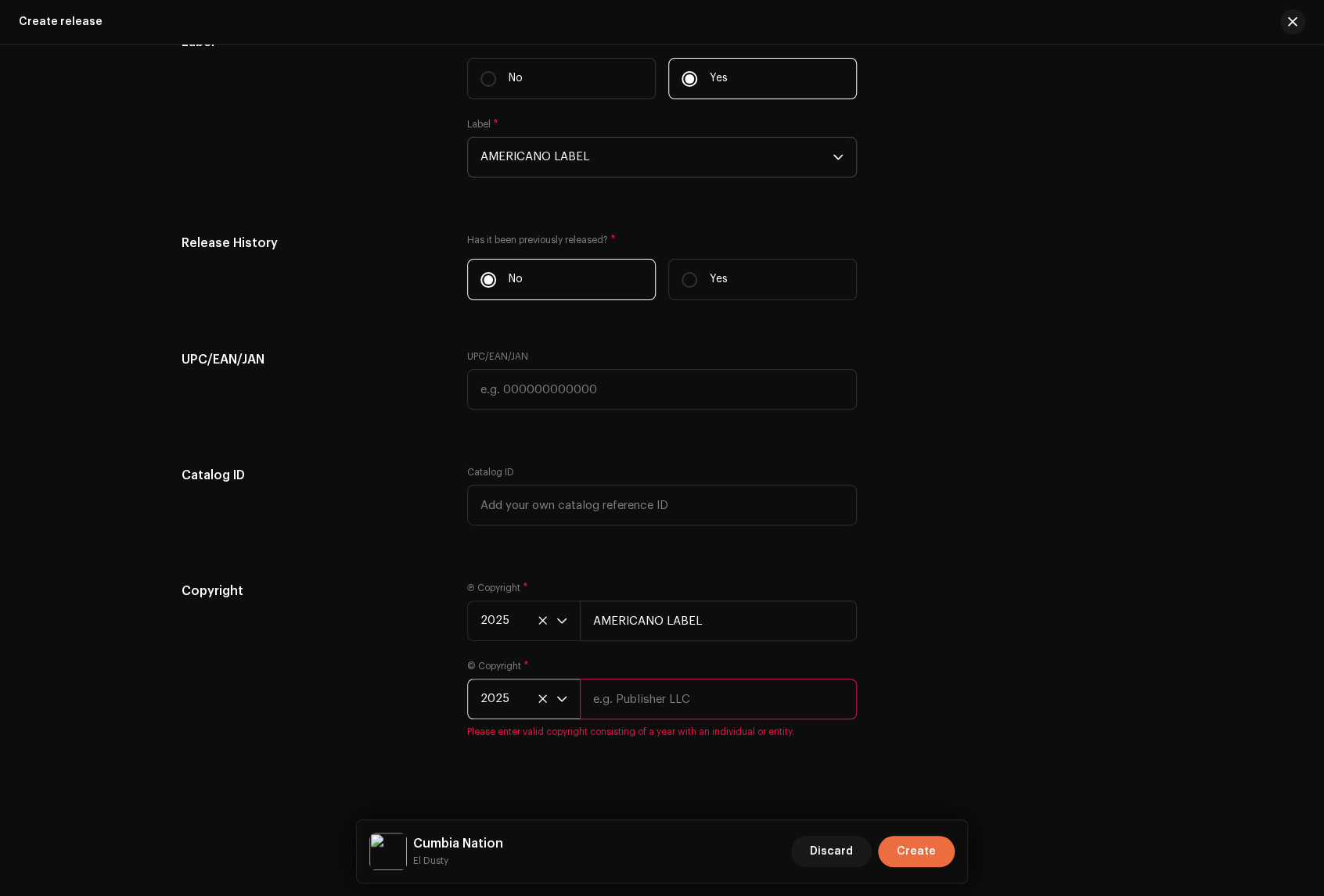
click at [697, 696] on input "text" at bounding box center [718, 699] width 277 height 41
type input "AMERICANO LABEL"
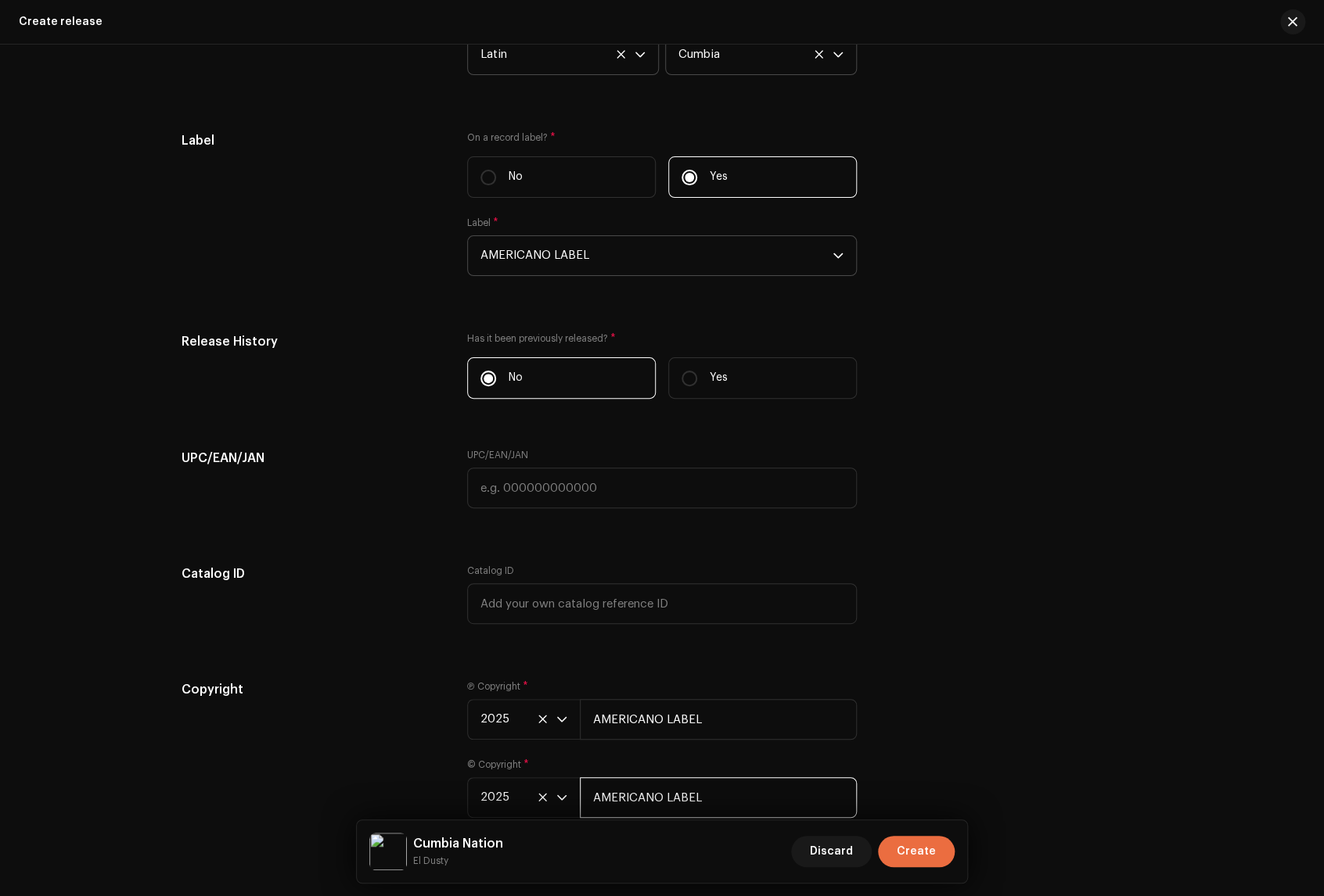
scroll to position [2542, 0]
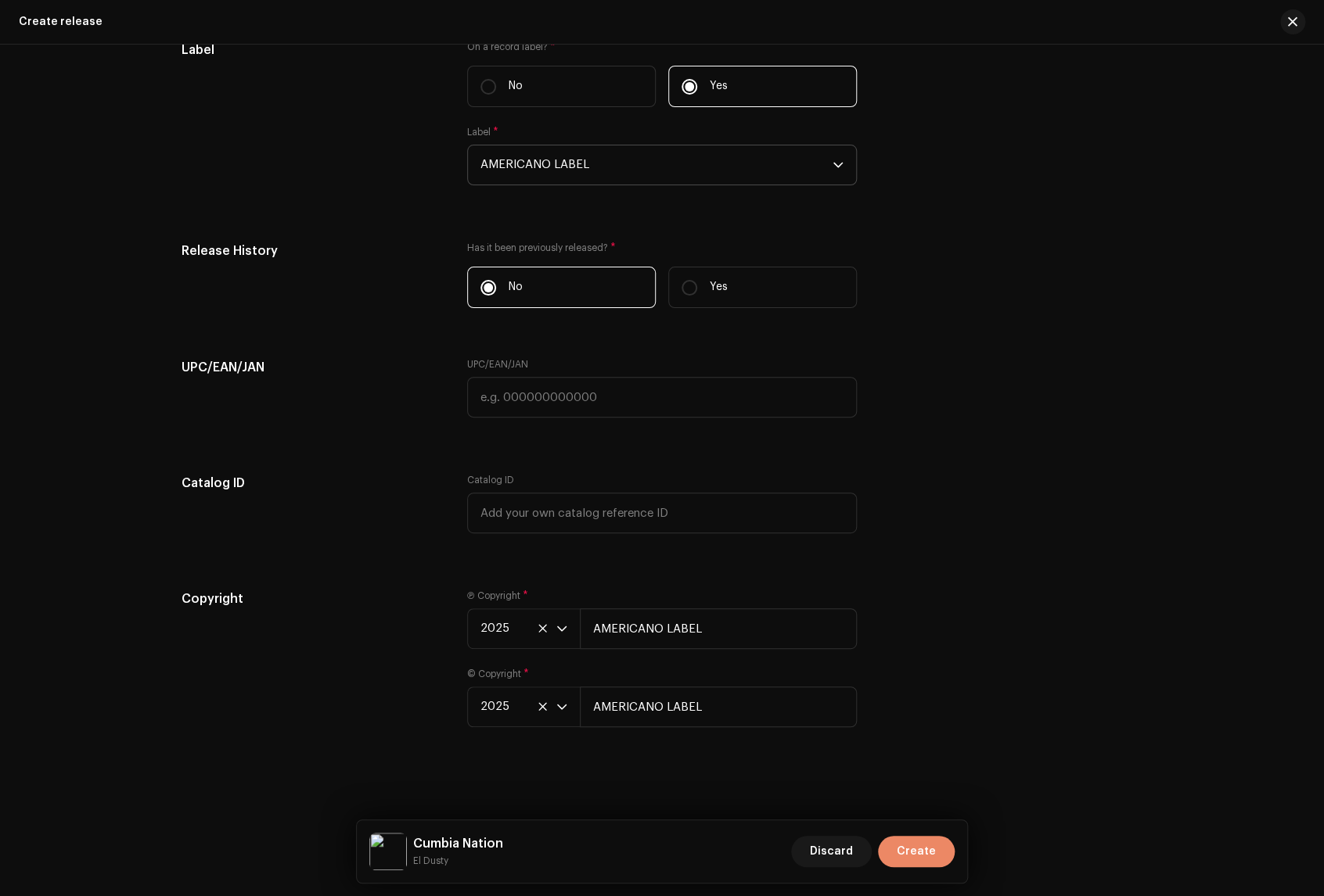
click at [920, 851] on span "Create" at bounding box center [916, 851] width 39 height 31
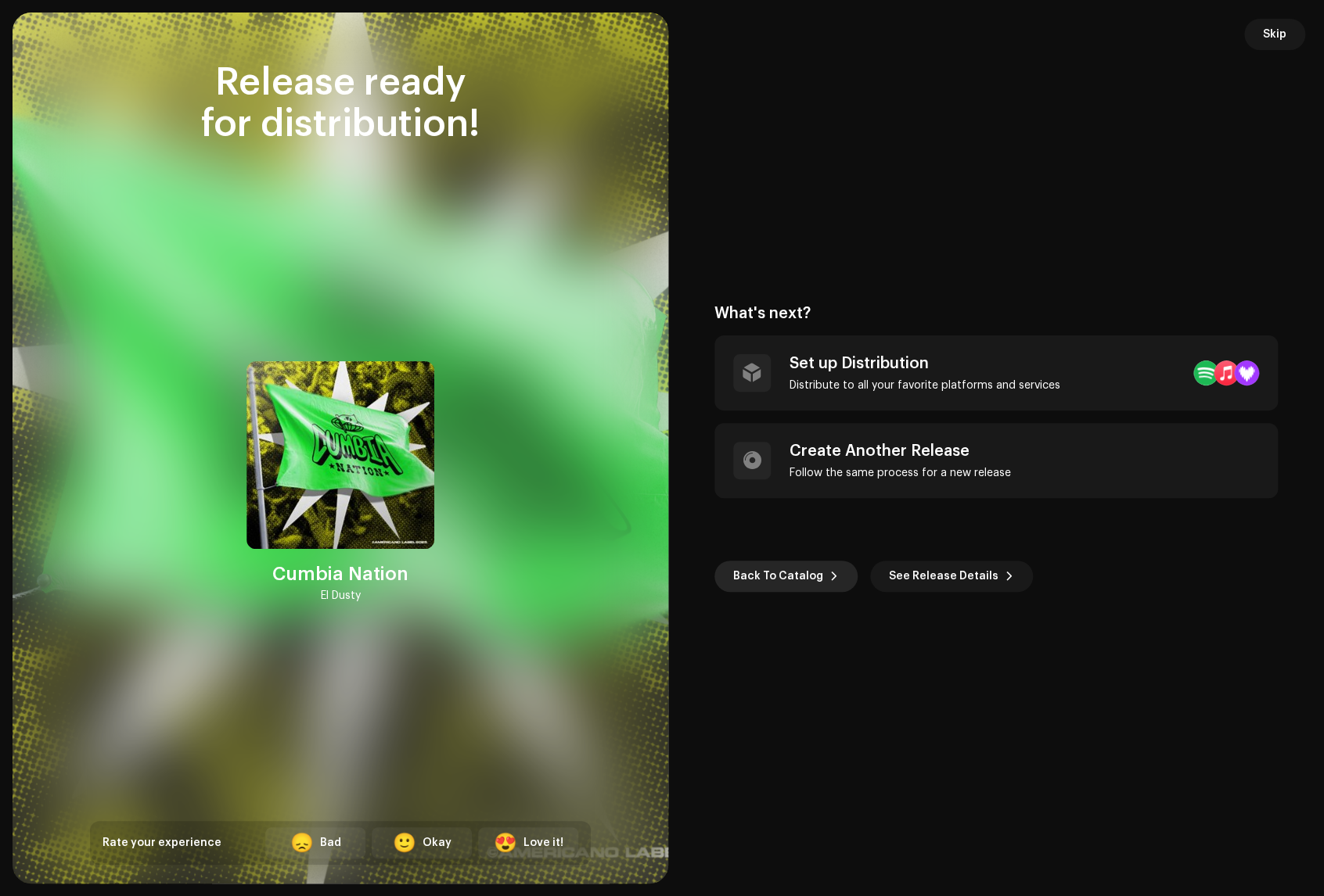
click at [801, 572] on span "Back To Catalog" at bounding box center [777, 576] width 90 height 31
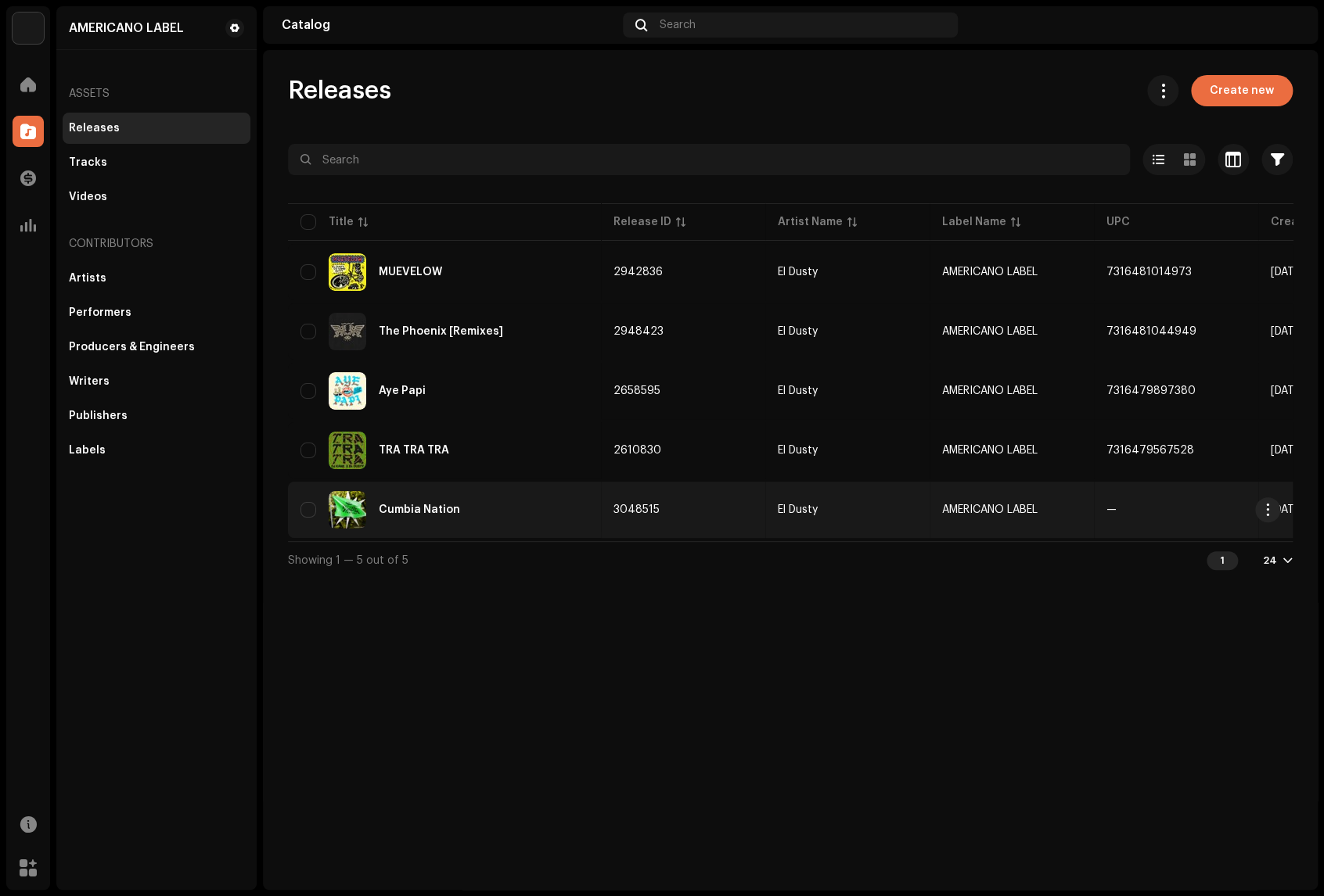
click at [550, 512] on div "Cumbia Nation" at bounding box center [445, 510] width 288 height 38
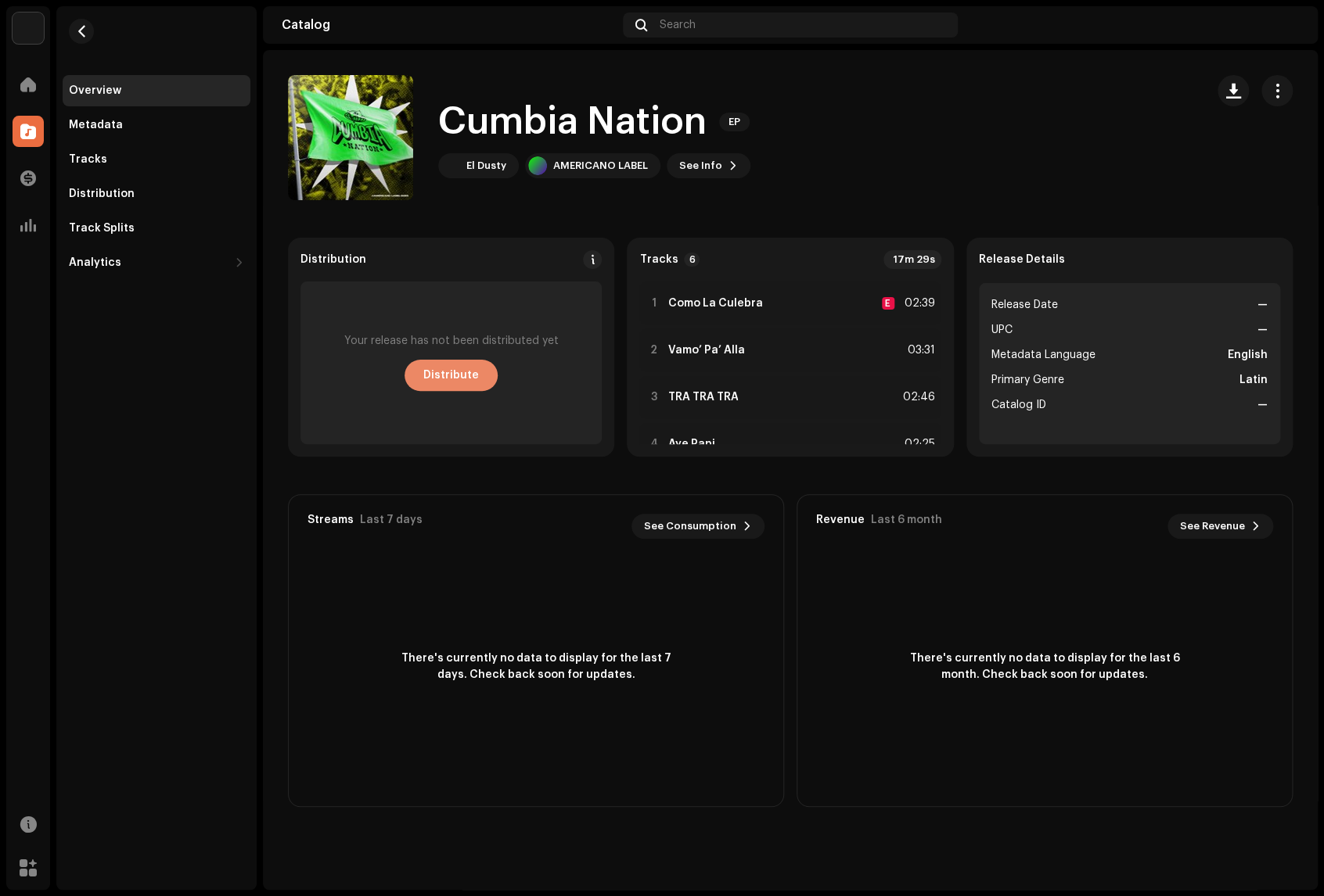
click at [449, 372] on span "Distribute" at bounding box center [451, 376] width 56 height 31
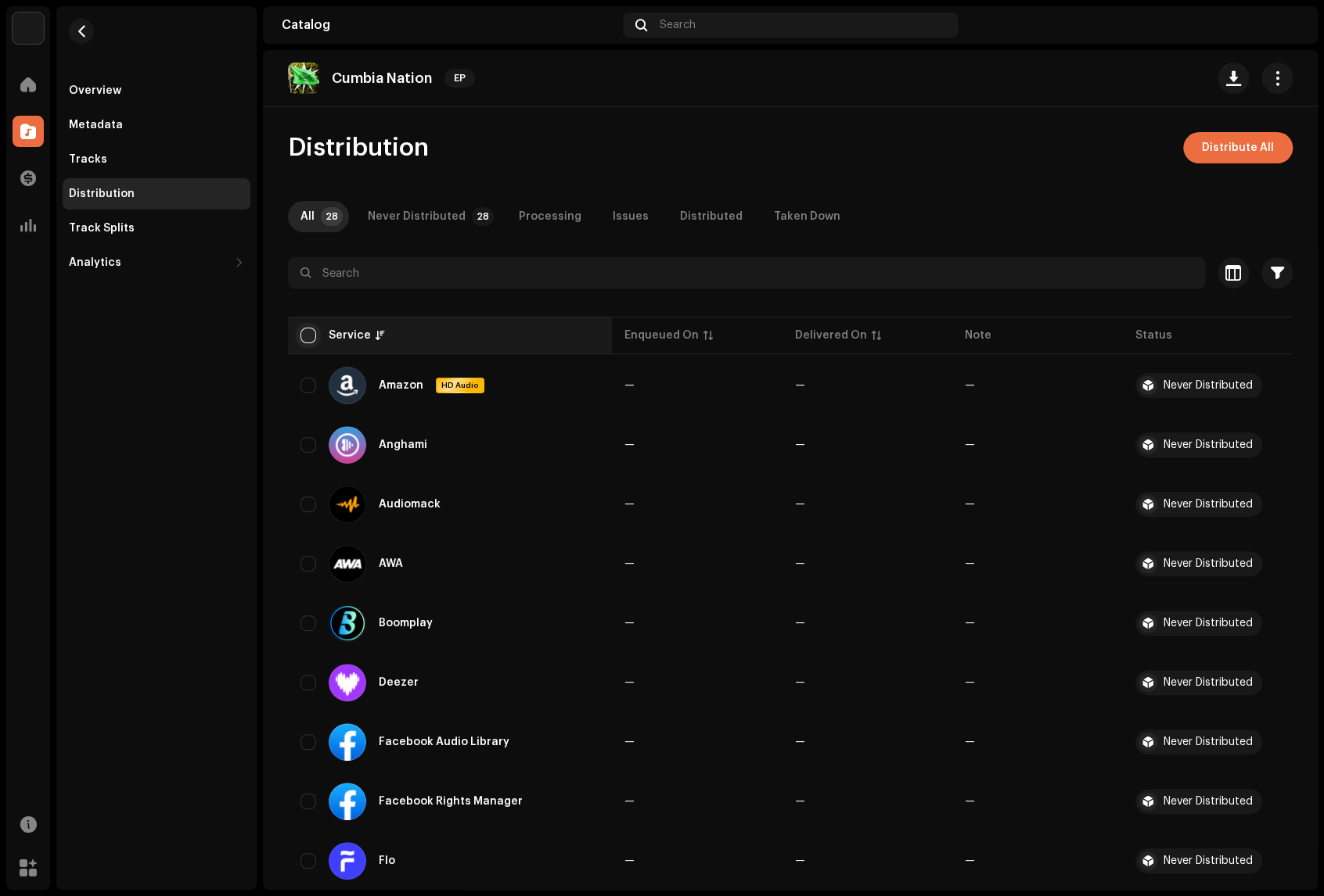
click at [308, 333] on input "checkbox" at bounding box center [308, 336] width 16 height 16
checkbox input "true"
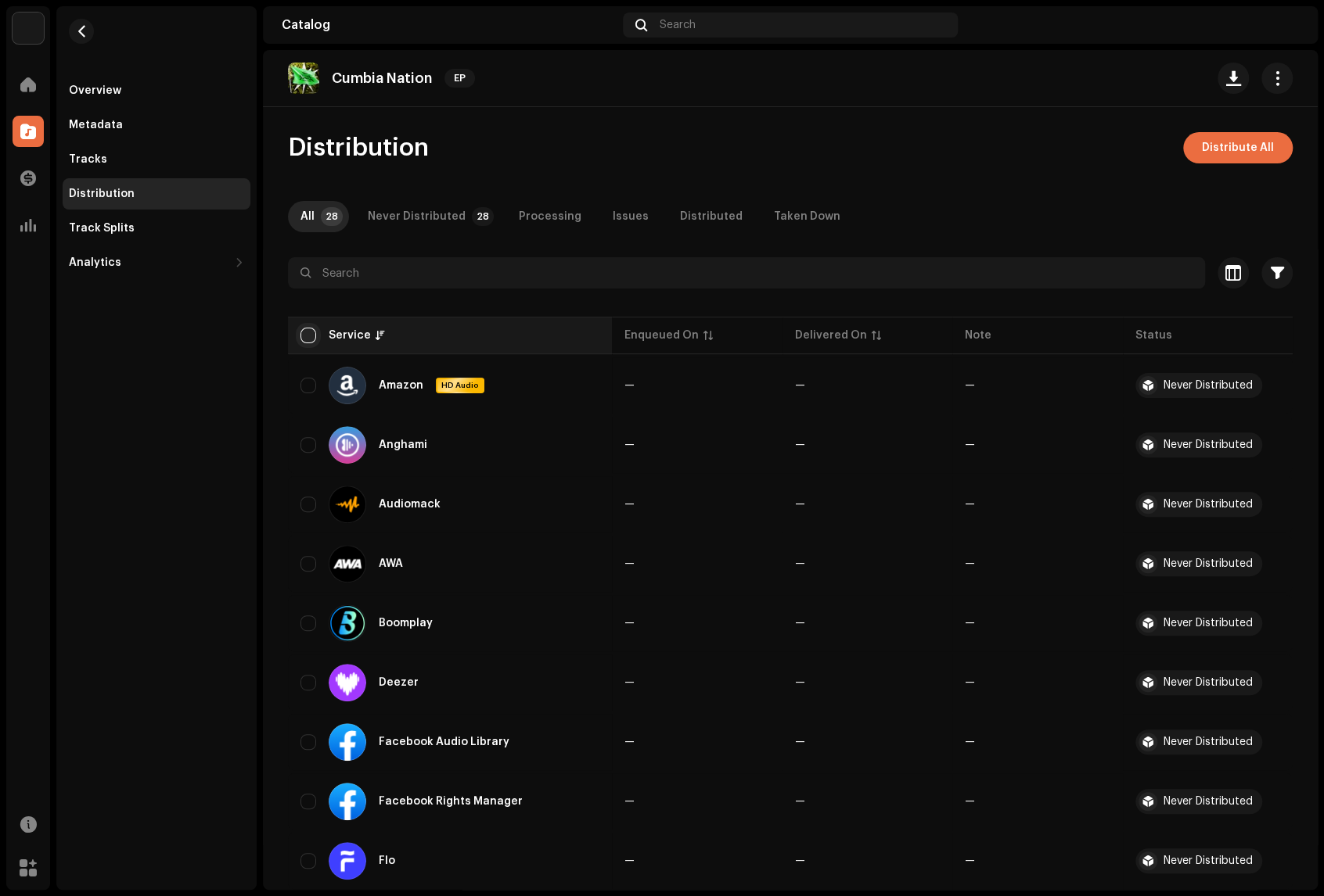
checkbox input "true"
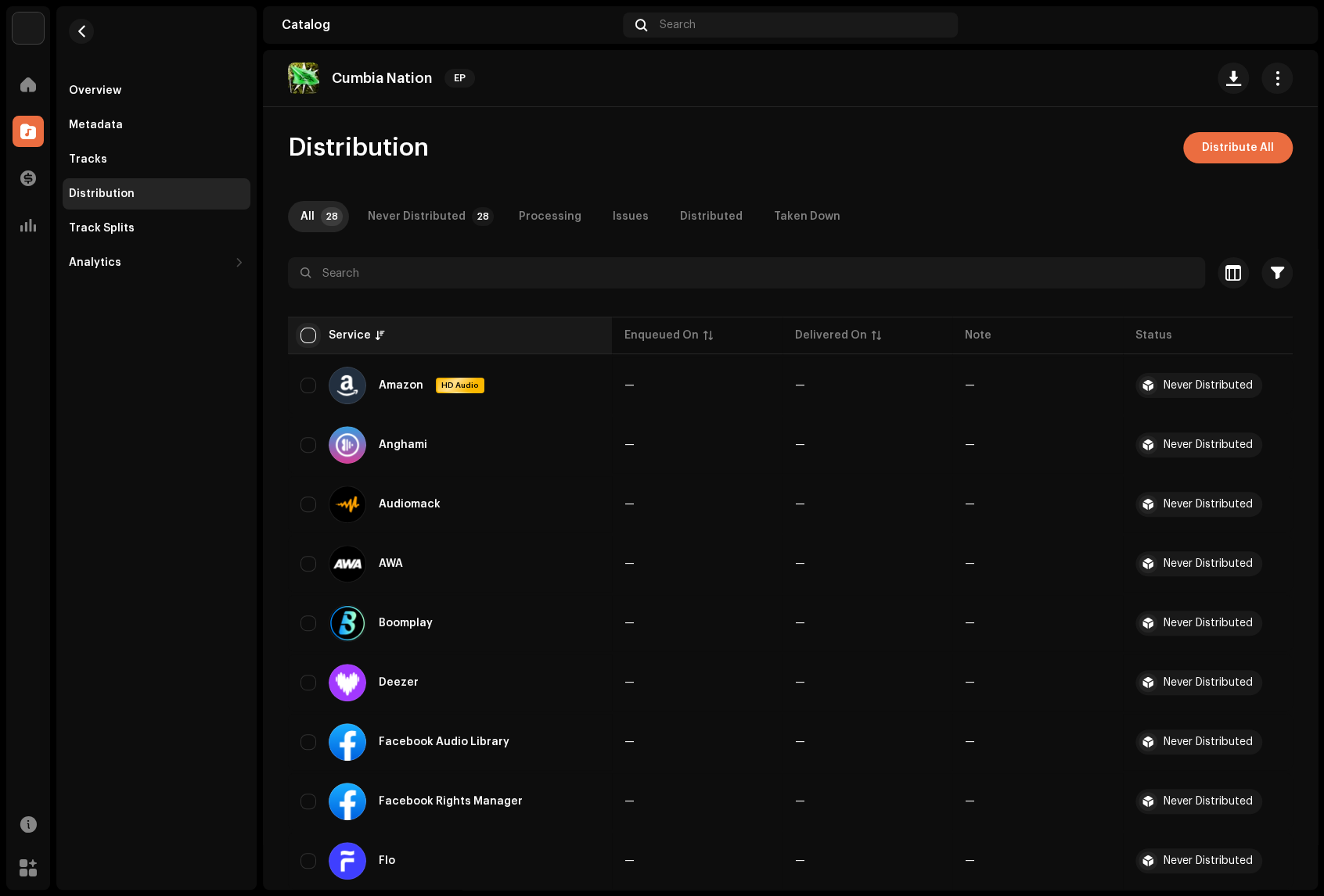
checkbox input "true"
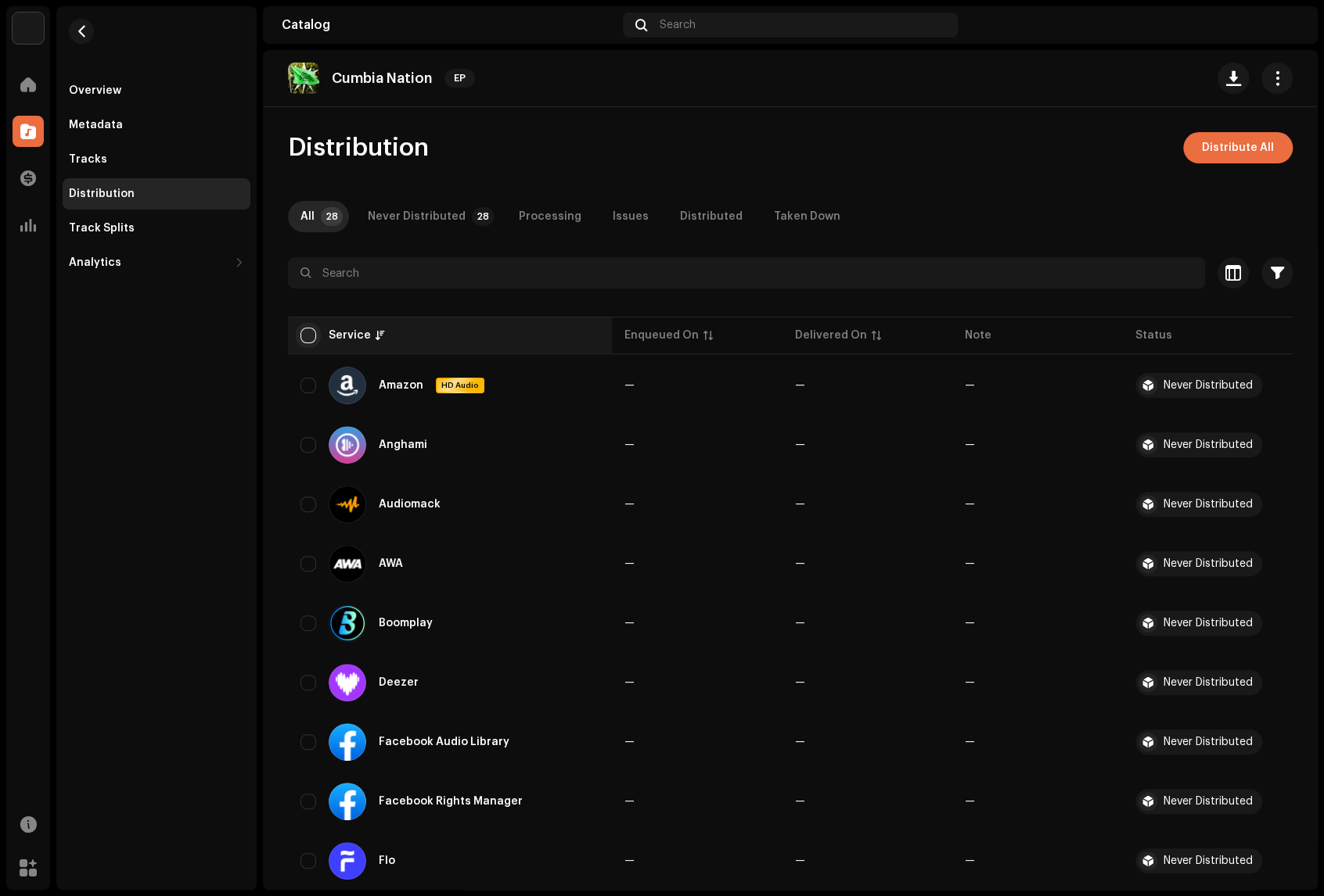
checkbox input "true"
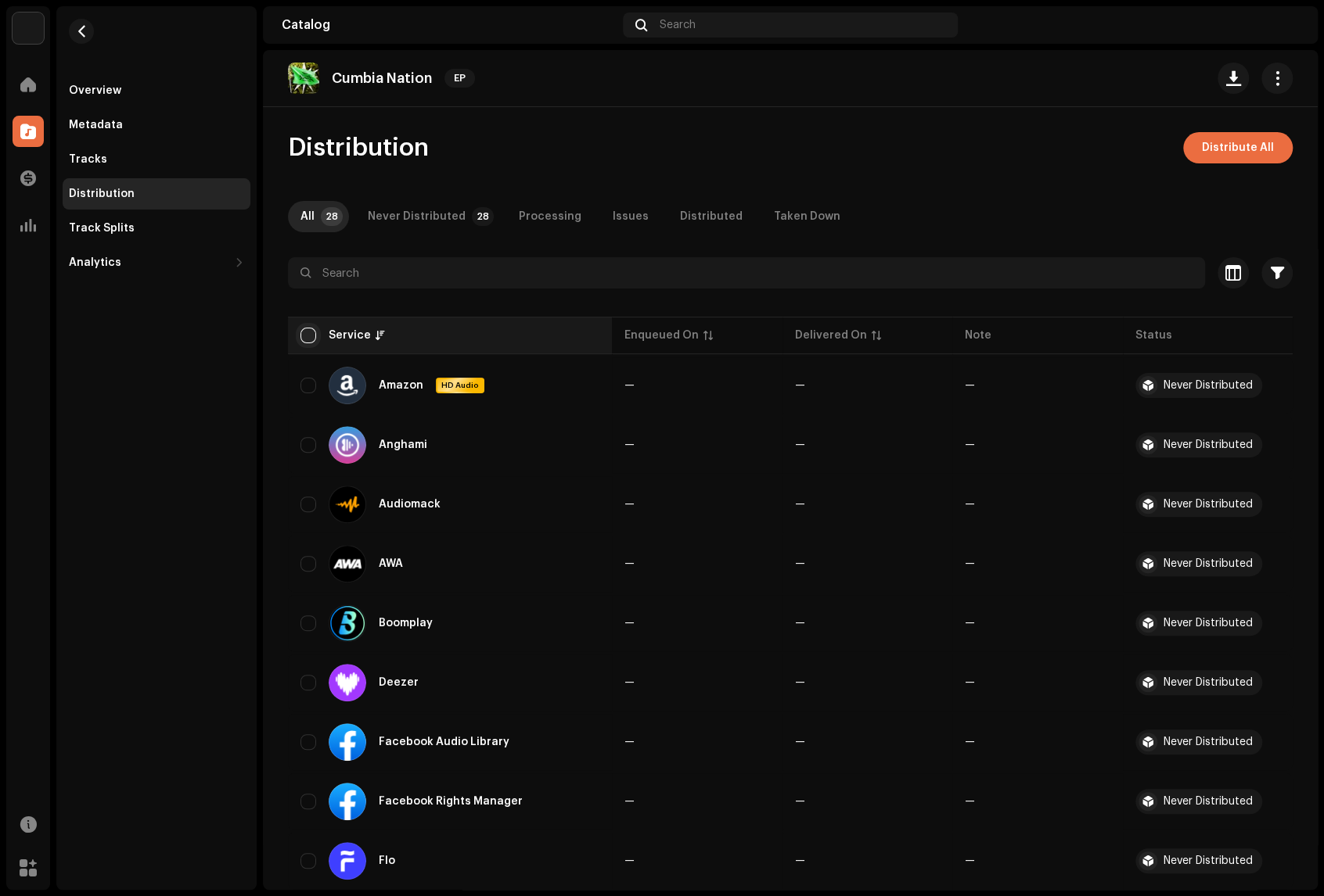
checkbox input "true"
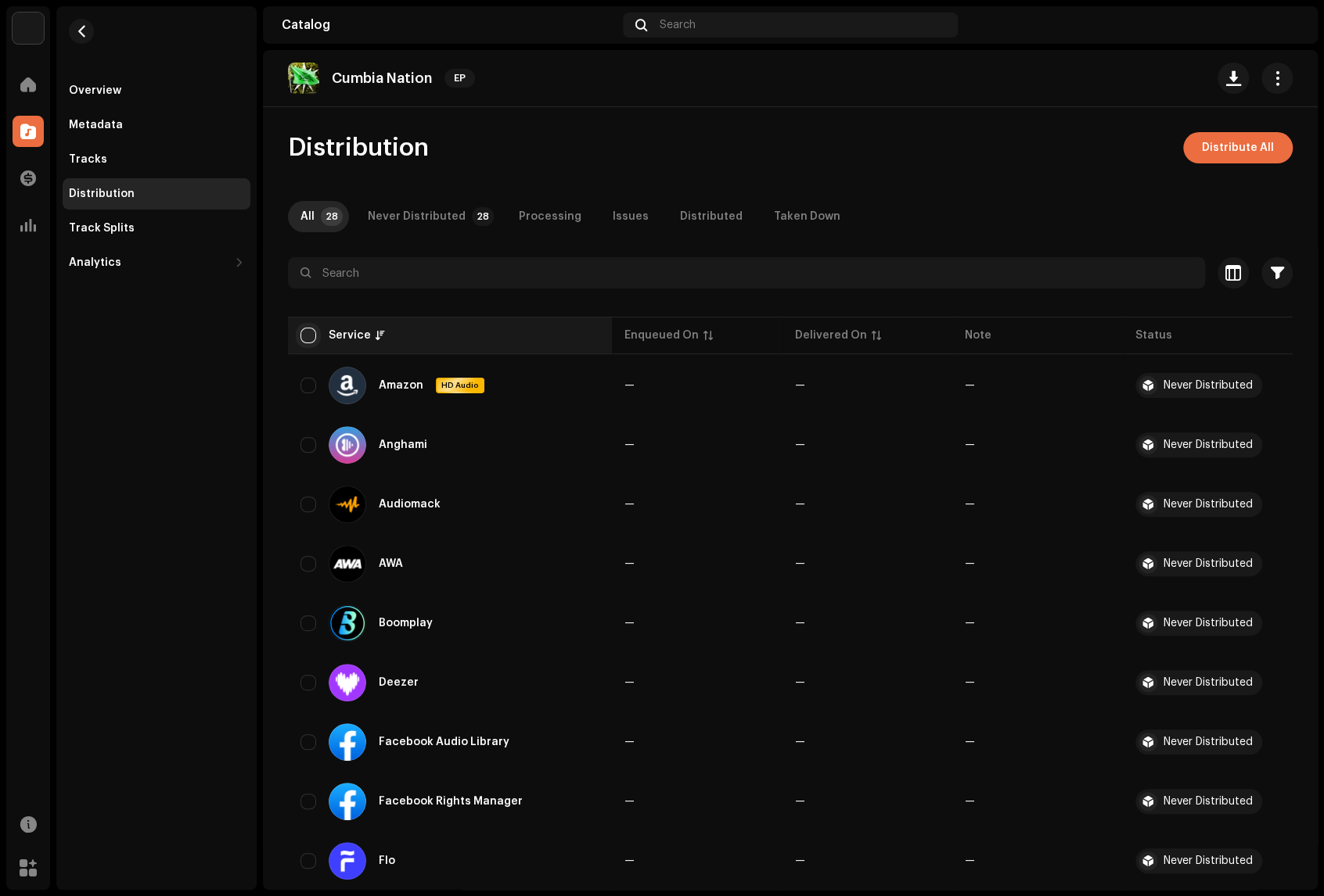
checkbox input "true"
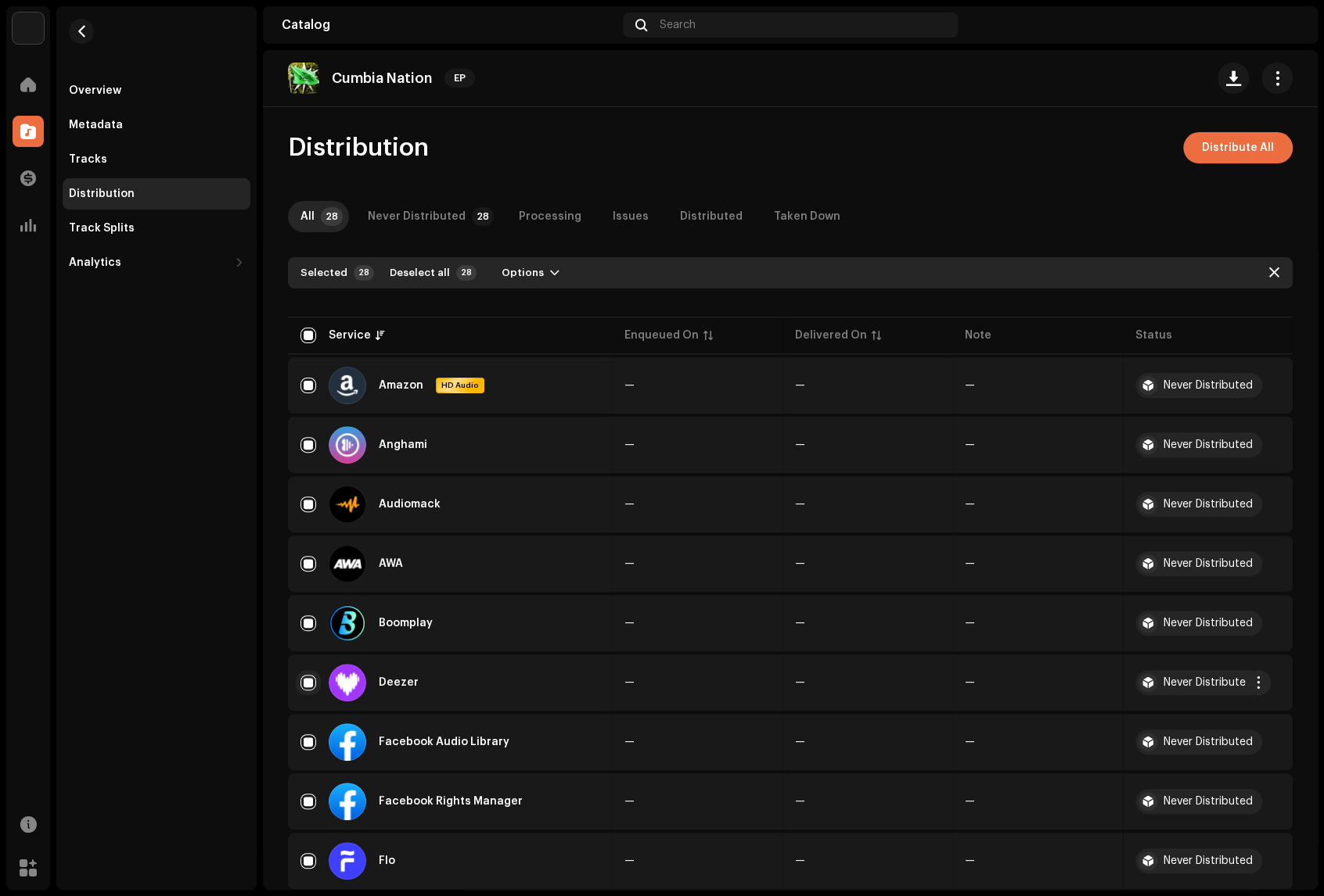
click at [308, 679] on input "Row Selected" at bounding box center [308, 682] width 16 height 16
checkbox input "false"
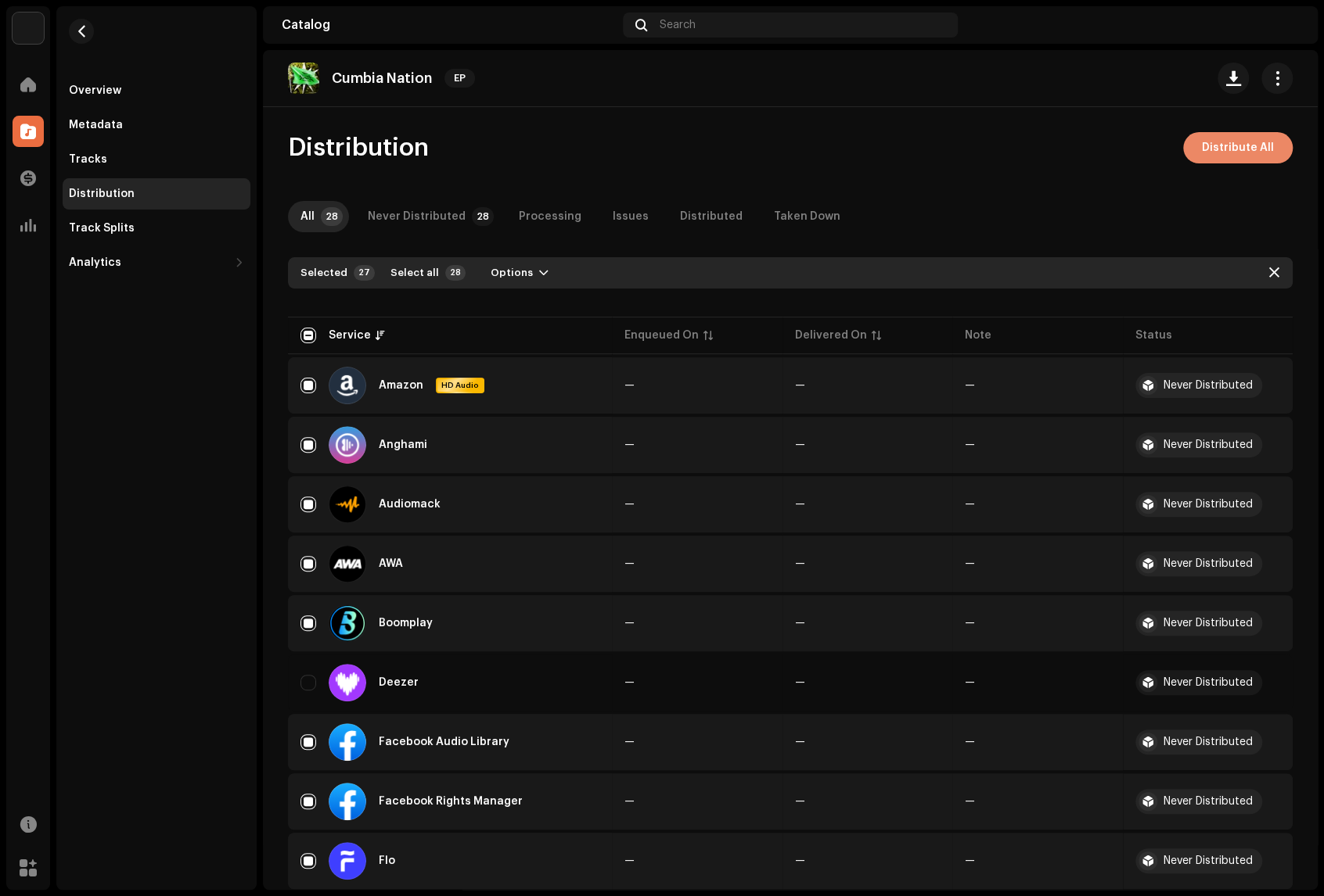
click at [1198, 149] on span "Distribute All" at bounding box center [1238, 148] width 72 height 31
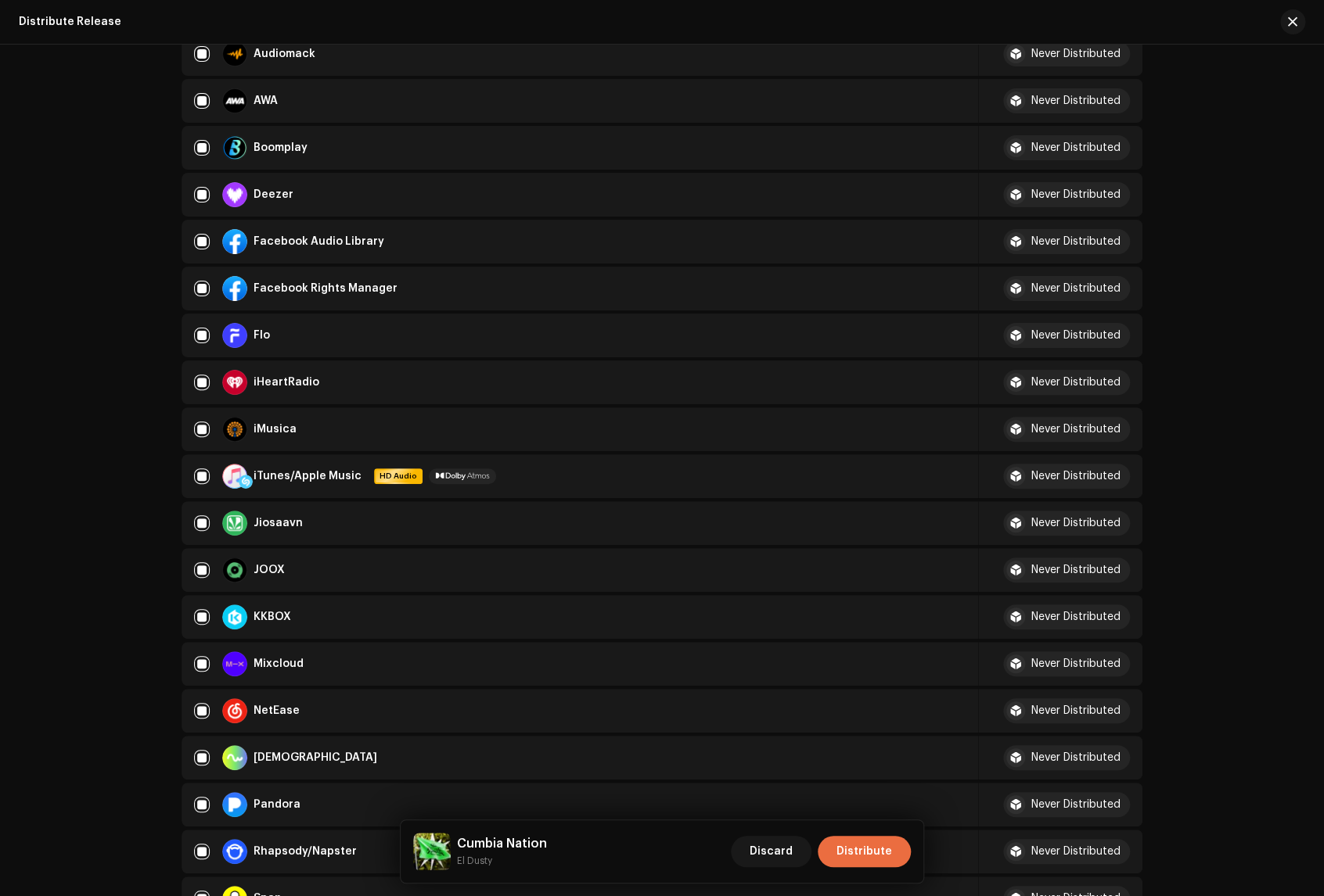
scroll to position [232, 0]
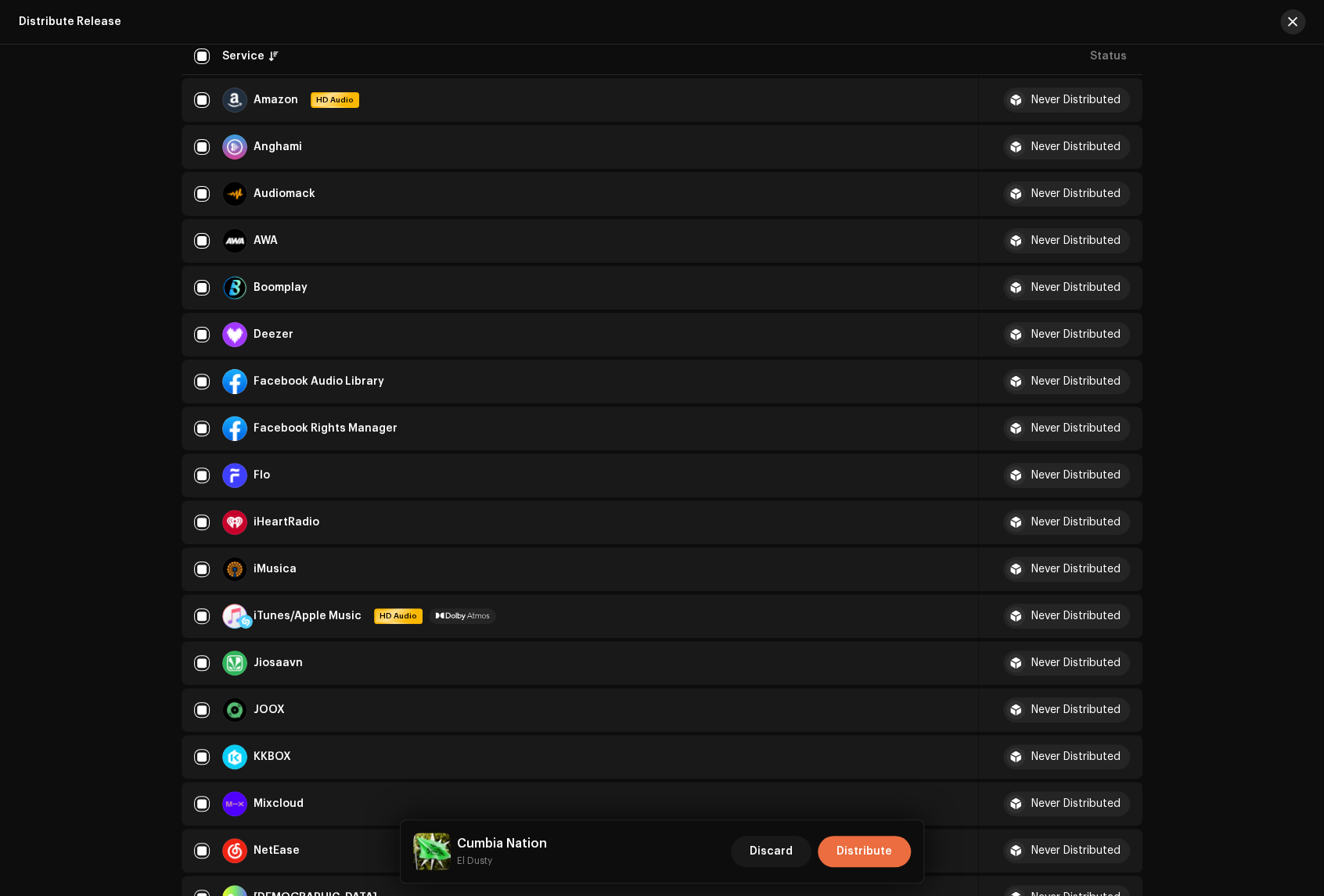
click at [1198, 21] on span "button" at bounding box center [1293, 22] width 9 height 13
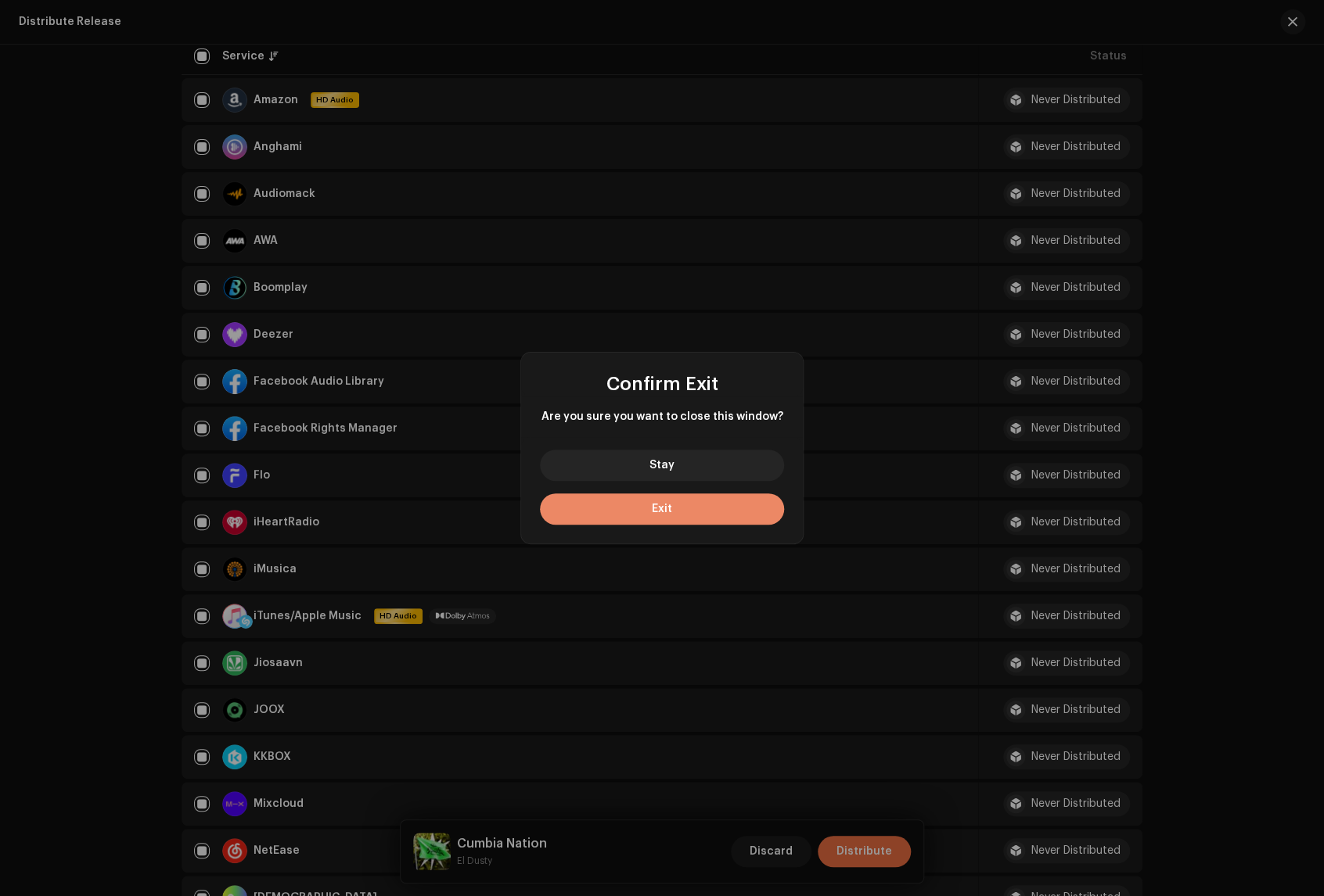
click at [684, 511] on button "Exit" at bounding box center [662, 509] width 244 height 31
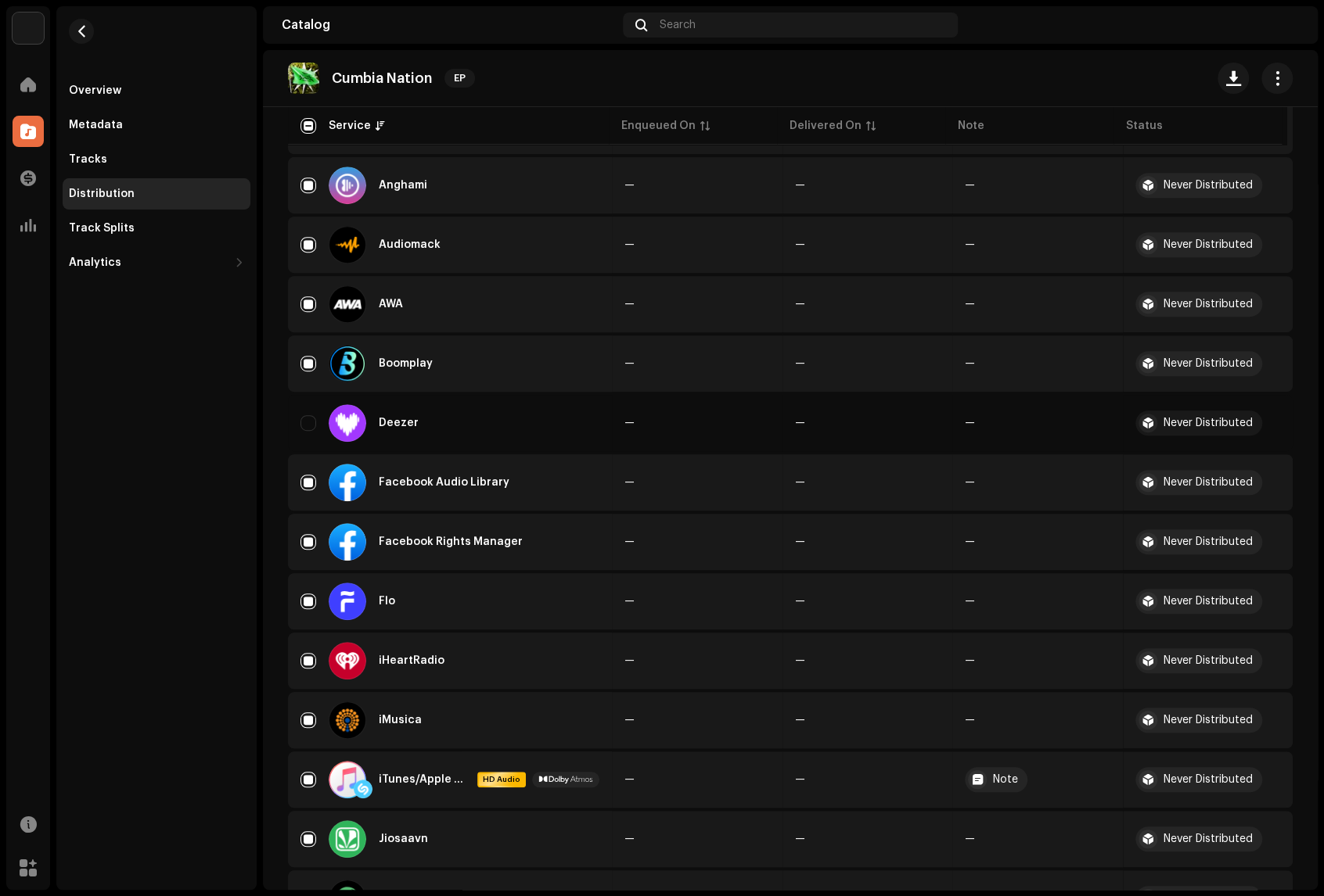
scroll to position [0, 0]
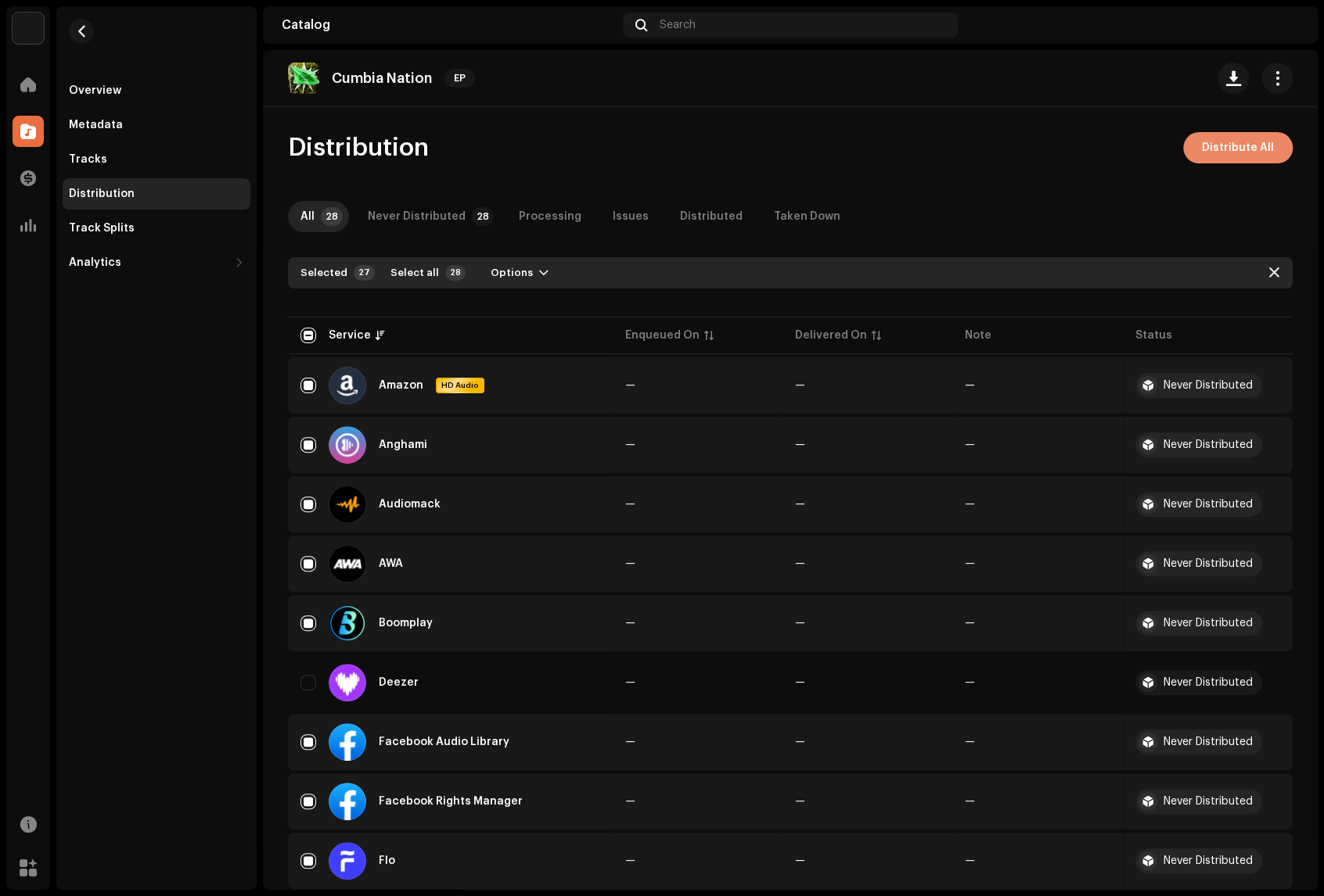
click at [1198, 144] on span "Distribute All" at bounding box center [1238, 148] width 72 height 31
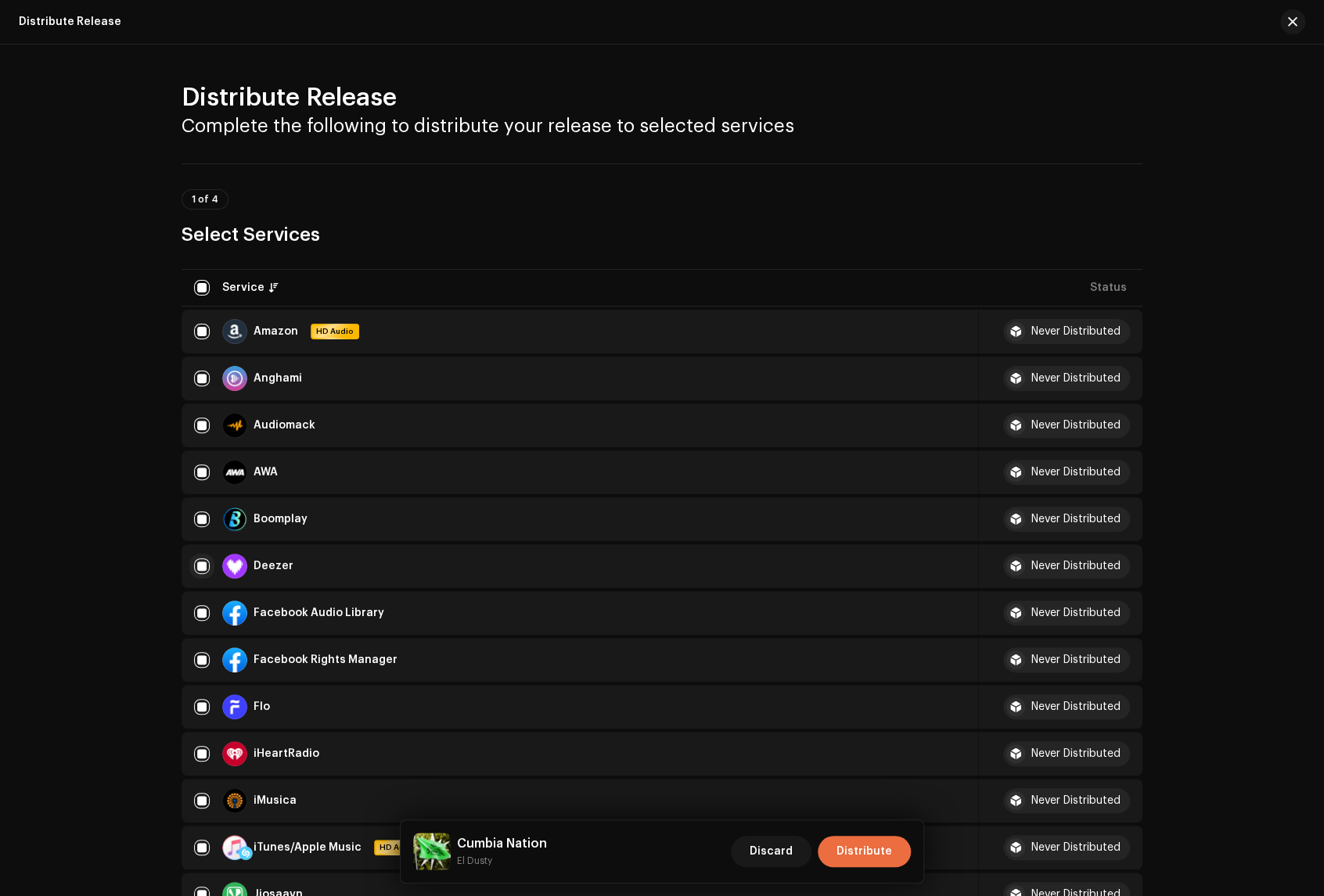
click at [194, 566] on input "checkbox" at bounding box center [202, 566] width 16 height 16
checkbox input "false"
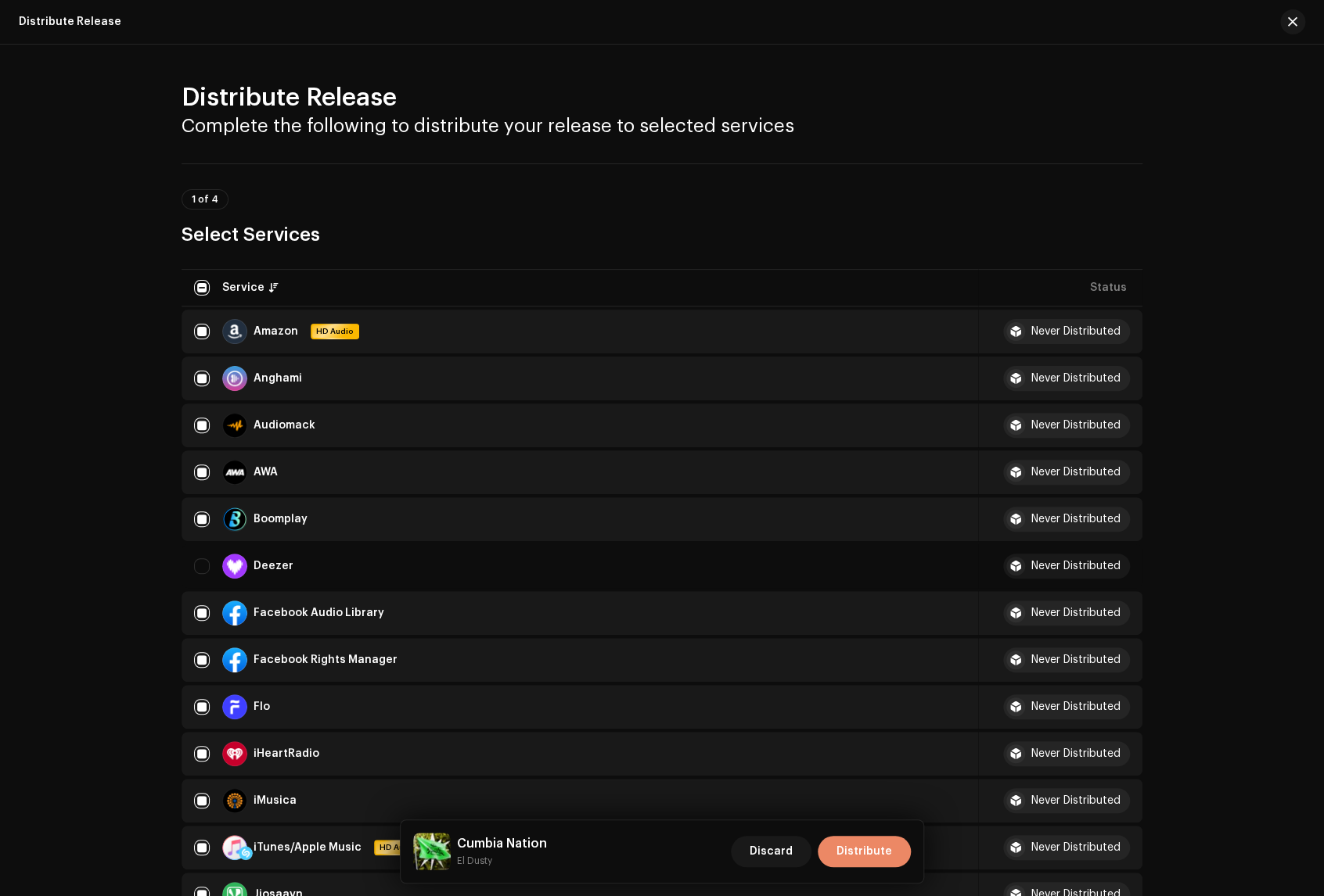
click at [853, 851] on span "Distribute" at bounding box center [864, 851] width 56 height 31
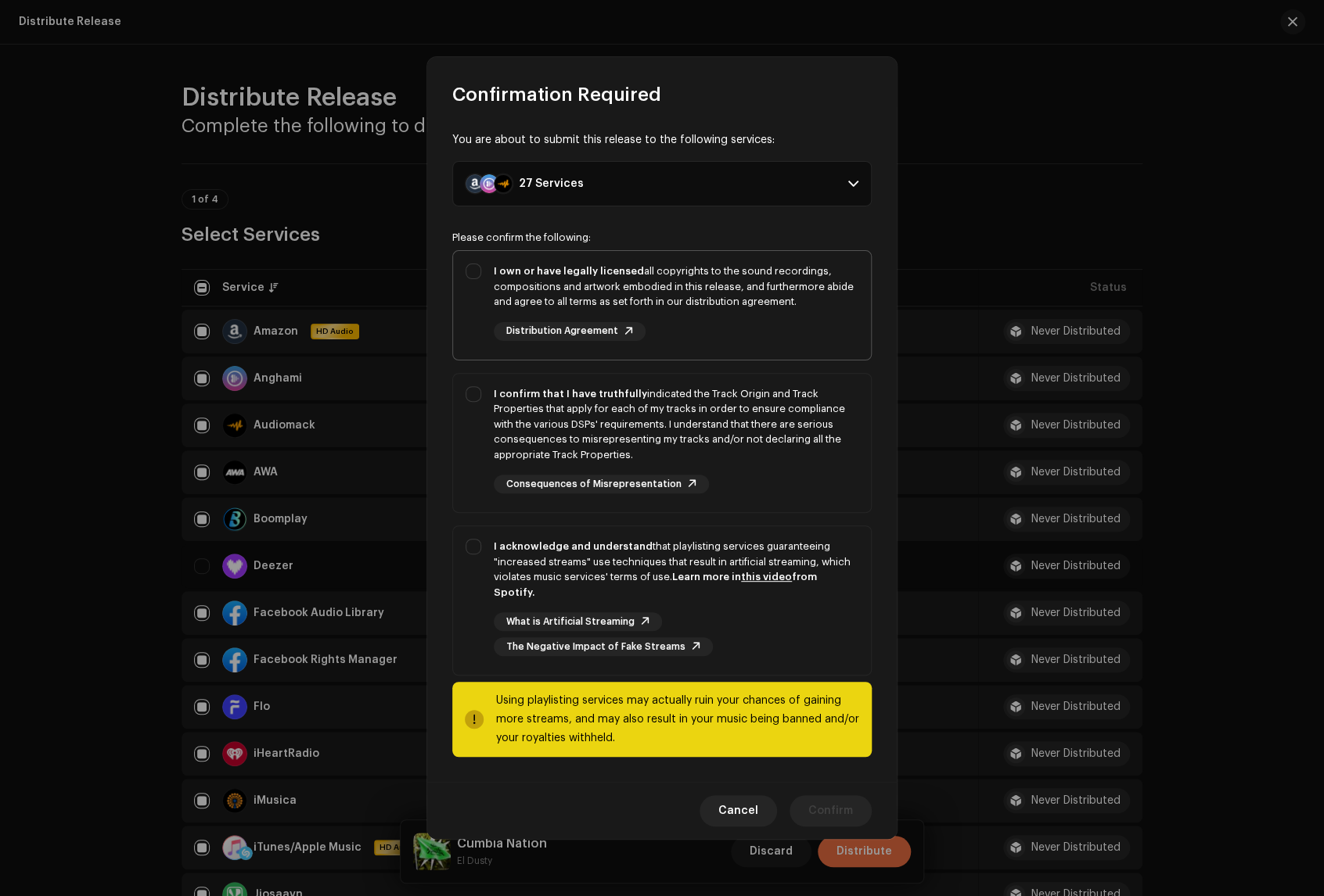
click at [468, 273] on div "I own or have legally licensed all copyrights to the sound recordings, composit…" at bounding box center [662, 302] width 418 height 103
checkbox input "true"
click at [480, 403] on div "I confirm that I have truthfully indicated the Track Origin and Track Propertie…" at bounding box center [662, 441] width 418 height 133
checkbox input "true"
click at [475, 551] on div "I acknowledge and understand that playlisting services guaranteeing "increased …" at bounding box center [662, 597] width 418 height 142
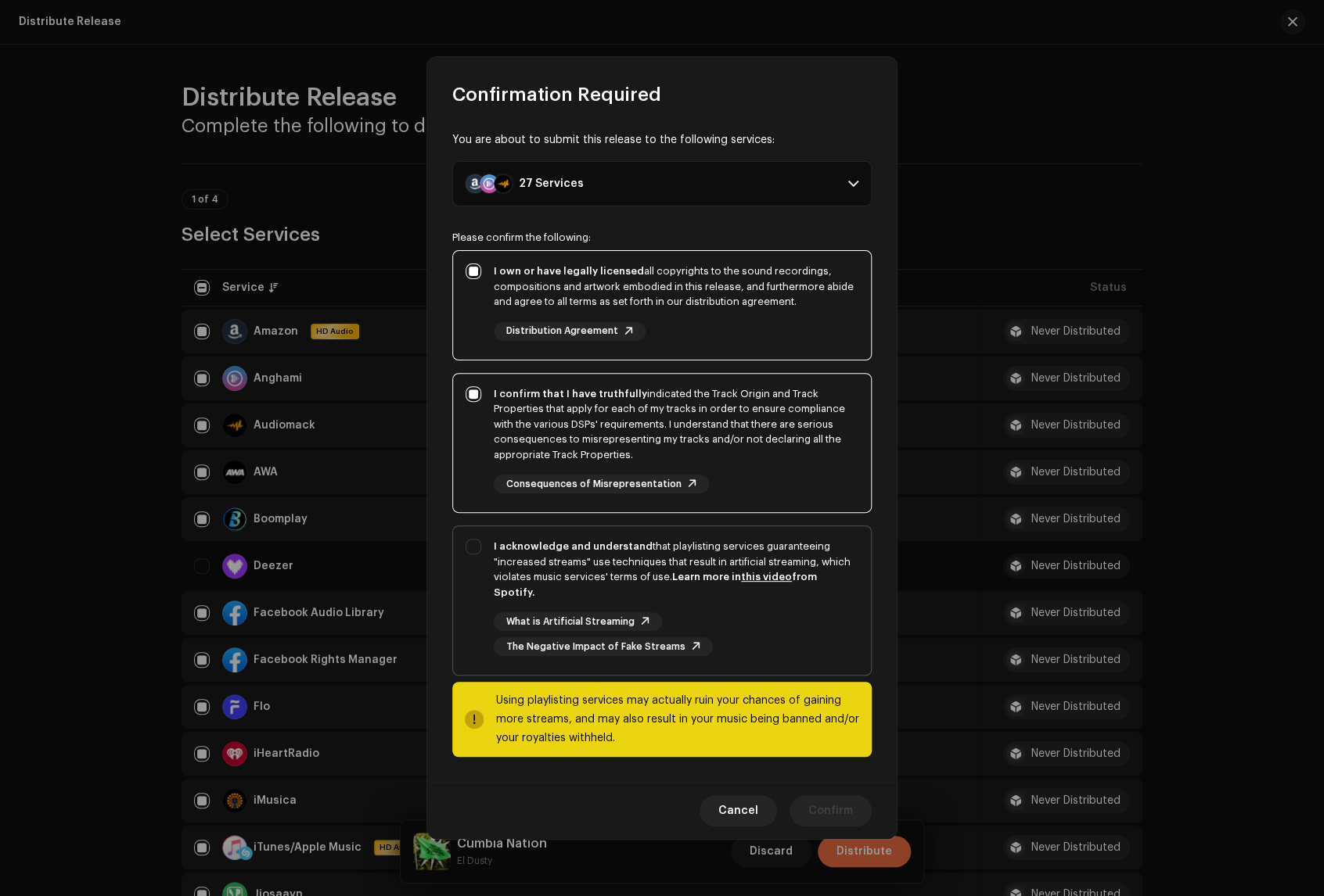
checkbox input "true"
click at [840, 799] on span "Confirm" at bounding box center [830, 811] width 45 height 31
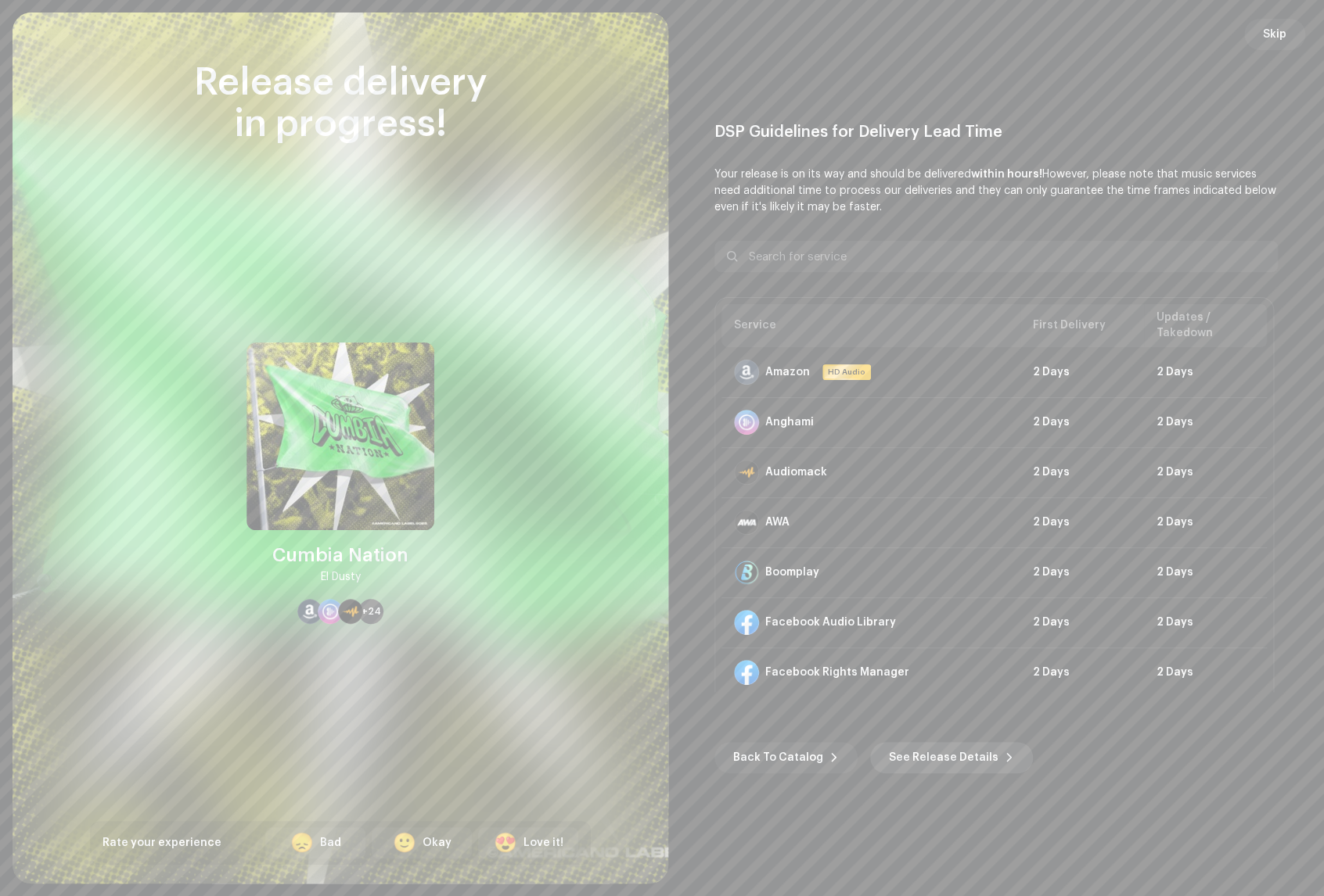
click at [951, 762] on span "See Release Details" at bounding box center [943, 757] width 110 height 31
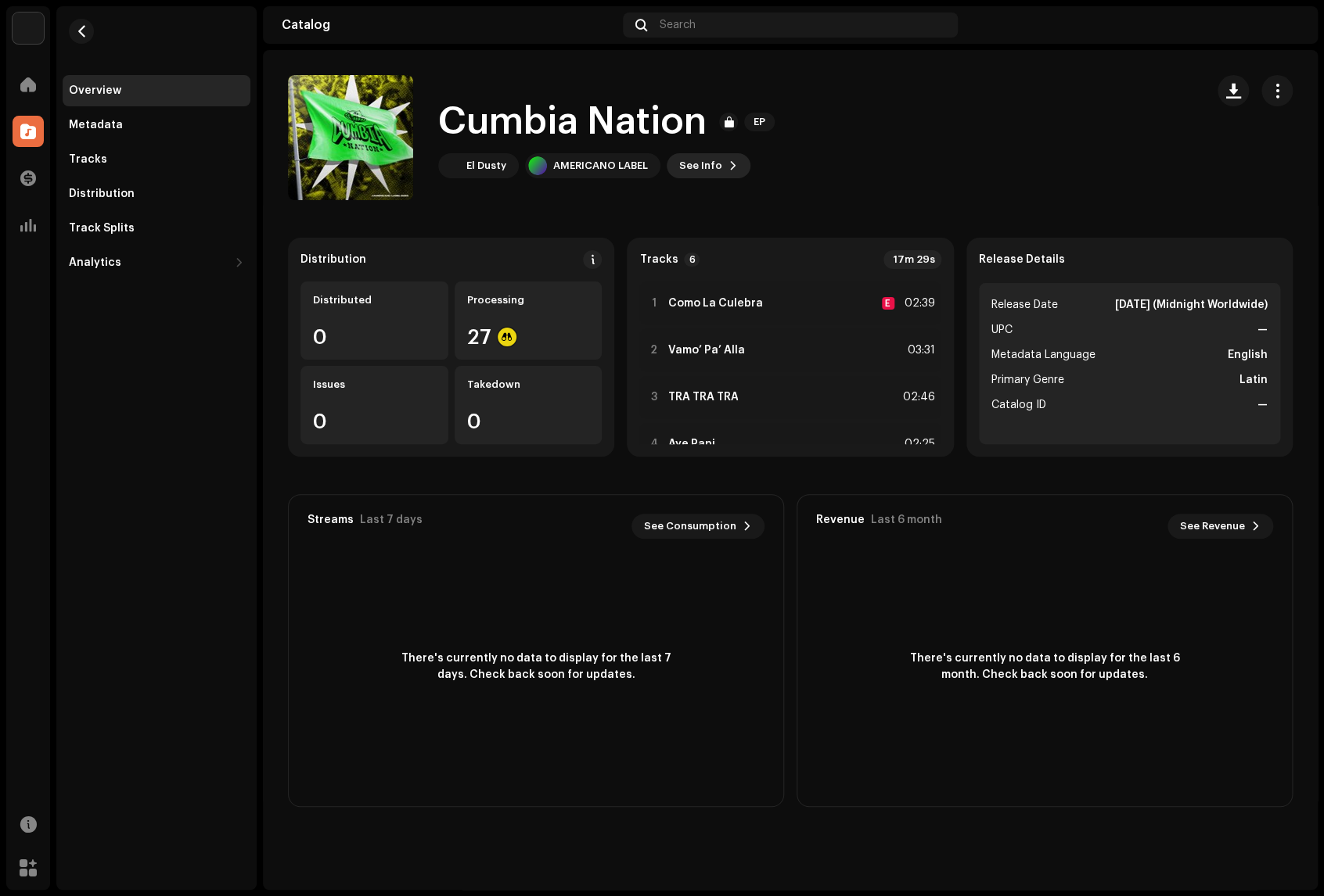
click at [698, 164] on span "See Info" at bounding box center [700, 166] width 43 height 31
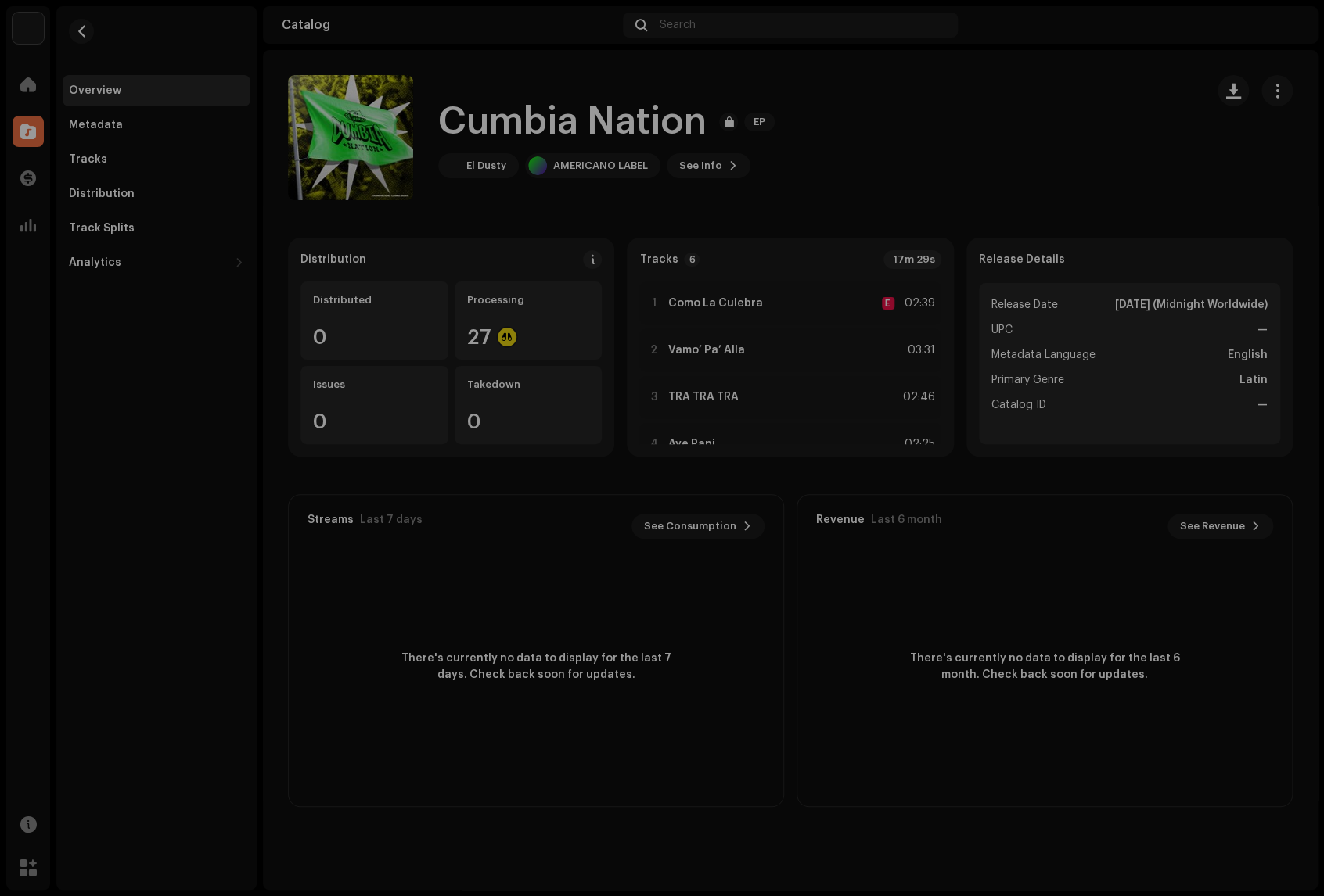
click at [1177, 129] on div "Cumbia Nation 3048515 Metadata Distribution Metadata Language English Release T…" at bounding box center [662, 448] width 1324 height 896
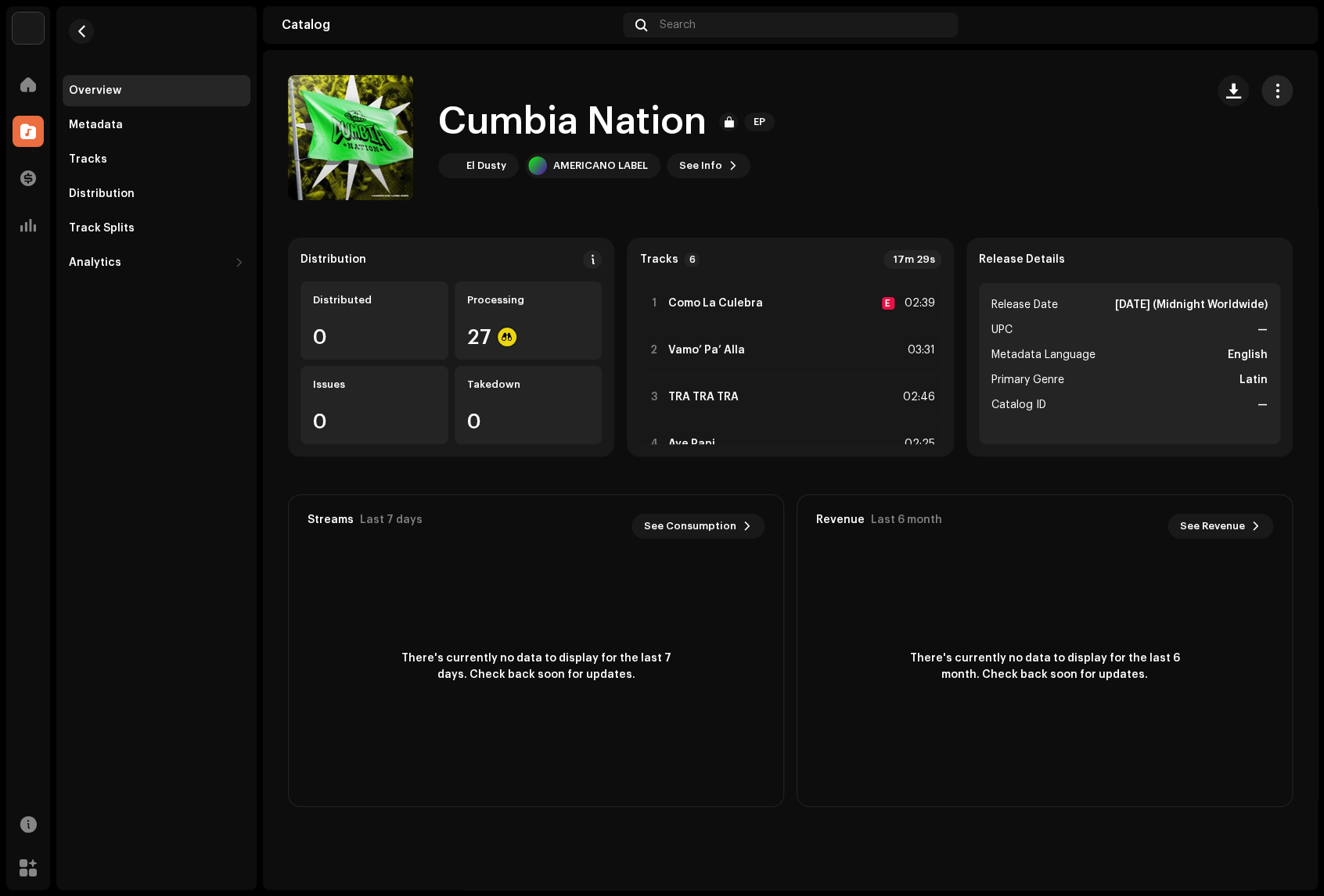
click at [1198, 95] on button "button" at bounding box center [1277, 91] width 31 height 31
click at [126, 199] on div "Distribution" at bounding box center [102, 194] width 66 height 13
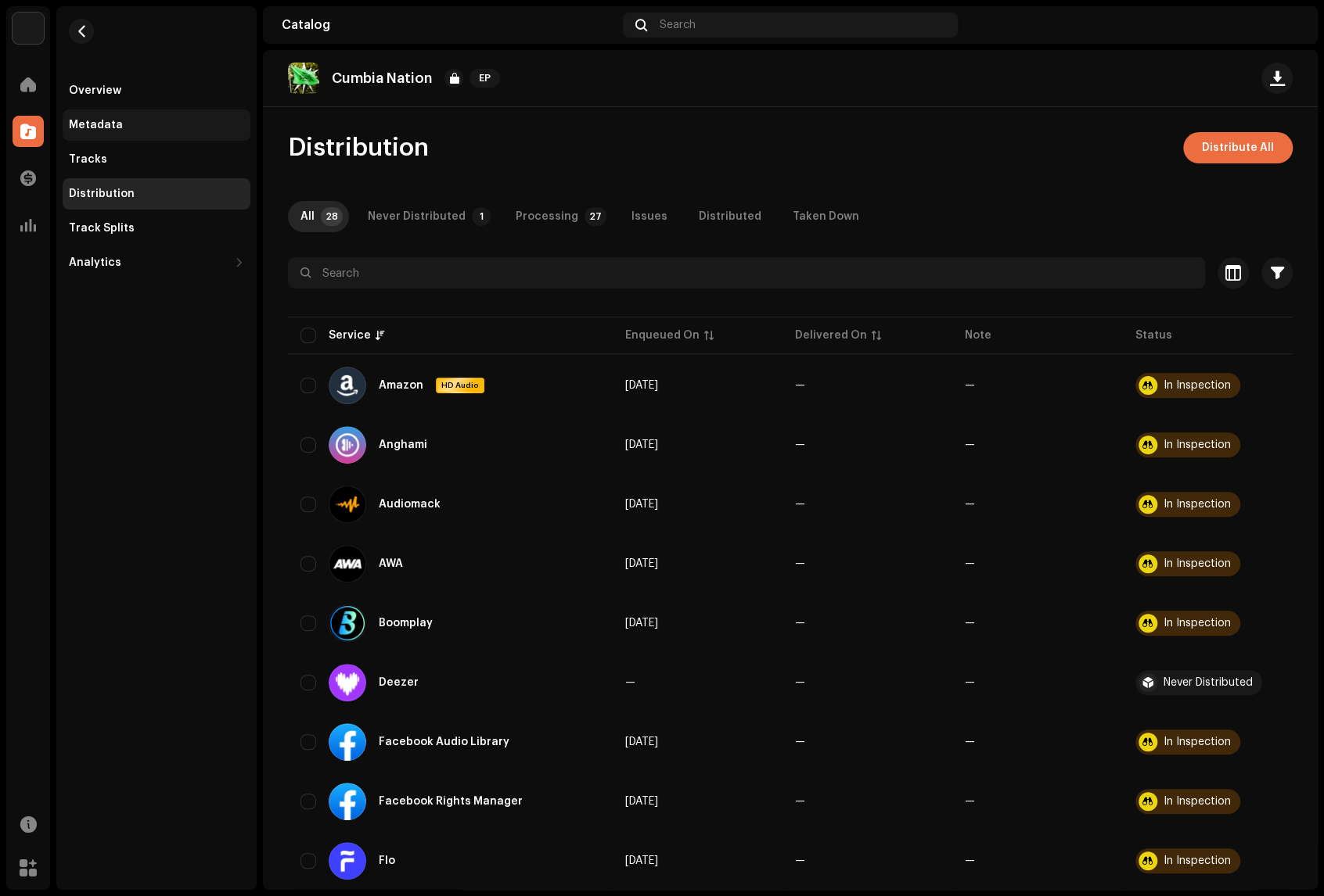
click at [106, 123] on div "Metadata" at bounding box center [96, 125] width 54 height 13
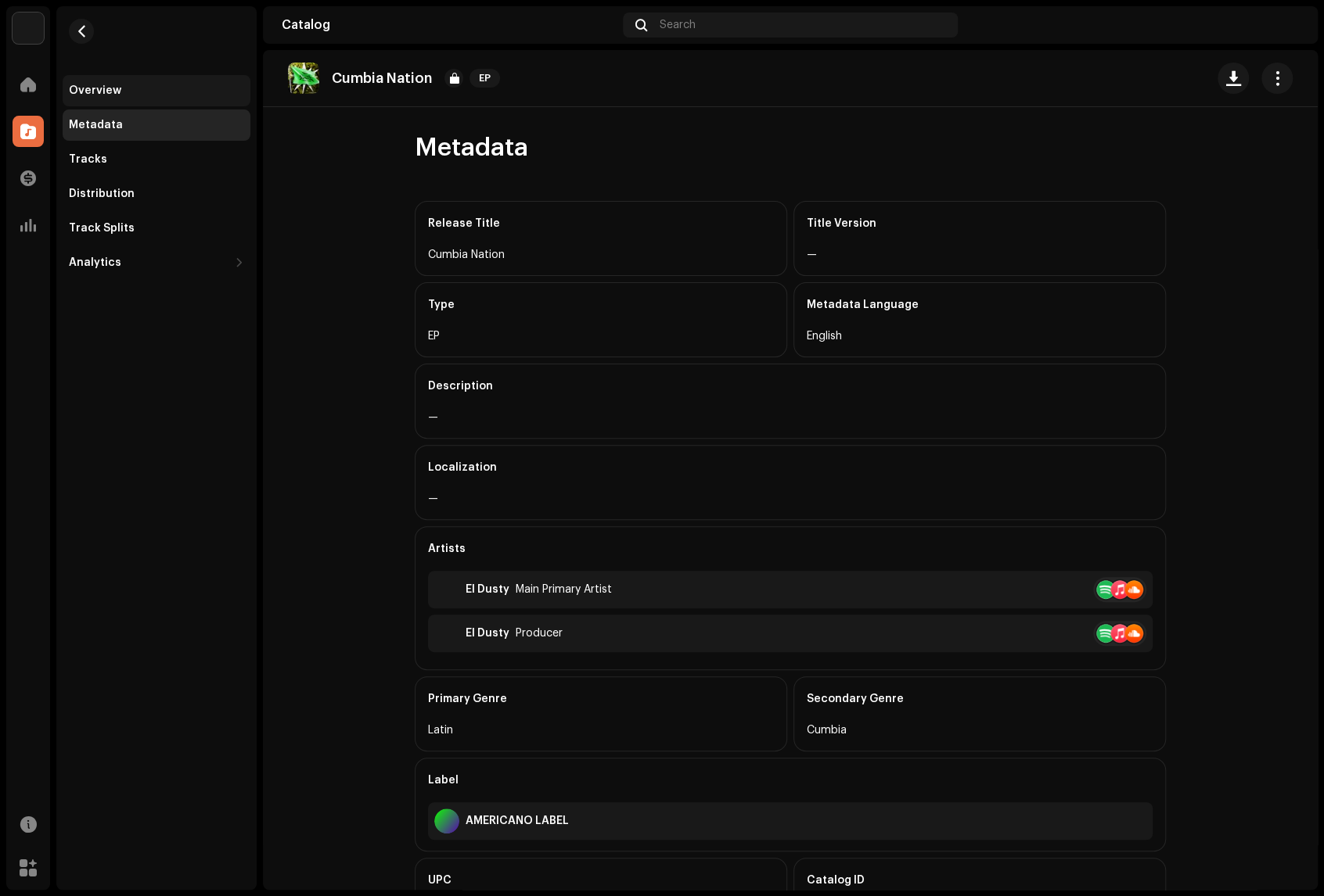
click at [93, 89] on div "Overview" at bounding box center [95, 91] width 52 height 13
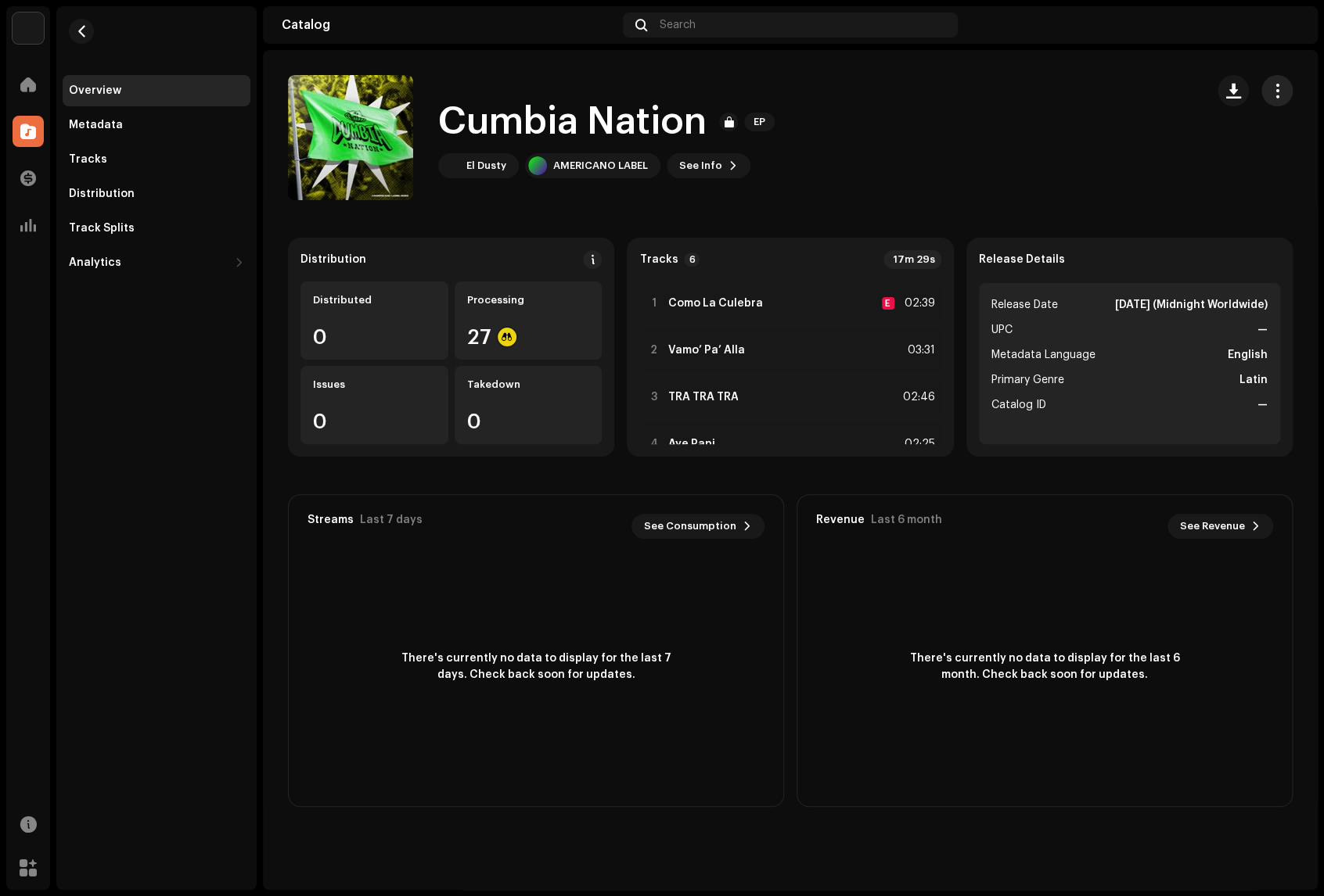
click at [1198, 92] on span "button" at bounding box center [1277, 91] width 15 height 13
click at [964, 127] on div "Cumbia Nation EP El Dusty AMERICANO LABEL See Info" at bounding box center [740, 138] width 904 height 125
click at [705, 165] on span "See Info" at bounding box center [700, 166] width 43 height 31
click at [958, 92] on div "Cumbia Nation 3048515 Metadata Distribution Metadata Language English Release T…" at bounding box center [662, 448] width 1324 height 896
click at [31, 87] on span at bounding box center [28, 85] width 16 height 13
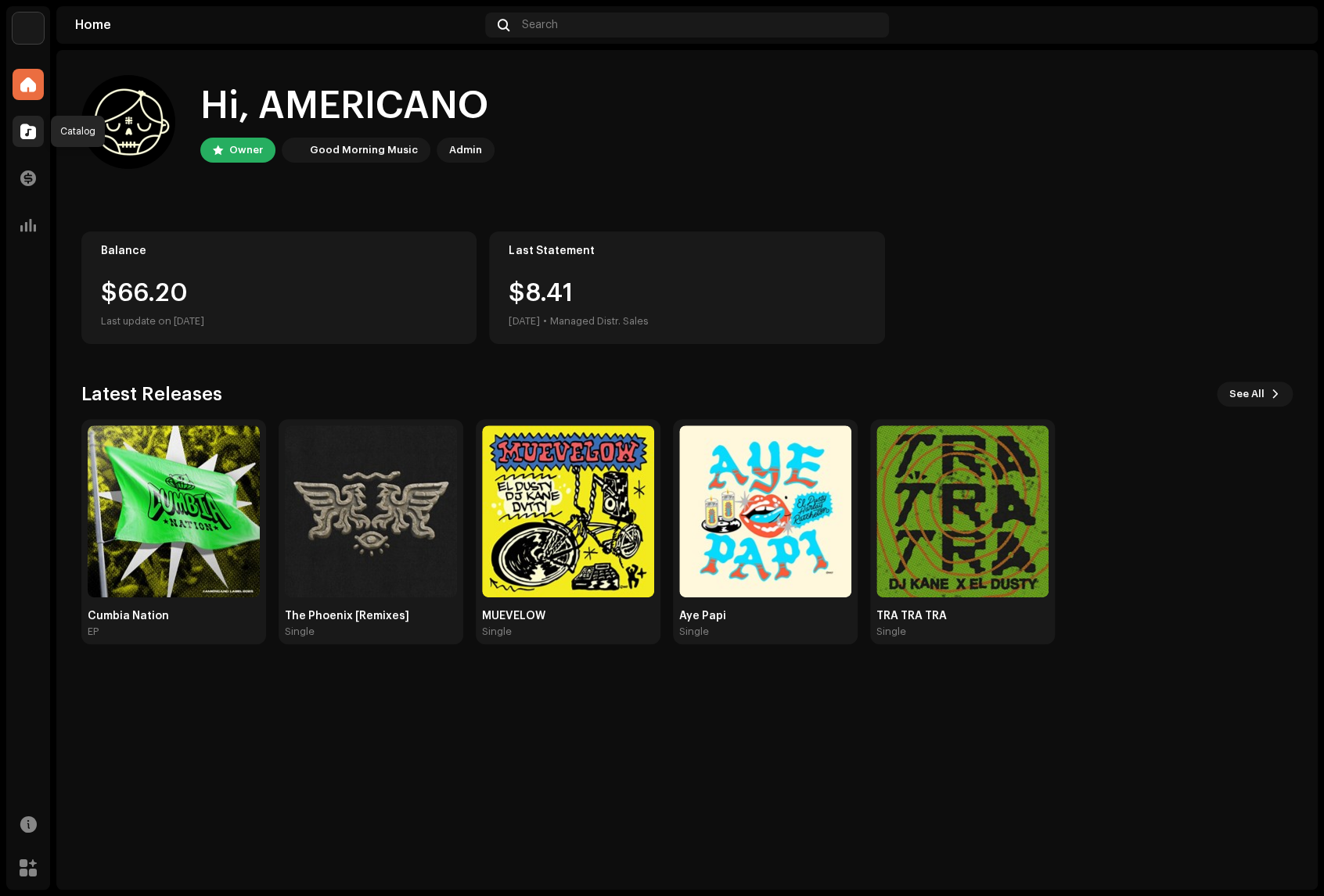
click at [31, 128] on span at bounding box center [28, 131] width 16 height 13
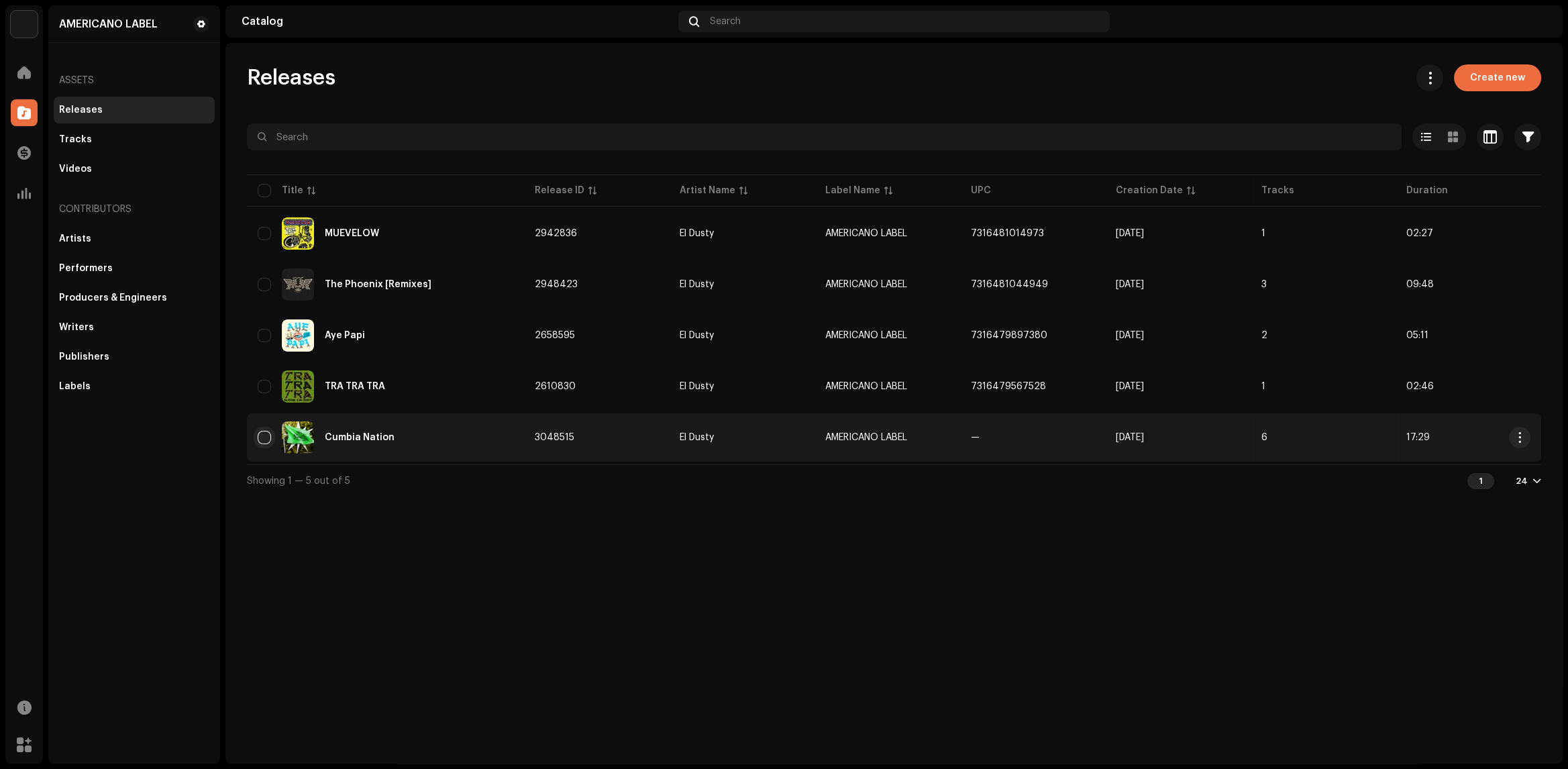
click at [261, 433] on input "checkbox" at bounding box center [265, 438] width 13 height 13
checkbox input "true"
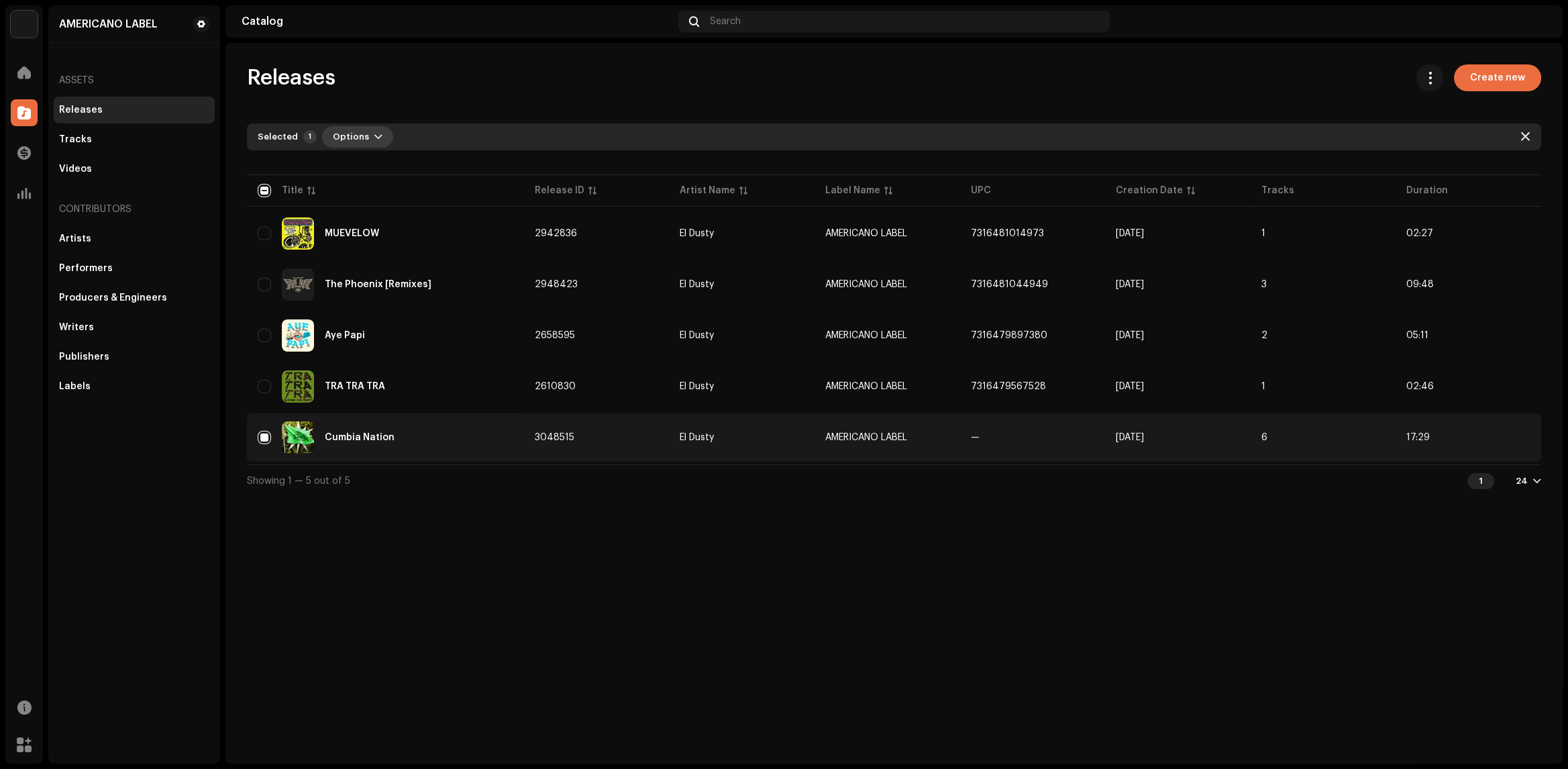
click at [375, 135] on span "button" at bounding box center [379, 137] width 8 height 11
click at [1027, 74] on span at bounding box center [1430, 78] width 13 height 11
click at [1008, 74] on div "Releases Create new" at bounding box center [894, 78] width 1295 height 27
drag, startPoint x: 1007, startPoint y: 698, endPoint x: 645, endPoint y: 49, distance: 743.1
click at [645, 49] on div "Releases Create new Selected 1 Options Filters Distribution status Never Distri…" at bounding box center [894, 403] width 1337 height 721
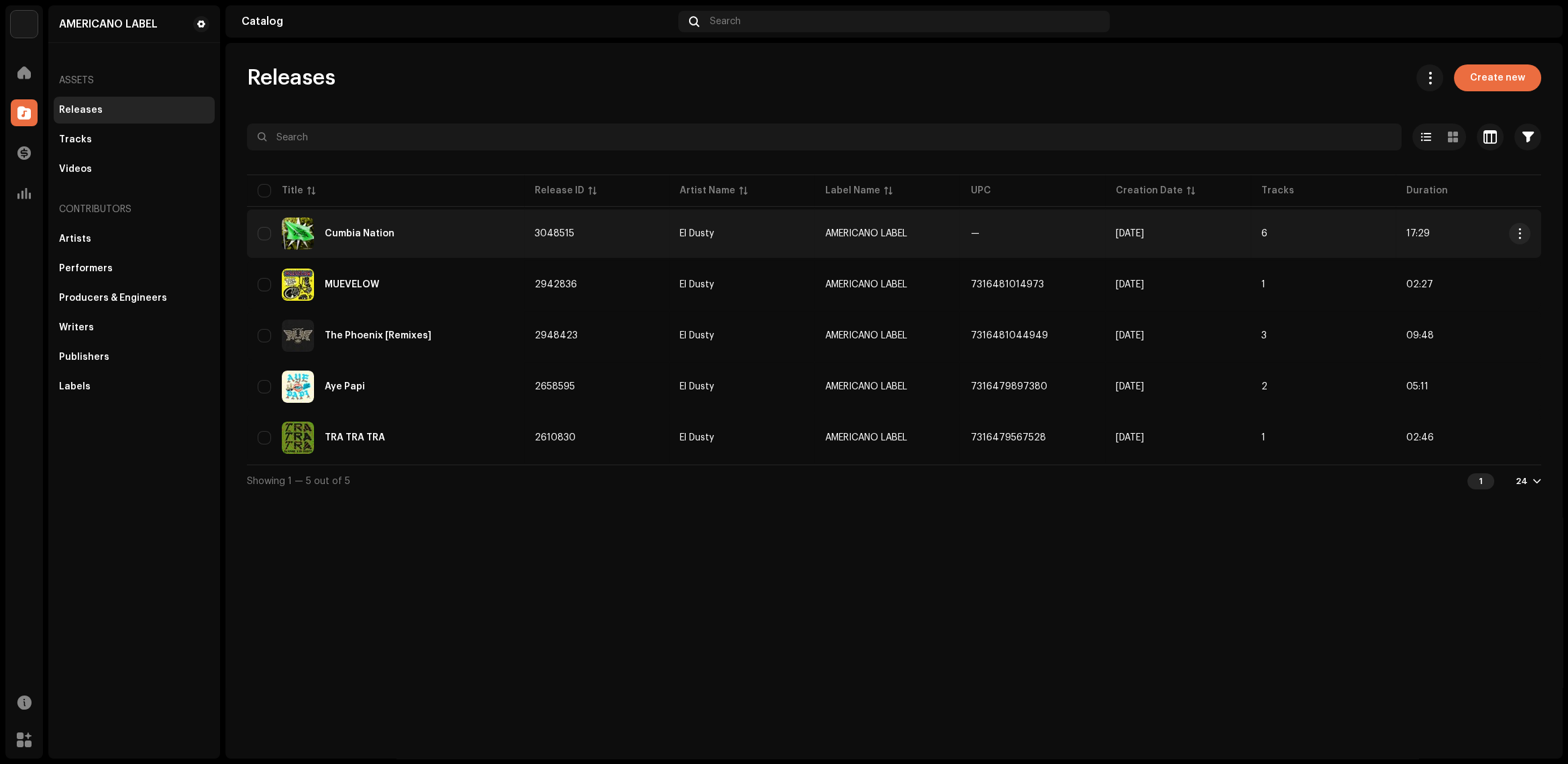
click at [381, 233] on div "Cumbia Nation" at bounding box center [360, 234] width 70 height 9
